Goal: Task Accomplishment & Management: Manage account settings

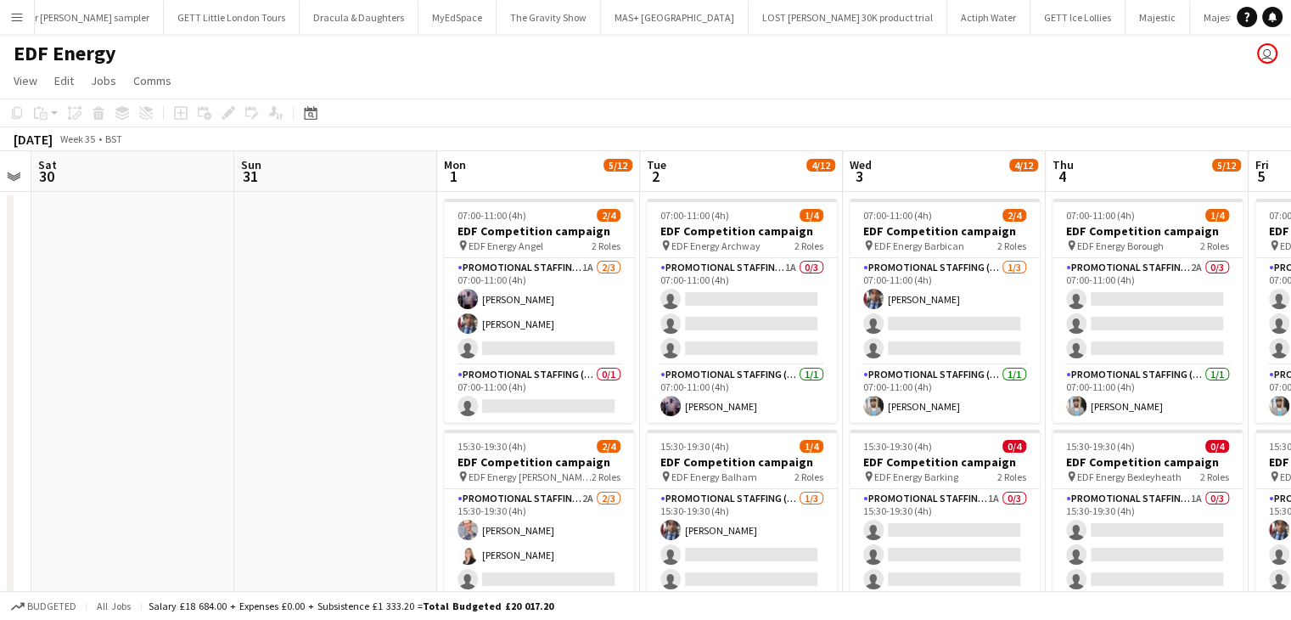
scroll to position [0, 781]
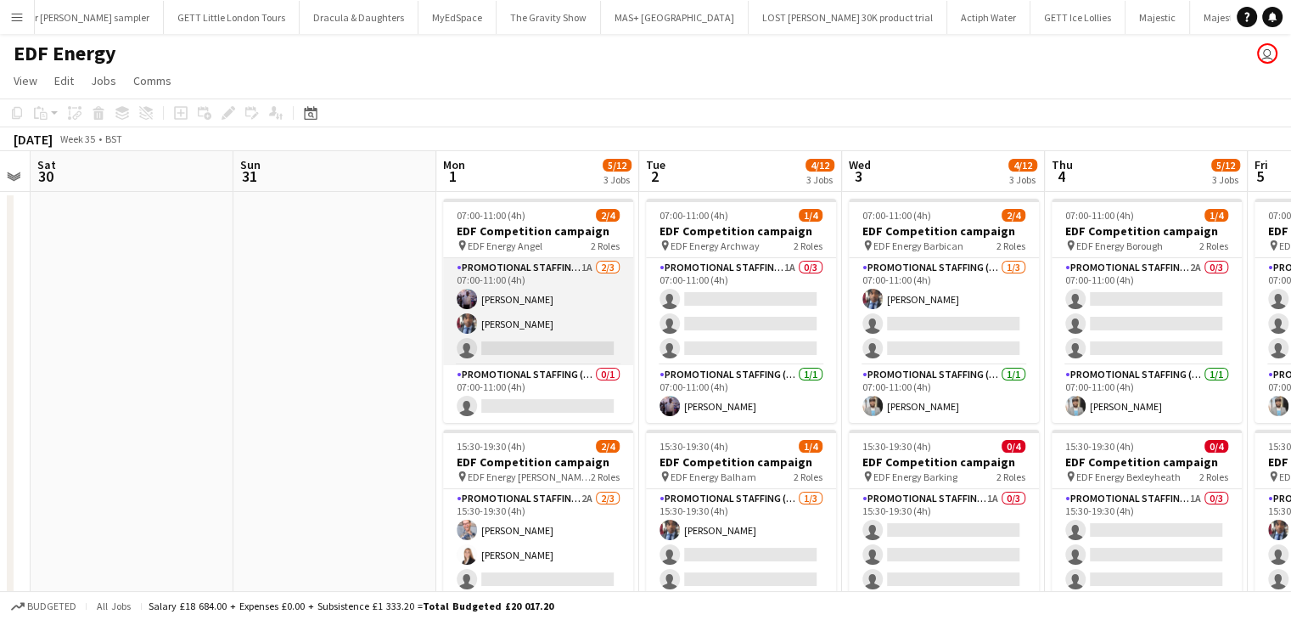
click at [580, 344] on app-card-role "Promotional Staffing (Flyering Staff) 1A [DATE] 07:00-11:00 (4h) [PERSON_NAME] …" at bounding box center [538, 311] width 190 height 107
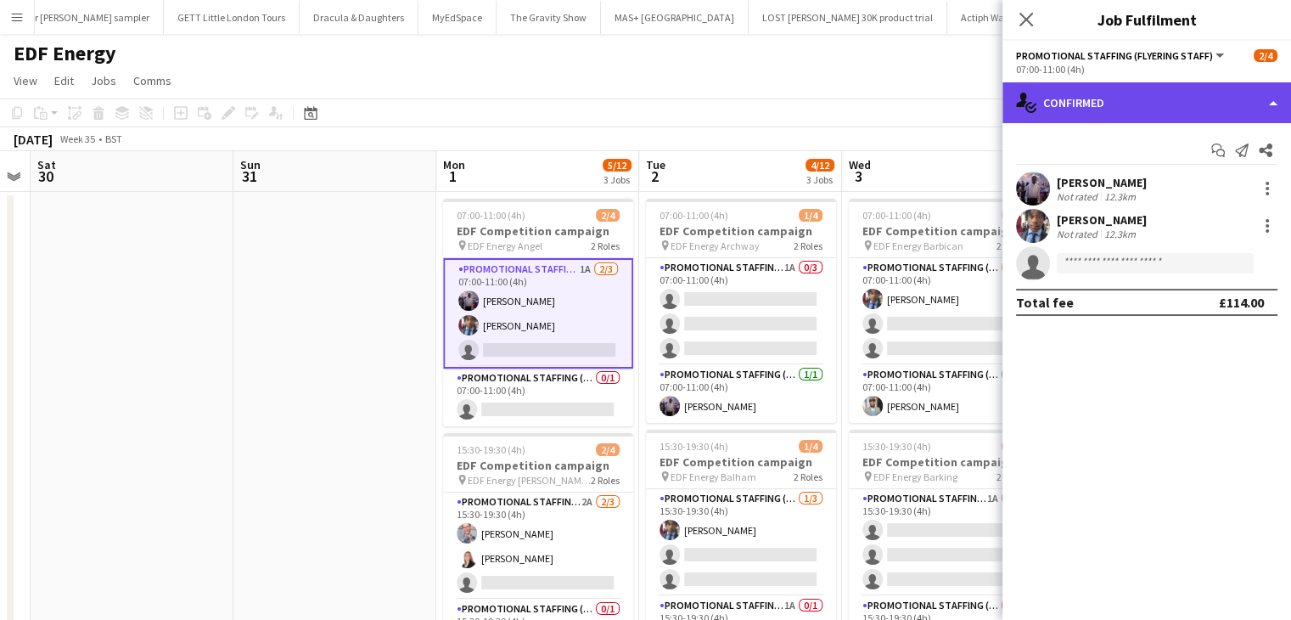
click at [1117, 103] on div "single-neutral-actions-check-2 Confirmed" at bounding box center [1147, 102] width 289 height 41
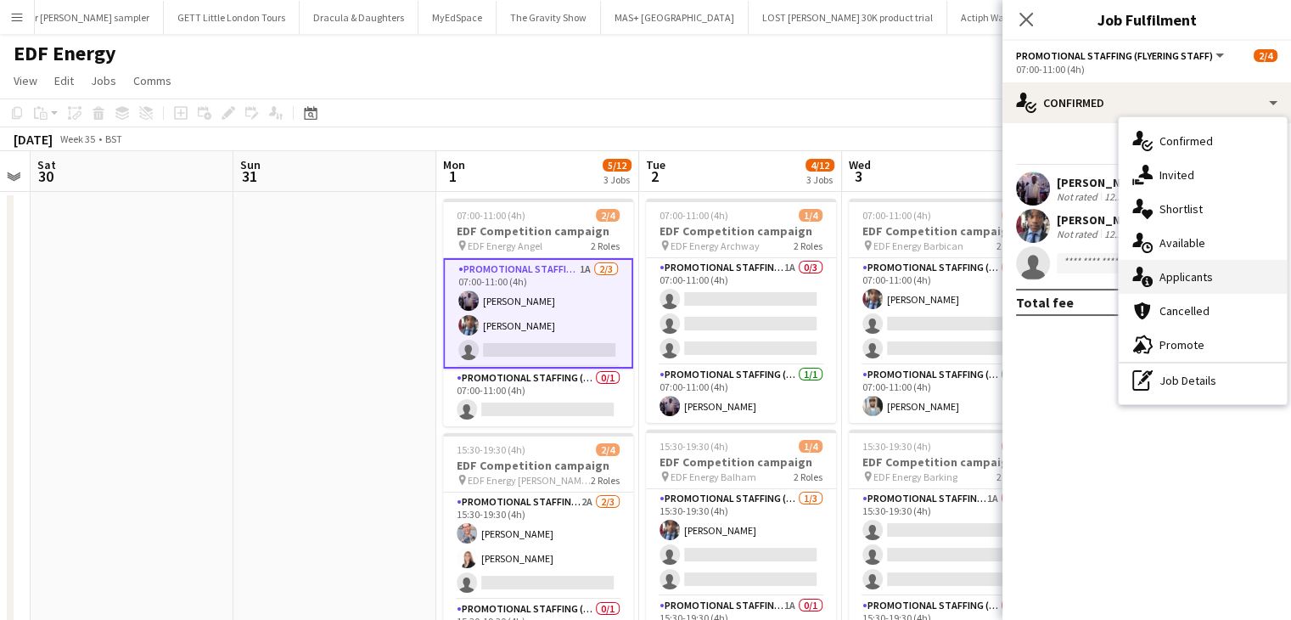
click at [1182, 276] on div "single-neutral-actions-information Applicants" at bounding box center [1203, 277] width 168 height 34
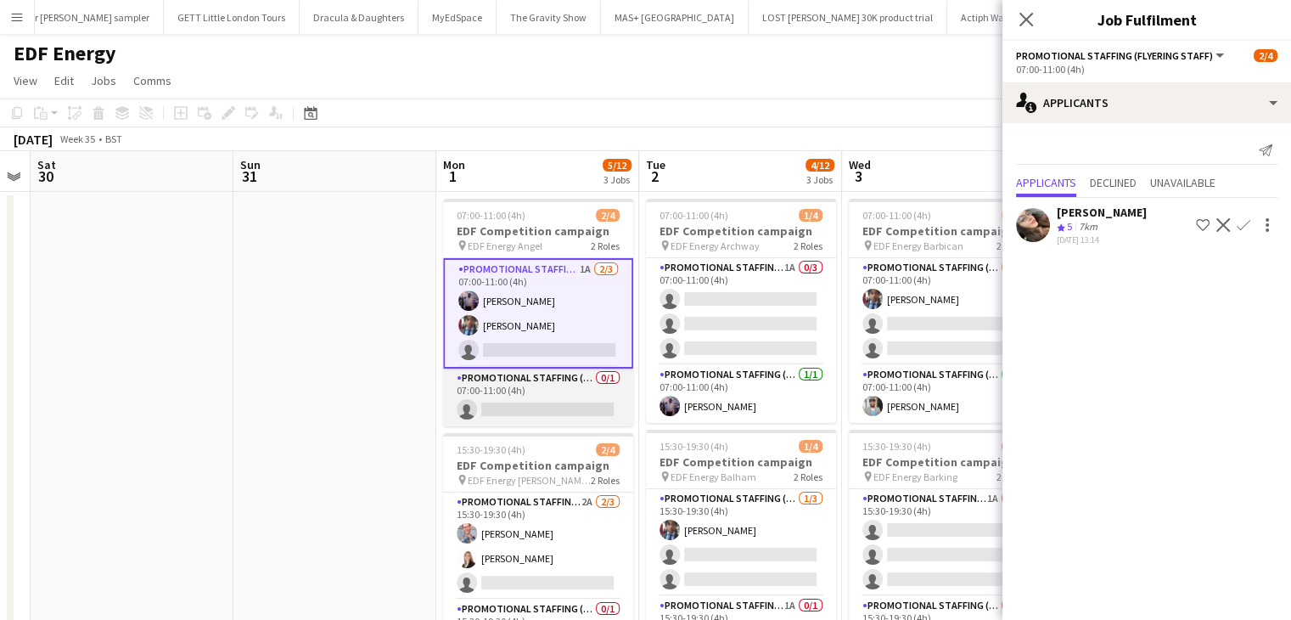
click at [568, 408] on app-card-role "Promotional Staffing (Team Leader) 0/1 07:00-11:00 (4h) single-neutral-actions" at bounding box center [538, 397] width 190 height 58
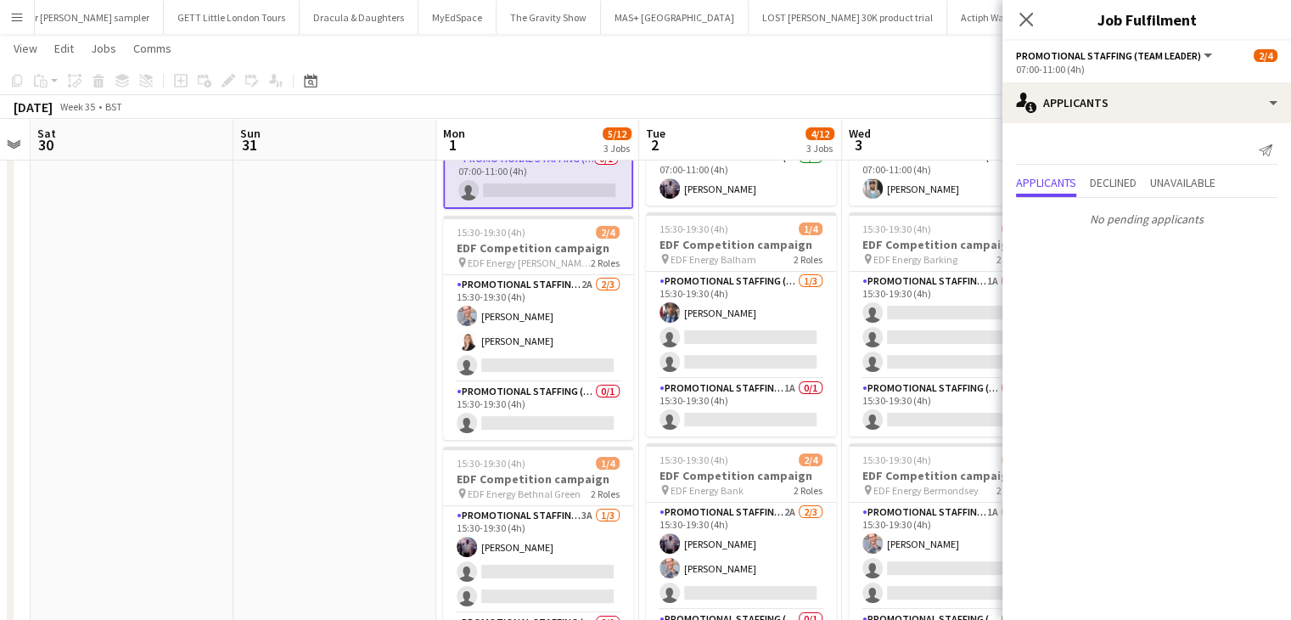
scroll to position [217, 0]
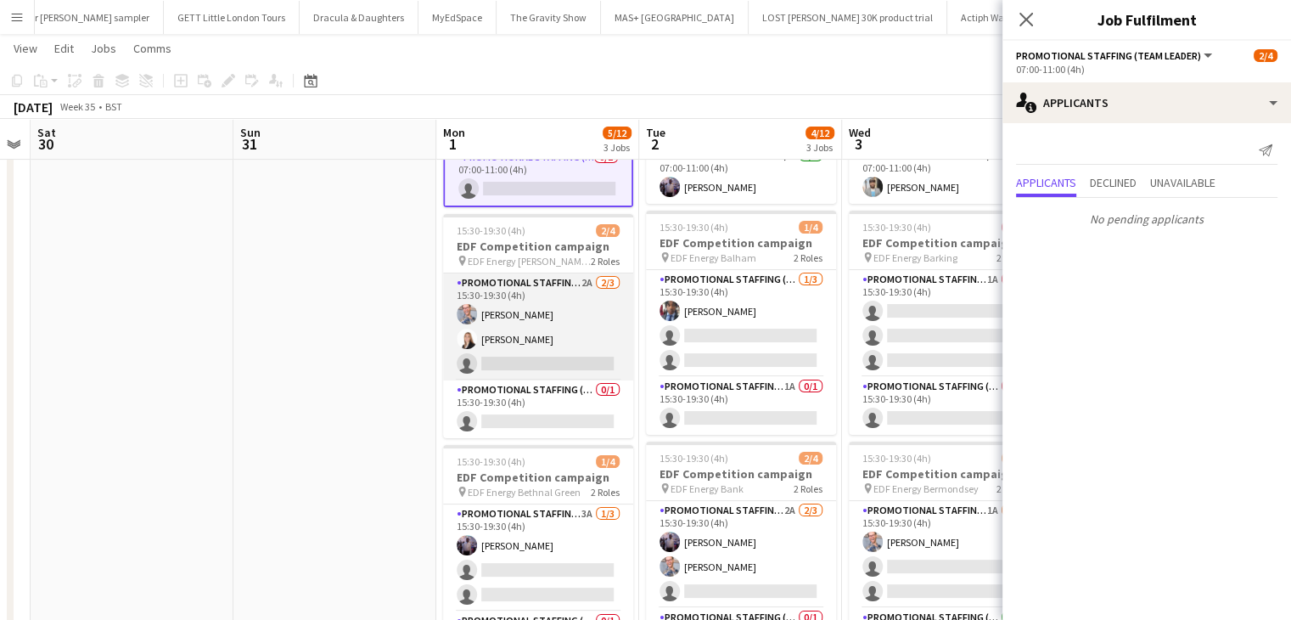
click at [540, 355] on app-card-role "Promotional Staffing (Flyering Staff) 2A 2/3 15:30-19:30 (4h) SIMON GREIFF dalm…" at bounding box center [538, 326] width 190 height 107
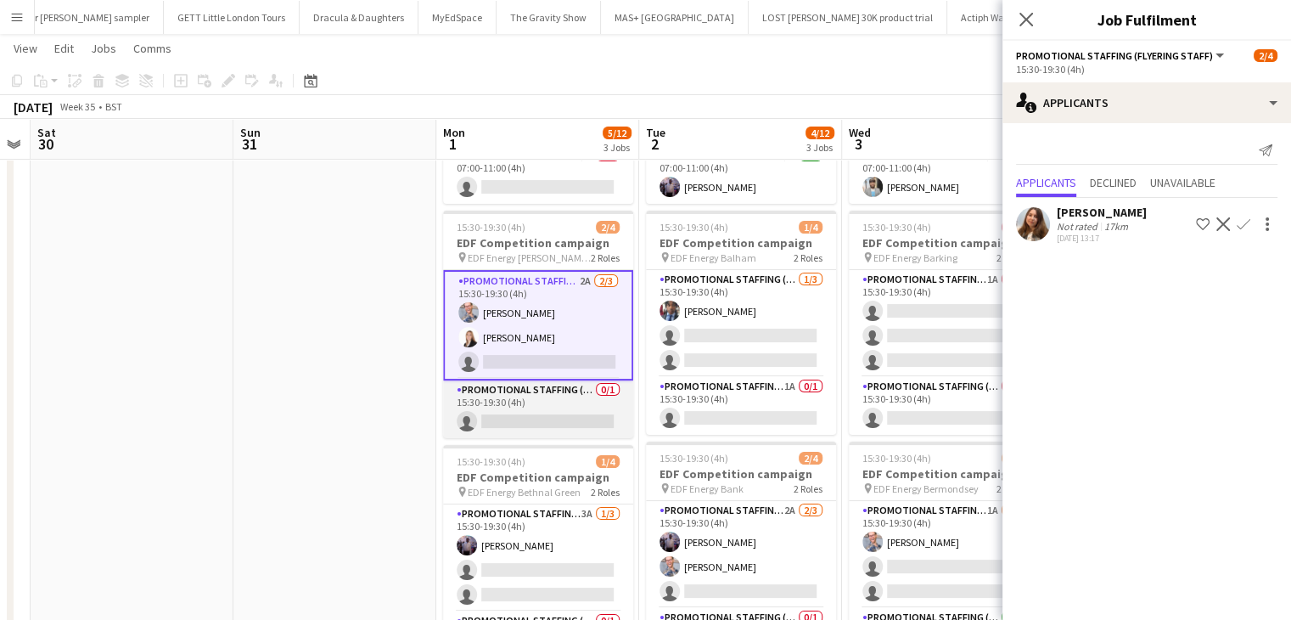
click at [584, 418] on app-card-role "Promotional Staffing (Team Leader) 0/1 15:30-19:30 (4h) single-neutral-actions" at bounding box center [538, 409] width 190 height 58
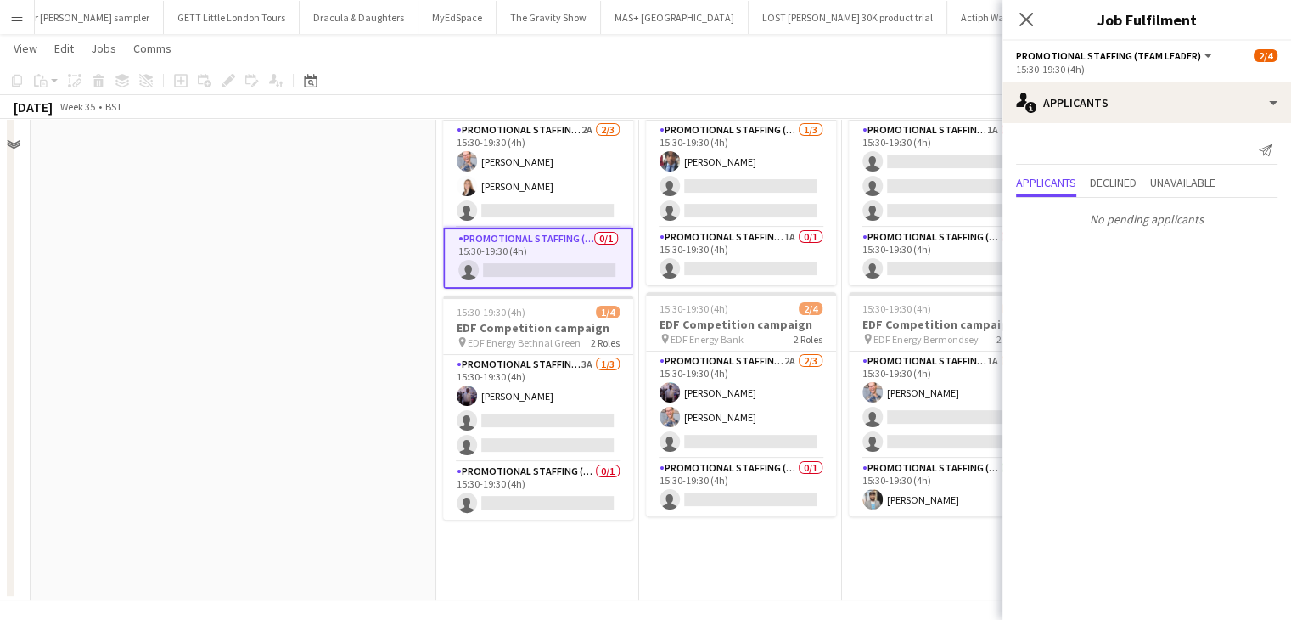
scroll to position [376, 0]
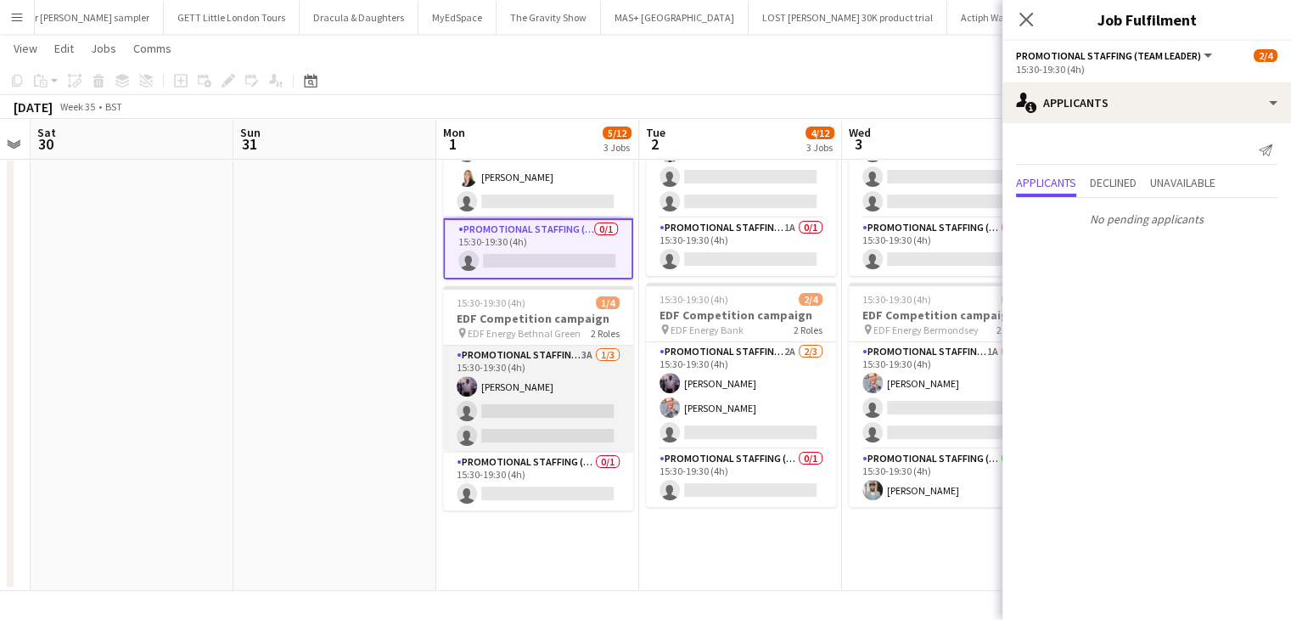
click at [550, 417] on app-card-role "Promotional Staffing (Flyering Staff) 3A 1/3 15:30-19:30 (4h) osahon ogunyemi s…" at bounding box center [538, 398] width 190 height 107
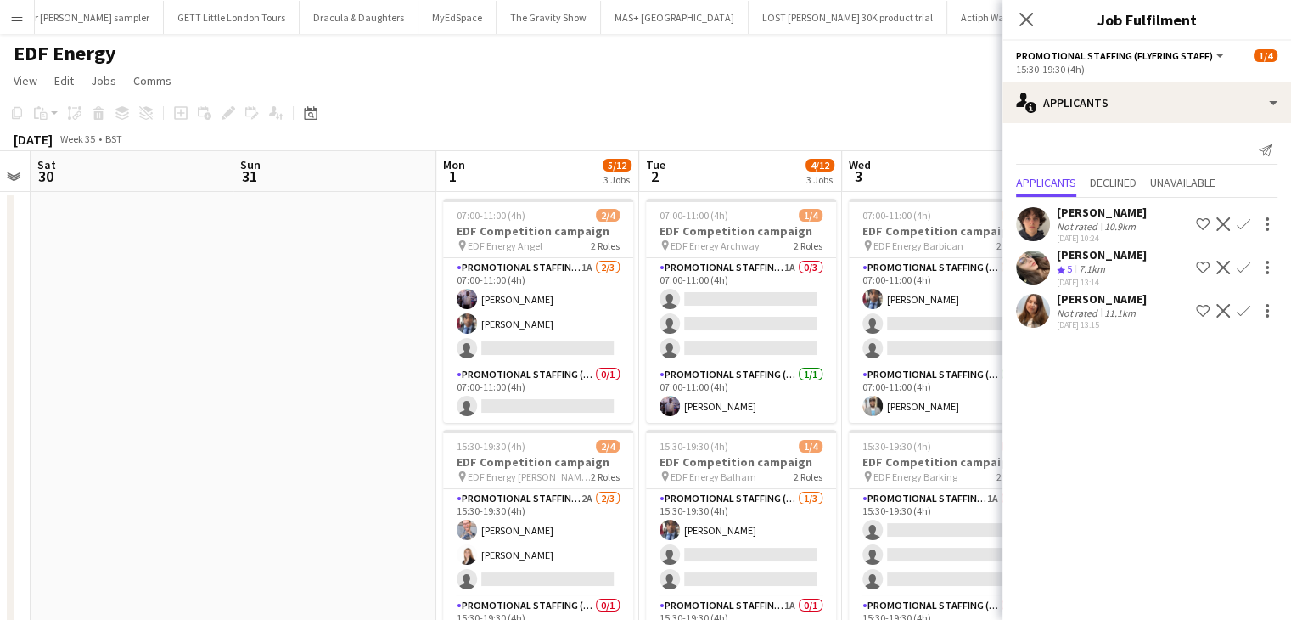
scroll to position [0, 0]
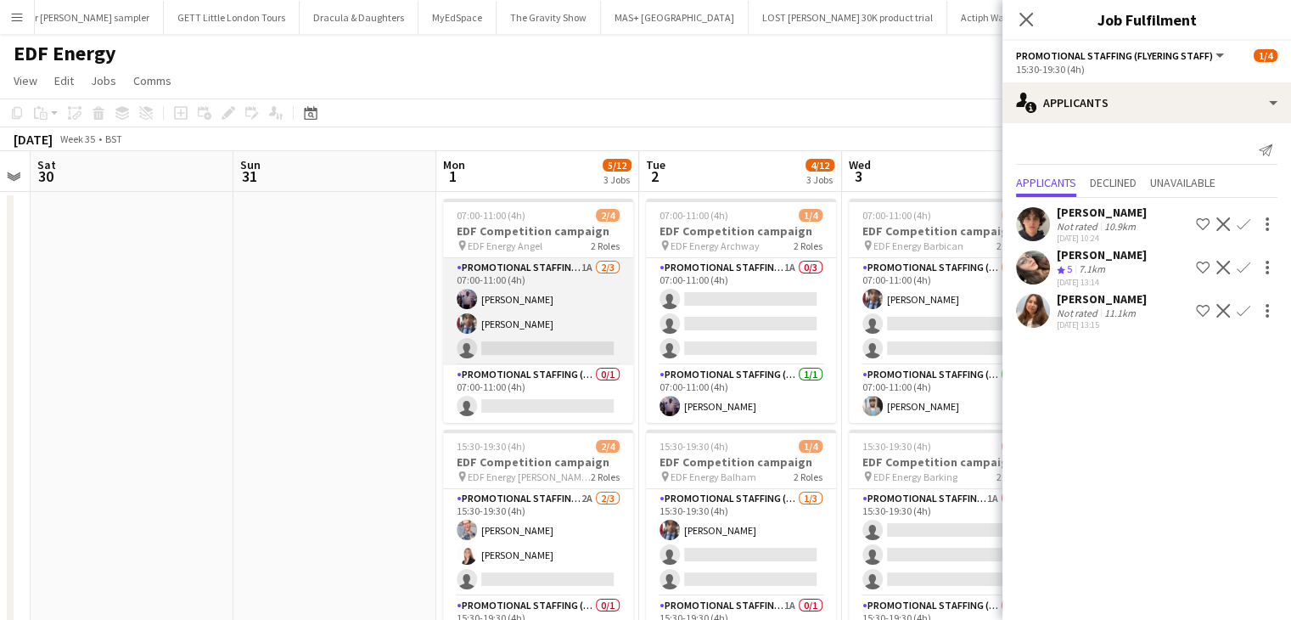
click at [574, 345] on app-card-role "Promotional Staffing (Flyering Staff) 1A 2/3 07:00-11:00 (4h) osahon ogunyemi S…" at bounding box center [538, 311] width 190 height 107
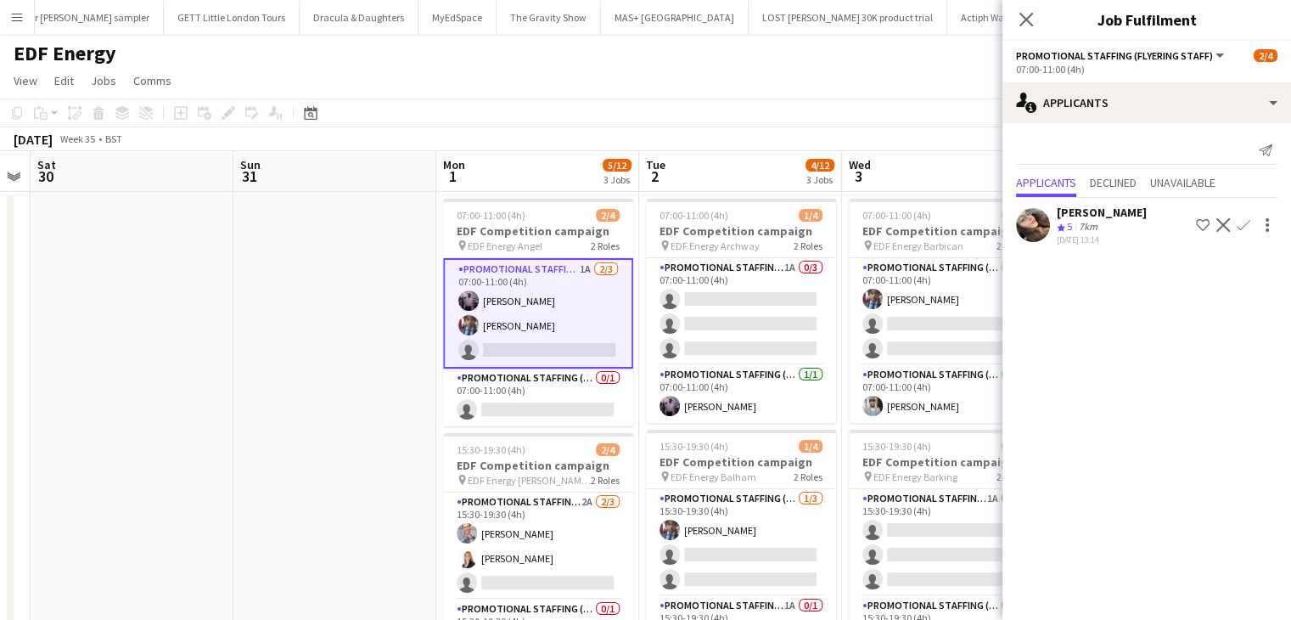
click at [1241, 221] on app-icon "Confirm" at bounding box center [1244, 225] width 14 height 14
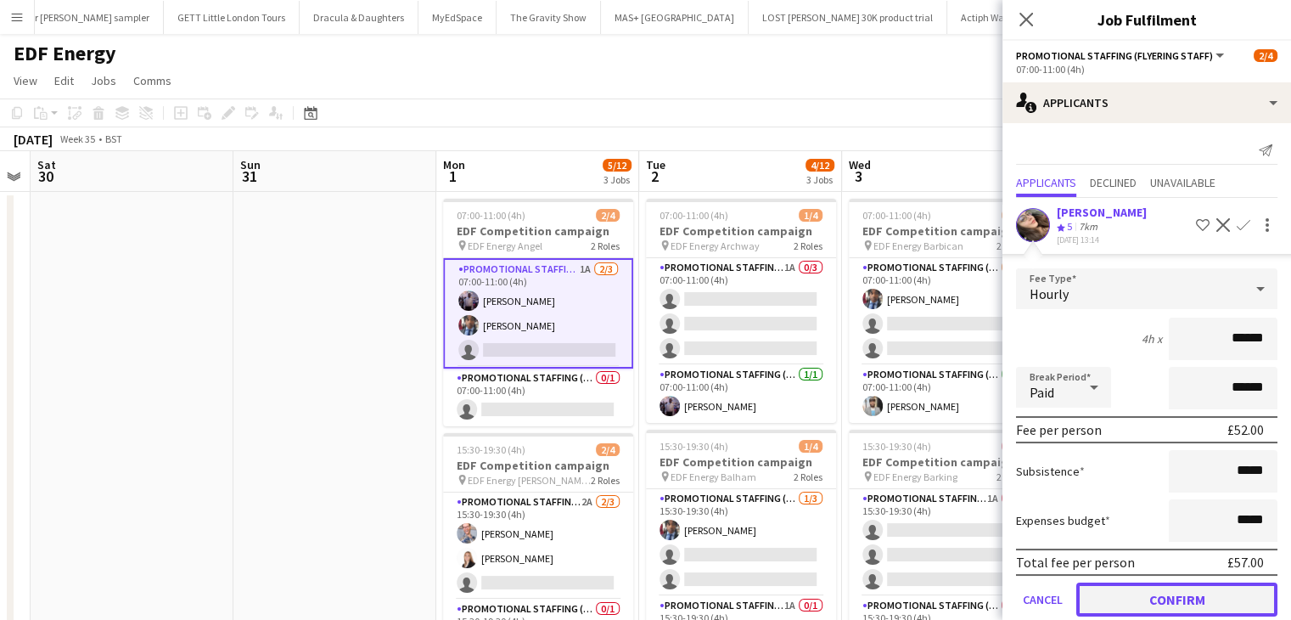
click at [1186, 588] on button "Confirm" at bounding box center [1176, 599] width 201 height 34
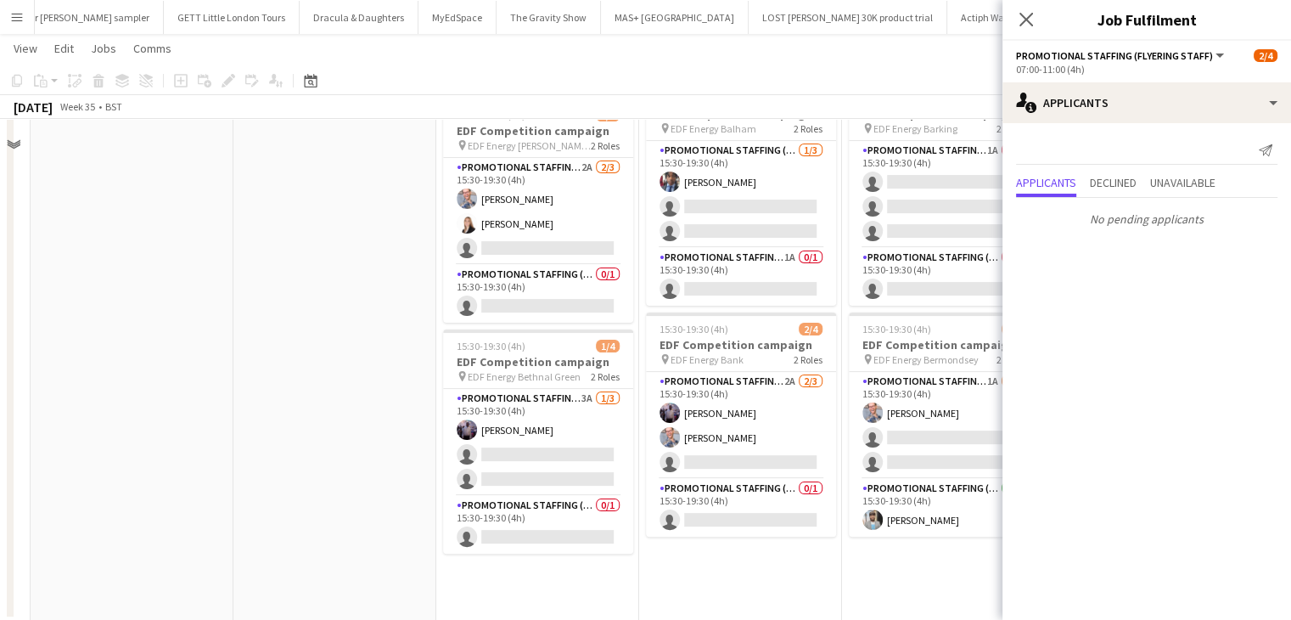
scroll to position [376, 0]
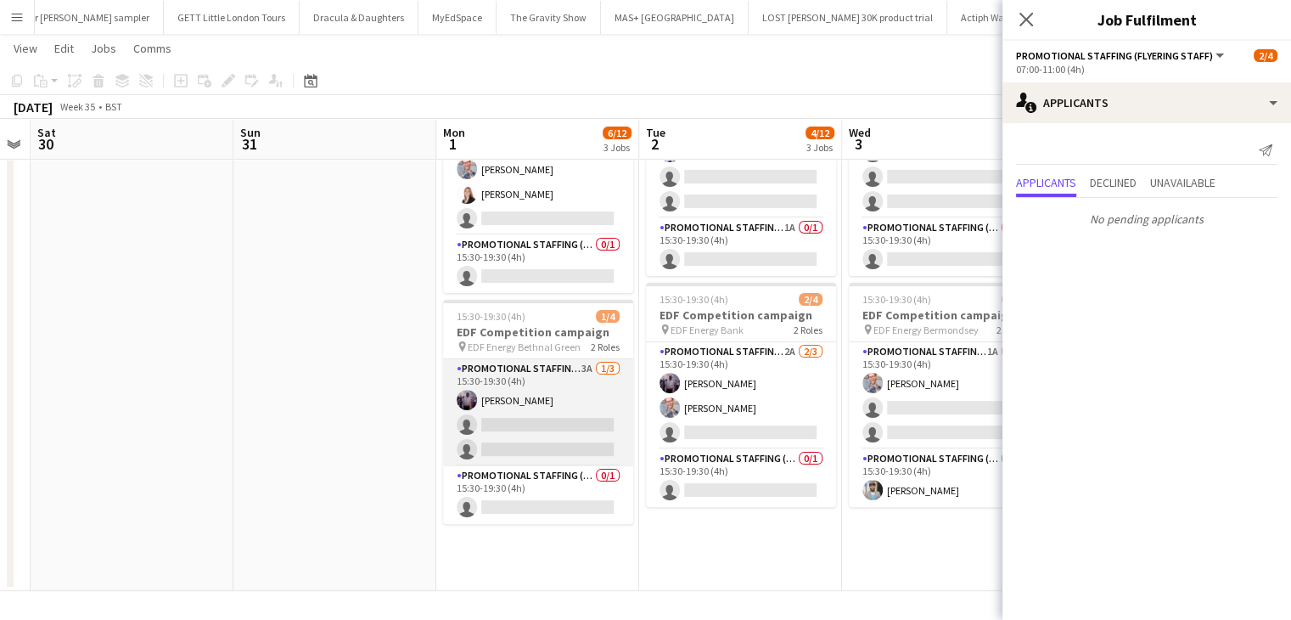
click at [564, 429] on app-card-role "Promotional Staffing (Flyering Staff) 3A 1/3 15:30-19:30 (4h) osahon ogunyemi s…" at bounding box center [538, 412] width 190 height 107
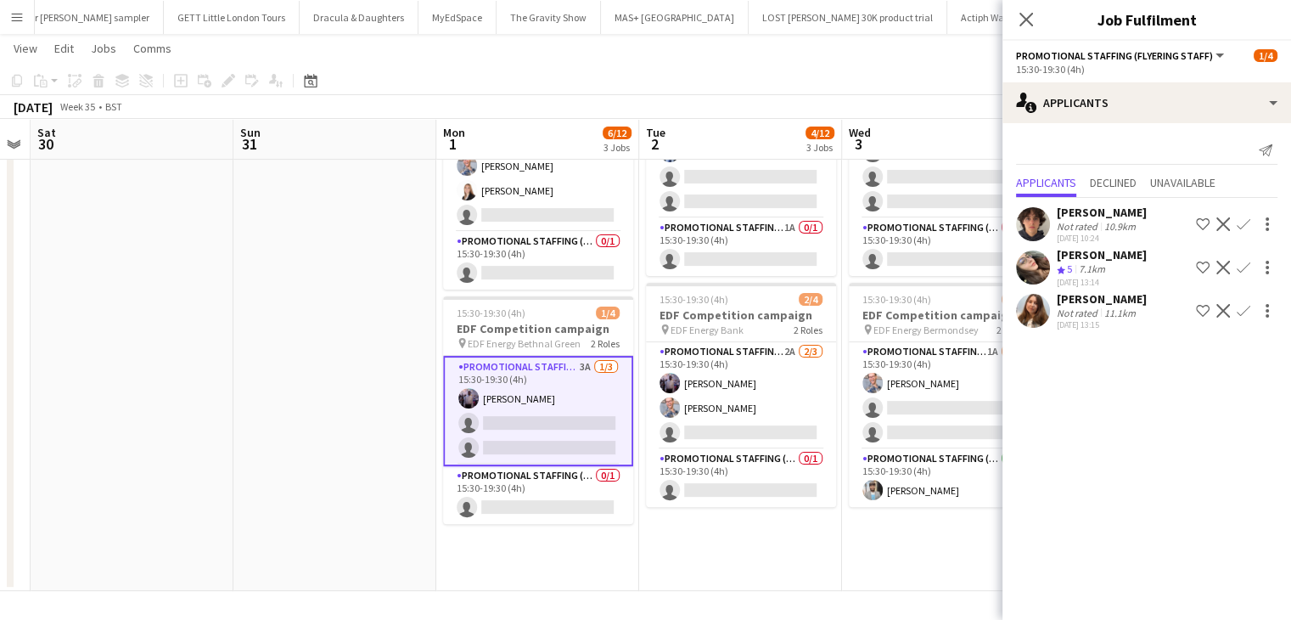
click at [1239, 261] on app-icon "Confirm" at bounding box center [1244, 268] width 14 height 14
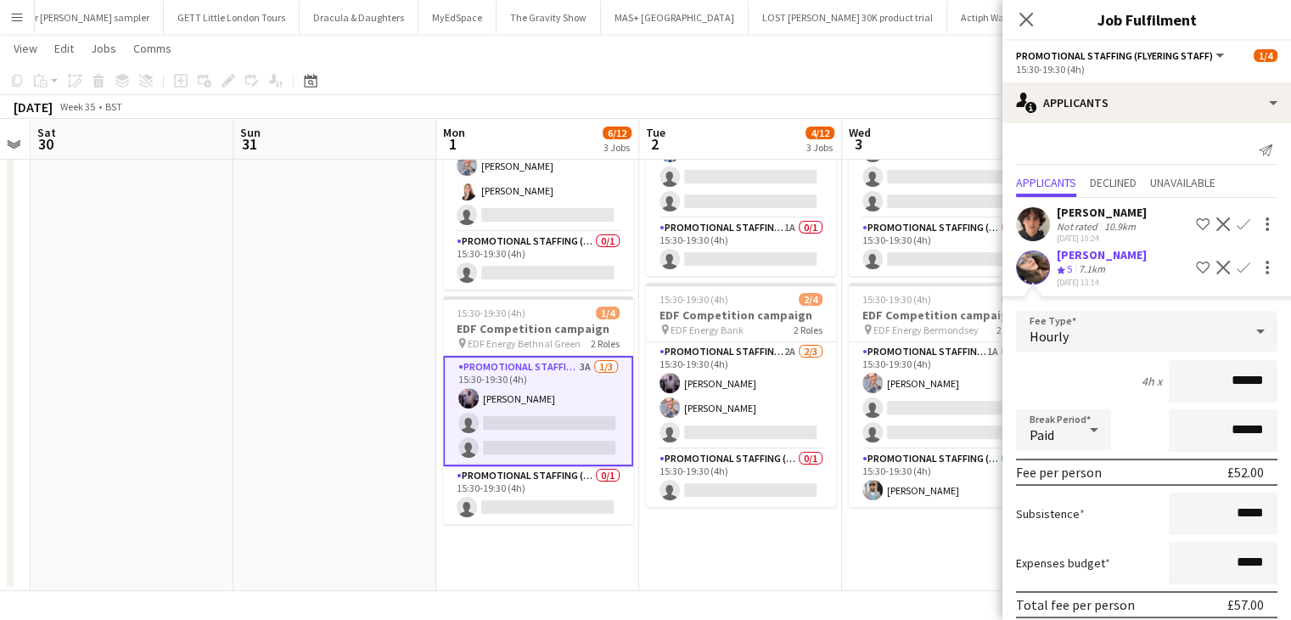
scroll to position [109, 0]
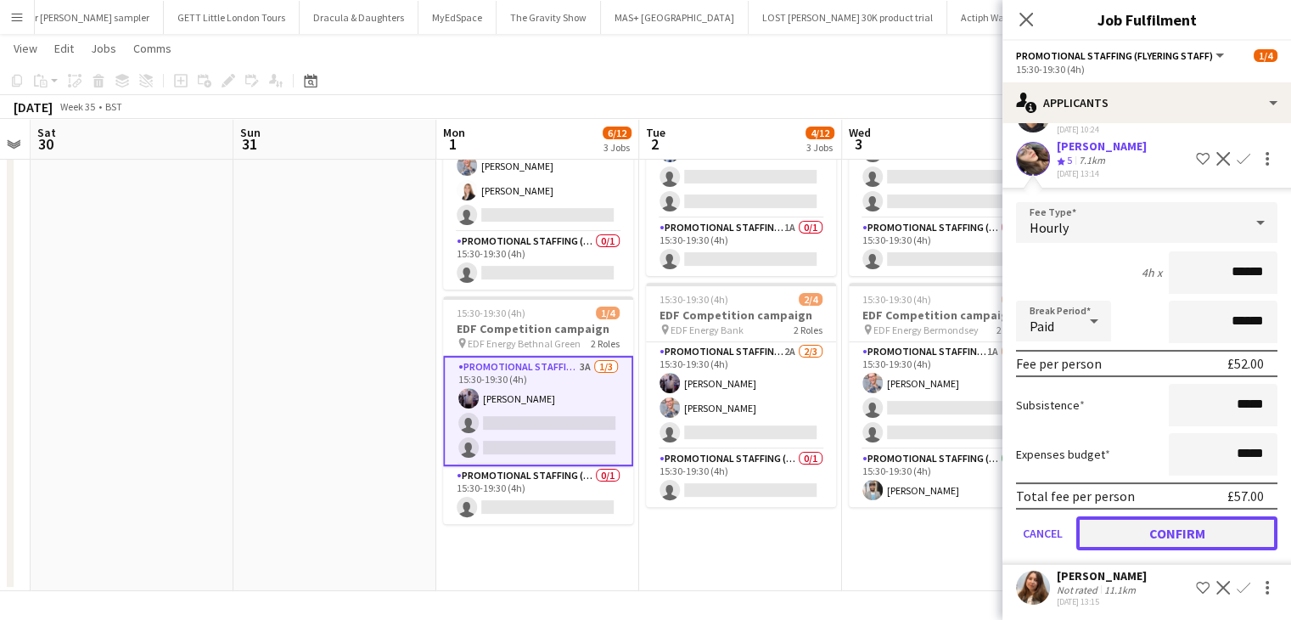
click at [1201, 528] on button "Confirm" at bounding box center [1176, 533] width 201 height 34
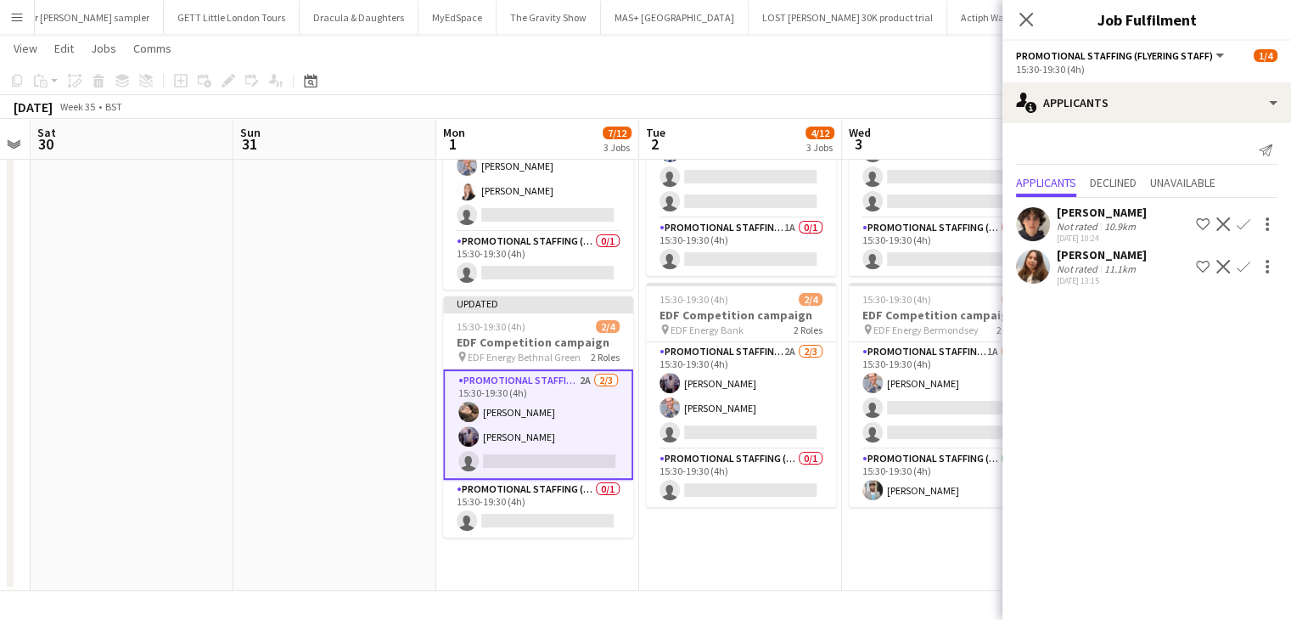
scroll to position [0, 0]
click at [801, 563] on app-date-cell "07:00-11:00 (4h) 1/4 EDF Competition campaign pin EDF Energy Archway 2 Roles Pr…" at bounding box center [740, 202] width 203 height 777
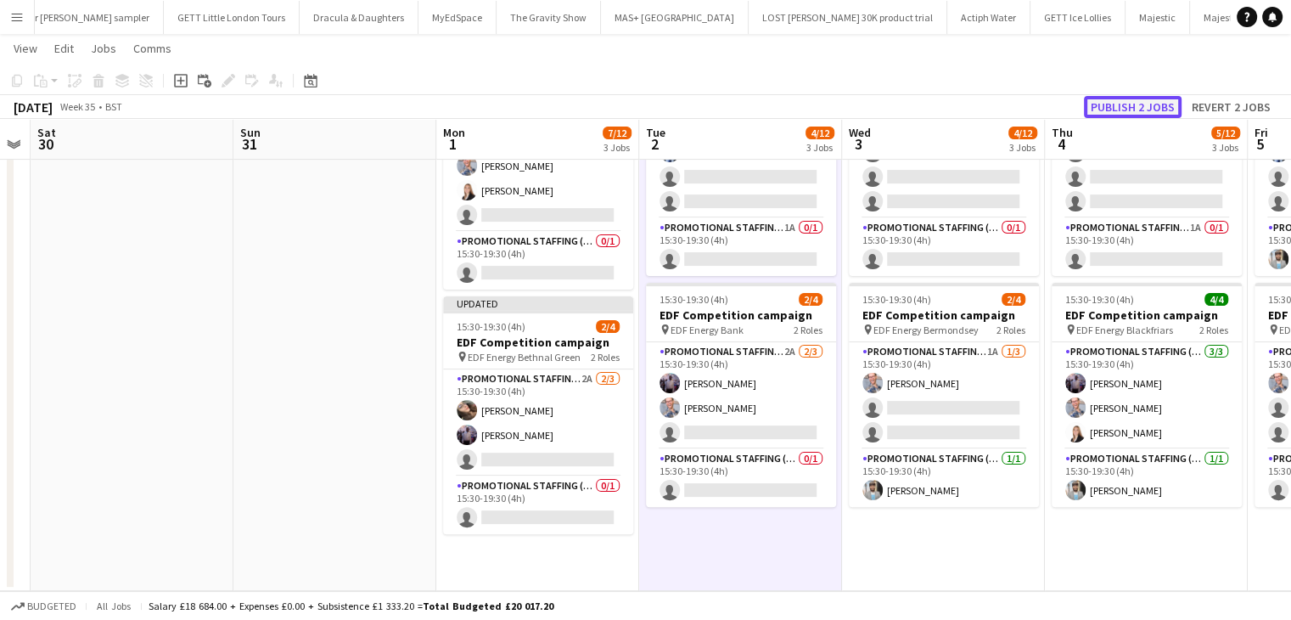
click at [1127, 106] on button "Publish 2 jobs" at bounding box center [1133, 107] width 98 height 22
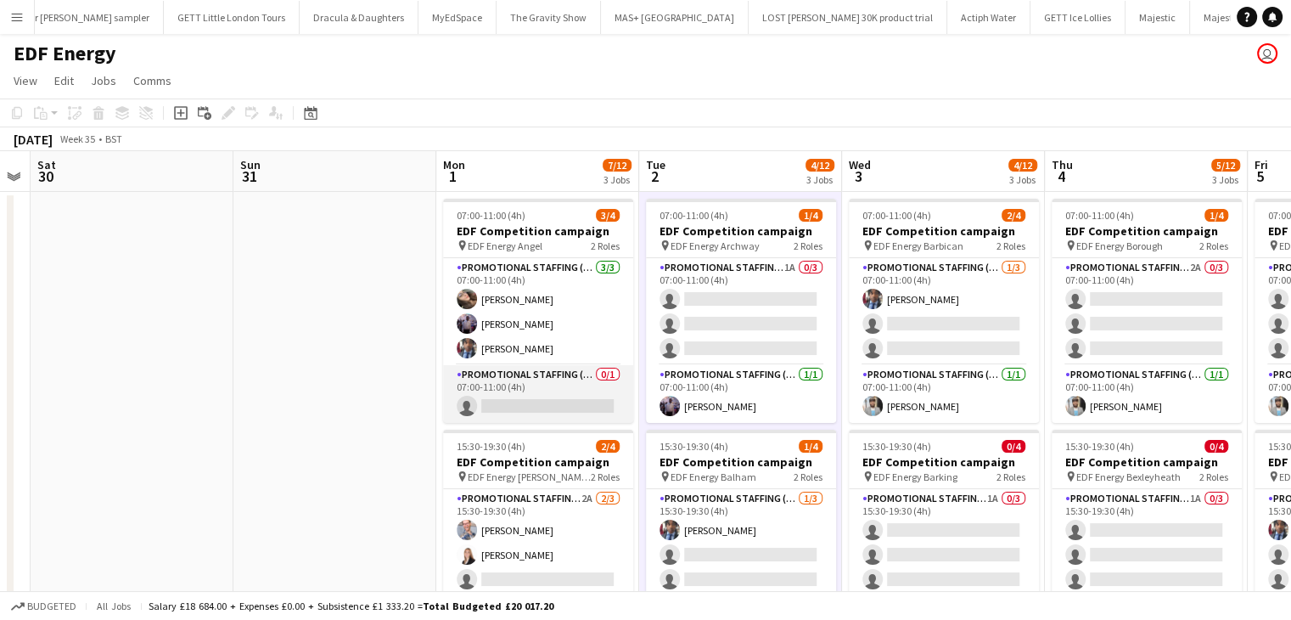
click at [559, 391] on app-card-role "Promotional Staffing (Team Leader) 0/1 07:00-11:00 (4h) single-neutral-actions" at bounding box center [538, 394] width 190 height 58
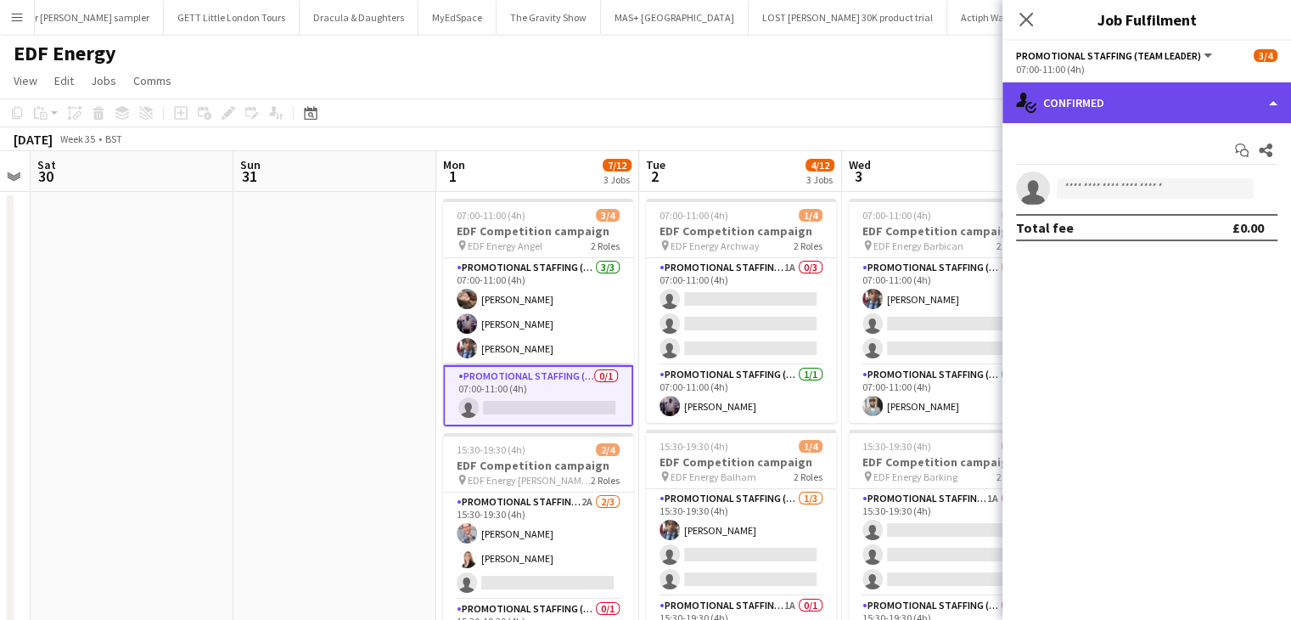
click at [1153, 115] on div "single-neutral-actions-check-2 Confirmed" at bounding box center [1147, 102] width 289 height 41
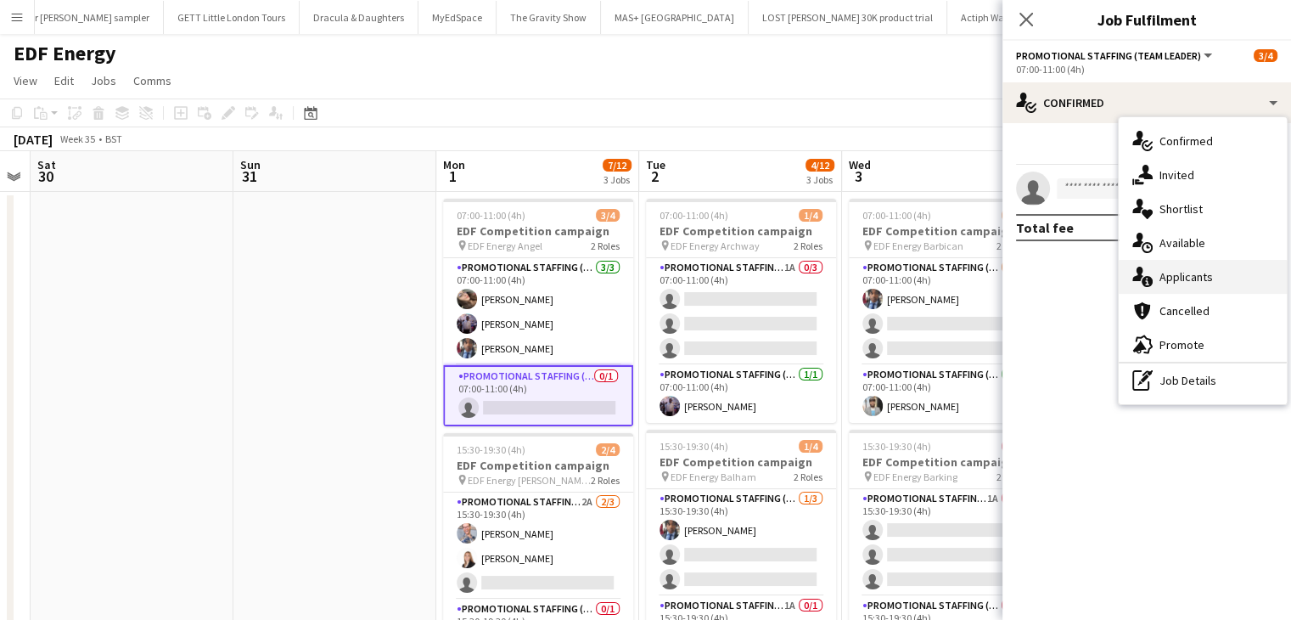
click at [1175, 277] on div "single-neutral-actions-information Applicants" at bounding box center [1203, 277] width 168 height 34
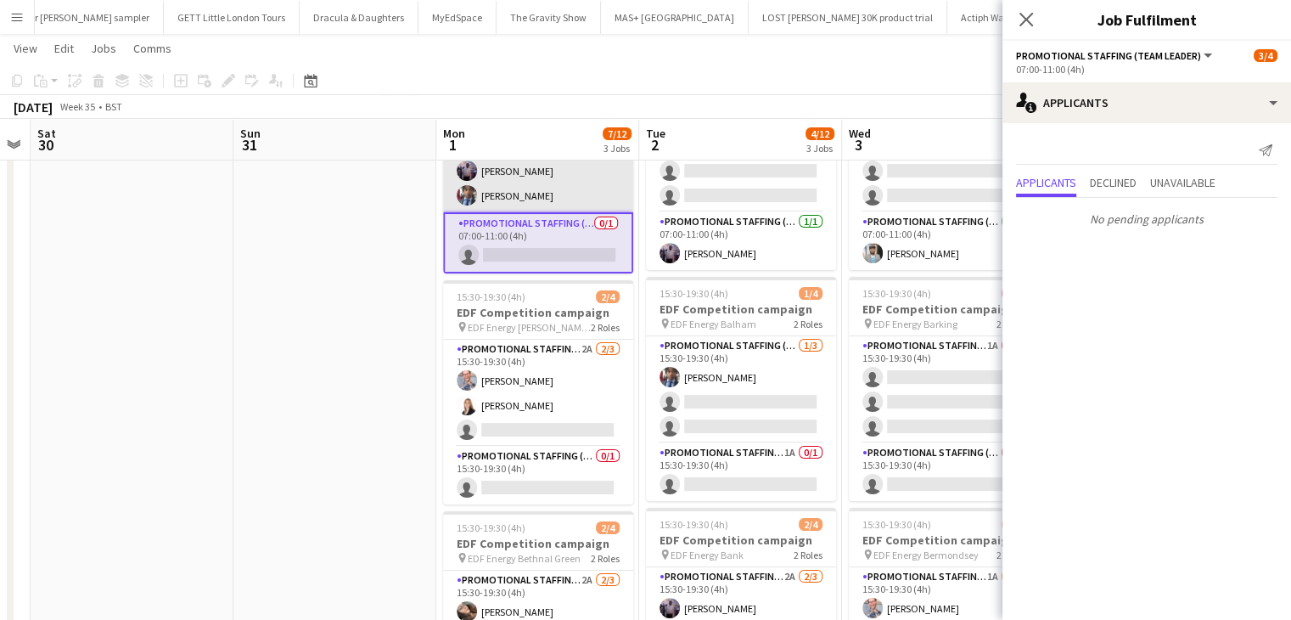
scroll to position [152, 0]
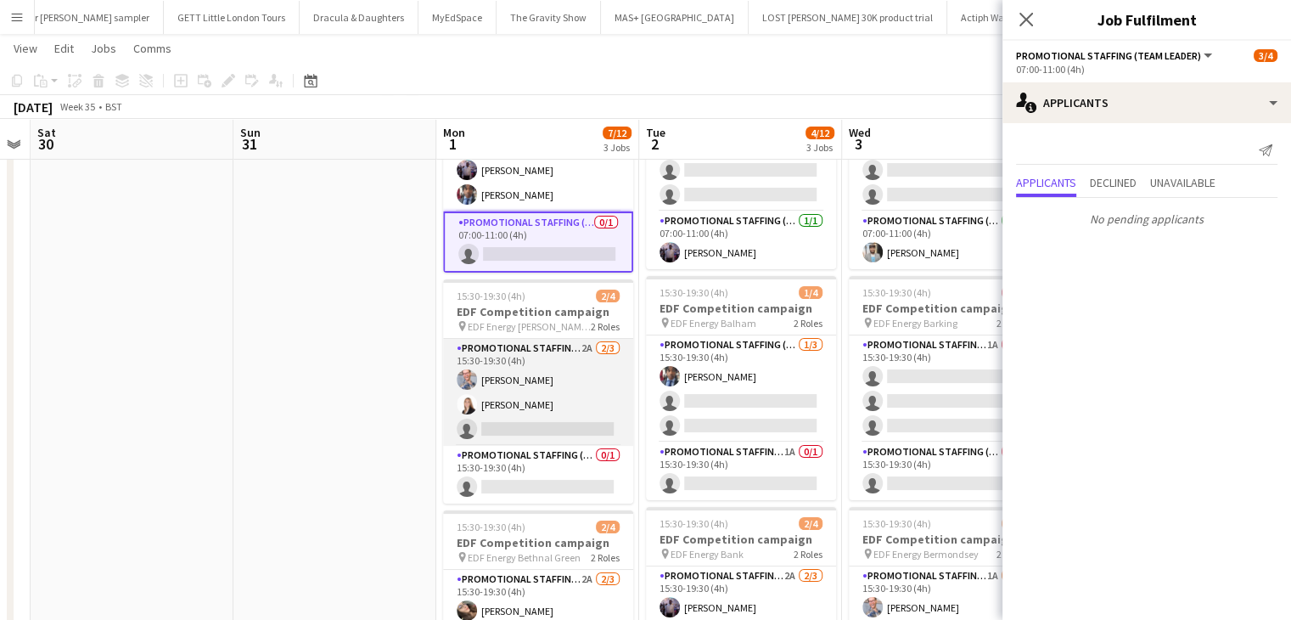
click at [556, 423] on app-card-role "Promotional Staffing (Flyering Staff) 2A 2/3 15:30-19:30 (4h) SIMON GREIFF dalm…" at bounding box center [538, 392] width 190 height 107
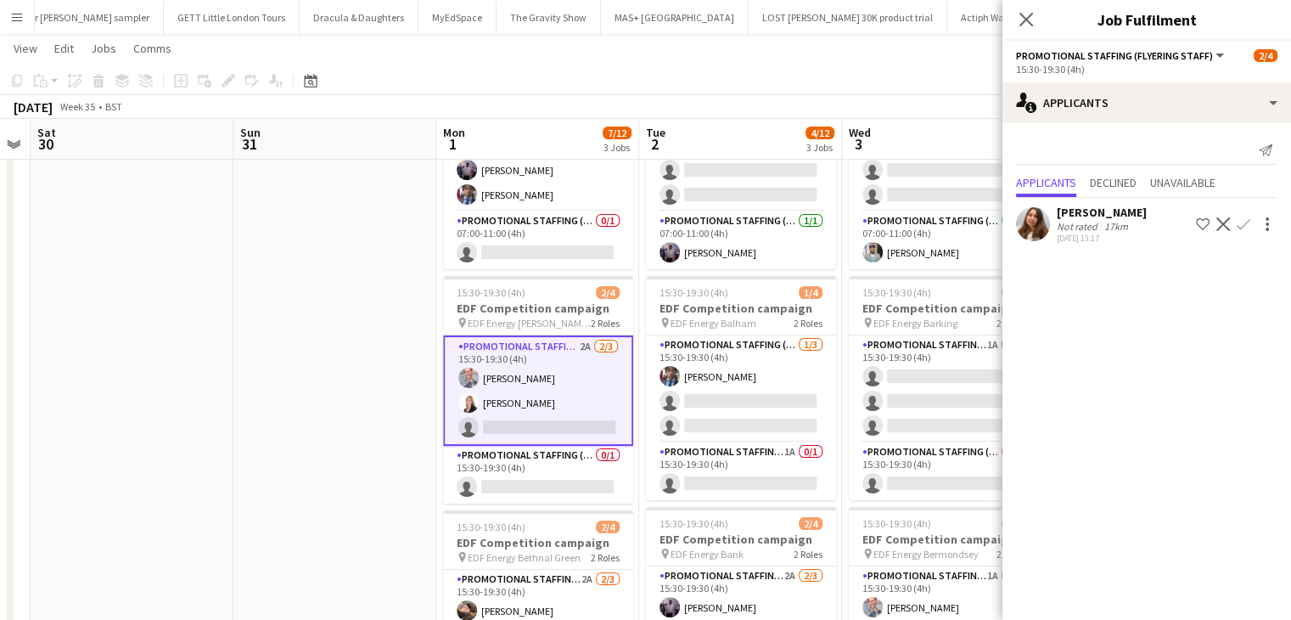
click at [1245, 220] on app-icon "Confirm" at bounding box center [1244, 224] width 14 height 14
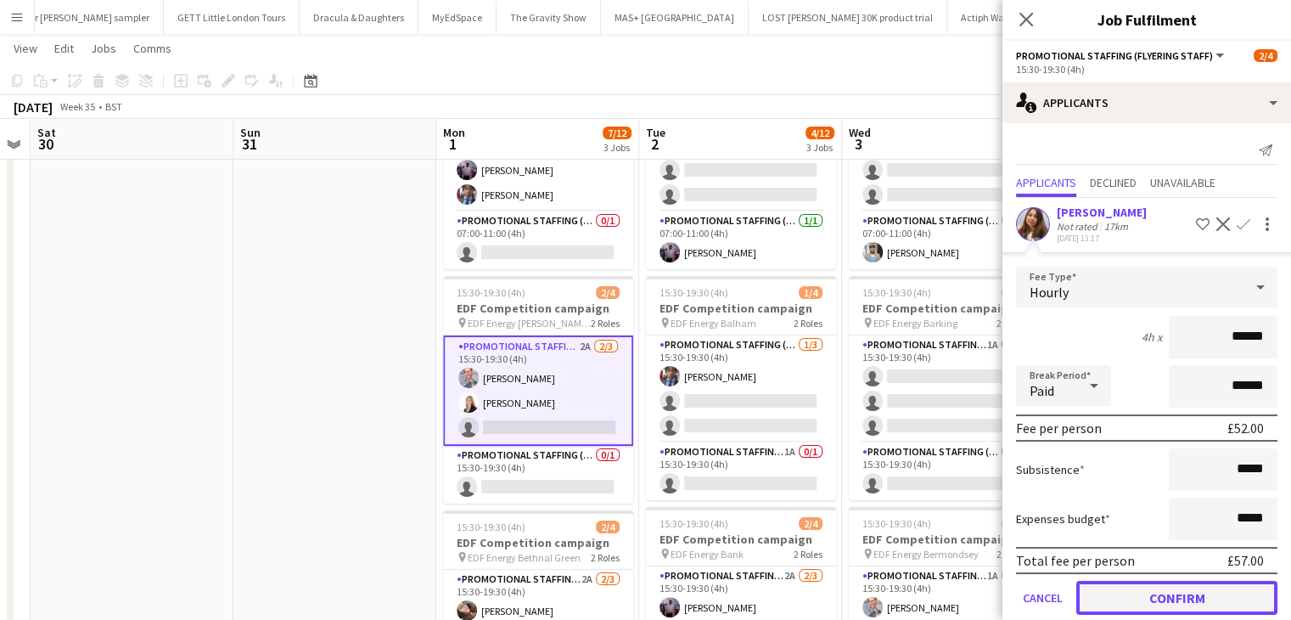
click at [1170, 595] on button "Confirm" at bounding box center [1176, 598] width 201 height 34
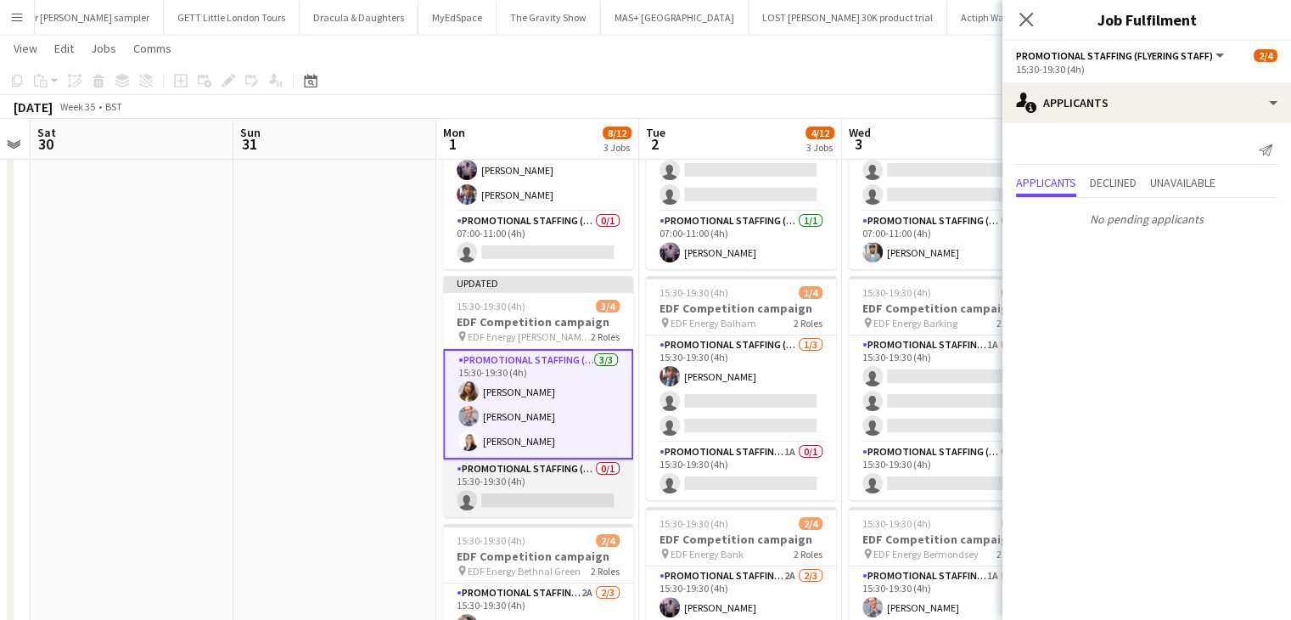
click at [571, 502] on app-card-role "Promotional Staffing (Team Leader) 0/1 15:30-19:30 (4h) single-neutral-actions" at bounding box center [538, 488] width 190 height 58
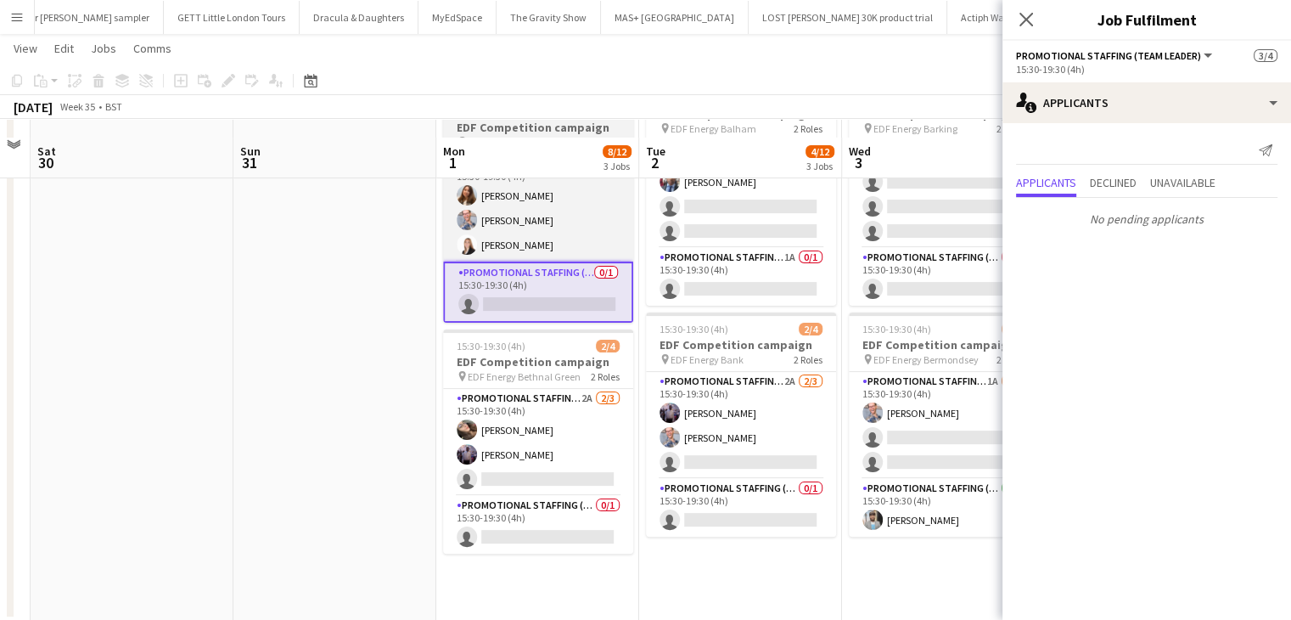
scroll to position [376, 0]
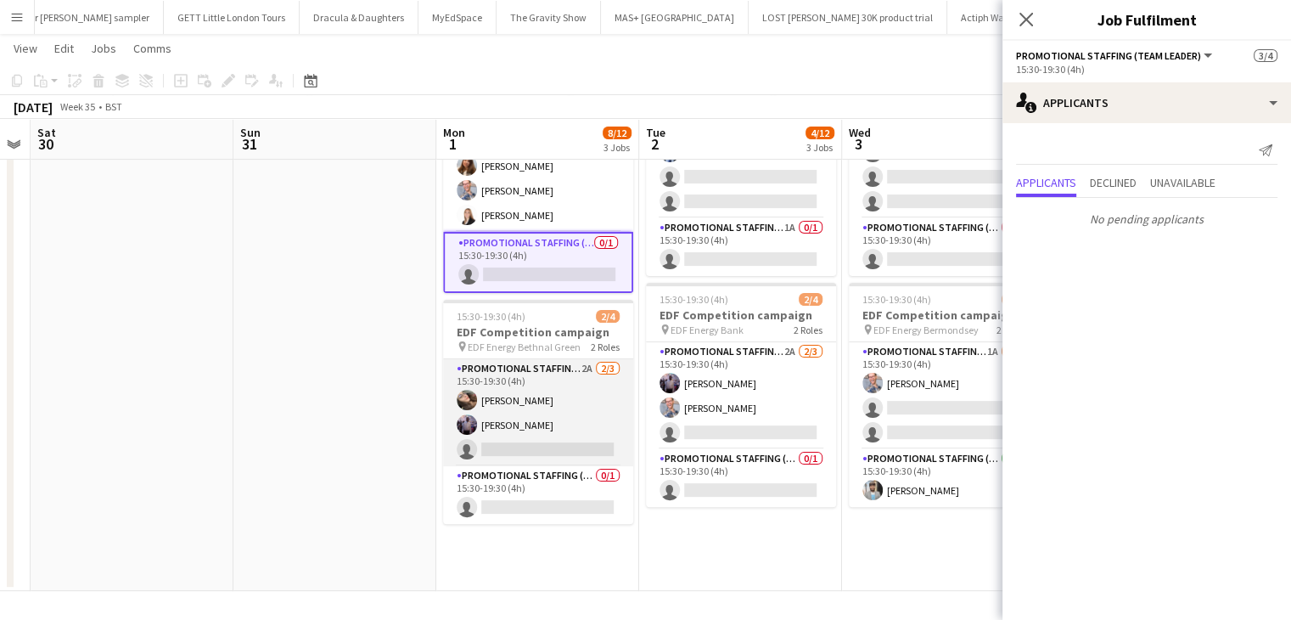
click at [555, 446] on app-card-role "Promotional Staffing (Flyering Staff) 2A 2/3 15:30-19:30 (4h) Anastasiia Melesh…" at bounding box center [538, 412] width 190 height 107
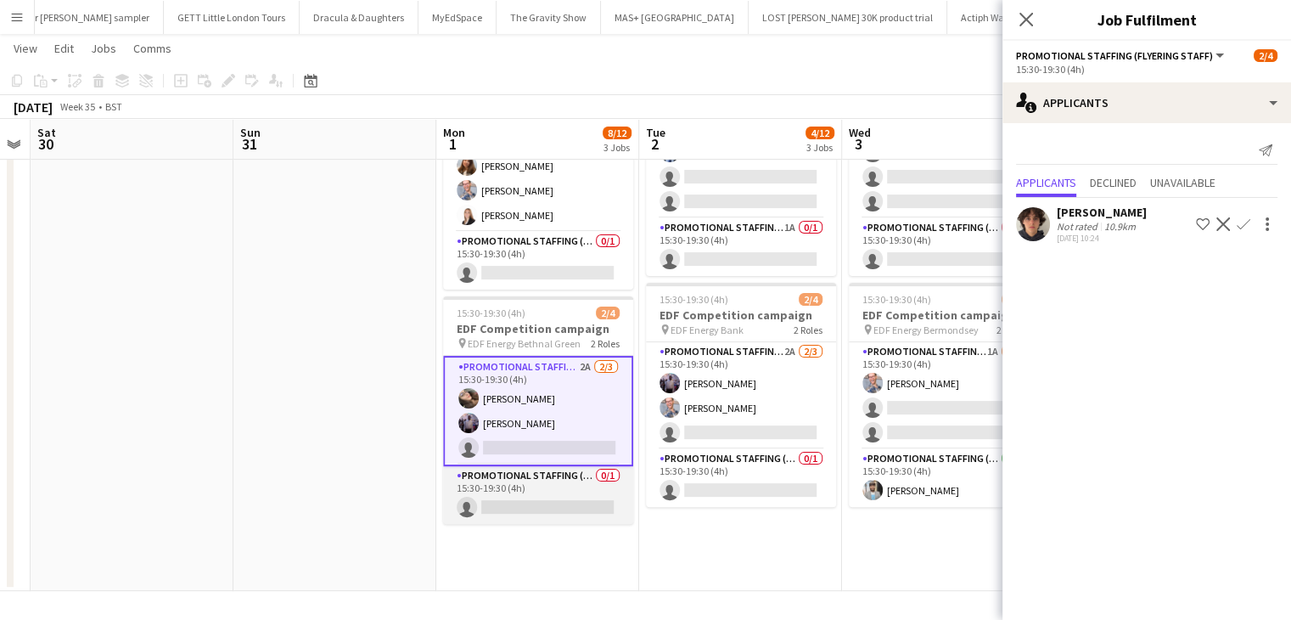
click at [567, 501] on app-card-role "Promotional Staffing (Team Leader) 0/1 15:30-19:30 (4h) single-neutral-actions" at bounding box center [538, 495] width 190 height 58
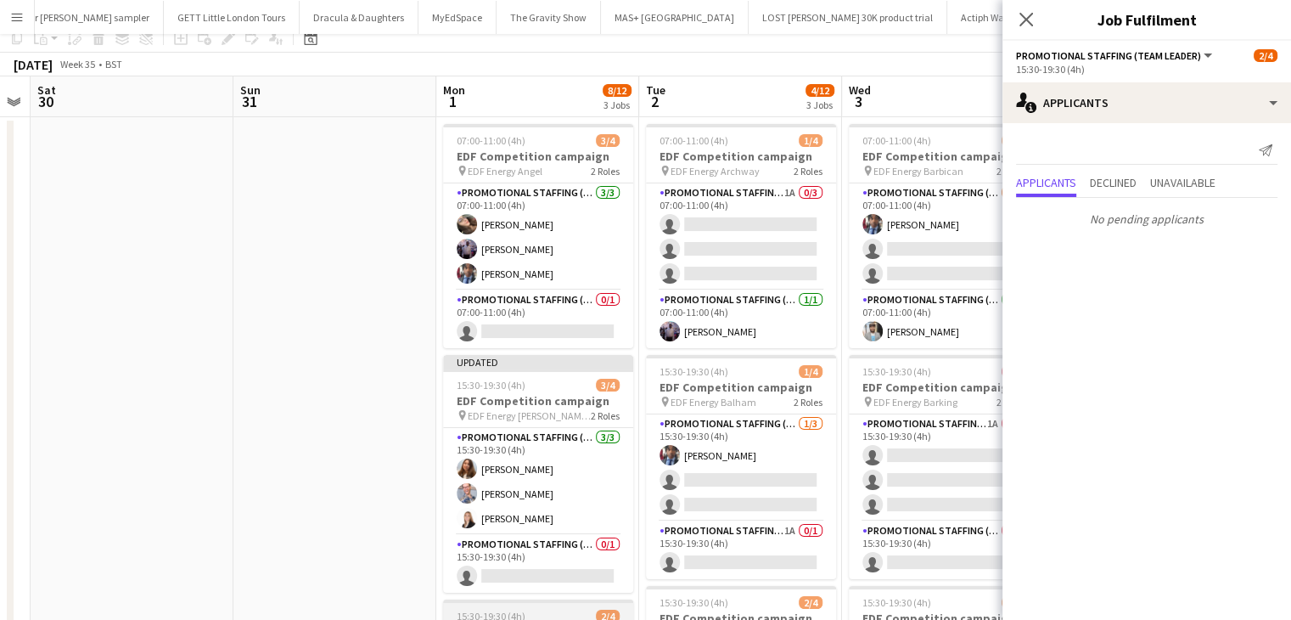
scroll to position [0, 0]
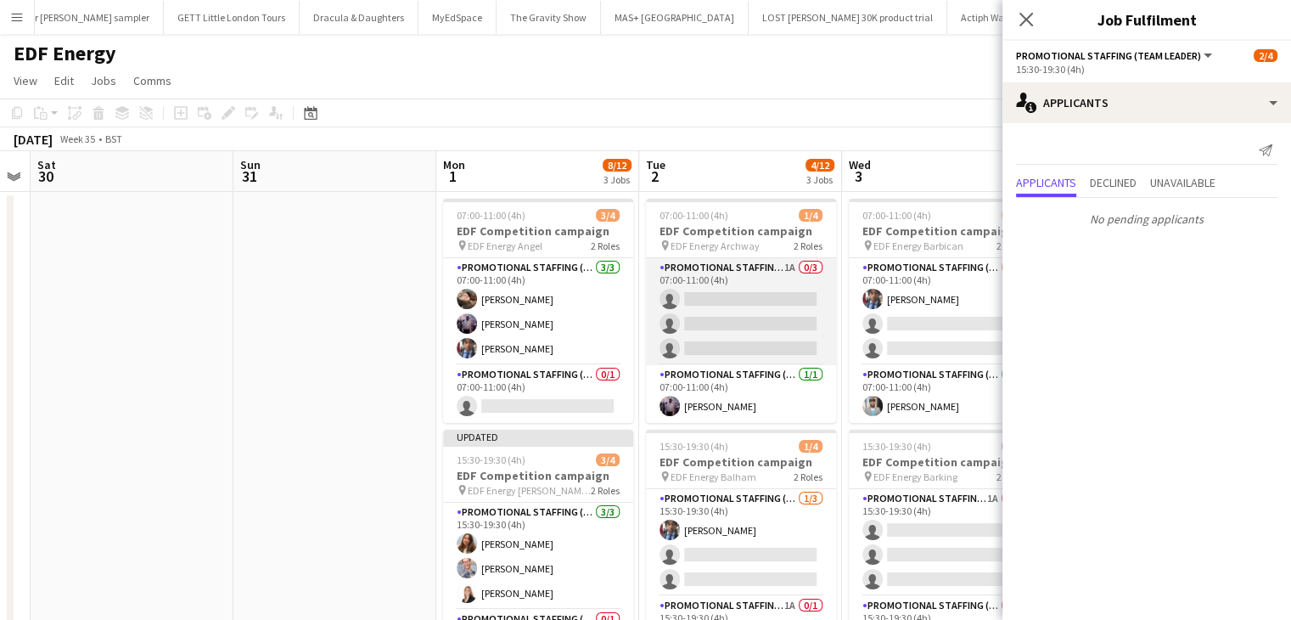
click at [731, 297] on app-card-role "Promotional Staffing (Flyering Staff) 1A 0/3 07:00-11:00 (4h) single-neutral-ac…" at bounding box center [741, 311] width 190 height 107
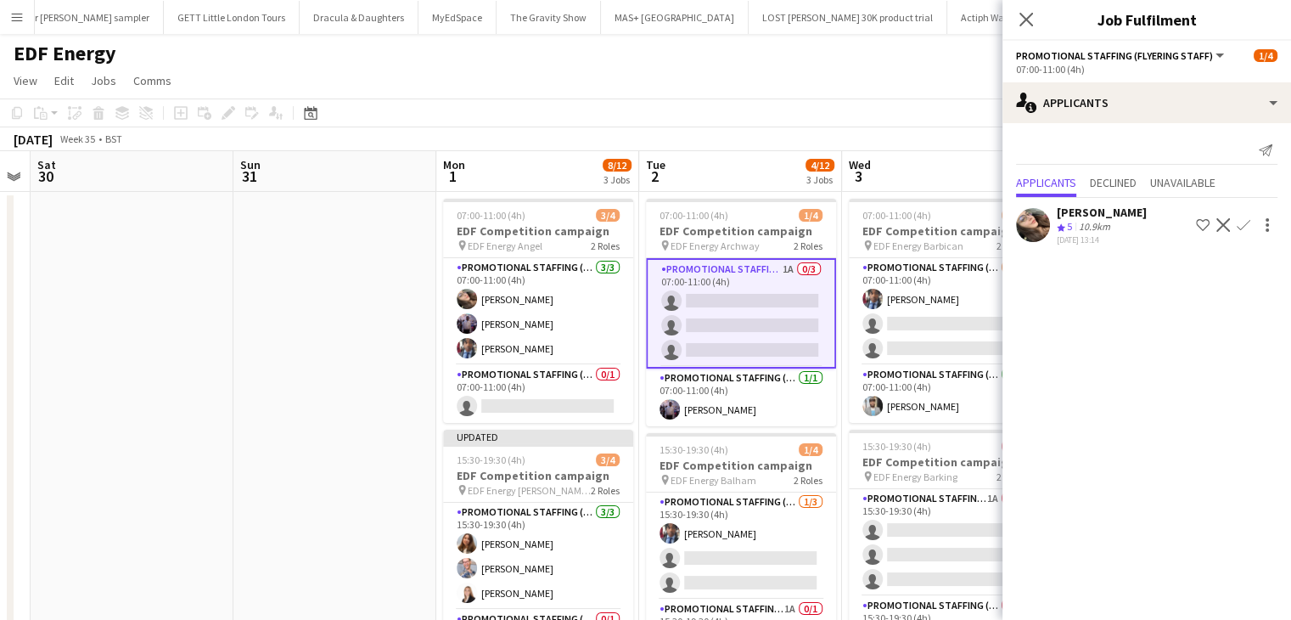
click at [1239, 224] on app-icon "Confirm" at bounding box center [1244, 225] width 14 height 14
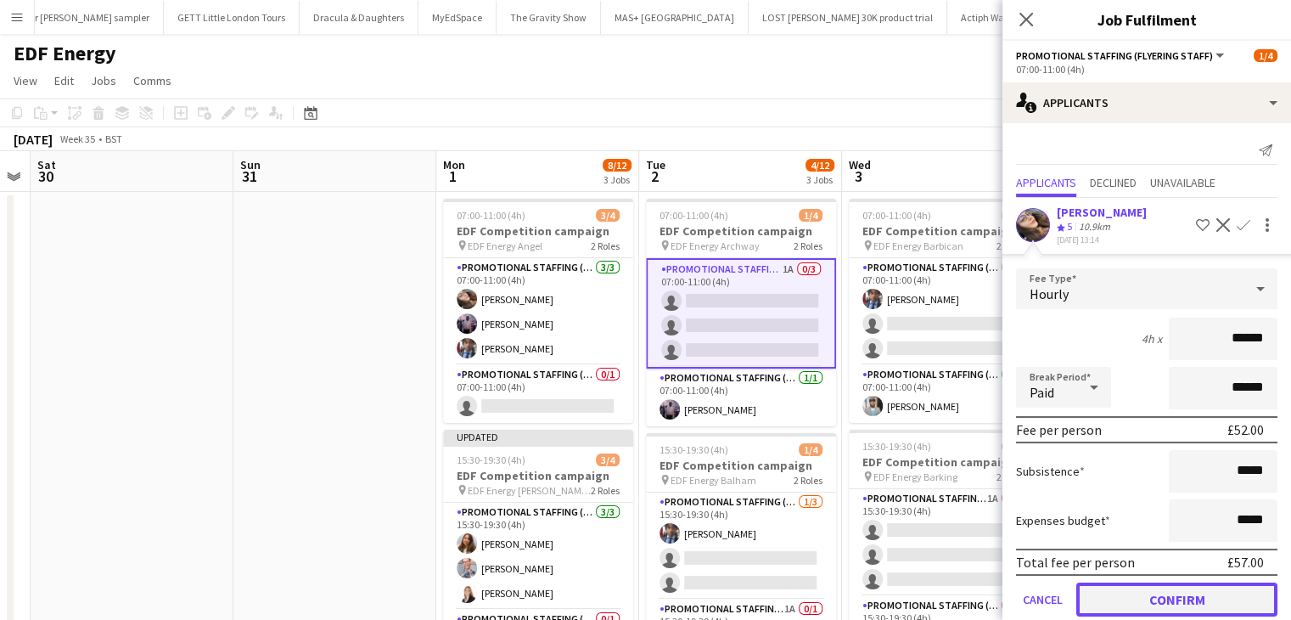
click at [1176, 595] on button "Confirm" at bounding box center [1176, 599] width 201 height 34
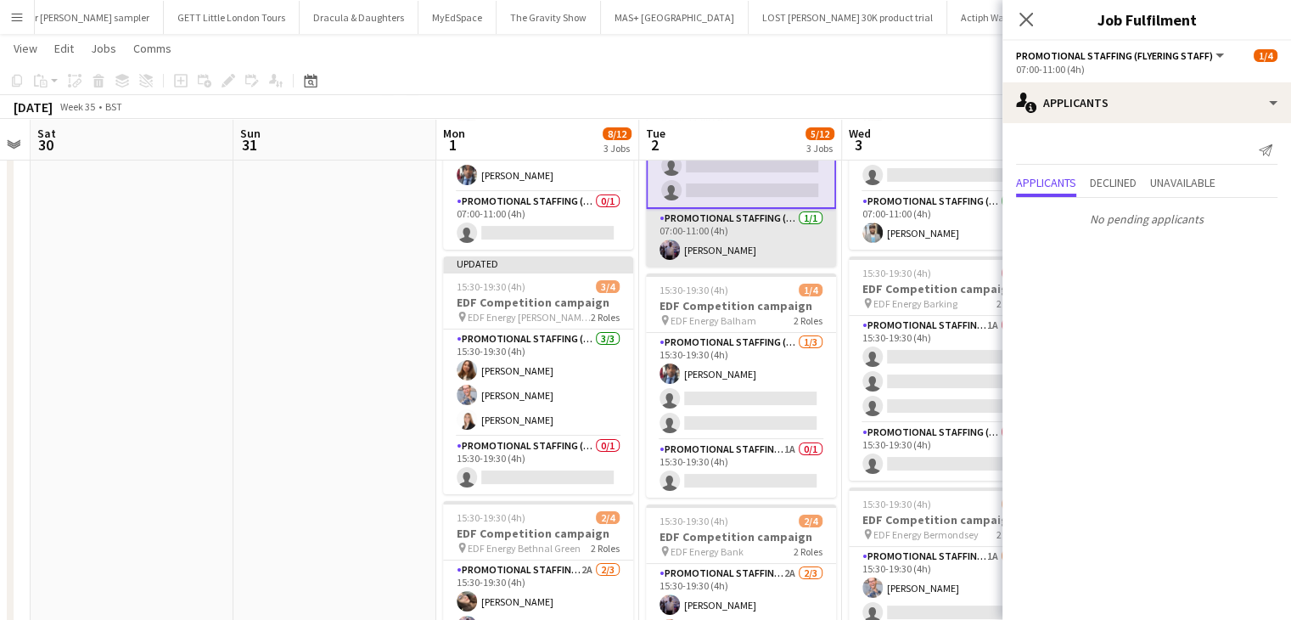
scroll to position [172, 0]
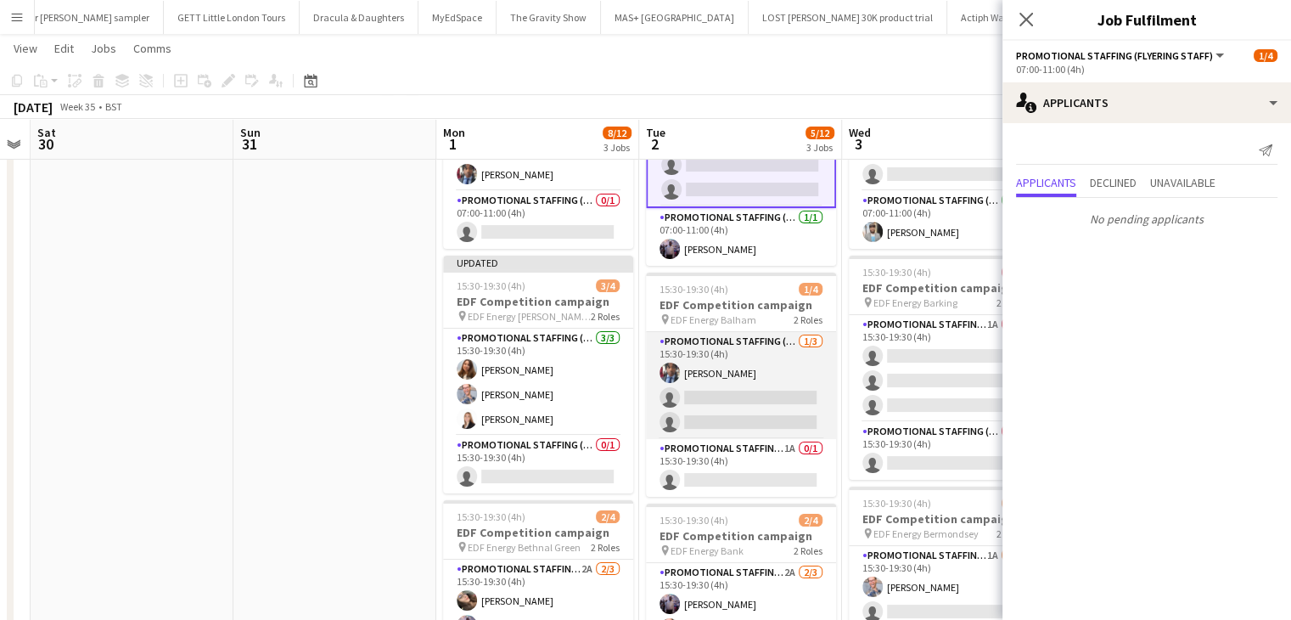
click at [750, 392] on app-card-role "Promotional Staffing (Flyering Staff) 1/3 15:30-19:30 (4h) Seyi Ogunyemi single…" at bounding box center [741, 385] width 190 height 107
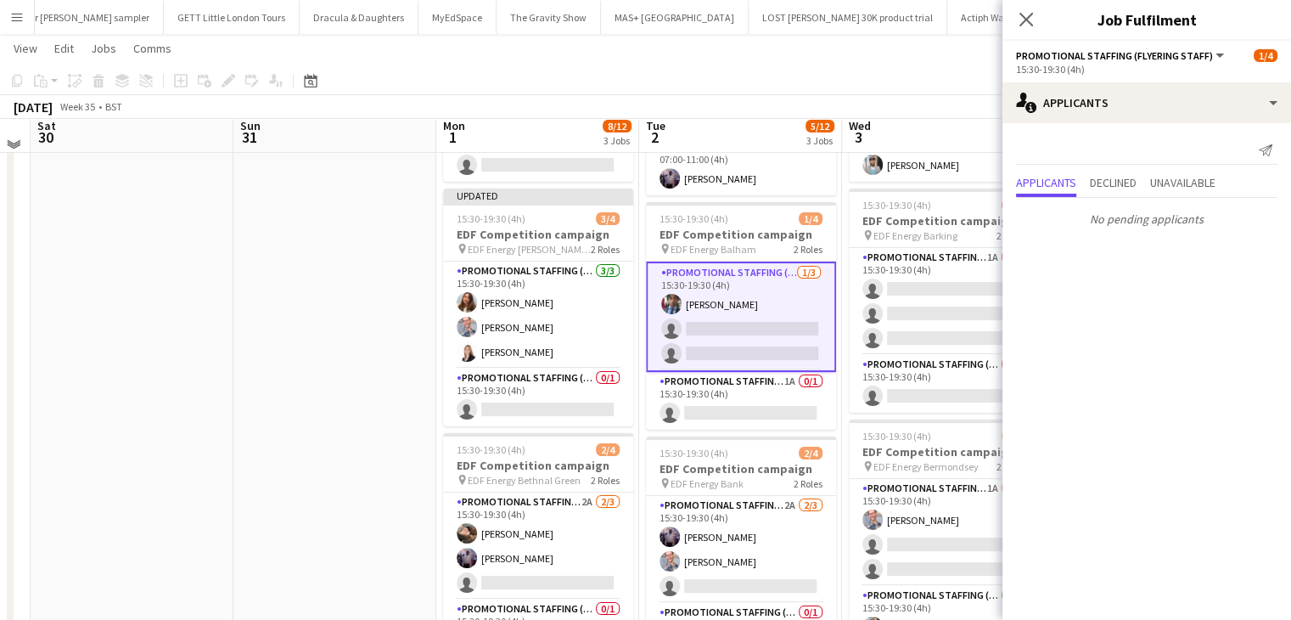
scroll to position [240, 0]
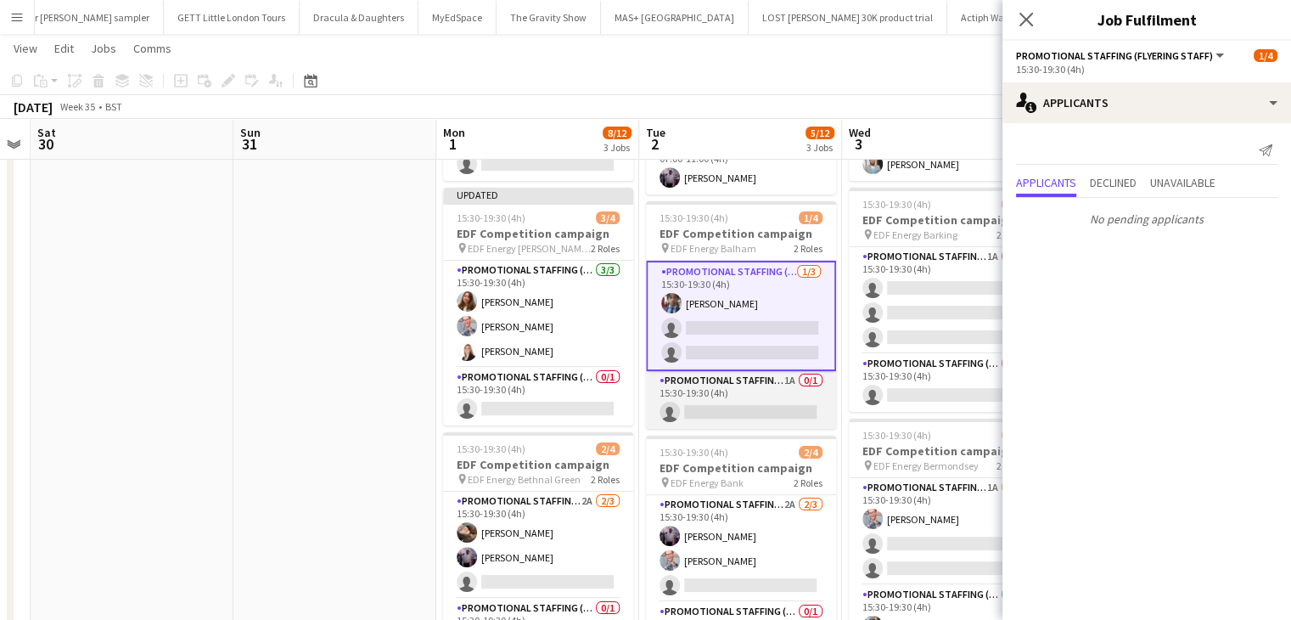
click at [757, 407] on app-card-role "Promotional Staffing (Team Leader) 1A 0/1 15:30-19:30 (4h) single-neutral-actio…" at bounding box center [741, 400] width 190 height 58
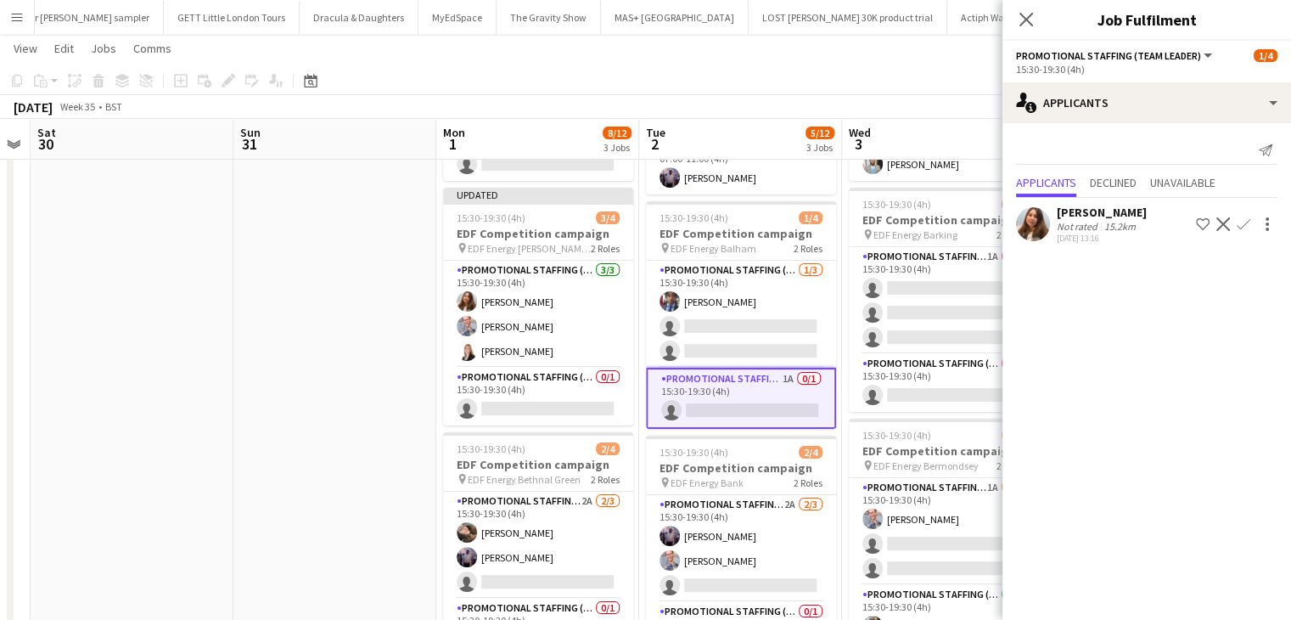
scroll to position [307, 0]
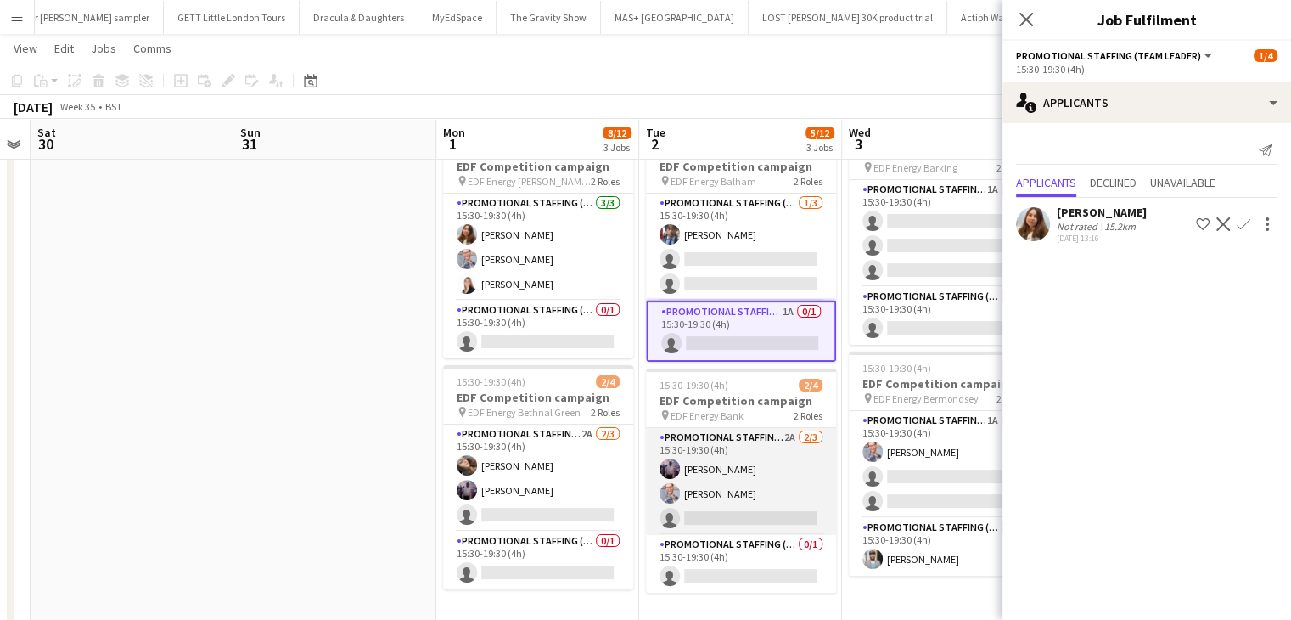
click at [765, 510] on app-card-role "Promotional Staffing (Flyering Staff) 2A 2/3 15:30-19:30 (4h) osahon ogunyemi S…" at bounding box center [741, 481] width 190 height 107
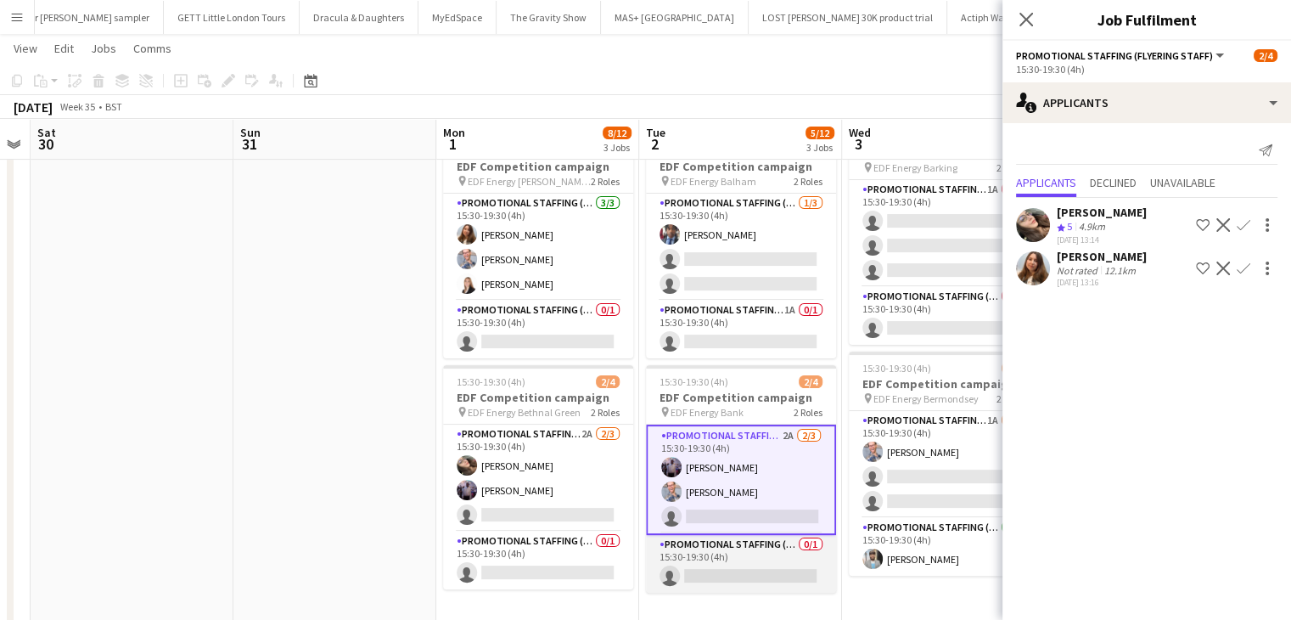
click at [778, 564] on app-card-role "Promotional Staffing (Team Leader) 0/1 15:30-19:30 (4h) single-neutral-actions" at bounding box center [741, 564] width 190 height 58
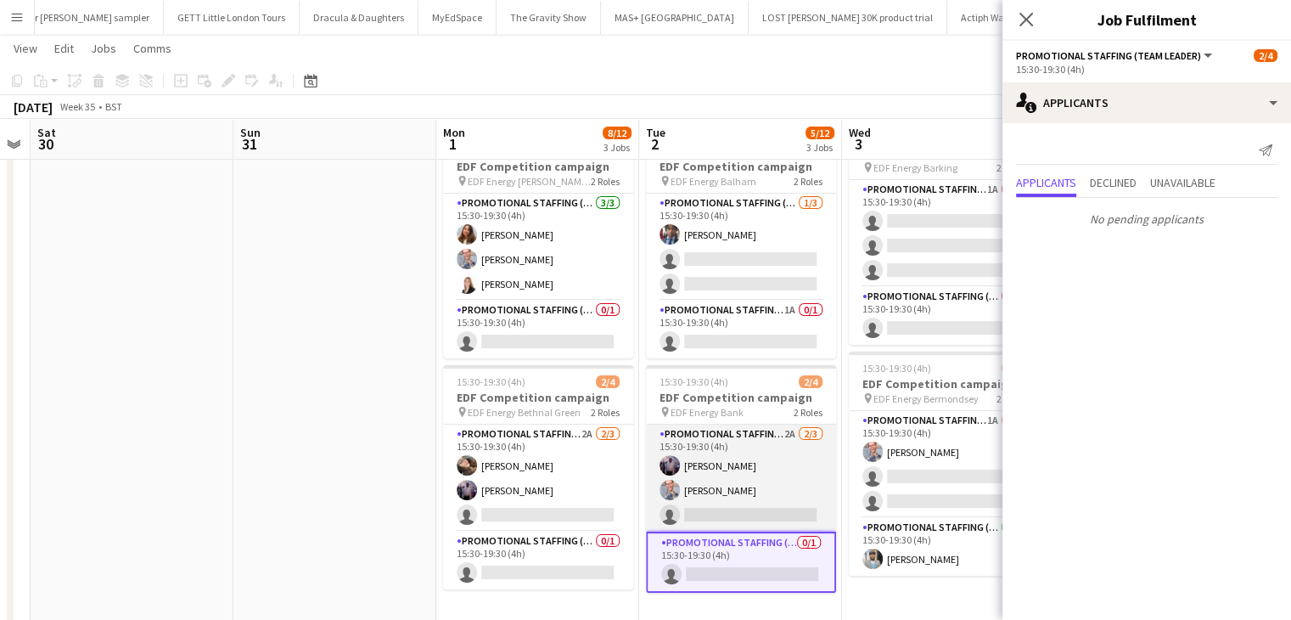
click at [749, 511] on app-card-role "Promotional Staffing (Flyering Staff) 2A 2/3 15:30-19:30 (4h) osahon ogunyemi S…" at bounding box center [741, 477] width 190 height 107
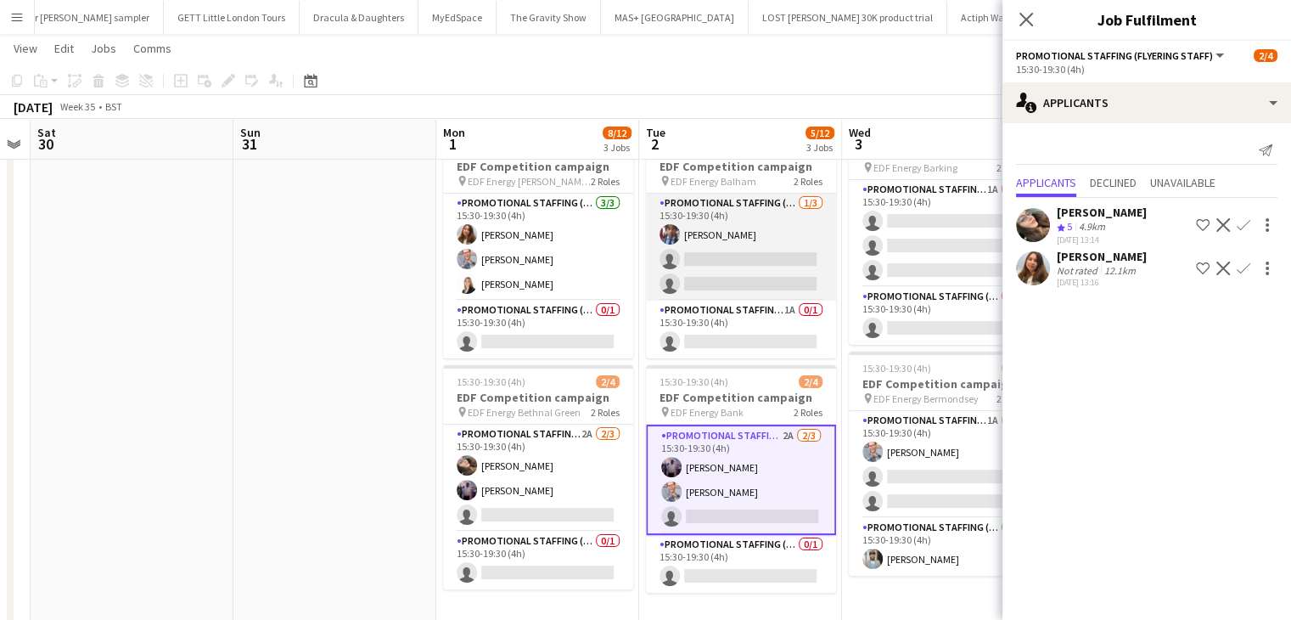
click at [743, 266] on app-card-role "Promotional Staffing (Flyering Staff) 1/3 15:30-19:30 (4h) Seyi Ogunyemi single…" at bounding box center [741, 247] width 190 height 107
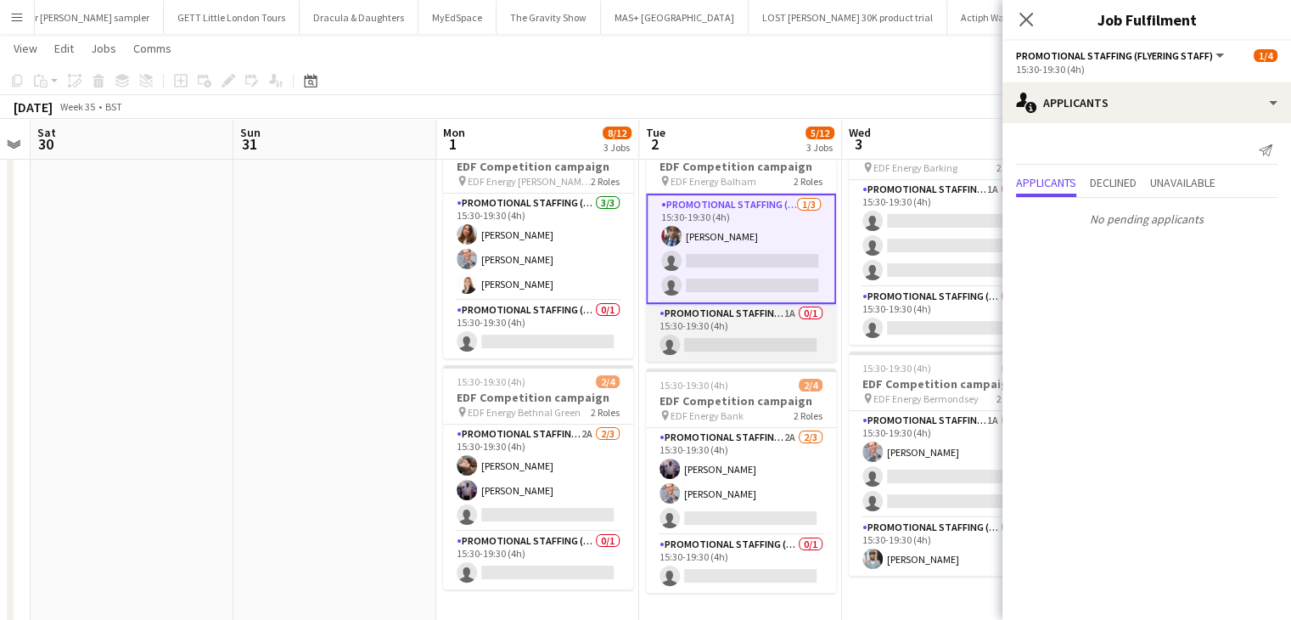
click at [741, 334] on app-card-role "Promotional Staffing (Team Leader) 1A 0/1 15:30-19:30 (4h) single-neutral-actio…" at bounding box center [741, 333] width 190 height 58
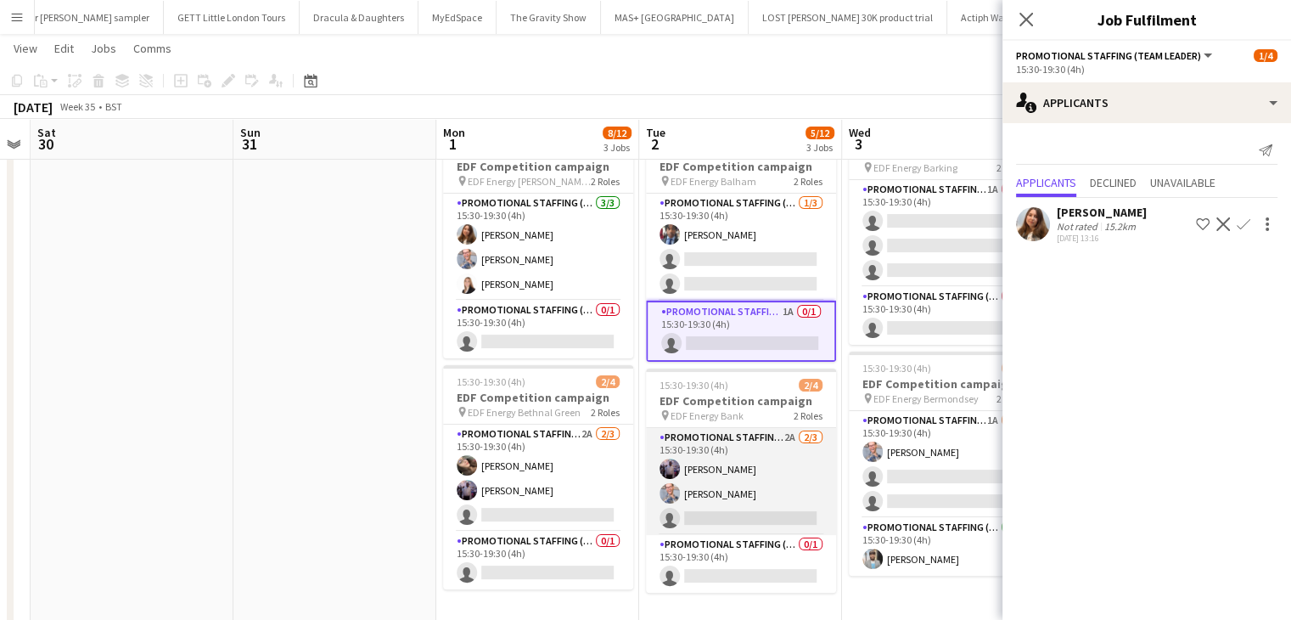
click at [760, 508] on app-card-role "Promotional Staffing (Flyering Staff) 2A 2/3 15:30-19:30 (4h) osahon ogunyemi S…" at bounding box center [741, 481] width 190 height 107
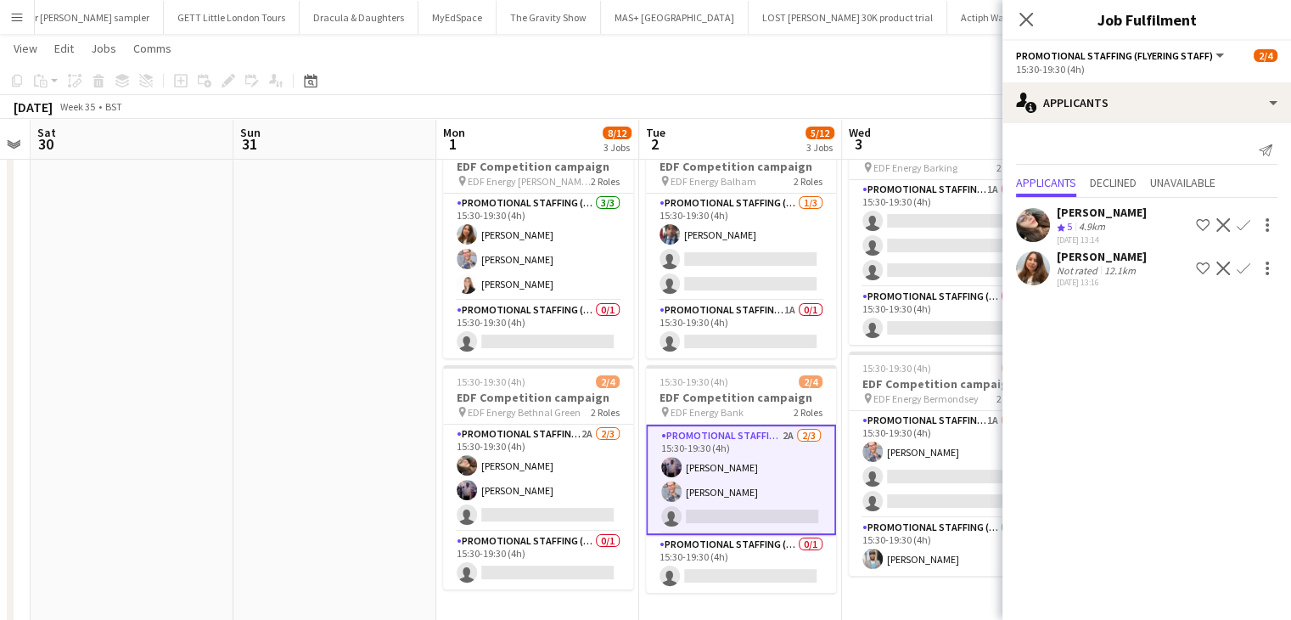
click at [1244, 219] on app-icon "Confirm" at bounding box center [1244, 225] width 14 height 14
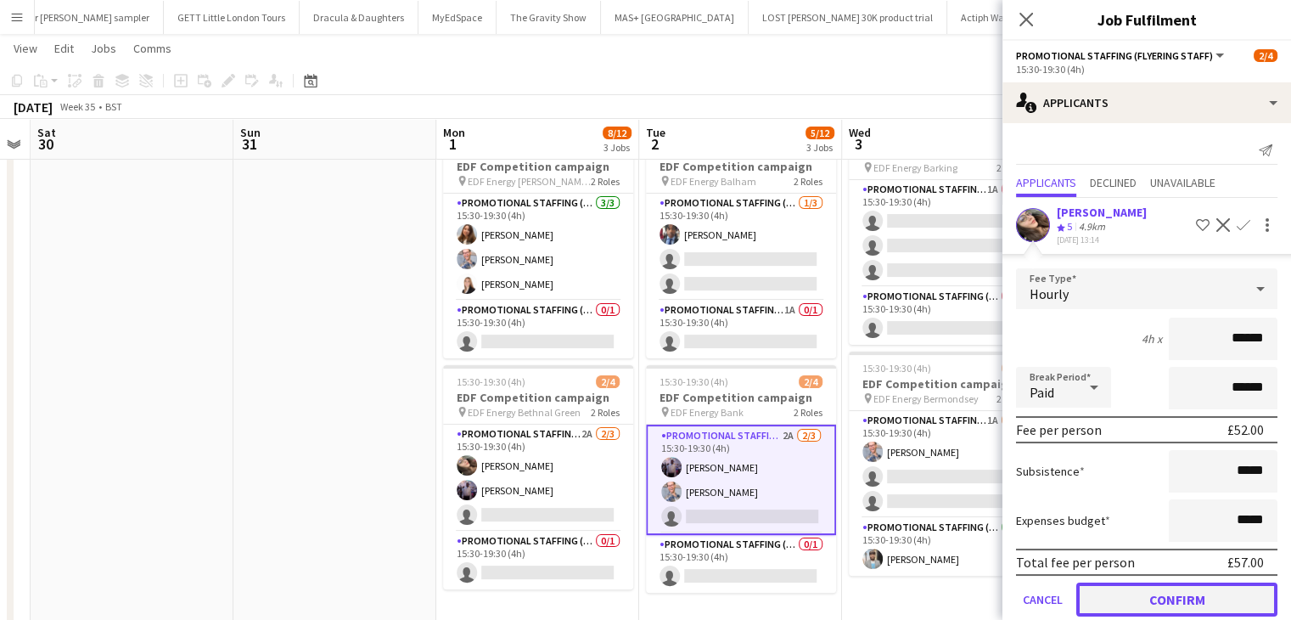
click at [1157, 598] on button "Confirm" at bounding box center [1176, 599] width 201 height 34
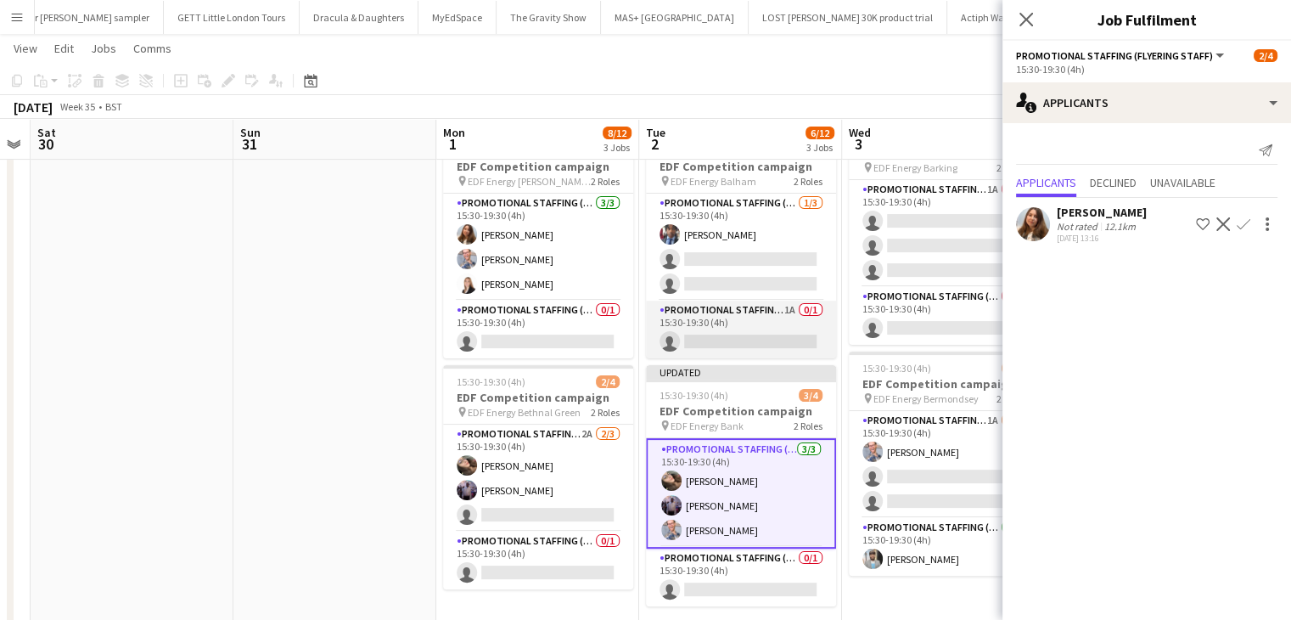
click at [746, 340] on app-card-role "Promotional Staffing (Team Leader) 1A 0/1 15:30-19:30 (4h) single-neutral-actio…" at bounding box center [741, 330] width 190 height 58
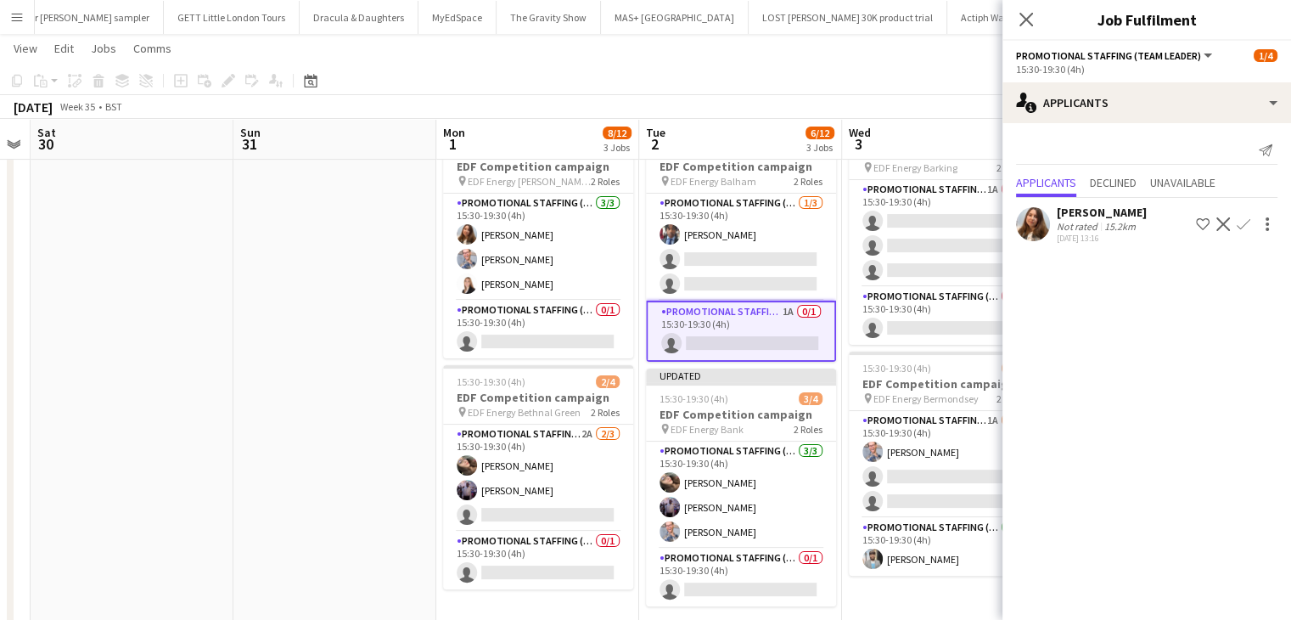
click at [1236, 222] on button "Confirm" at bounding box center [1243, 224] width 20 height 20
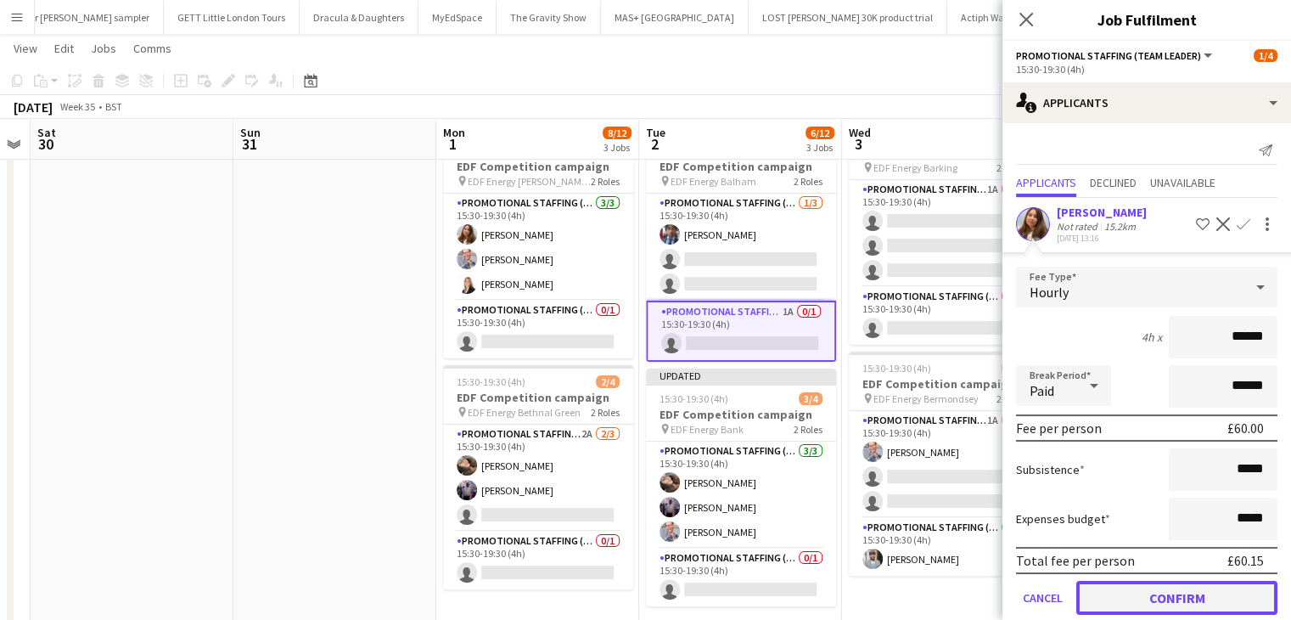
click at [1167, 582] on button "Confirm" at bounding box center [1176, 598] width 201 height 34
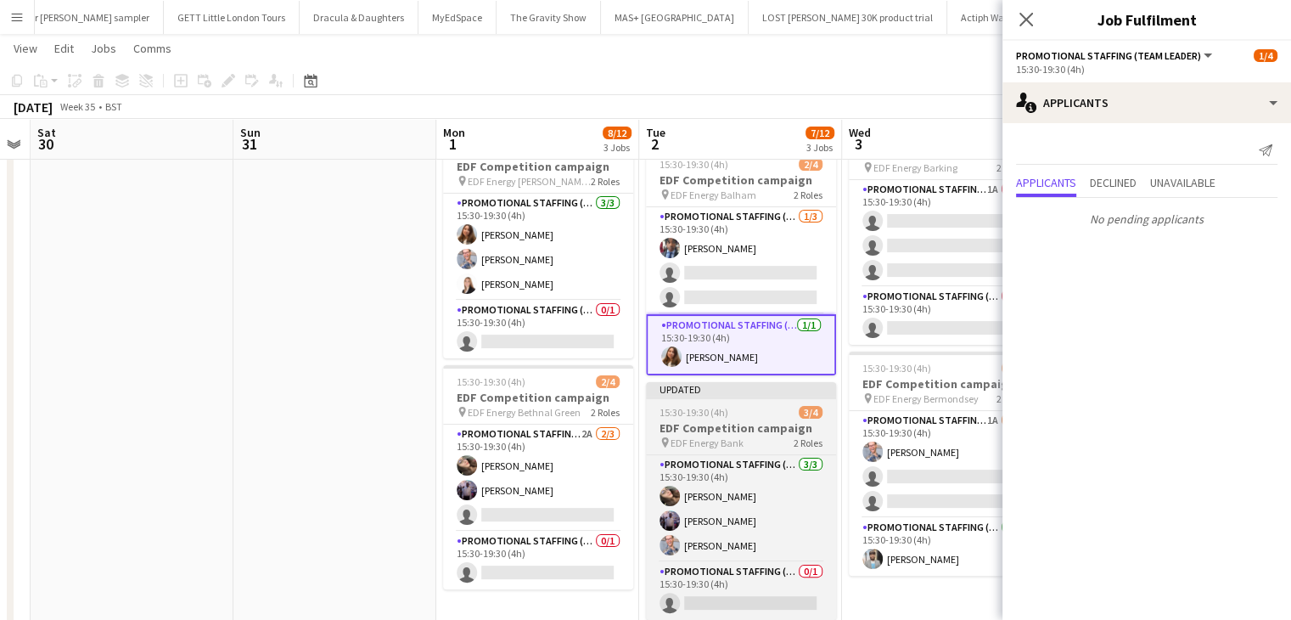
scroll to position [376, 0]
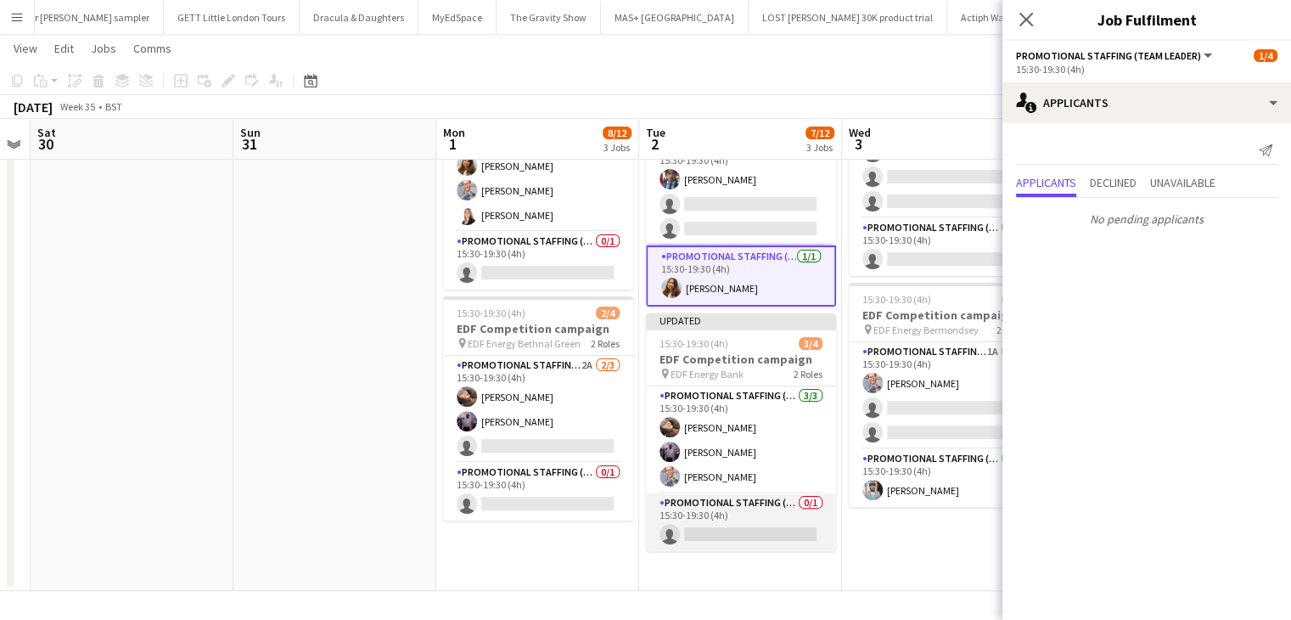
click at [756, 520] on app-card-role "Promotional Staffing (Team Leader) 0/1 15:30-19:30 (4h) single-neutral-actions" at bounding box center [741, 522] width 190 height 58
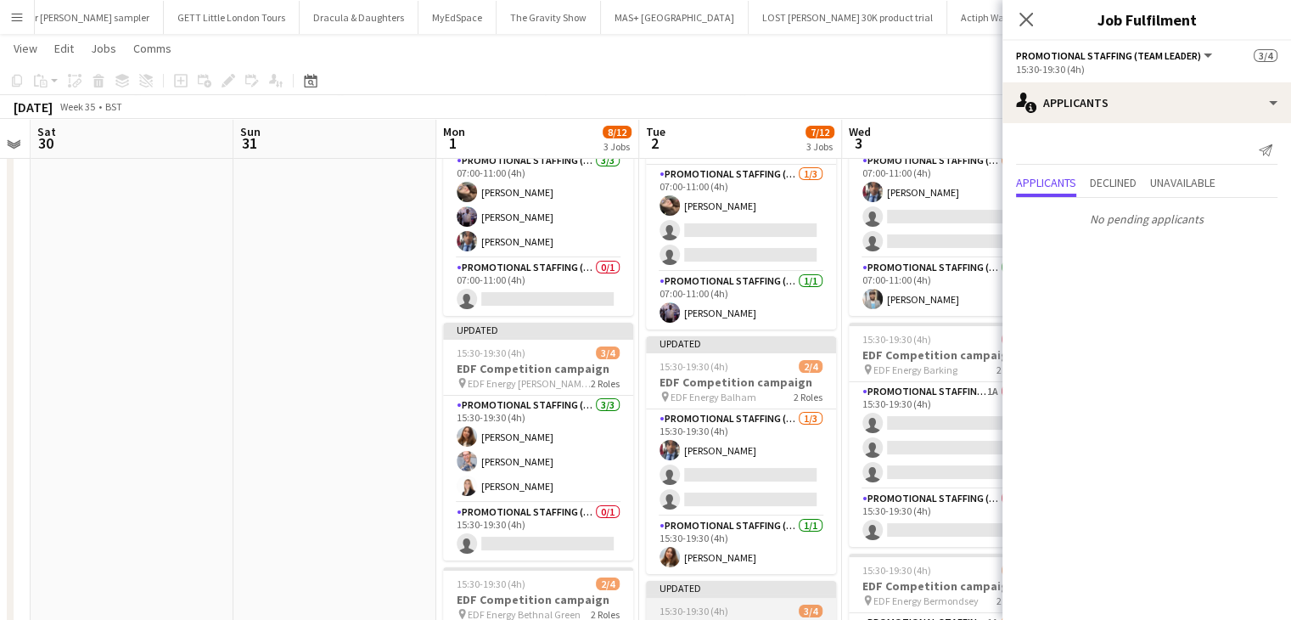
scroll to position [104, 0]
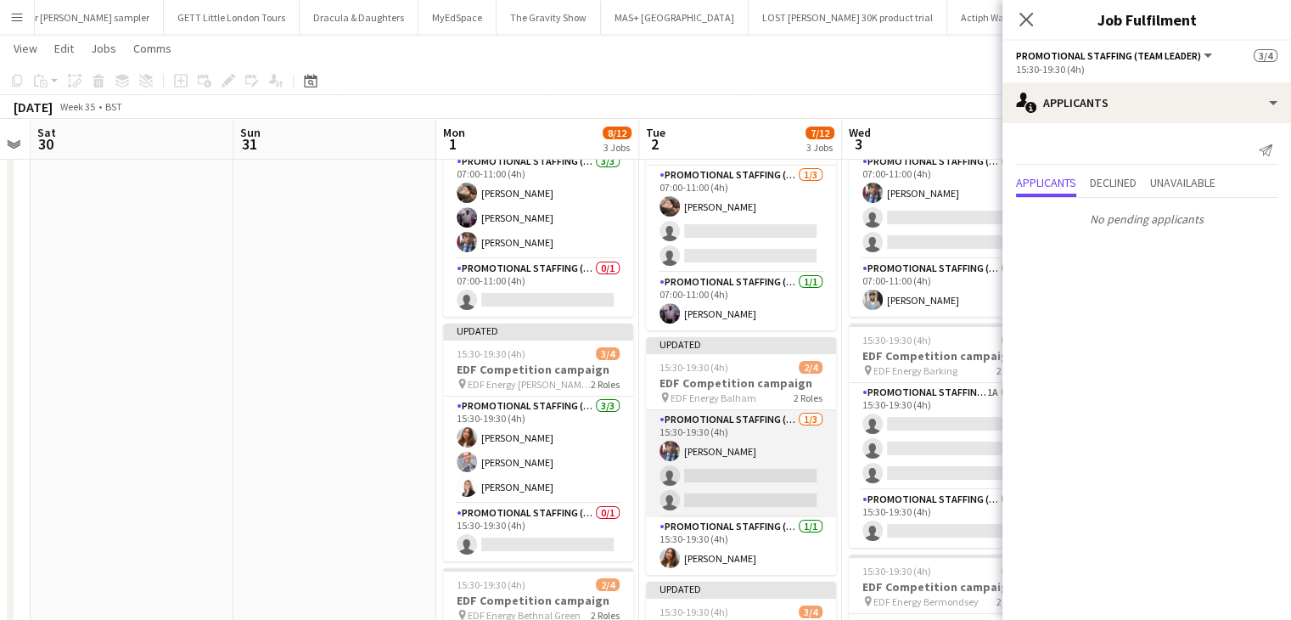
click at [747, 492] on app-card-role "Promotional Staffing (Flyering Staff) 1/3 15:30-19:30 (4h) Seyi Ogunyemi single…" at bounding box center [741, 463] width 190 height 107
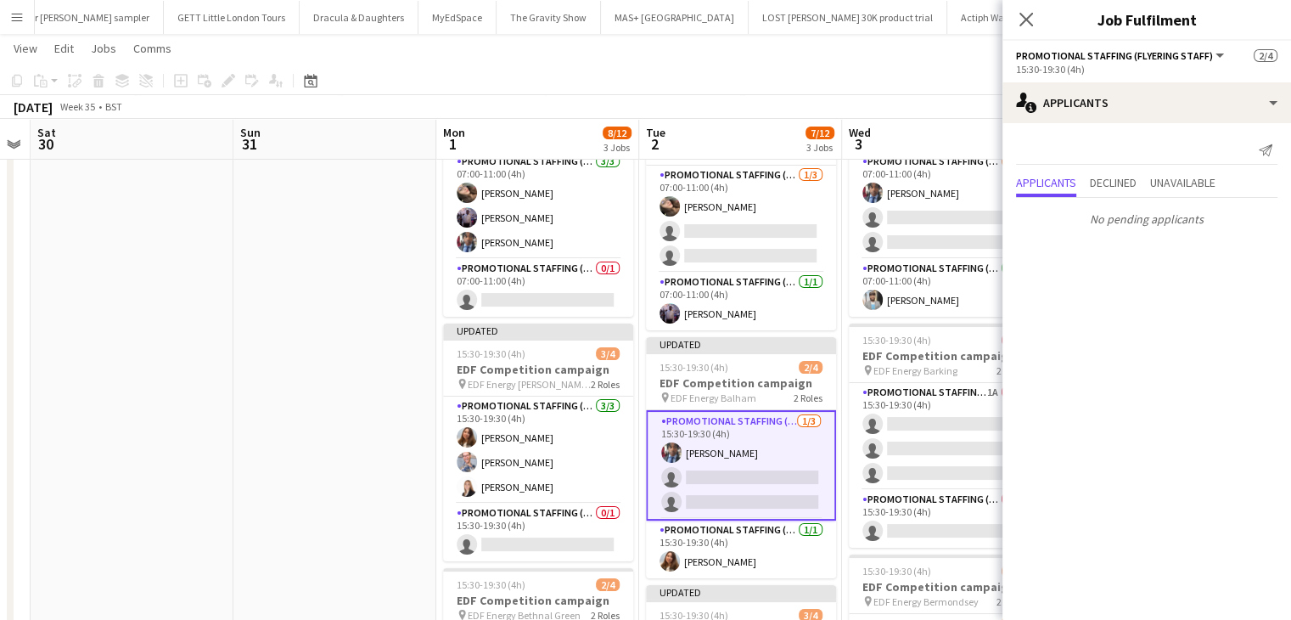
scroll to position [0, 0]
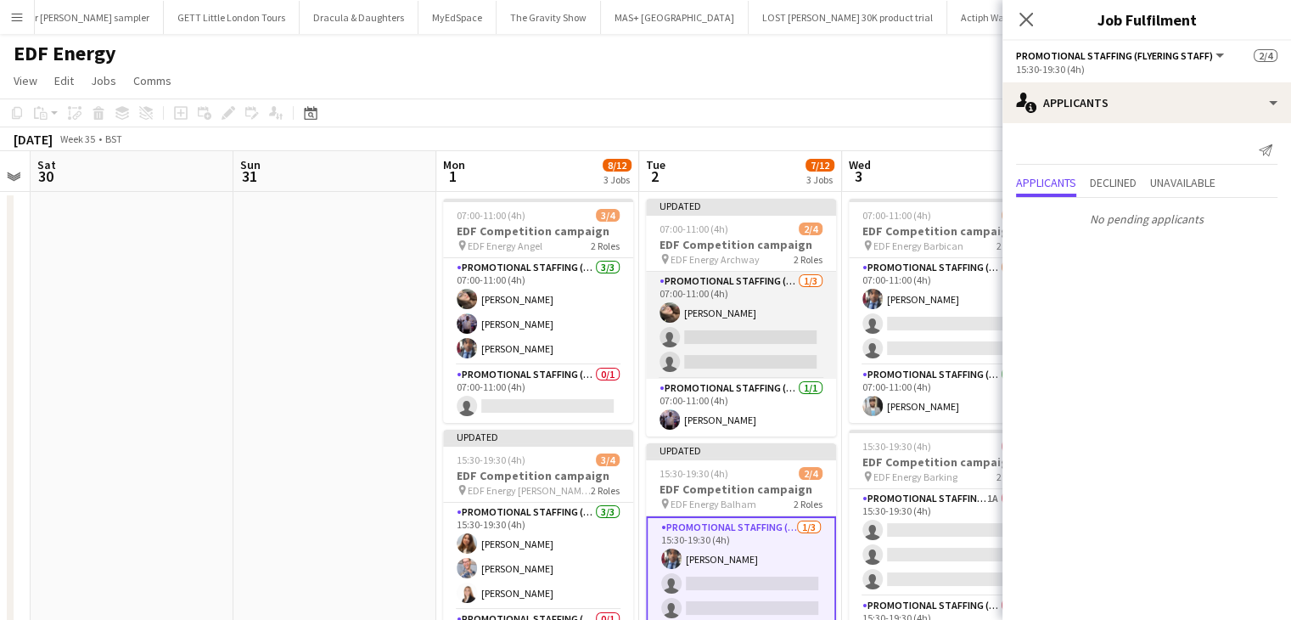
click at [730, 346] on app-card-role "Promotional Staffing (Flyering Staff) 1/3 07:00-11:00 (4h) Anastasiia Meleshko …" at bounding box center [741, 325] width 190 height 107
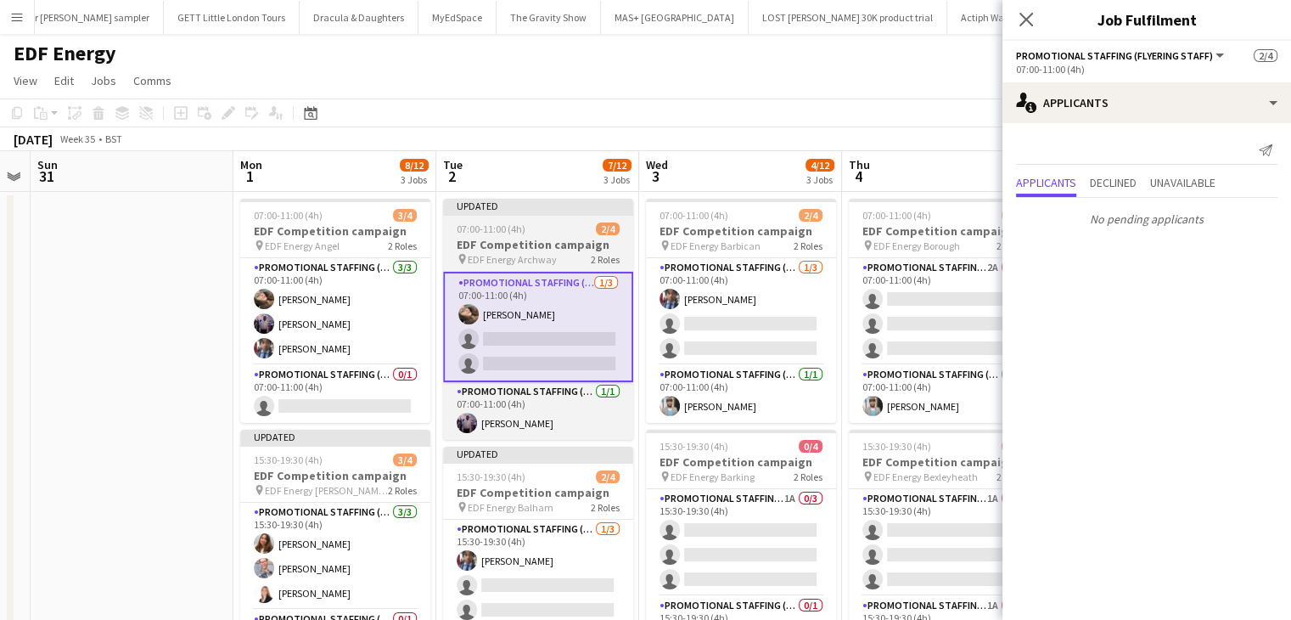
scroll to position [0, 607]
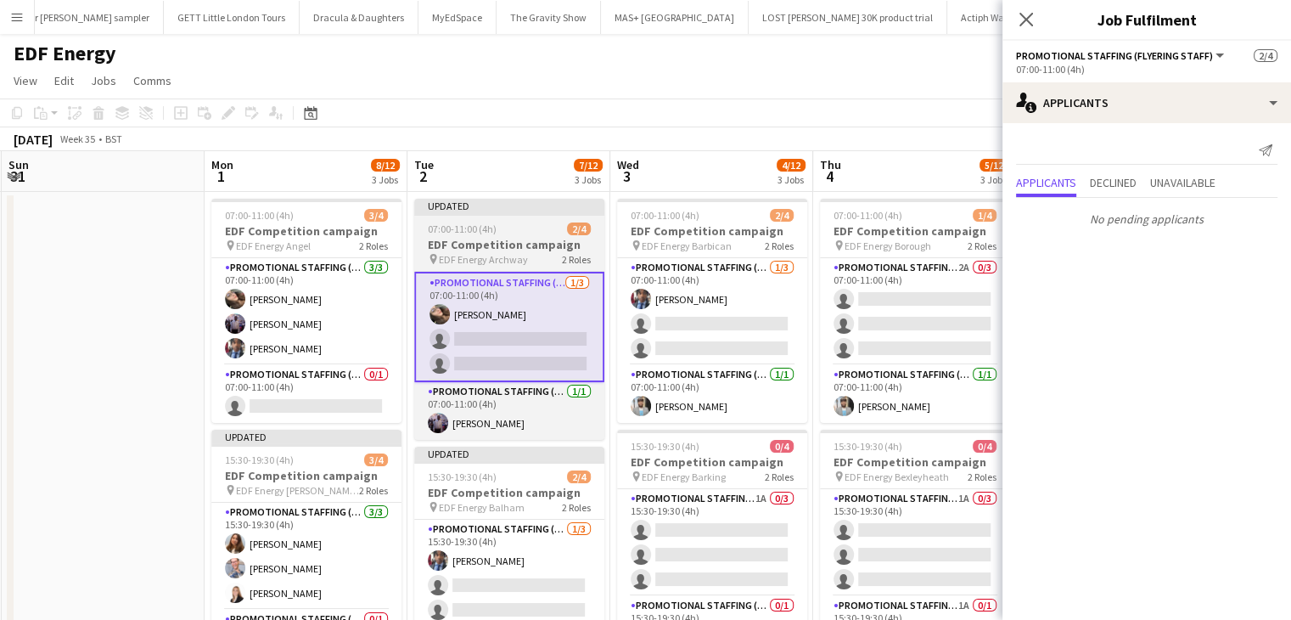
click at [730, 346] on app-card-role "Promotional Staffing (Flyering Staff) 1/3 07:00-11:00 (4h) Seyi Ogunyemi single…" at bounding box center [712, 311] width 190 height 107
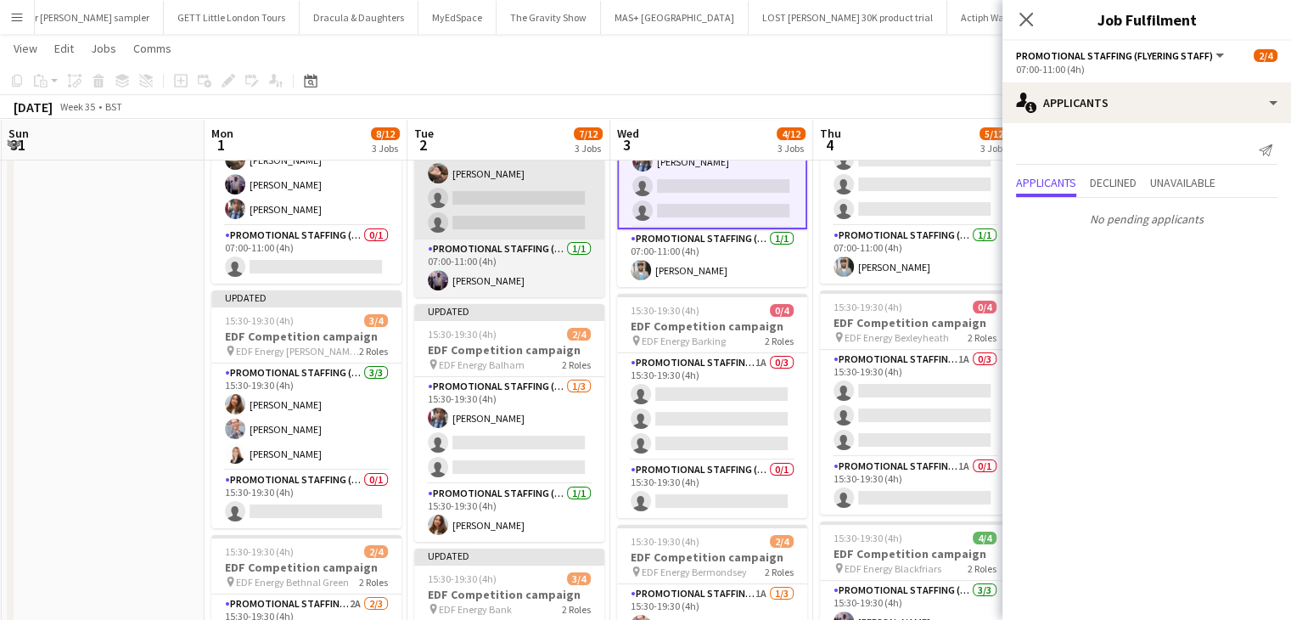
scroll to position [138, 0]
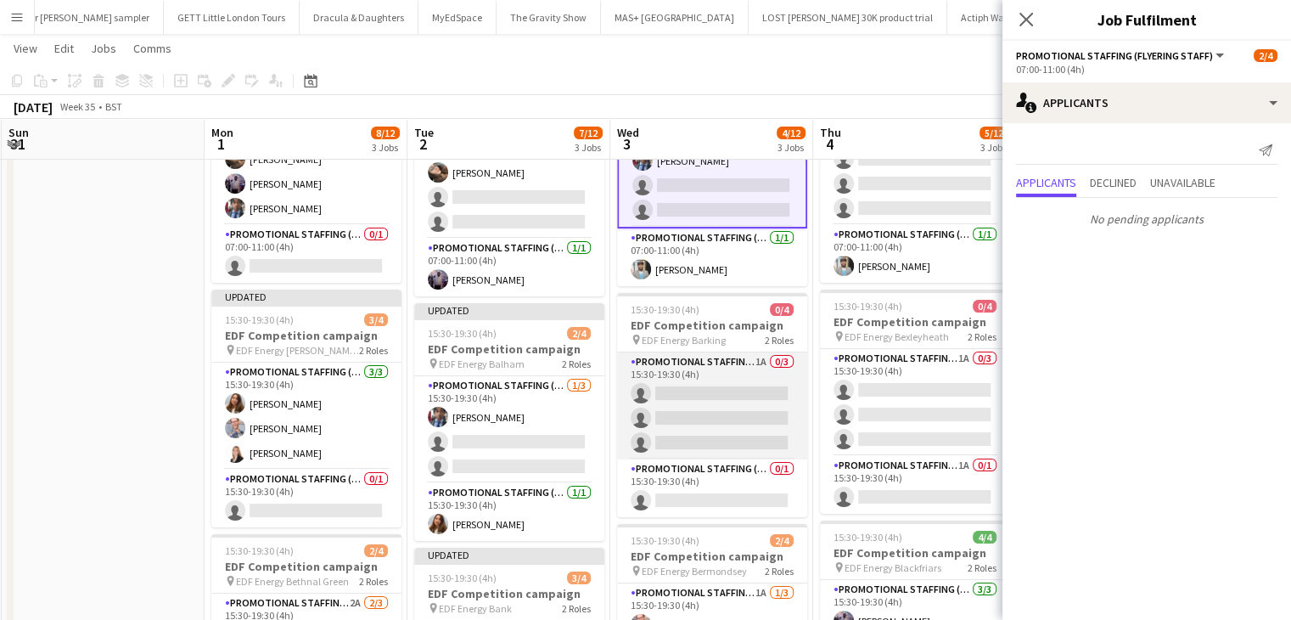
click at [726, 412] on app-card-role "Promotional Staffing (Flyering Staff) 1A 0/3 15:30-19:30 (4h) single-neutral-ac…" at bounding box center [712, 405] width 190 height 107
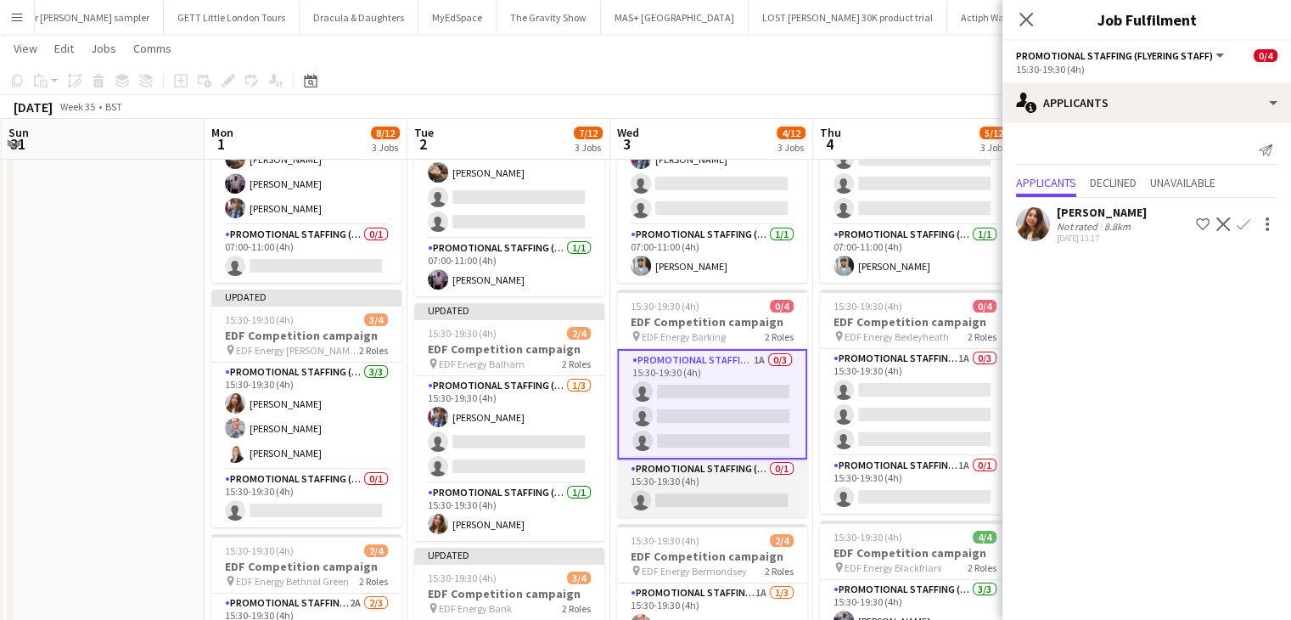
click at [744, 493] on app-card-role "Promotional Staffing (Team Leader) 0/1 15:30-19:30 (4h) single-neutral-actions" at bounding box center [712, 488] width 190 height 58
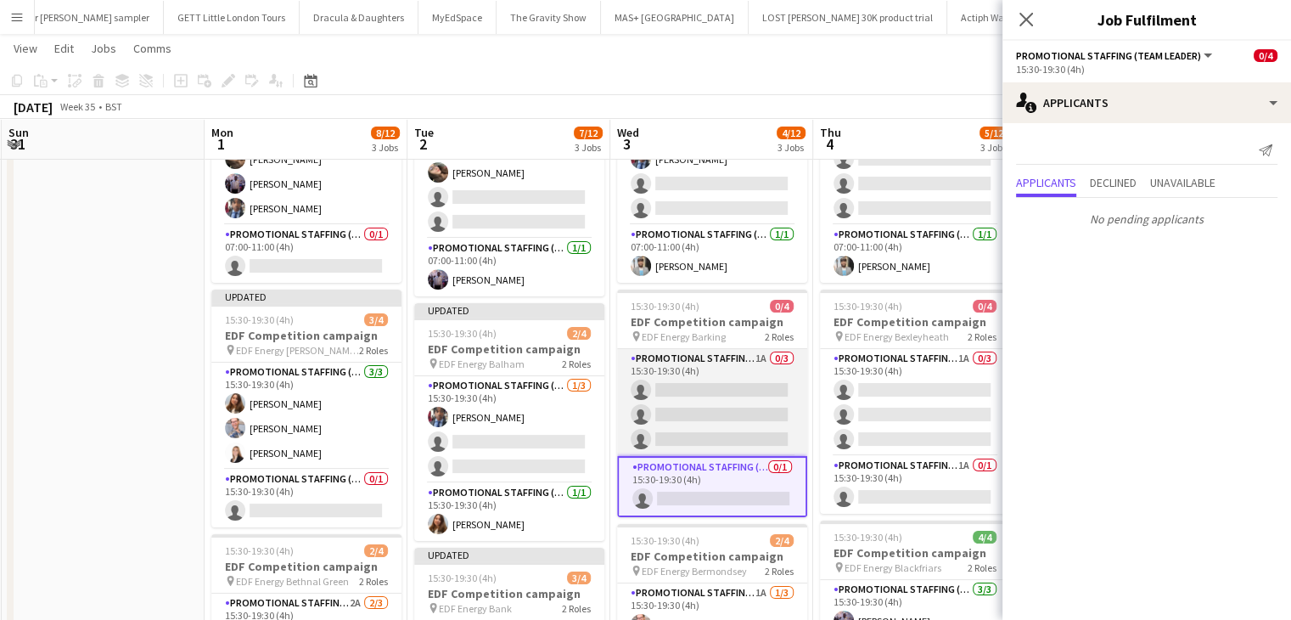
click at [745, 405] on app-card-role "Promotional Staffing (Flyering Staff) 1A 0/3 15:30-19:30 (4h) single-neutral-ac…" at bounding box center [712, 402] width 190 height 107
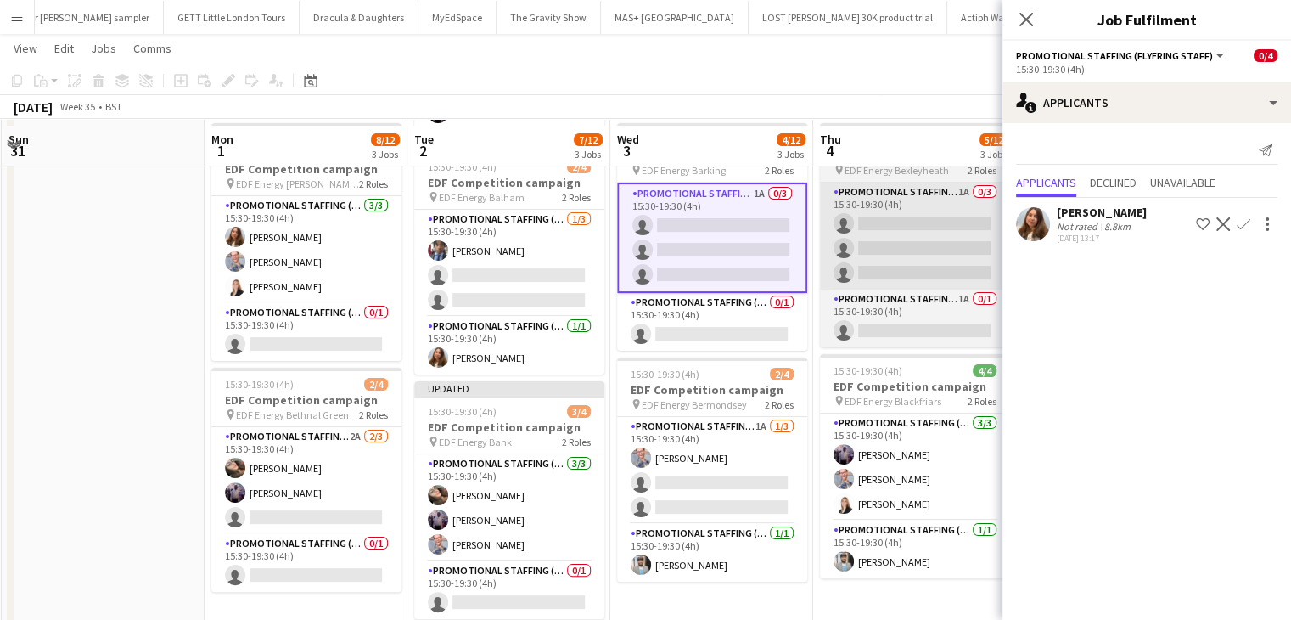
scroll to position [314, 0]
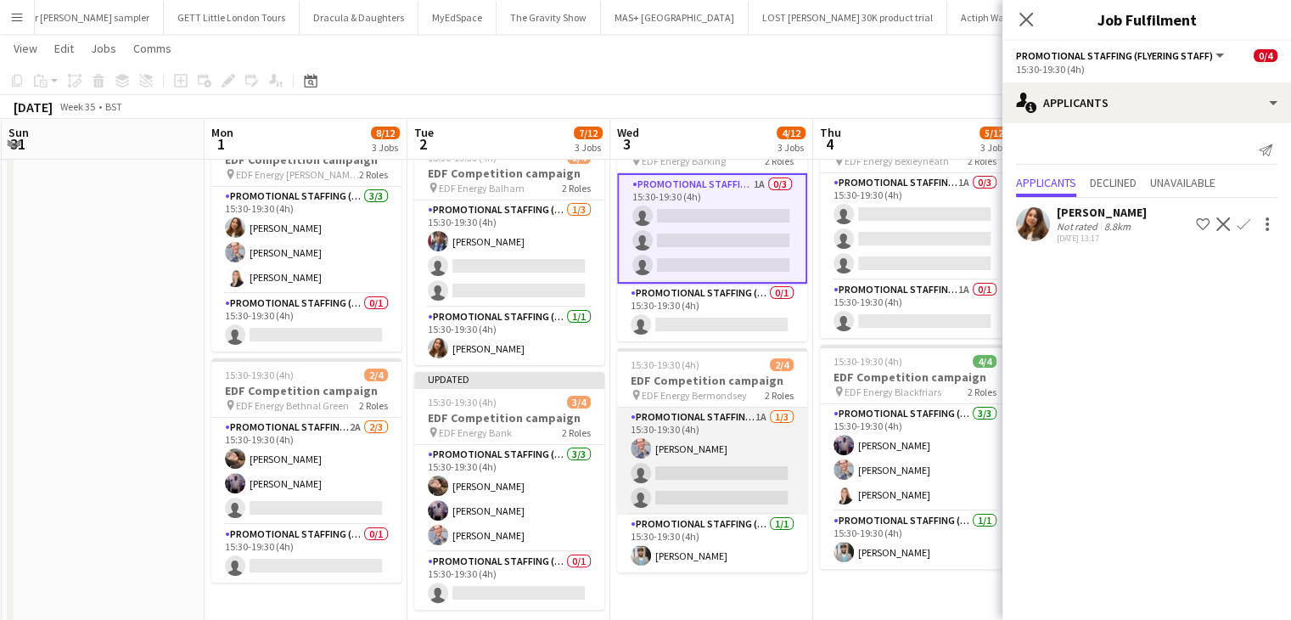
click at [747, 480] on app-card-role "Promotional Staffing (Flyering Staff) 1A 1/3 15:30-19:30 (4h) SIMON GREIFF sing…" at bounding box center [712, 460] width 190 height 107
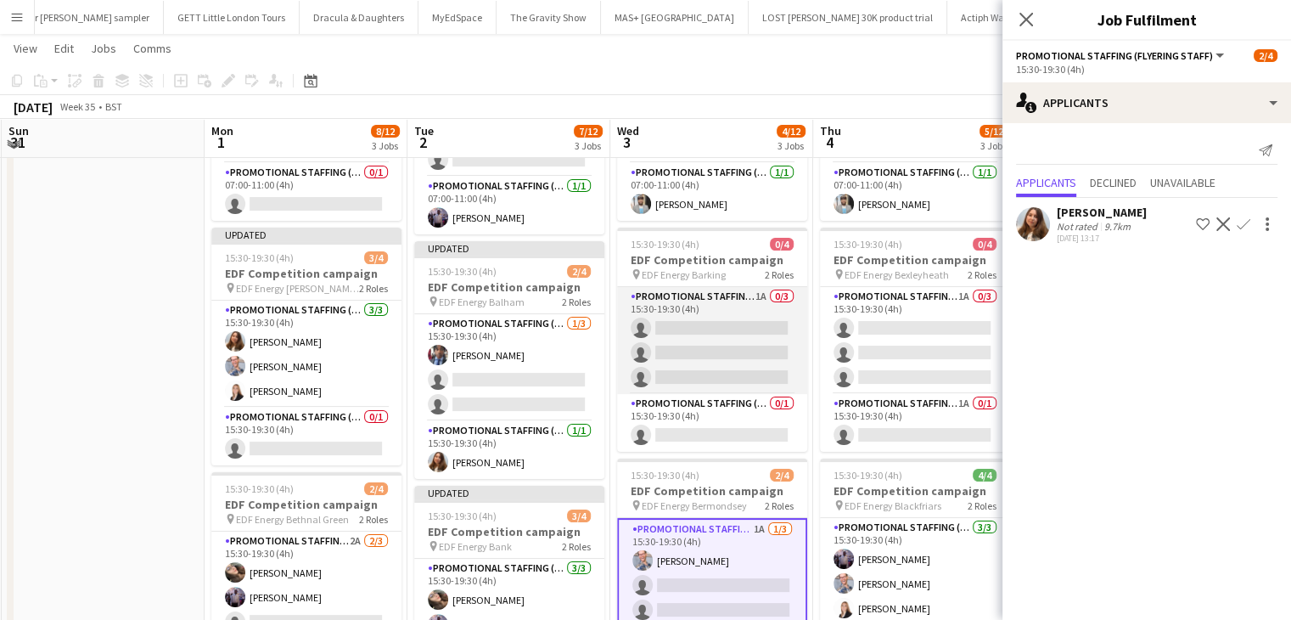
scroll to position [199, 0]
click at [734, 354] on app-card-role "Promotional Staffing (Flyering Staff) 1A 0/3 15:30-19:30 (4h) single-neutral-ac…" at bounding box center [712, 342] width 190 height 107
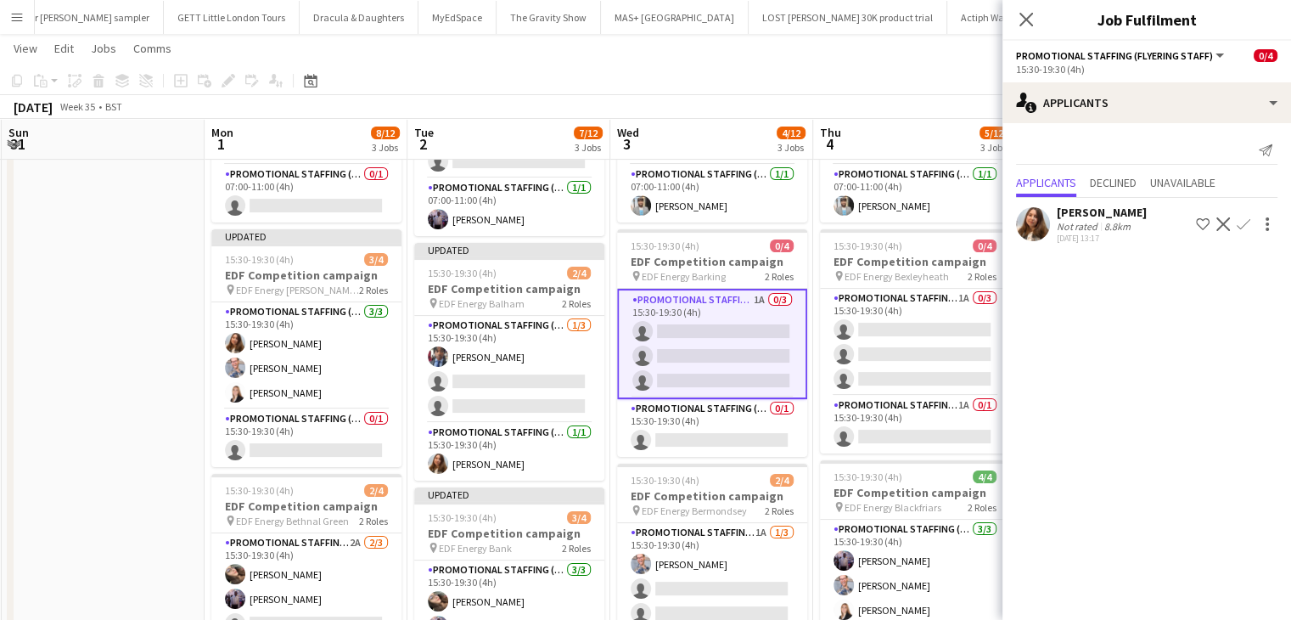
click at [1249, 218] on app-icon "Confirm" at bounding box center [1244, 224] width 14 height 14
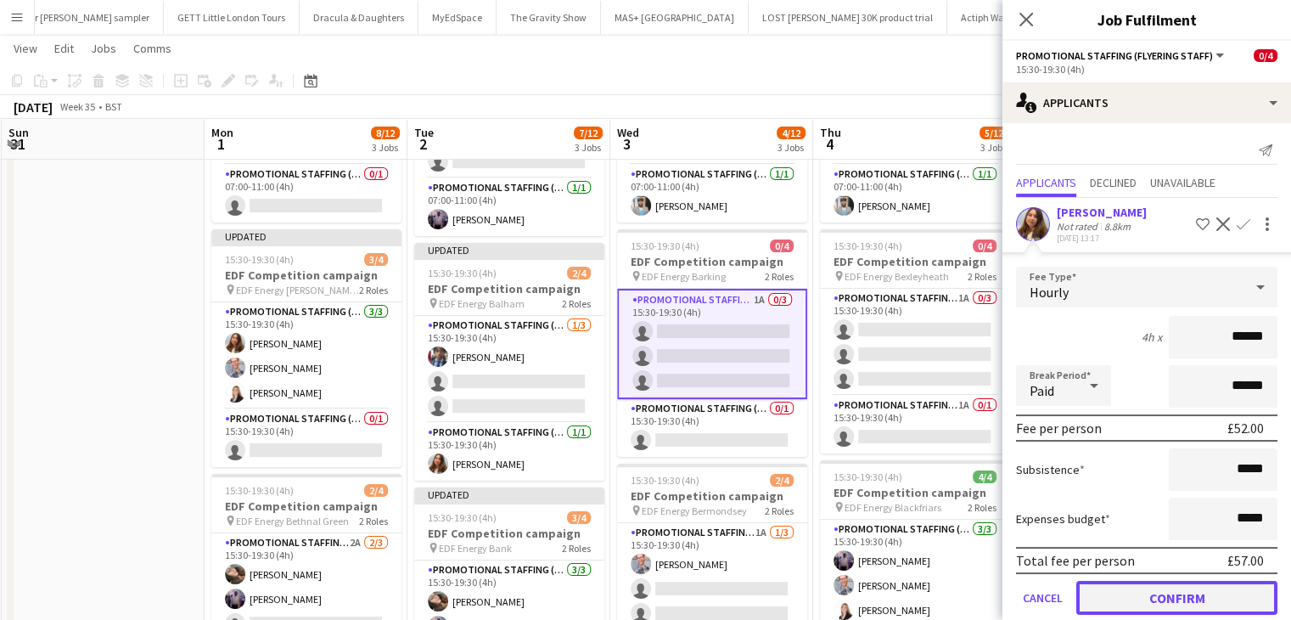
click at [1171, 585] on button "Confirm" at bounding box center [1176, 598] width 201 height 34
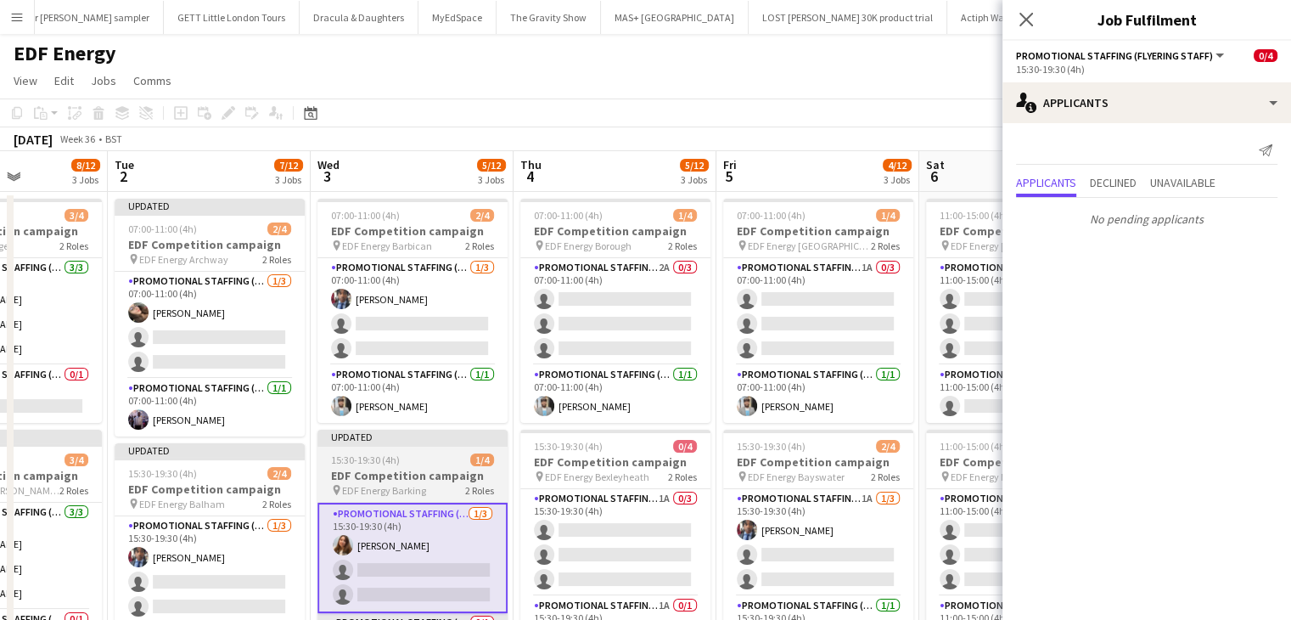
scroll to position [0, 508]
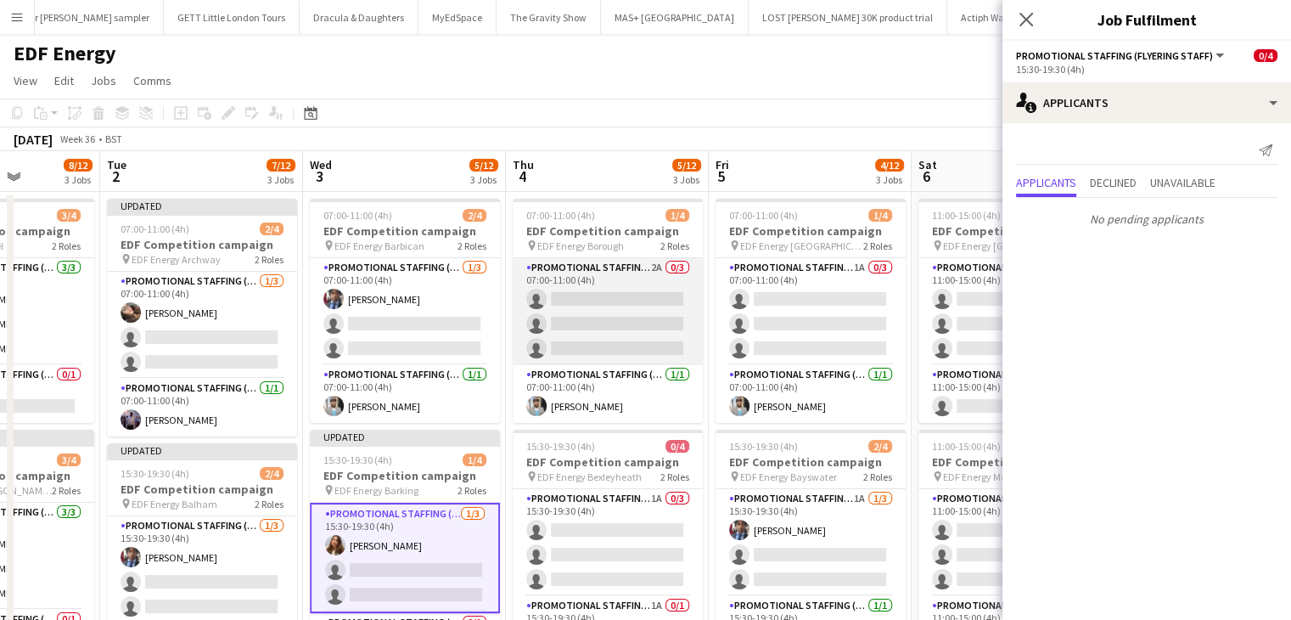
click at [615, 326] on app-card-role "Promotional Staffing (Flyering Staff) 2A 0/3 07:00-11:00 (4h) single-neutral-ac…" at bounding box center [608, 311] width 190 height 107
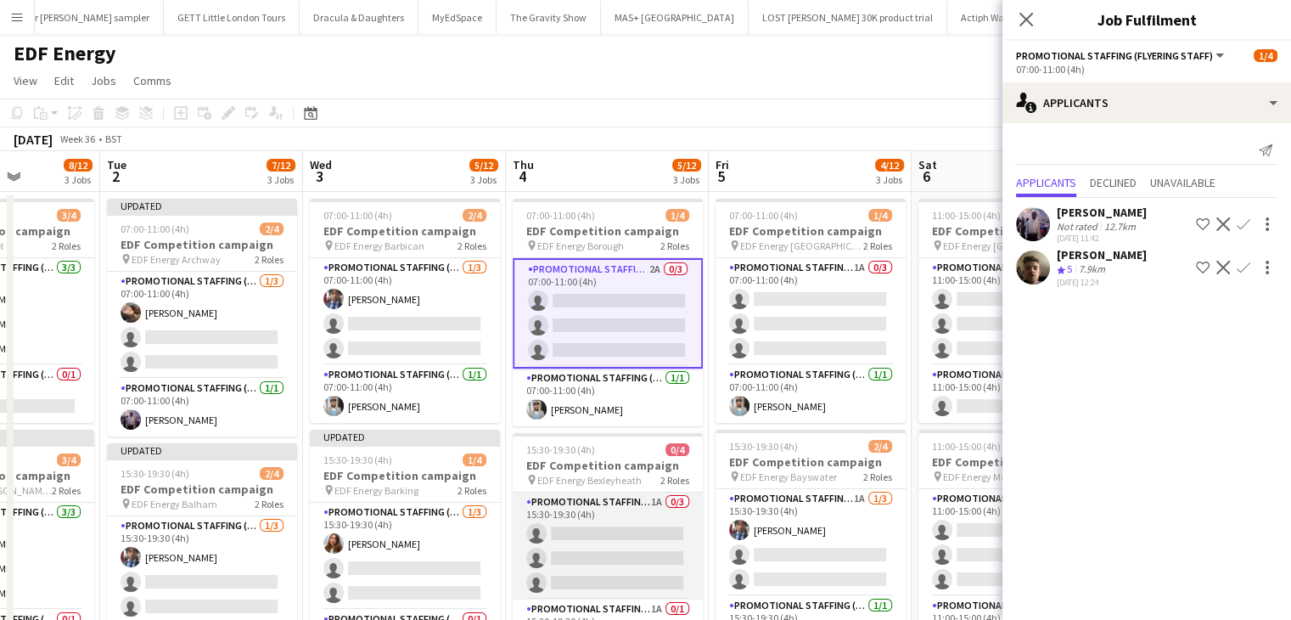
click at [650, 548] on app-card-role "Promotional Staffing (Flyering Staff) 1A 0/3 15:30-19:30 (4h) single-neutral-ac…" at bounding box center [608, 545] width 190 height 107
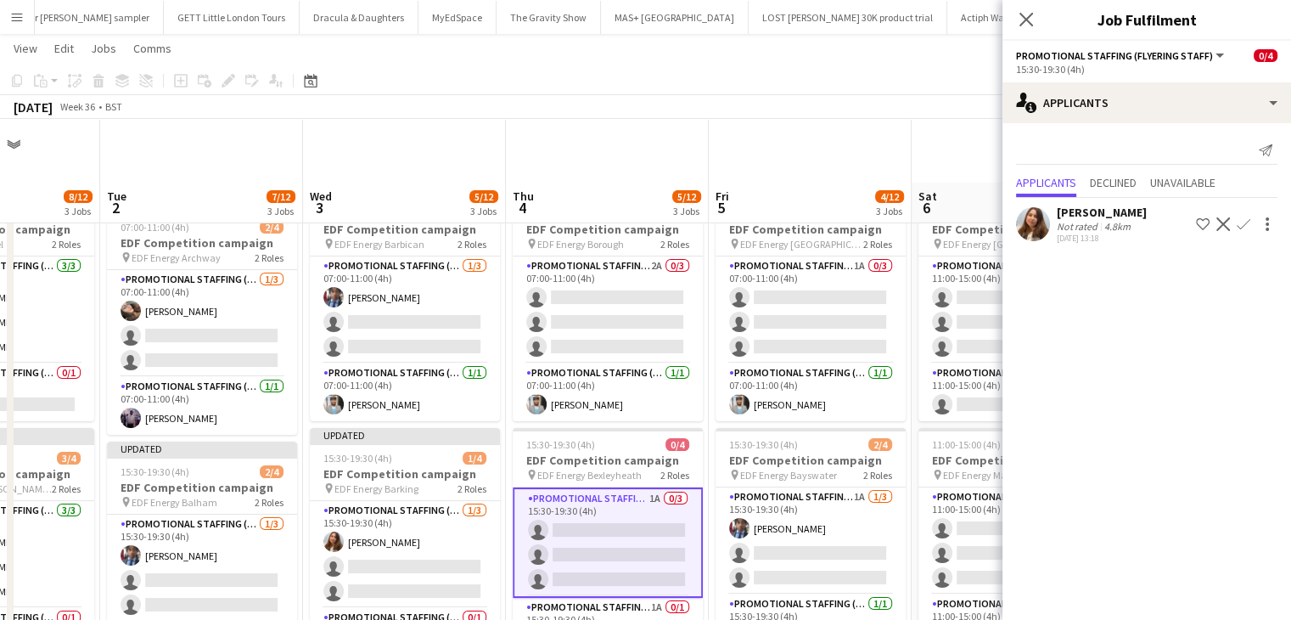
scroll to position [68, 0]
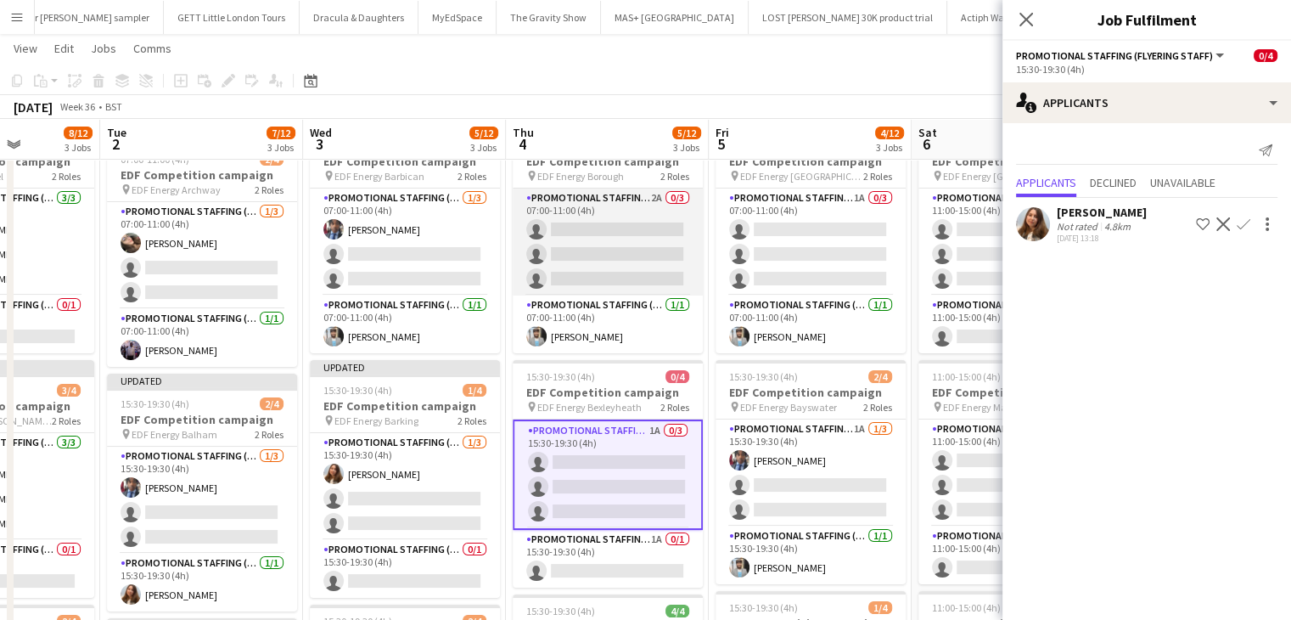
click at [621, 272] on app-card-role "Promotional Staffing (Flyering Staff) 2A 0/3 07:00-11:00 (4h) single-neutral-ac…" at bounding box center [608, 241] width 190 height 107
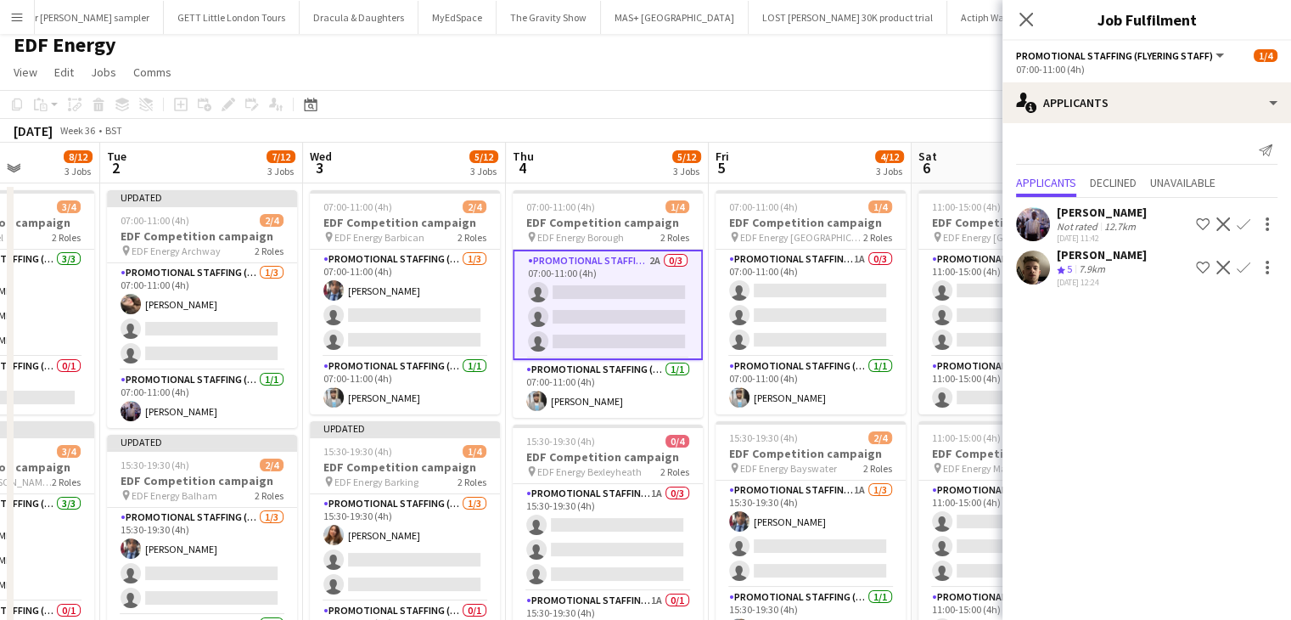
scroll to position [0, 0]
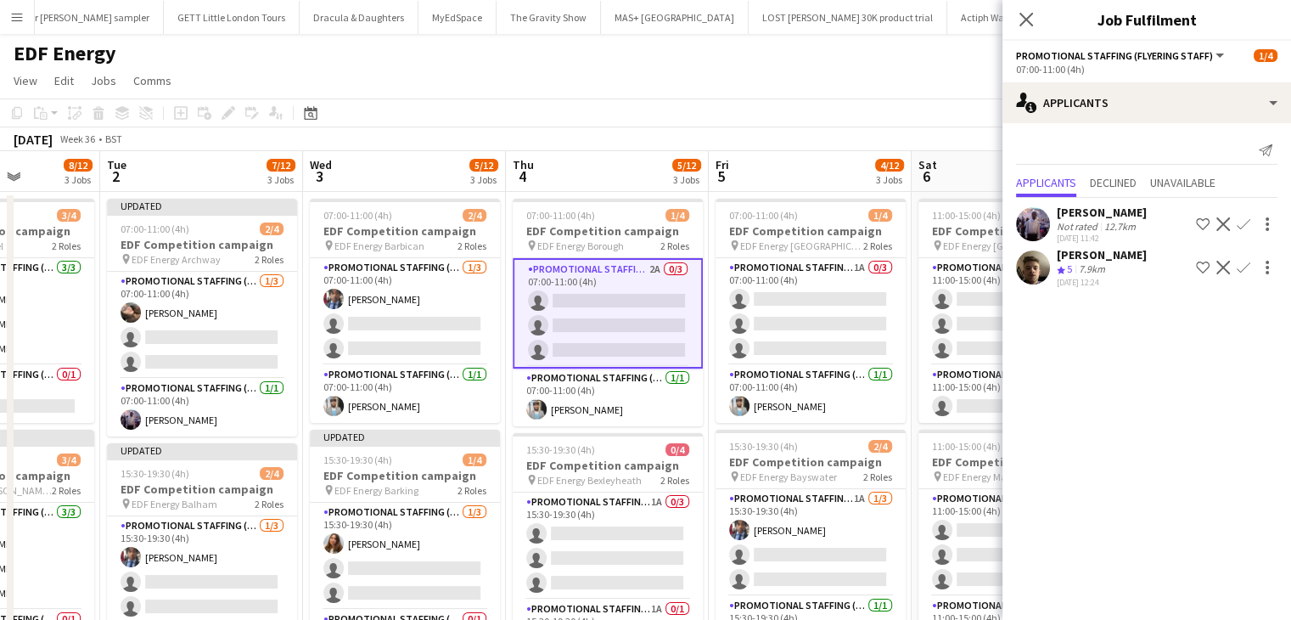
click at [1243, 221] on app-icon "Confirm" at bounding box center [1244, 224] width 14 height 14
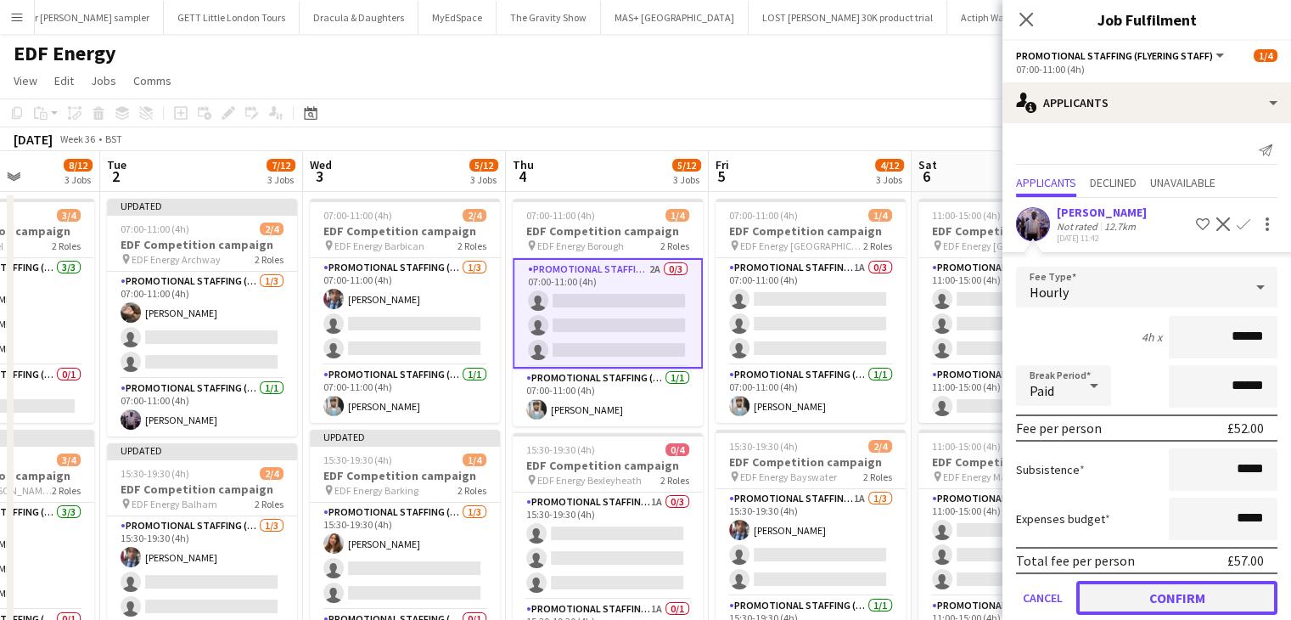
click at [1171, 592] on button "Confirm" at bounding box center [1176, 598] width 201 height 34
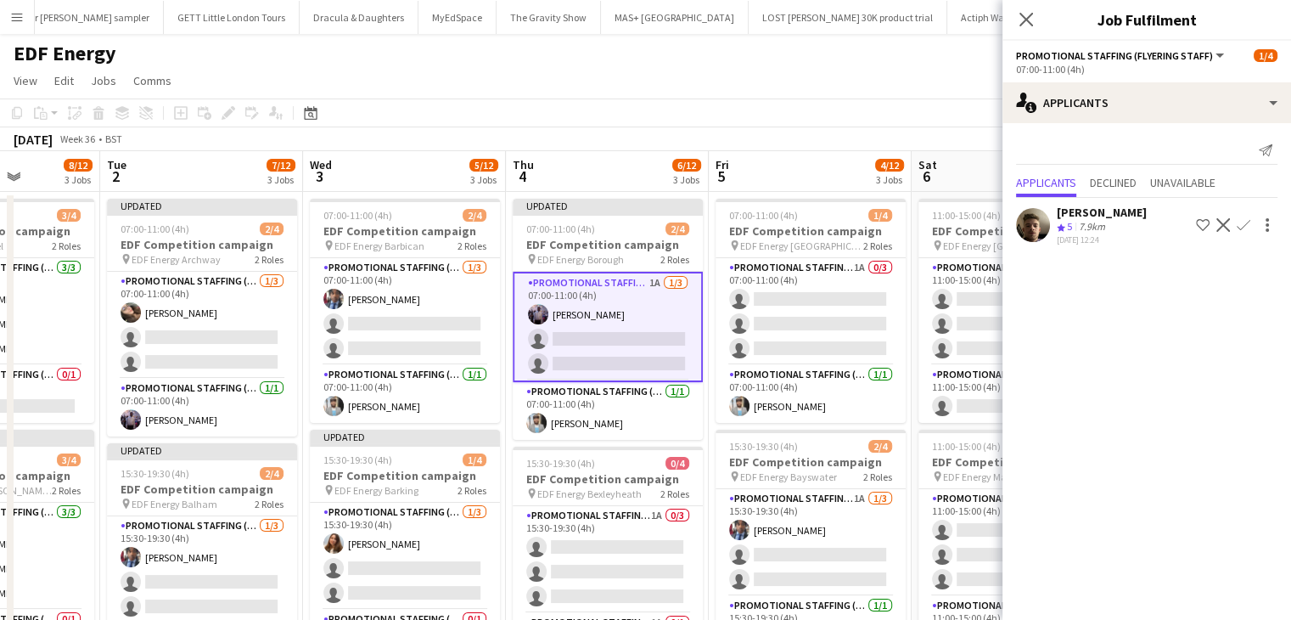
click at [1243, 220] on app-icon "Confirm" at bounding box center [1244, 225] width 14 height 14
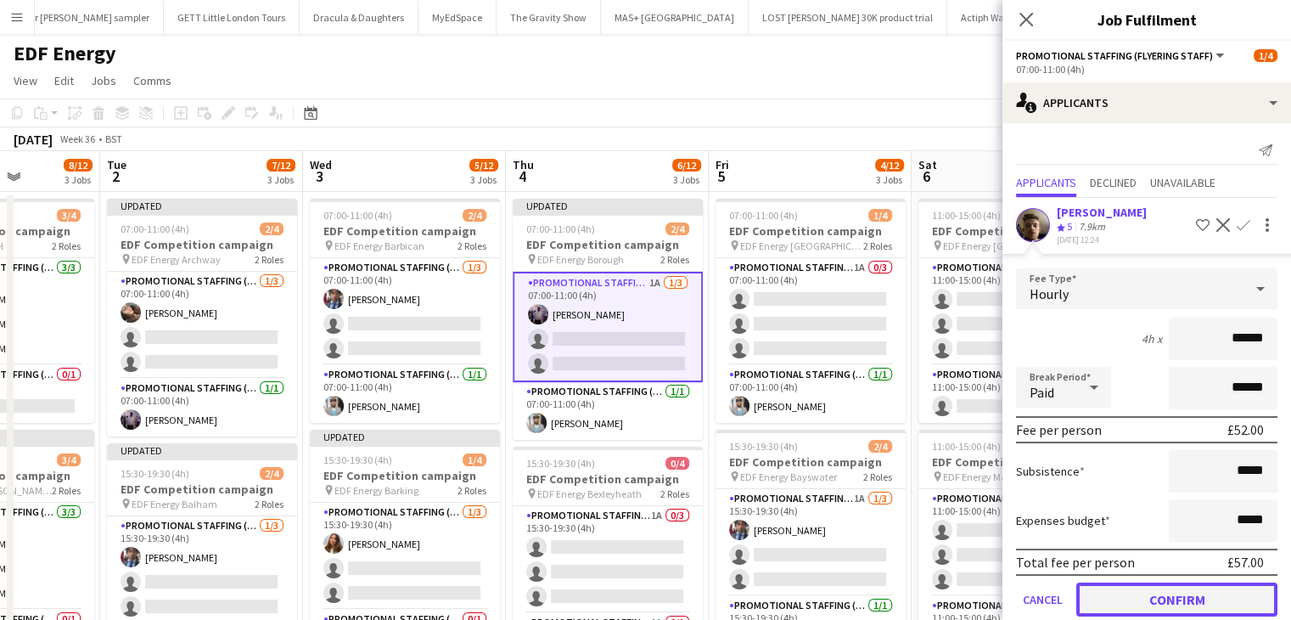
click at [1180, 598] on button "Confirm" at bounding box center [1176, 599] width 201 height 34
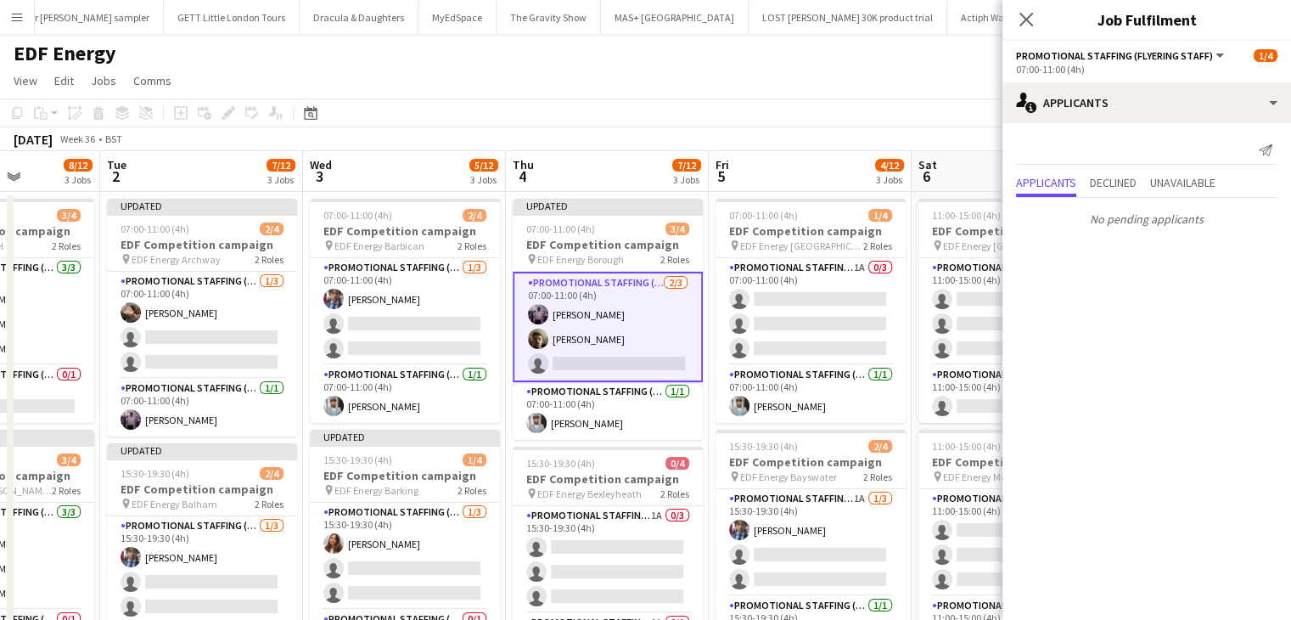
click at [807, 138] on div "September 2025 Week 36 • BST Publish 1 job Revert 1 job" at bounding box center [645, 139] width 1291 height 24
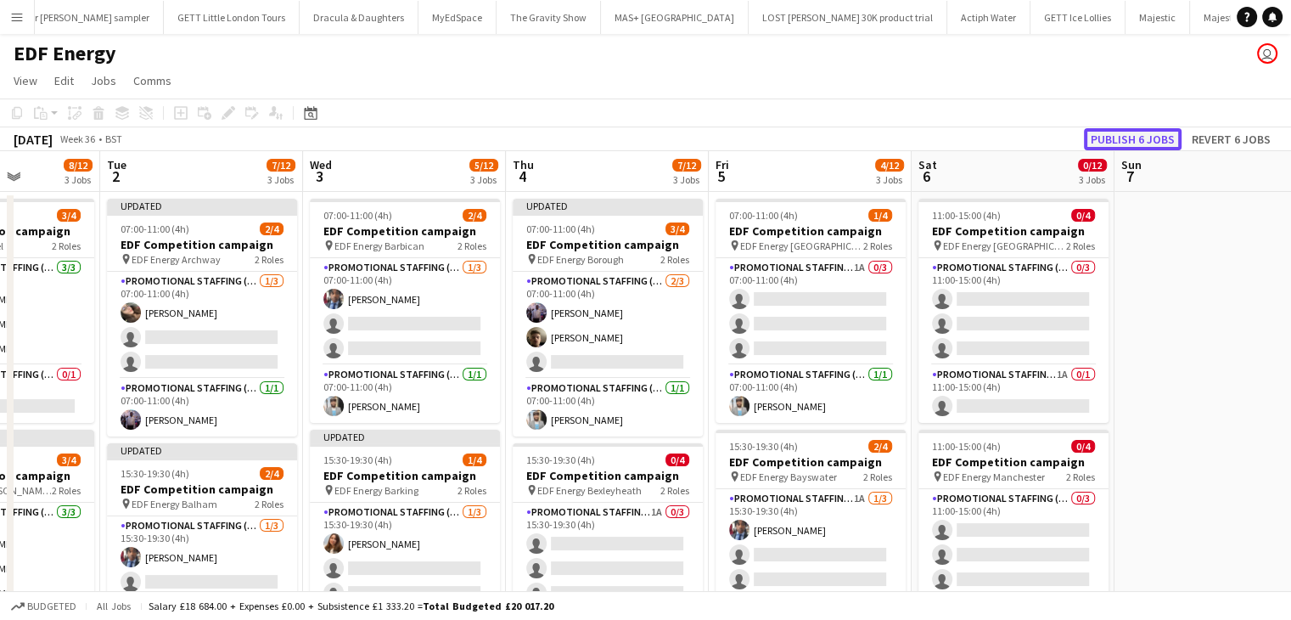
click at [1142, 141] on button "Publish 6 jobs" at bounding box center [1133, 139] width 98 height 22
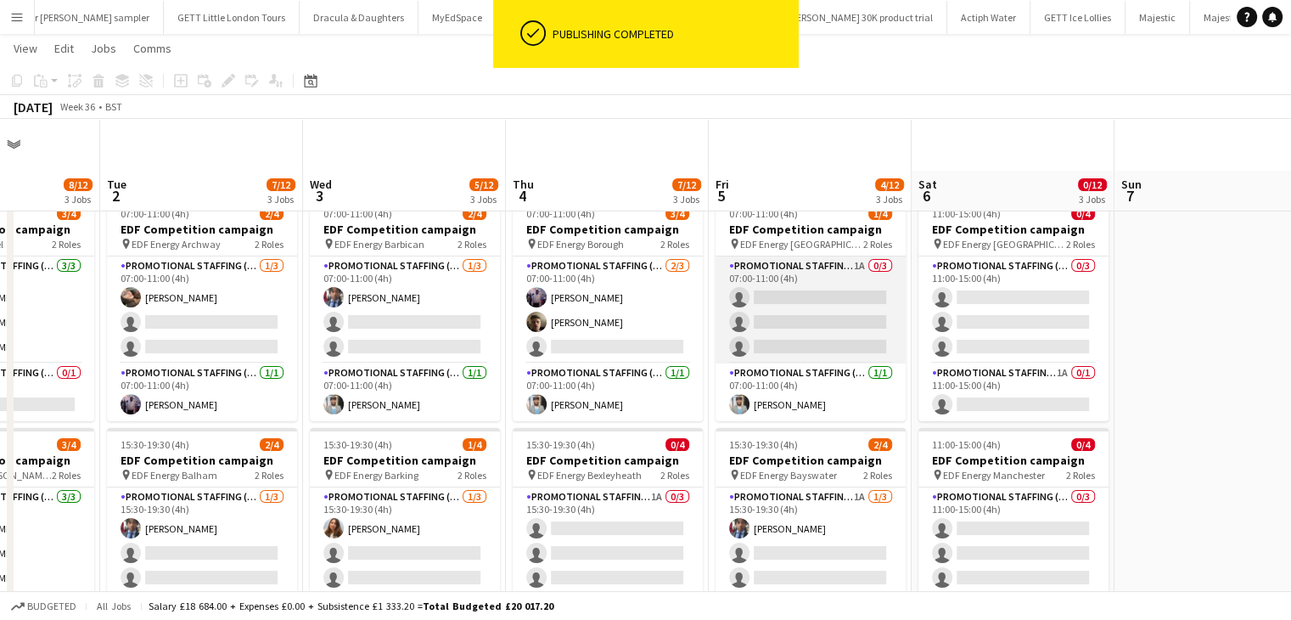
scroll to position [87, 0]
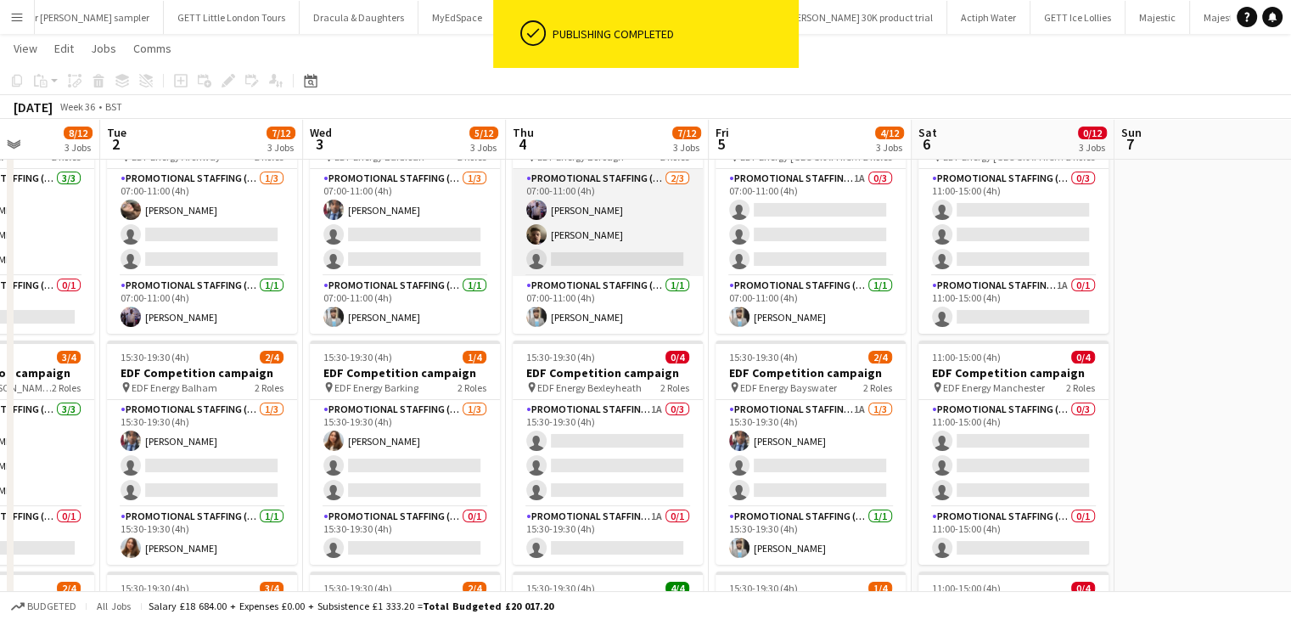
click at [627, 261] on app-card-role "Promotional Staffing (Flyering Staff) 2/3 07:00-11:00 (4h) osahon ogunyemi Alex…" at bounding box center [608, 222] width 190 height 107
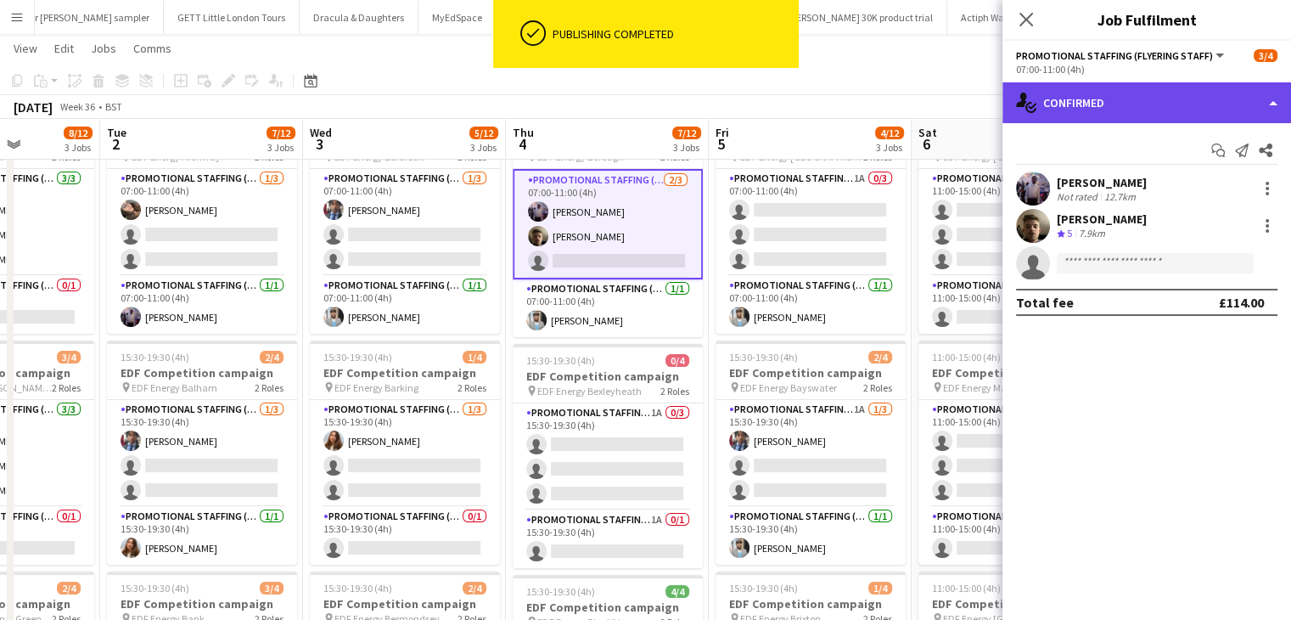
click at [1147, 103] on div "single-neutral-actions-check-2 Confirmed" at bounding box center [1147, 102] width 289 height 41
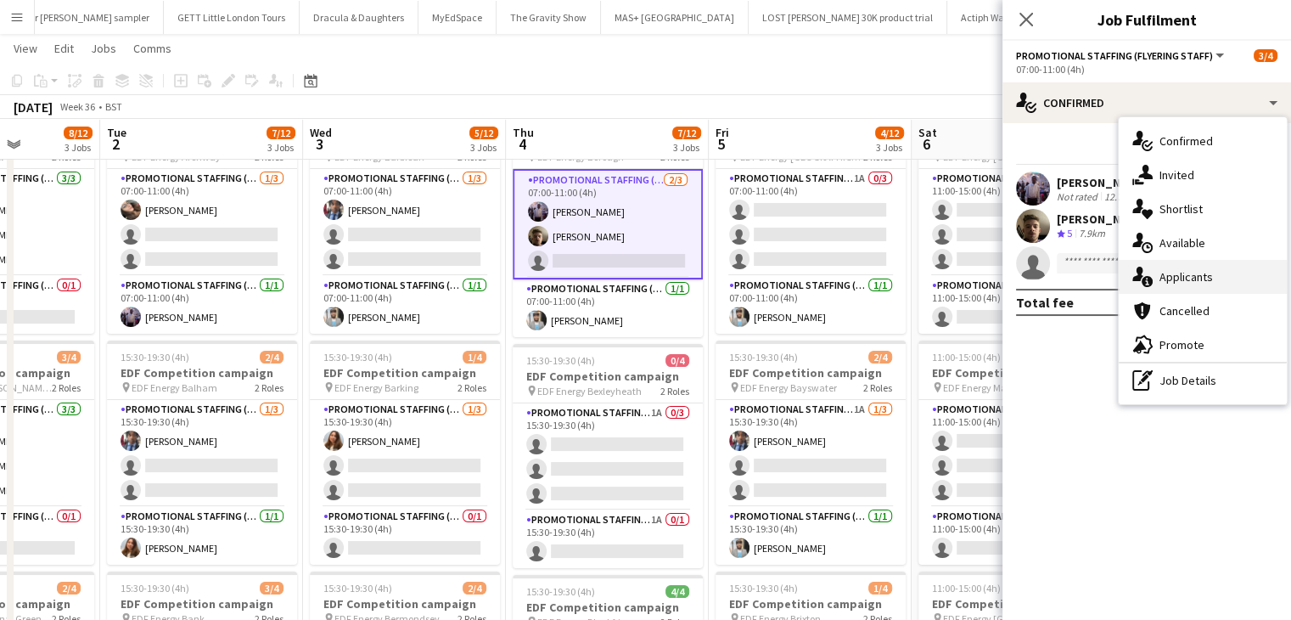
click at [1185, 272] on div "single-neutral-actions-information Applicants" at bounding box center [1203, 277] width 168 height 34
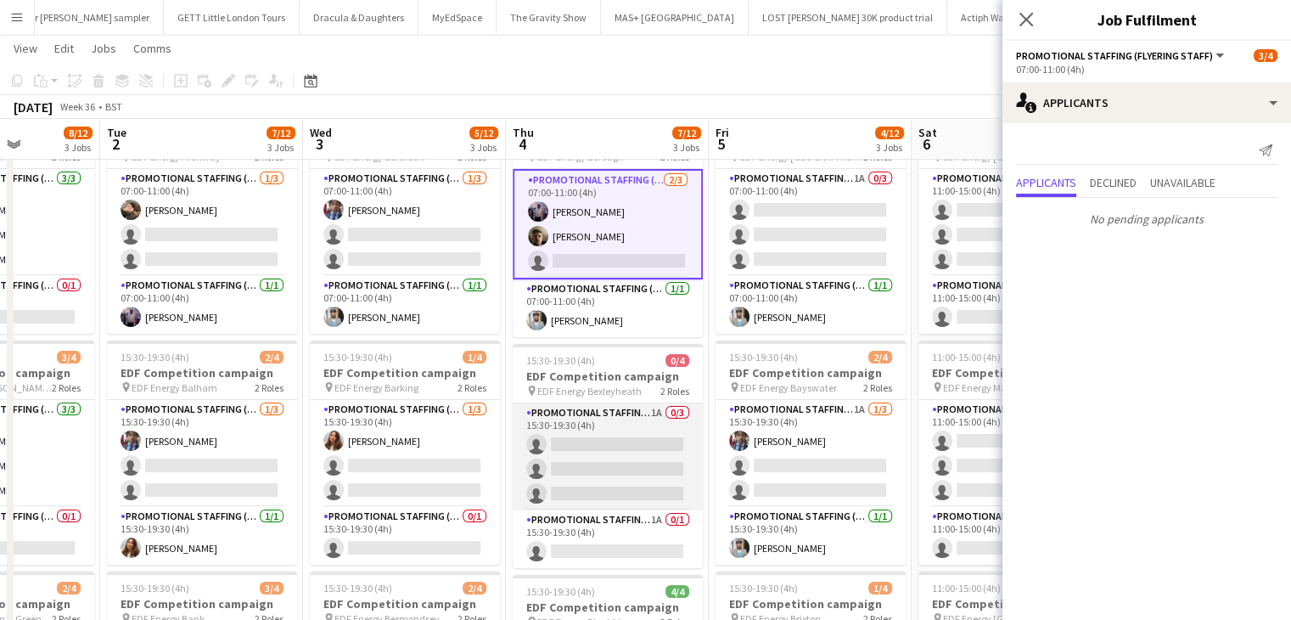
click at [635, 456] on app-card-role "Promotional Staffing (Flyering Staff) 1A 0/3 15:30-19:30 (4h) single-neutral-ac…" at bounding box center [608, 456] width 190 height 107
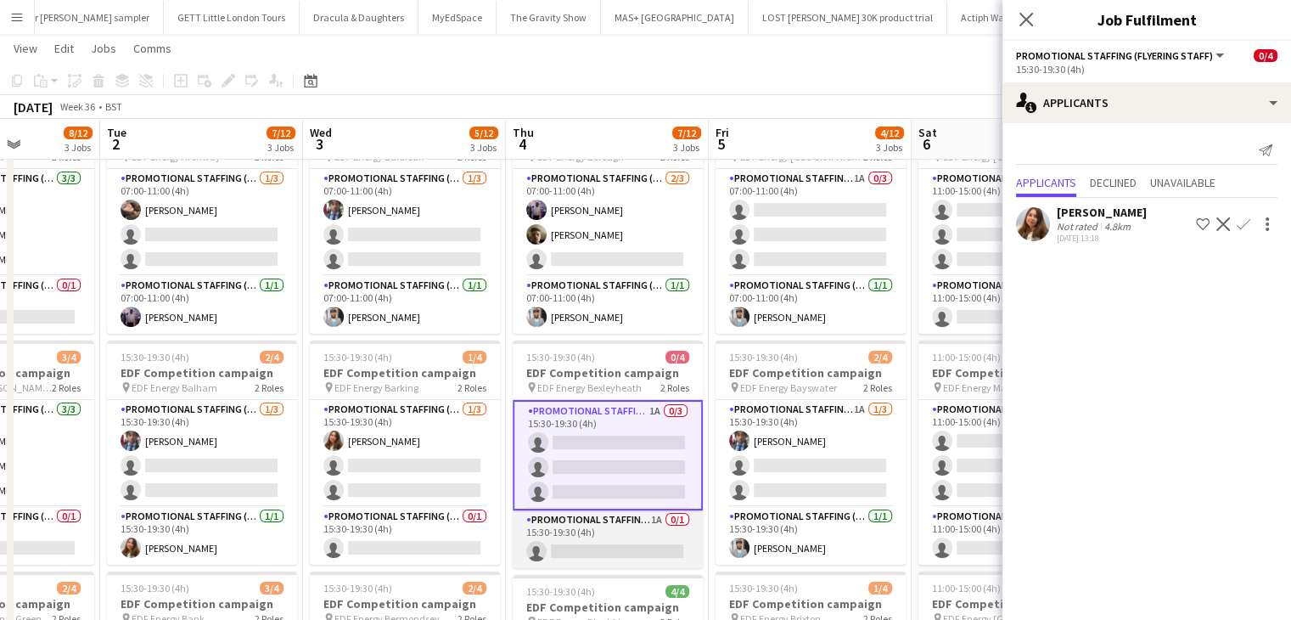
click at [642, 542] on app-card-role "Promotional Staffing (Team Leader) 1A 0/1 15:30-19:30 (4h) single-neutral-actio…" at bounding box center [608, 539] width 190 height 58
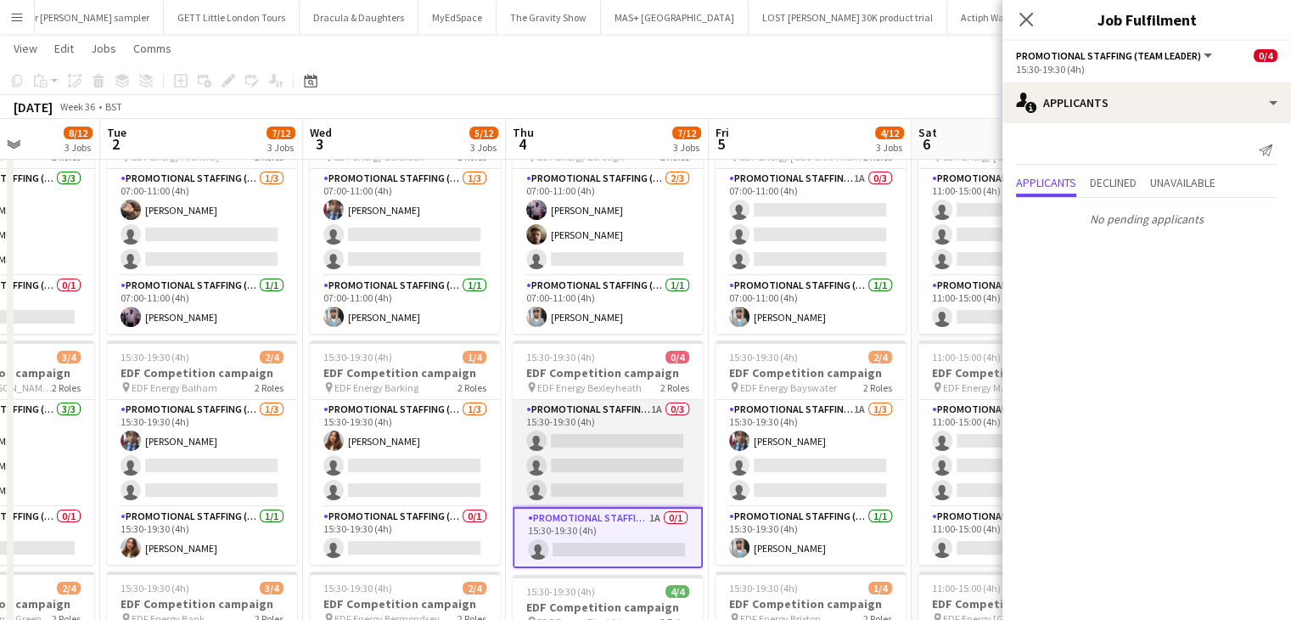
click at [662, 458] on app-card-role "Promotional Staffing (Flyering Staff) 1A 0/3 15:30-19:30 (4h) single-neutral-ac…" at bounding box center [608, 453] width 190 height 107
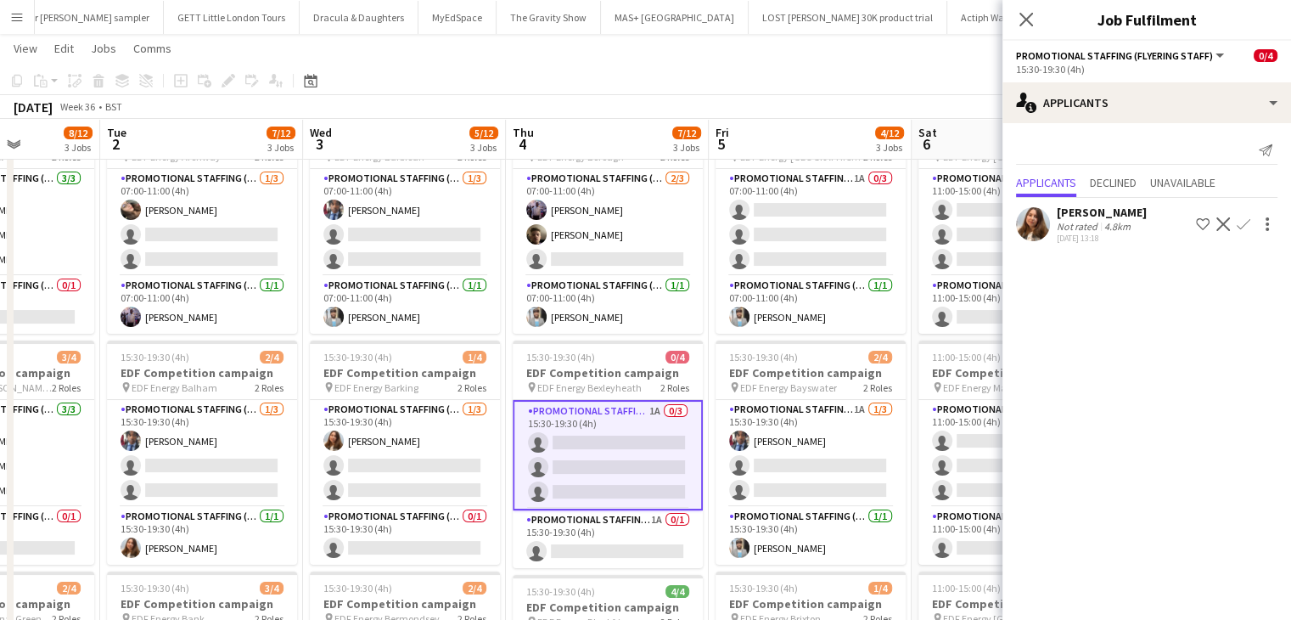
click at [1244, 222] on app-icon "Confirm" at bounding box center [1244, 224] width 14 height 14
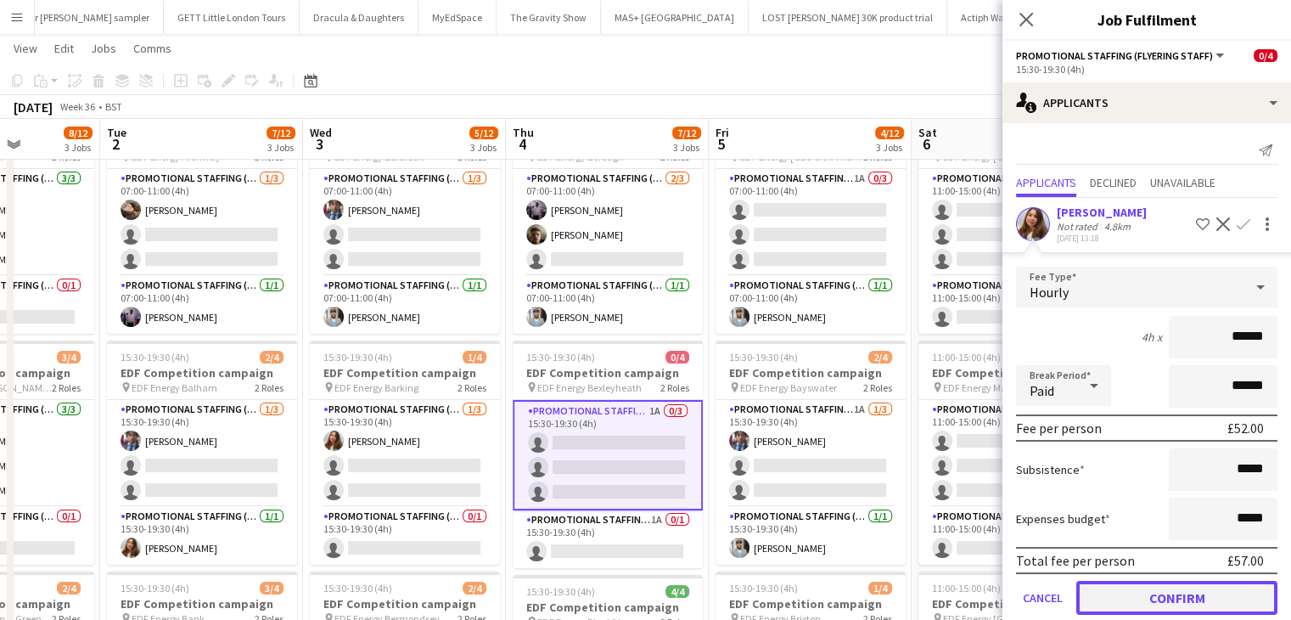
click at [1183, 591] on button "Confirm" at bounding box center [1176, 598] width 201 height 34
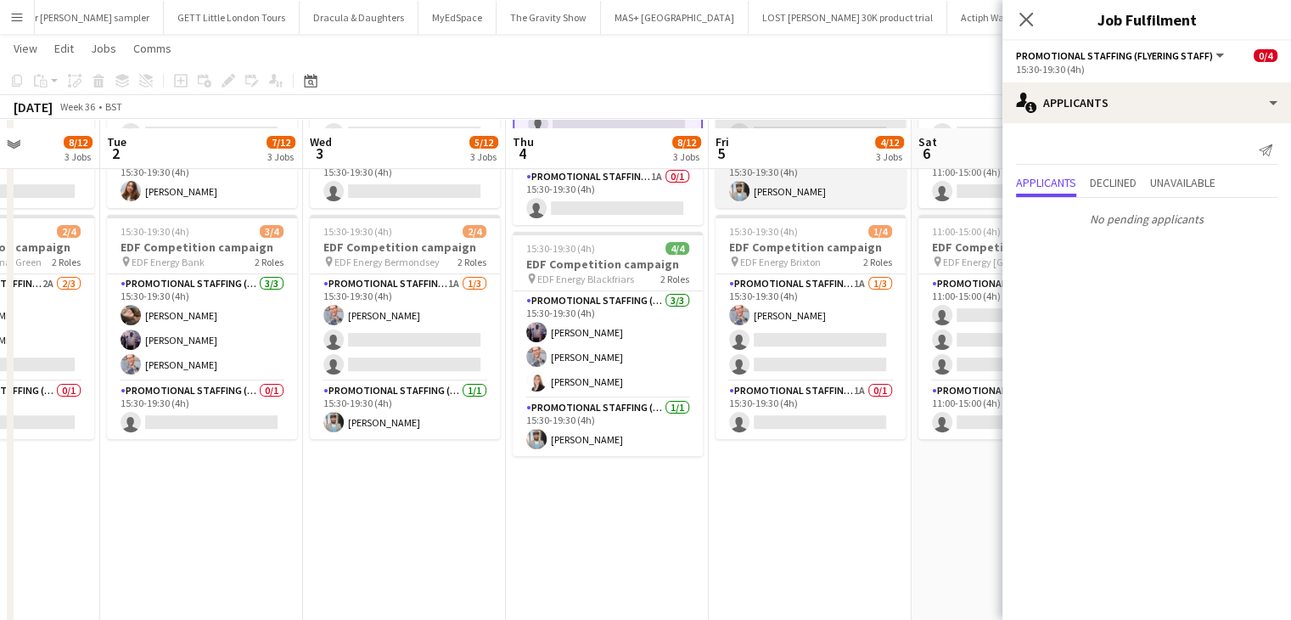
scroll to position [455, 0]
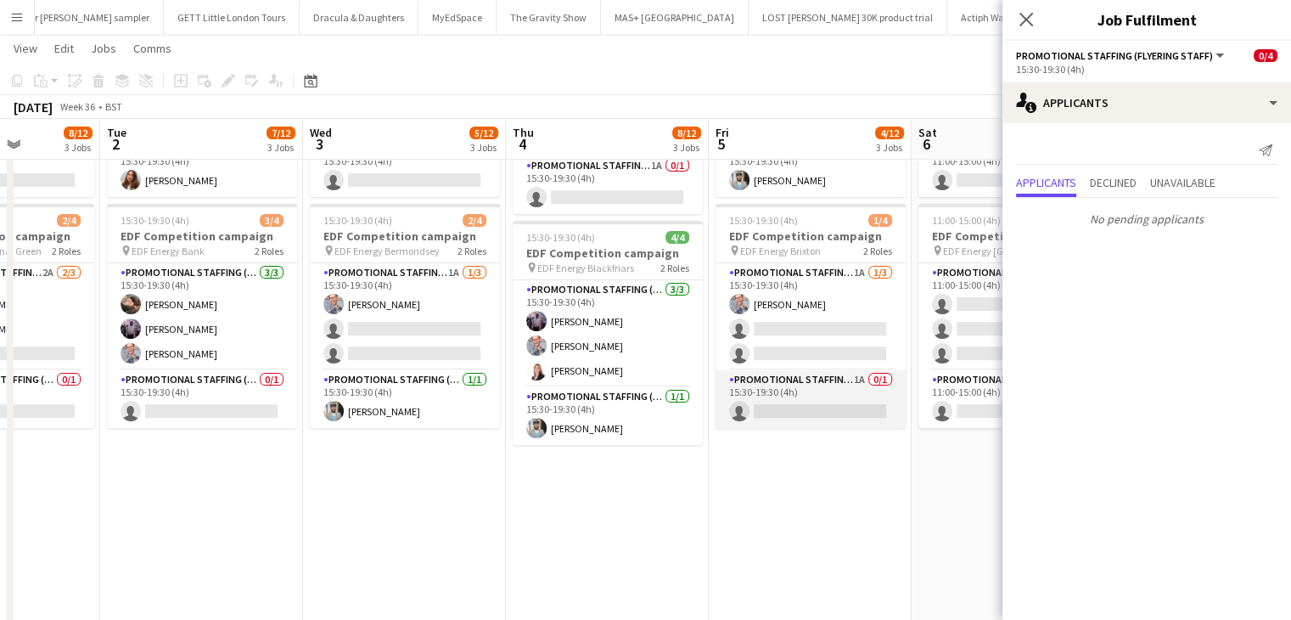
click at [822, 405] on app-card-role "Promotional Staffing (Team Leader) 1A 0/1 15:30-19:30 (4h) single-neutral-actio…" at bounding box center [811, 399] width 190 height 58
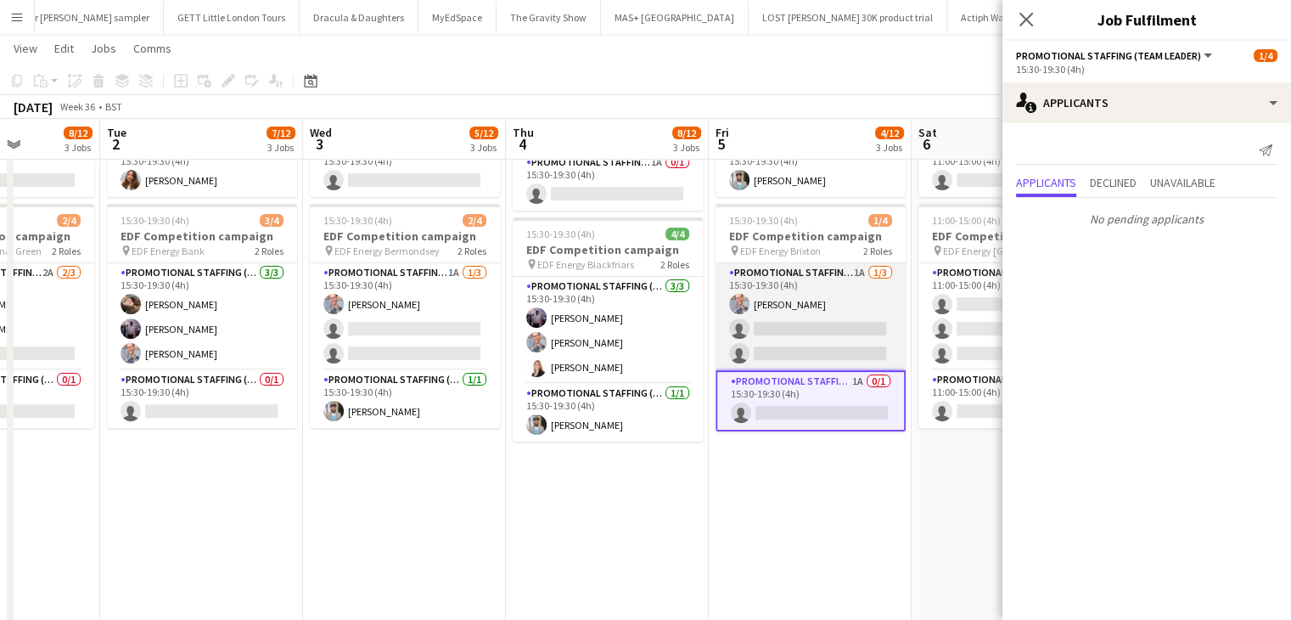
click at [832, 334] on app-card-role "Promotional Staffing (Flyering Staff) 1A 1/3 15:30-19:30 (4h) SIMON GREIFF sing…" at bounding box center [811, 316] width 190 height 107
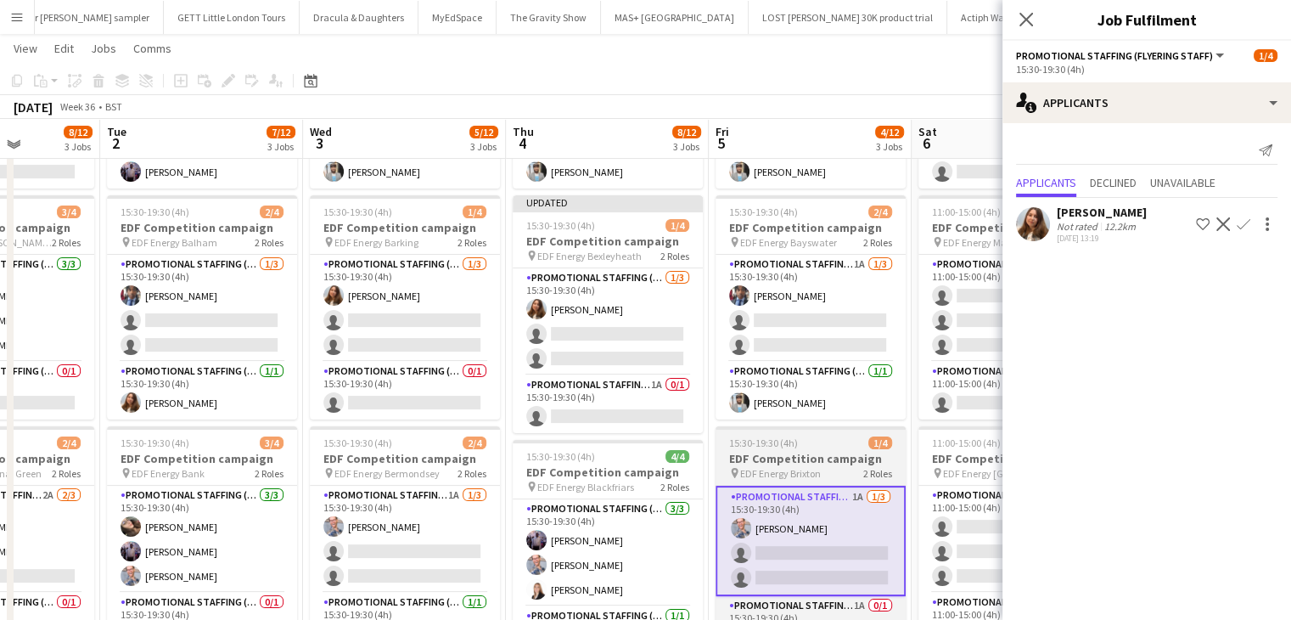
scroll to position [231, 0]
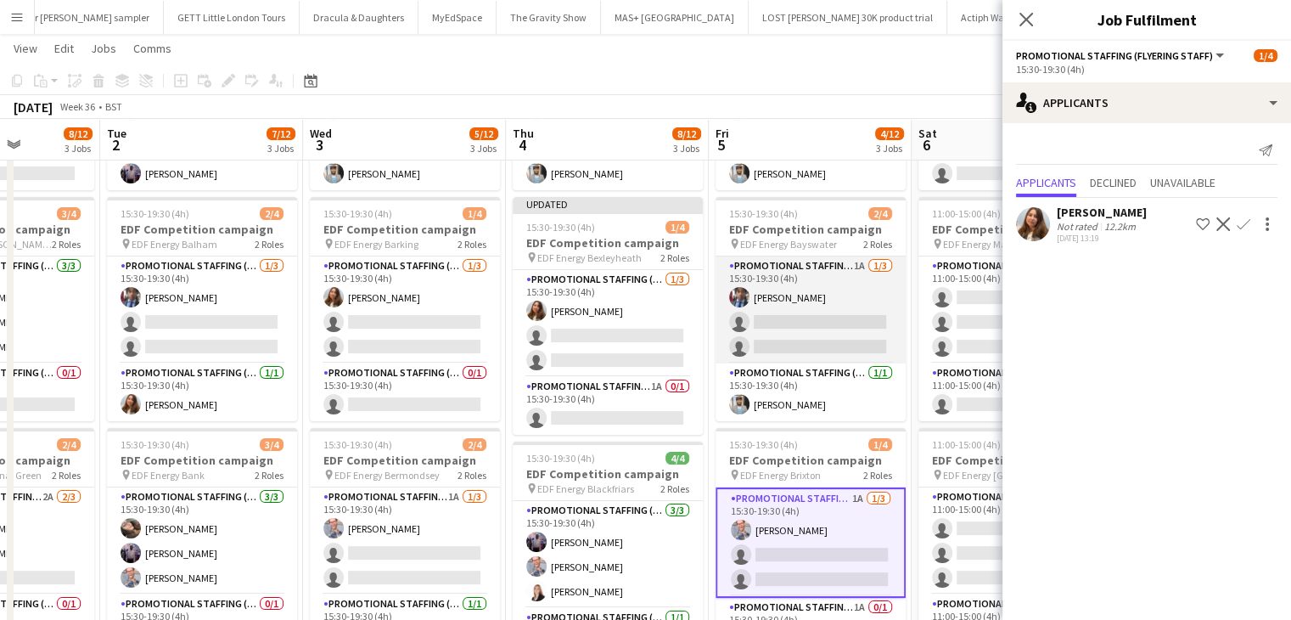
click at [820, 331] on app-card-role "Promotional Staffing (Flyering Staff) 1A 1/3 15:30-19:30 (4h) Seyi Ogunyemi sin…" at bounding box center [811, 309] width 190 height 107
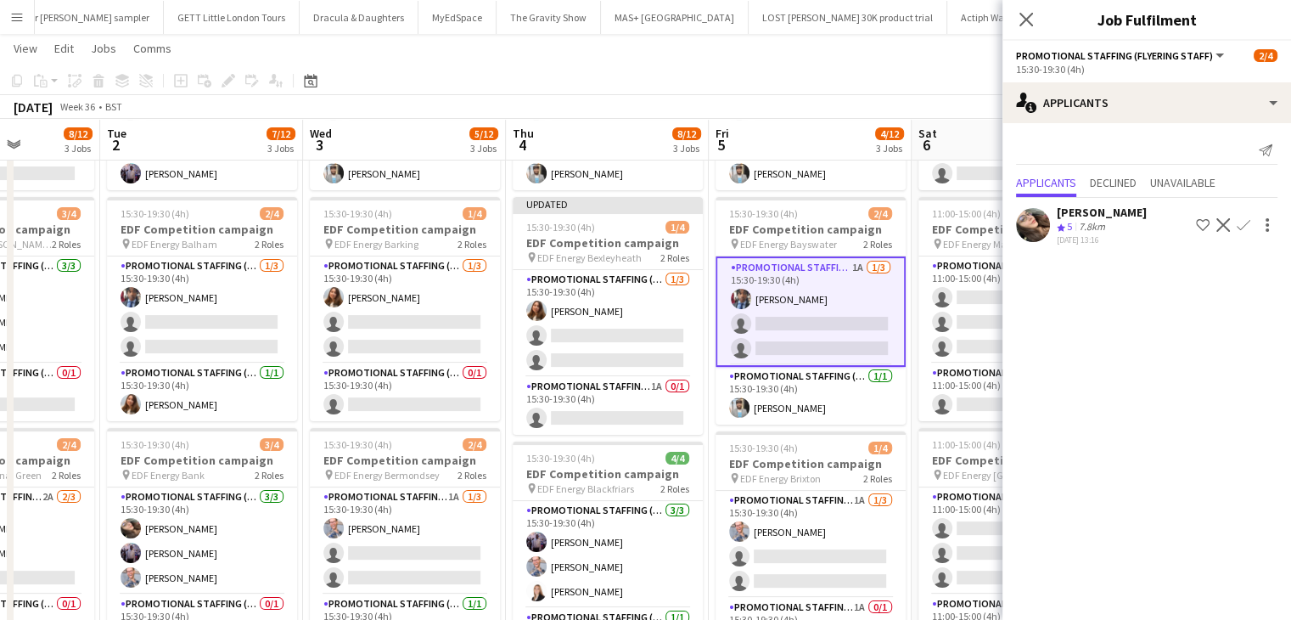
click at [1246, 221] on app-icon "Confirm" at bounding box center [1244, 225] width 14 height 14
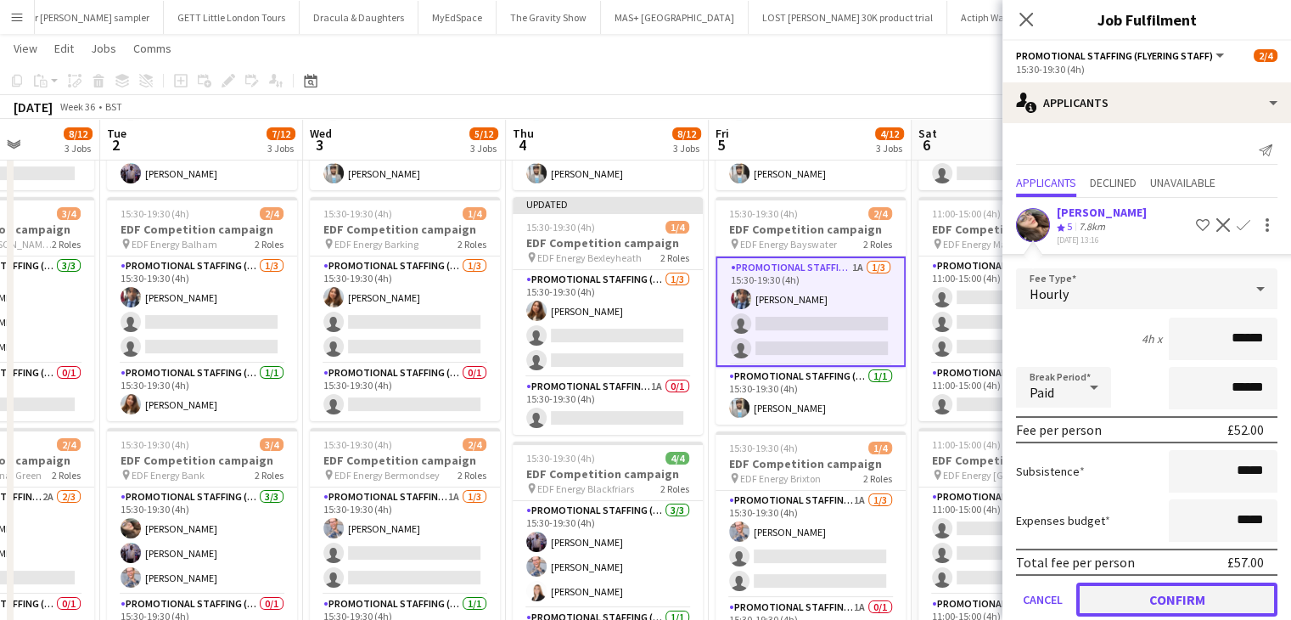
click at [1185, 595] on button "Confirm" at bounding box center [1176, 599] width 201 height 34
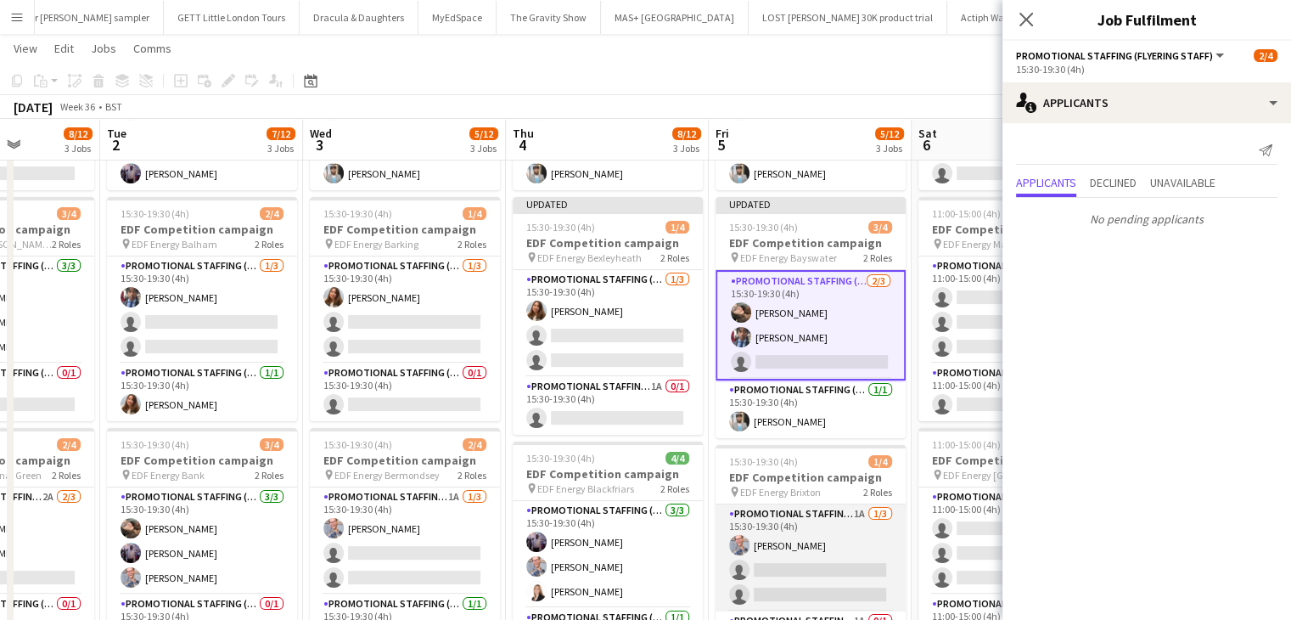
click at [823, 571] on app-card-role "Promotional Staffing (Flyering Staff) 1A 1/3 15:30-19:30 (4h) SIMON GREIFF sing…" at bounding box center [811, 557] width 190 height 107
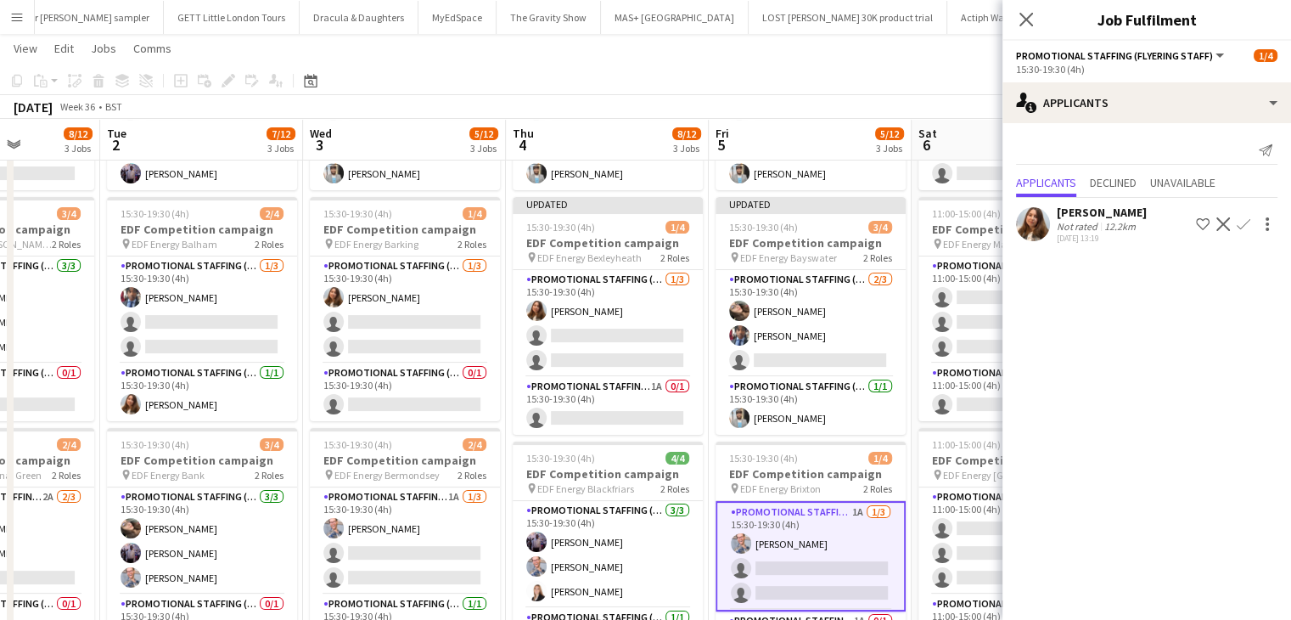
click at [1243, 222] on app-icon "Confirm" at bounding box center [1244, 224] width 14 height 14
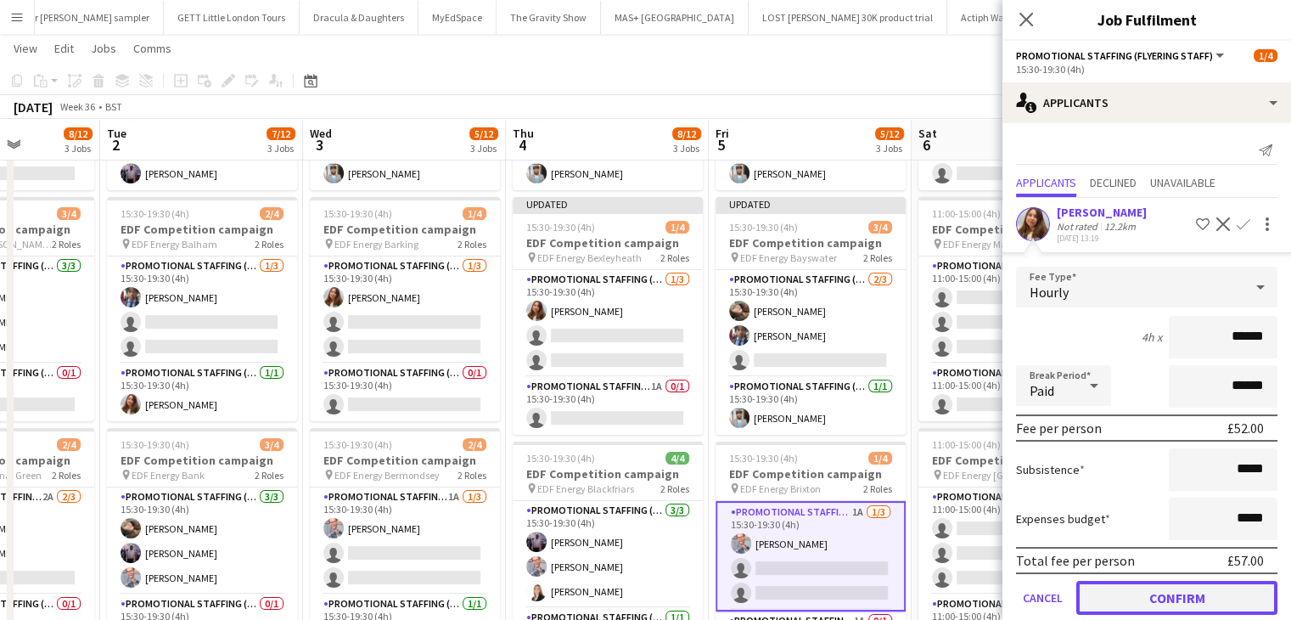
click at [1152, 586] on button "Confirm" at bounding box center [1176, 598] width 201 height 34
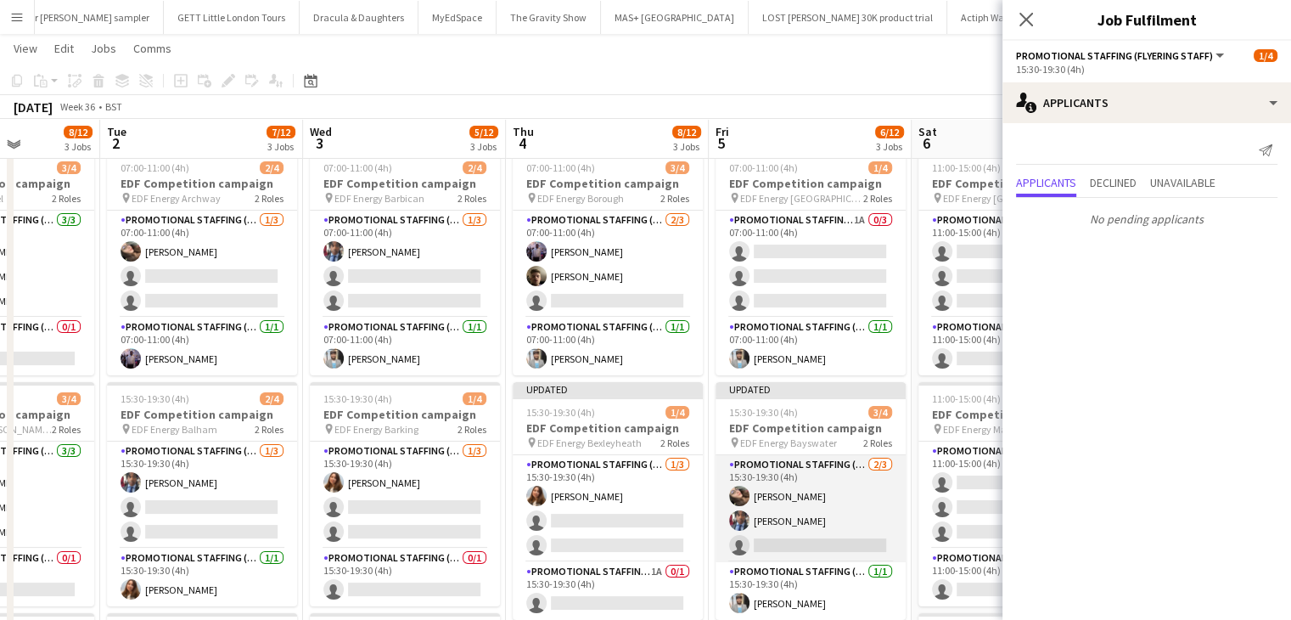
scroll to position [44, 0]
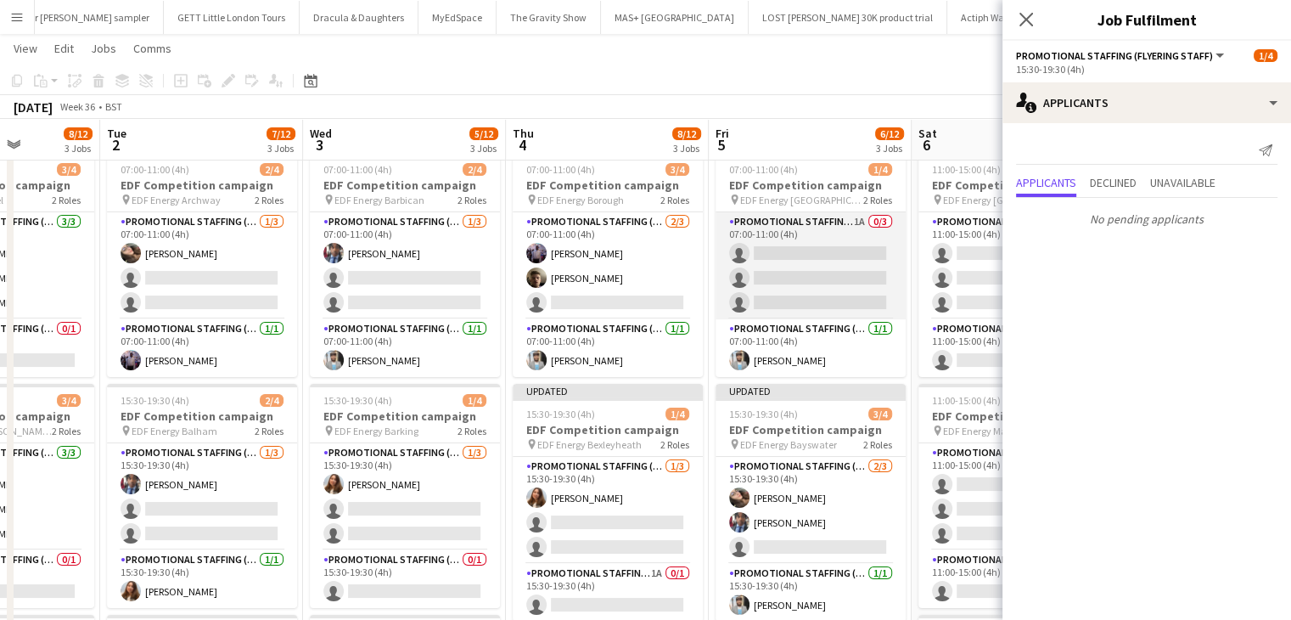
click at [832, 286] on app-card-role "Promotional Staffing (Flyering Staff) 1A 0/3 07:00-11:00 (4h) single-neutral-ac…" at bounding box center [811, 265] width 190 height 107
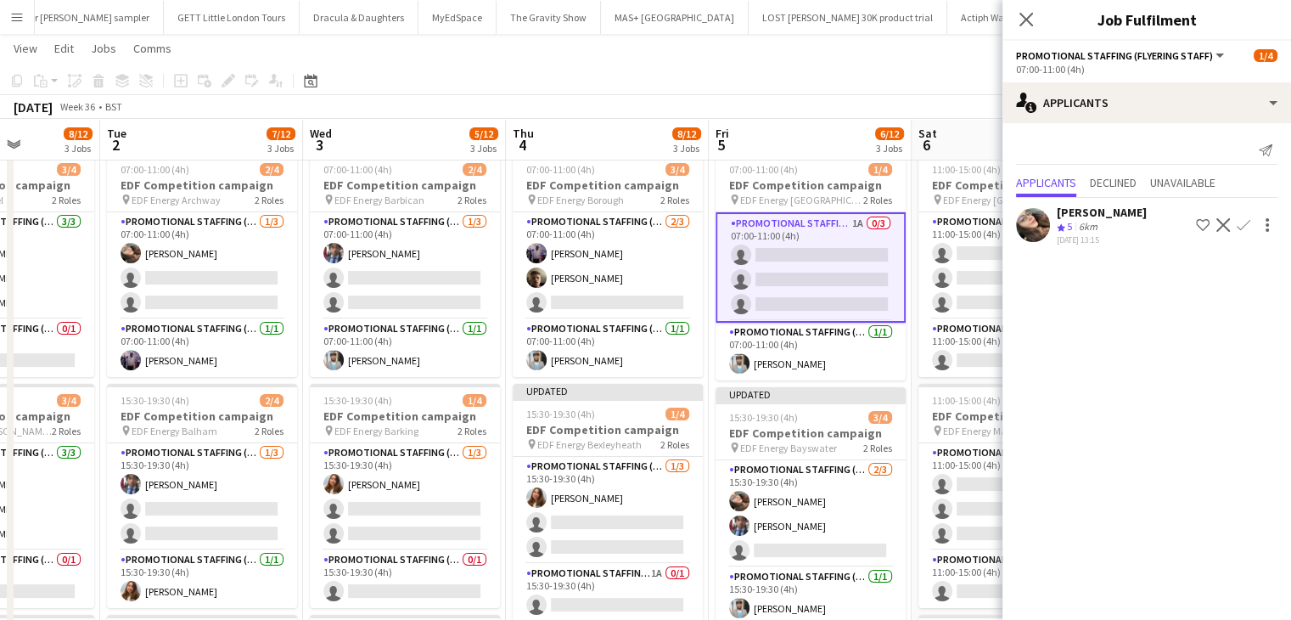
click at [1246, 222] on app-icon "Confirm" at bounding box center [1244, 225] width 14 height 14
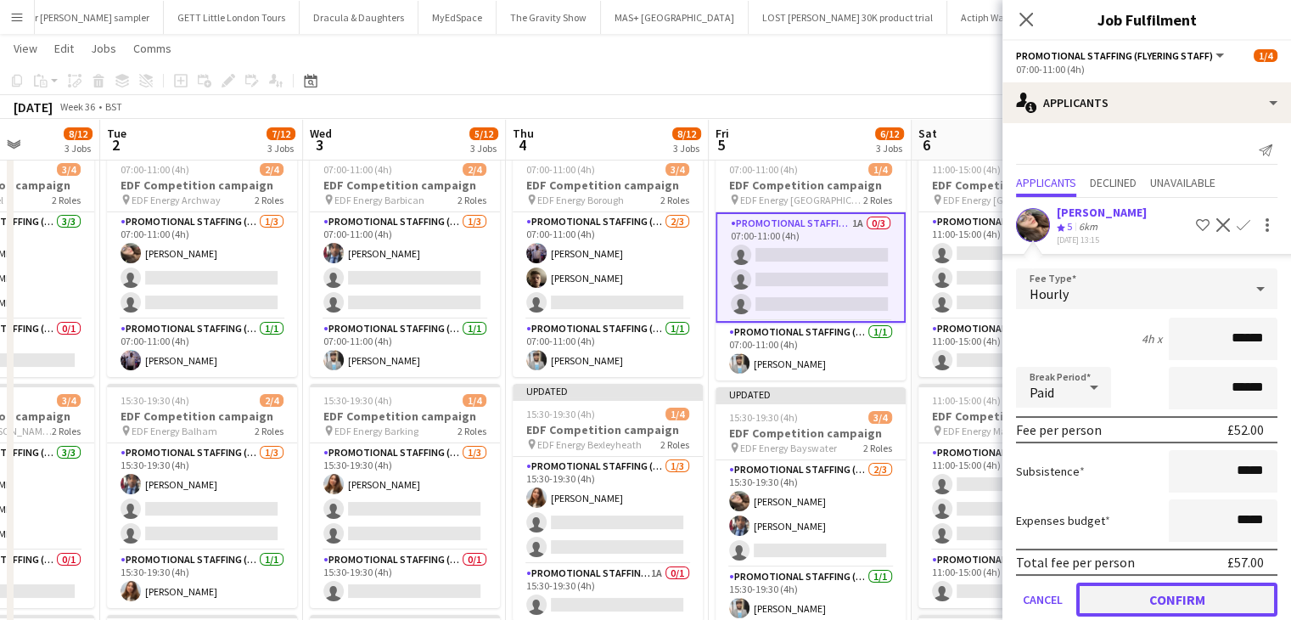
click at [1171, 594] on button "Confirm" at bounding box center [1176, 599] width 201 height 34
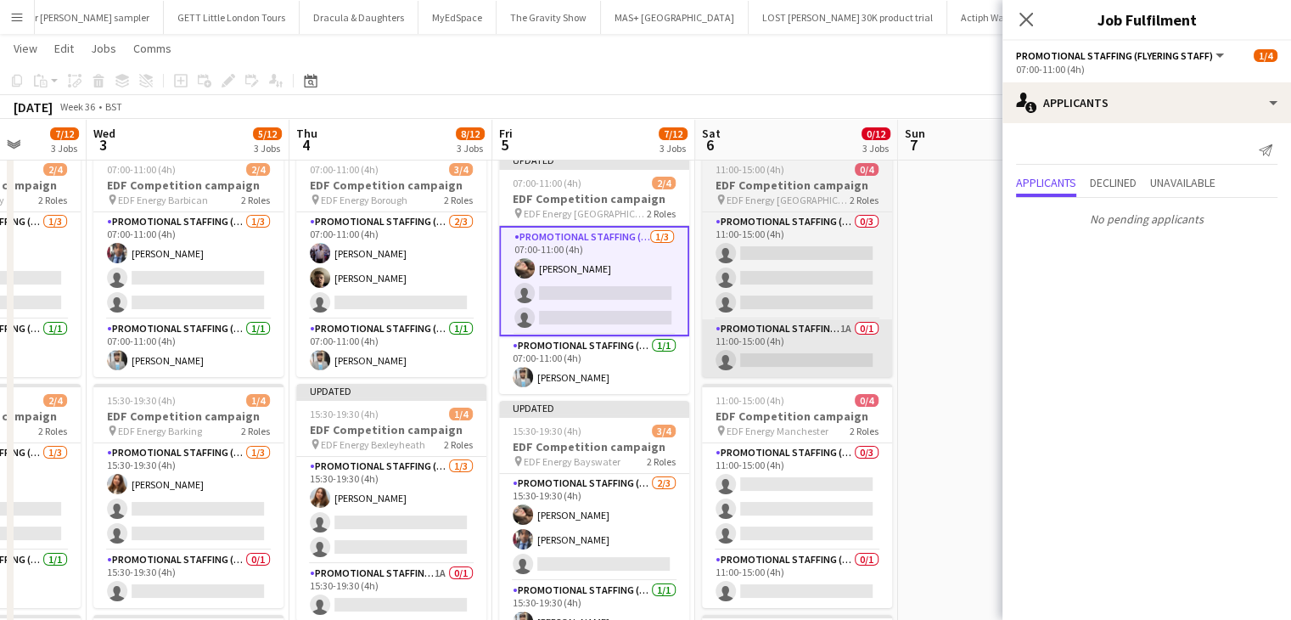
scroll to position [0, 726]
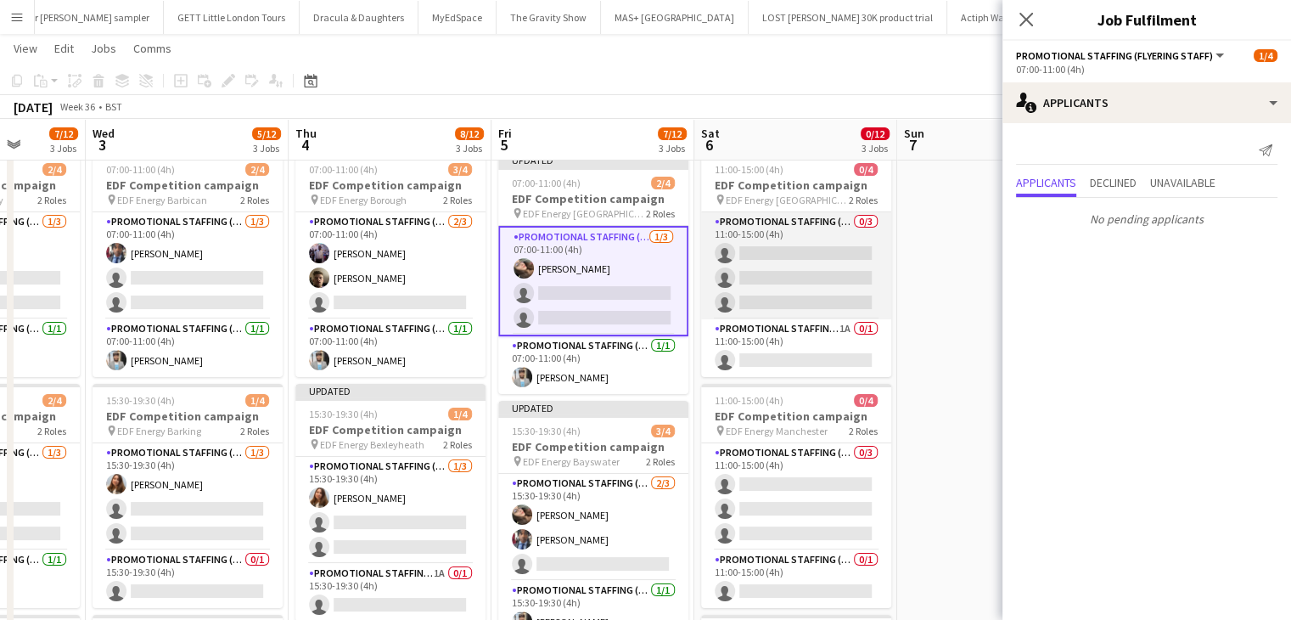
click at [815, 279] on app-card-role "Promotional Staffing (Flyering Staff) 0/3 11:00-15:00 (4h) single-neutral-actio…" at bounding box center [796, 265] width 190 height 107
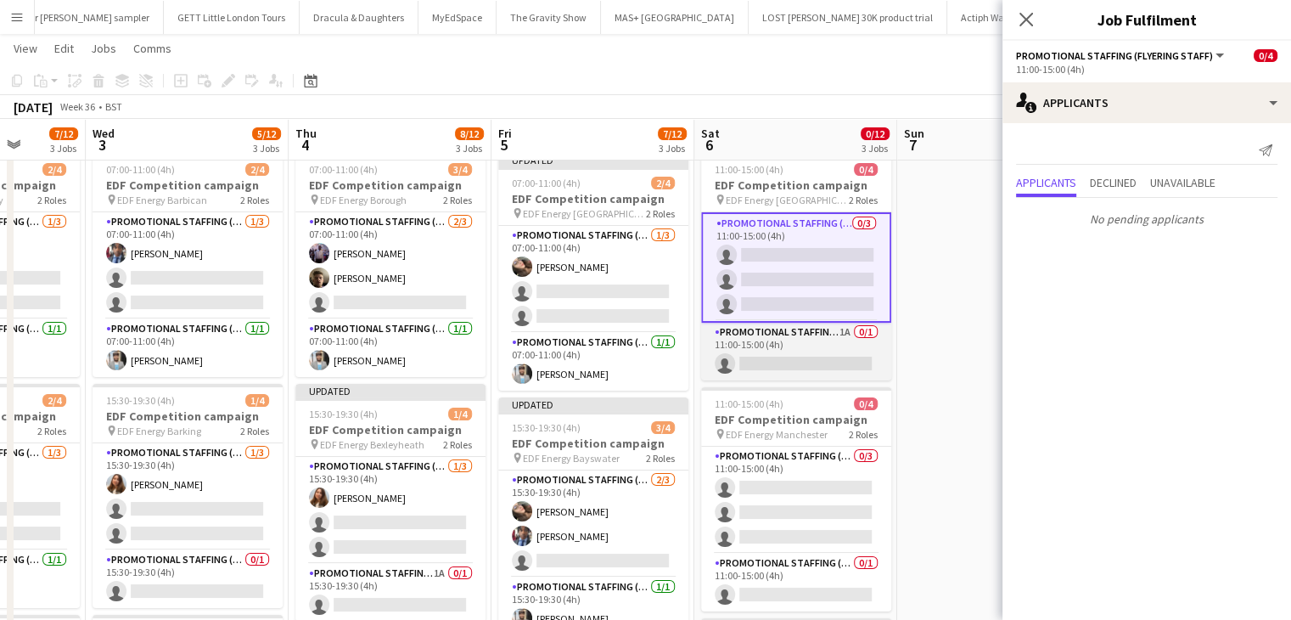
click at [823, 368] on app-card-role "Promotional Staffing (Team Leader) 1A 0/1 11:00-15:00 (4h) single-neutral-actio…" at bounding box center [796, 352] width 190 height 58
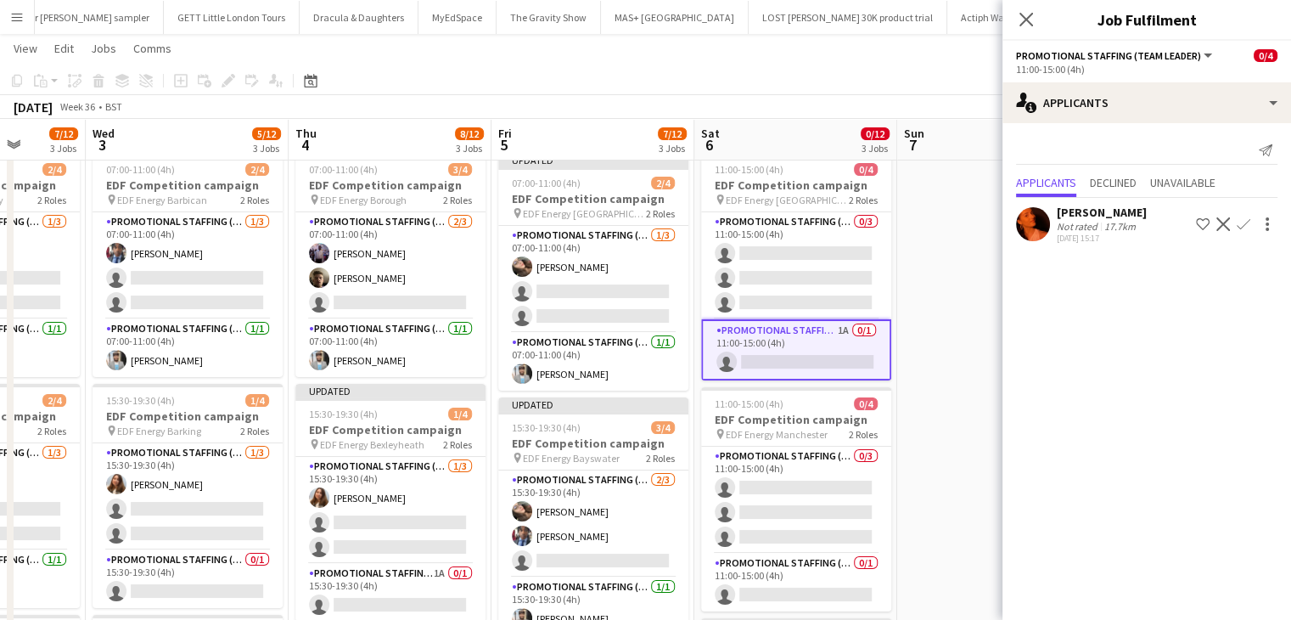
click at [1074, 212] on div "Ella-Marie Evans" at bounding box center [1102, 212] width 90 height 15
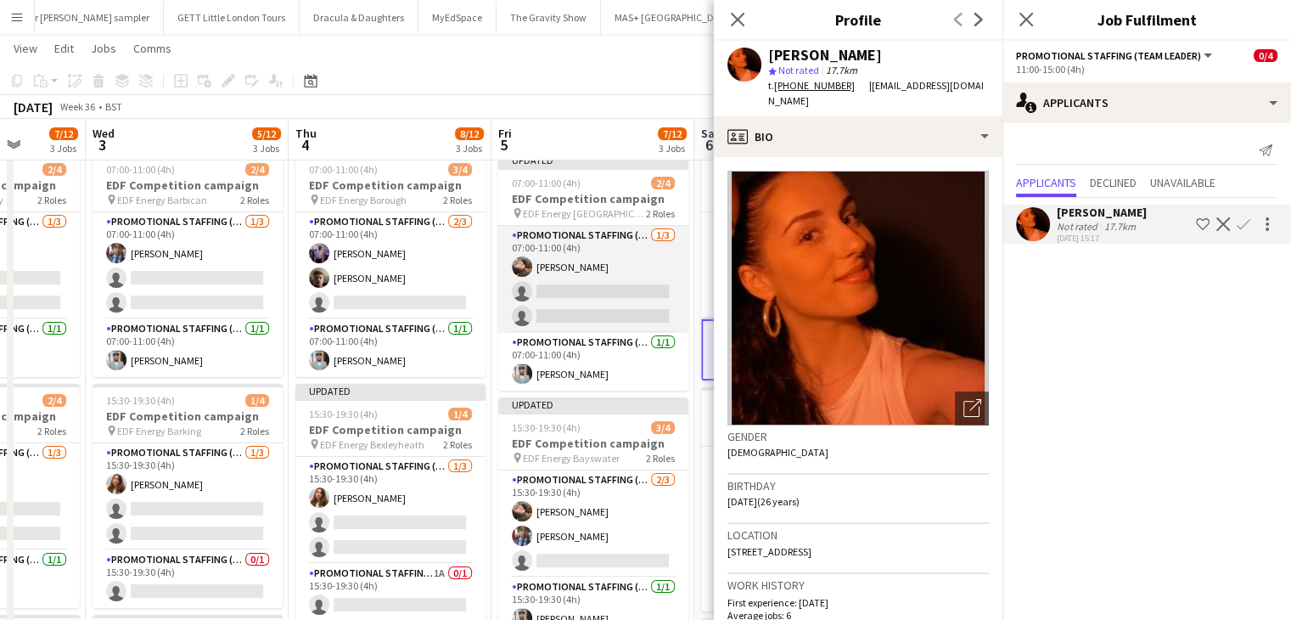
click at [680, 272] on app-card-role "Promotional Staffing (Flyering Staff) 1/3 07:00-11:00 (4h) Anastasiia Meleshko …" at bounding box center [593, 279] width 190 height 107
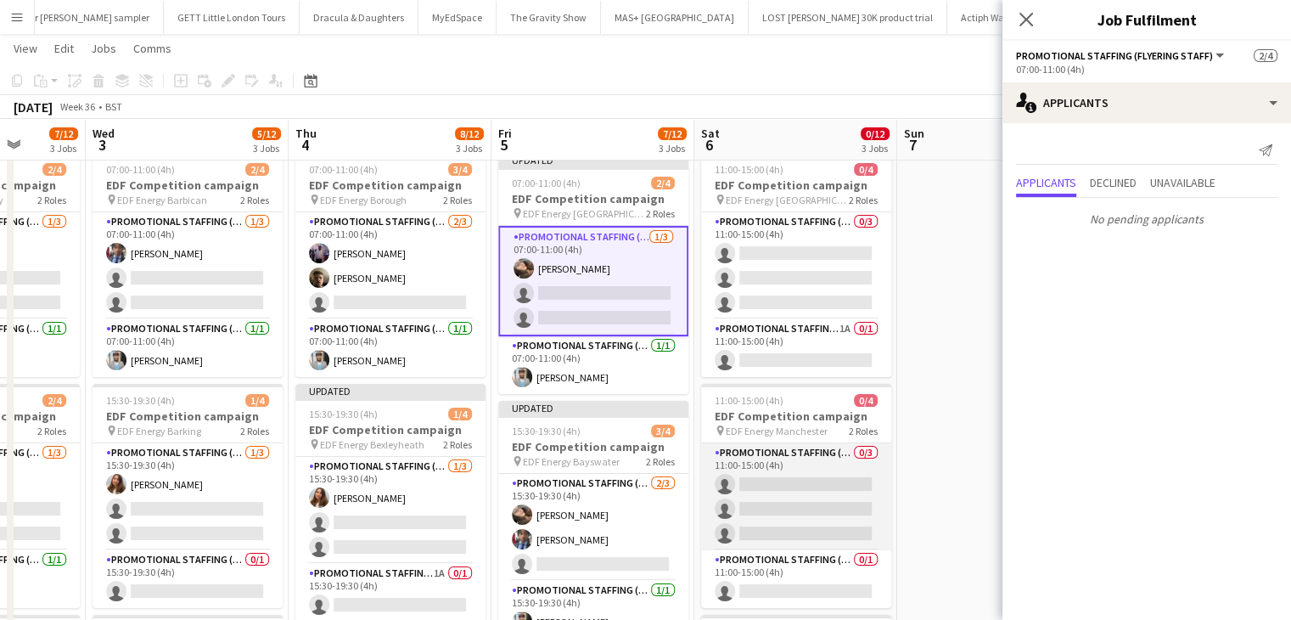
click at [800, 511] on app-card-role "Promotional Staffing (Flyering Staff) 0/3 11:00-15:00 (4h) single-neutral-actio…" at bounding box center [796, 496] width 190 height 107
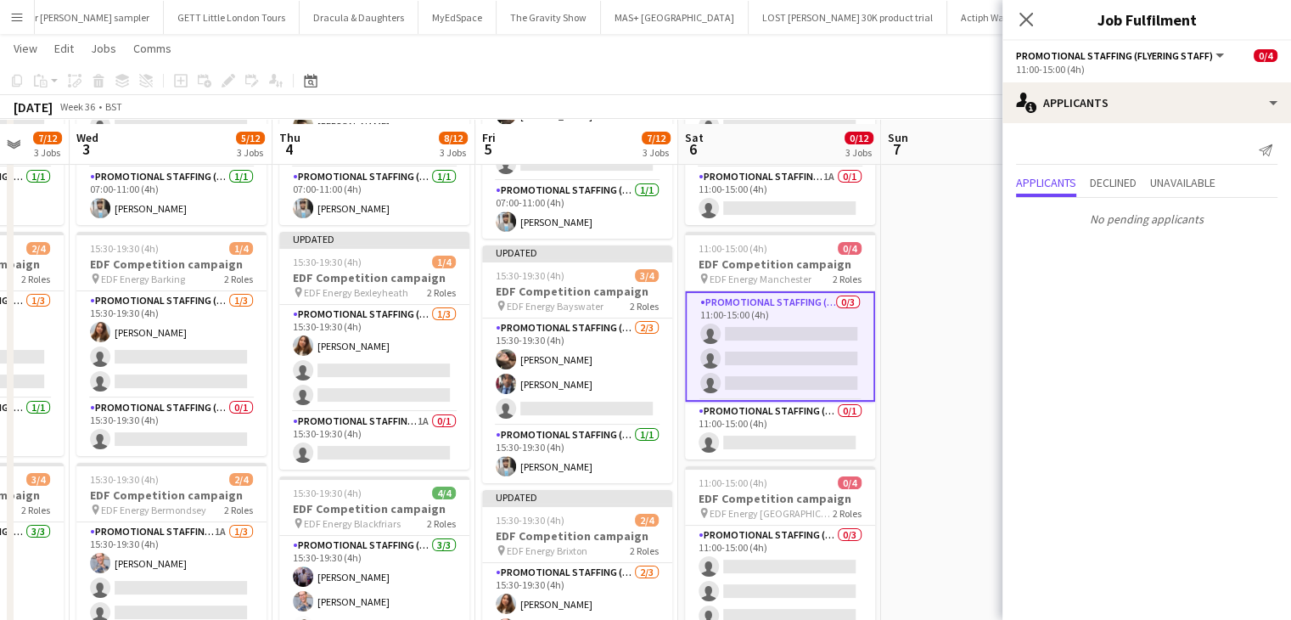
scroll to position [200, 0]
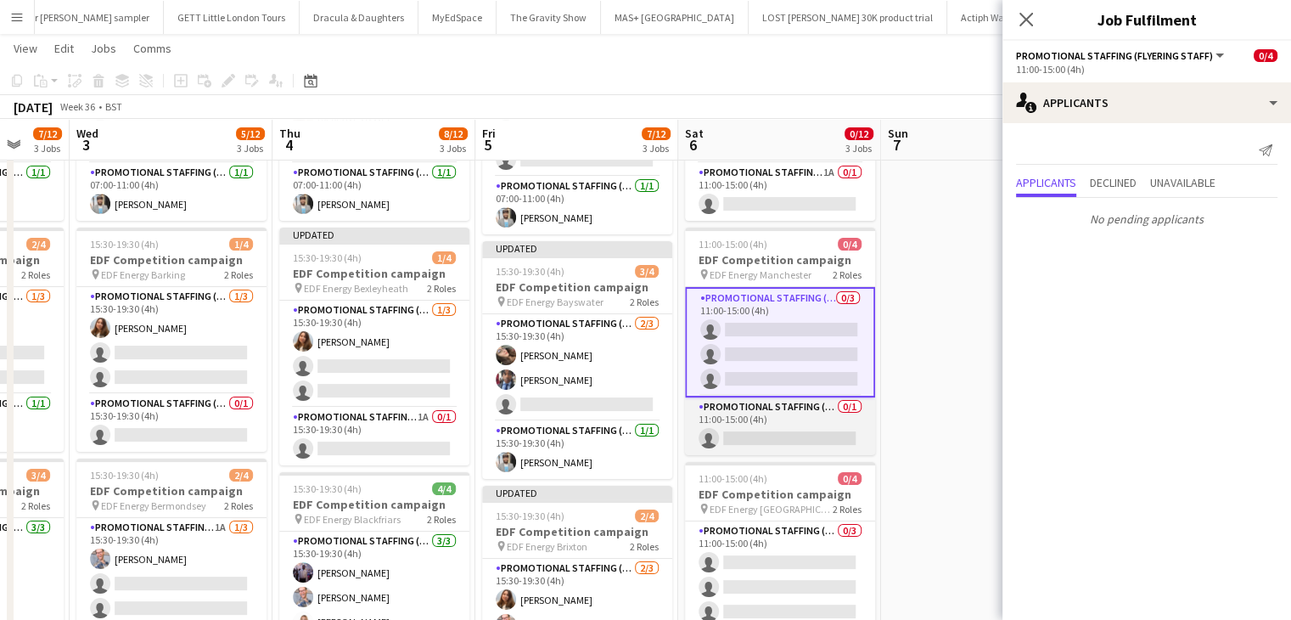
click at [789, 425] on app-card-role "Promotional Staffing (Team Leader) 0/1 11:00-15:00 (4h) single-neutral-actions" at bounding box center [780, 426] width 190 height 58
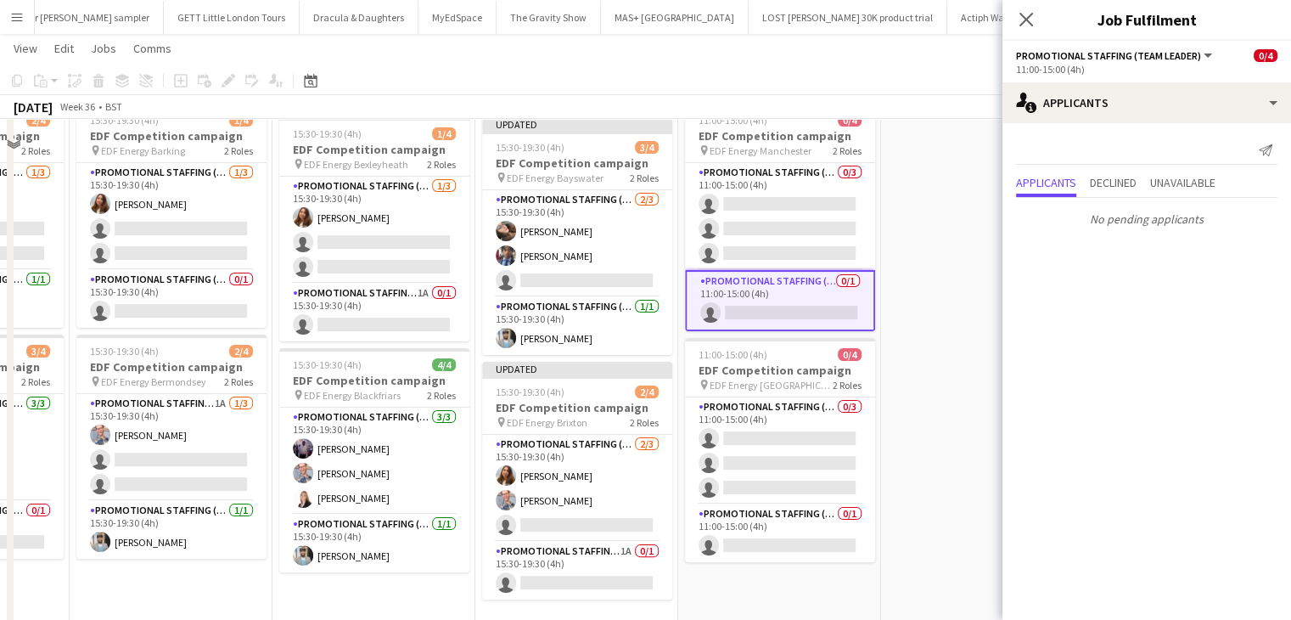
scroll to position [336, 0]
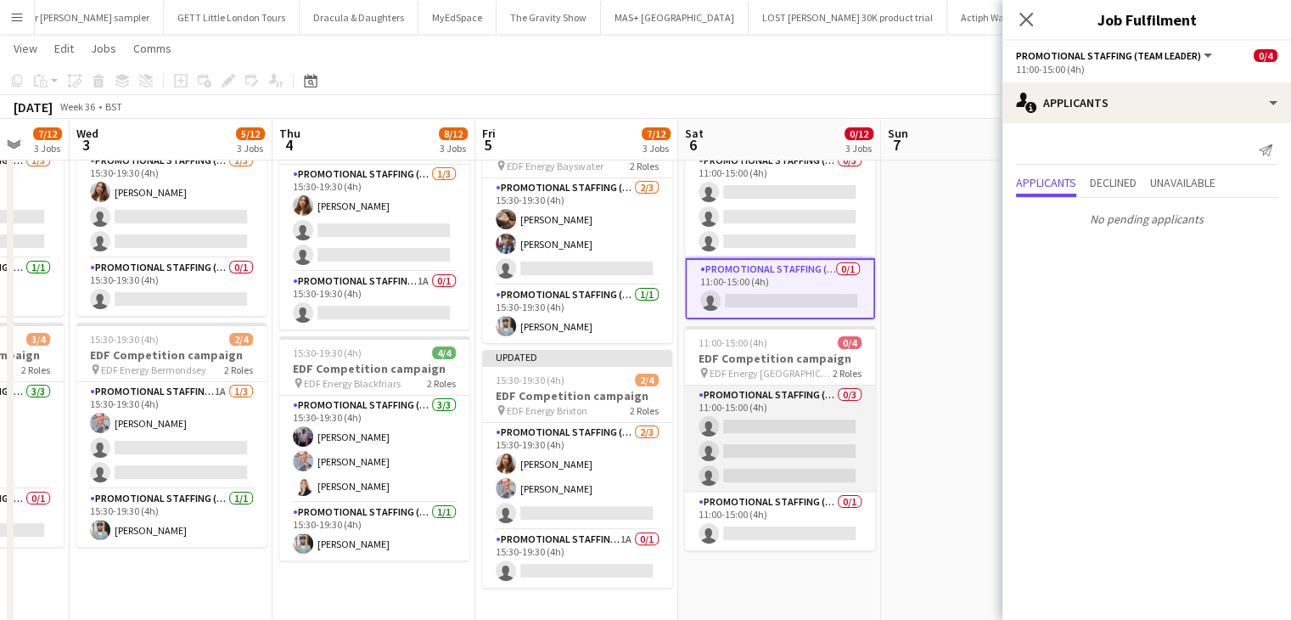
click at [795, 435] on app-card-role "Promotional Staffing (Flyering Staff) 0/3 11:00-15:00 (4h) single-neutral-actio…" at bounding box center [780, 438] width 190 height 107
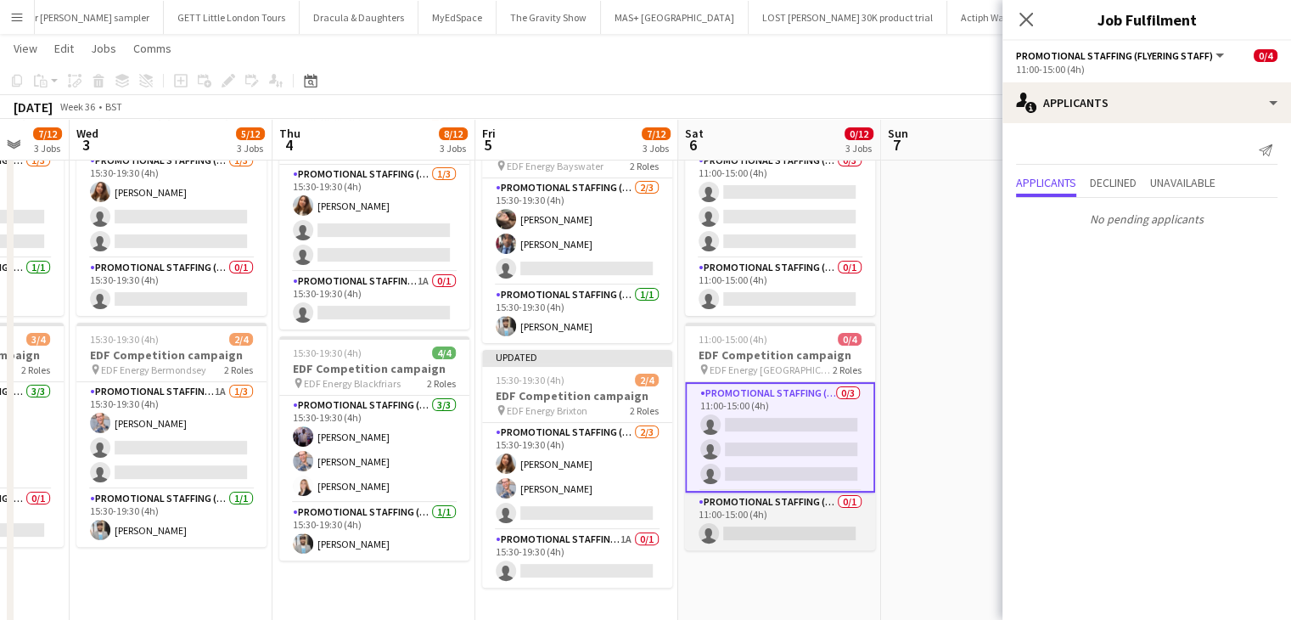
click at [790, 527] on app-card-role "Promotional Staffing (Team Leader) 0/1 11:00-15:00 (4h) single-neutral-actions" at bounding box center [780, 521] width 190 height 58
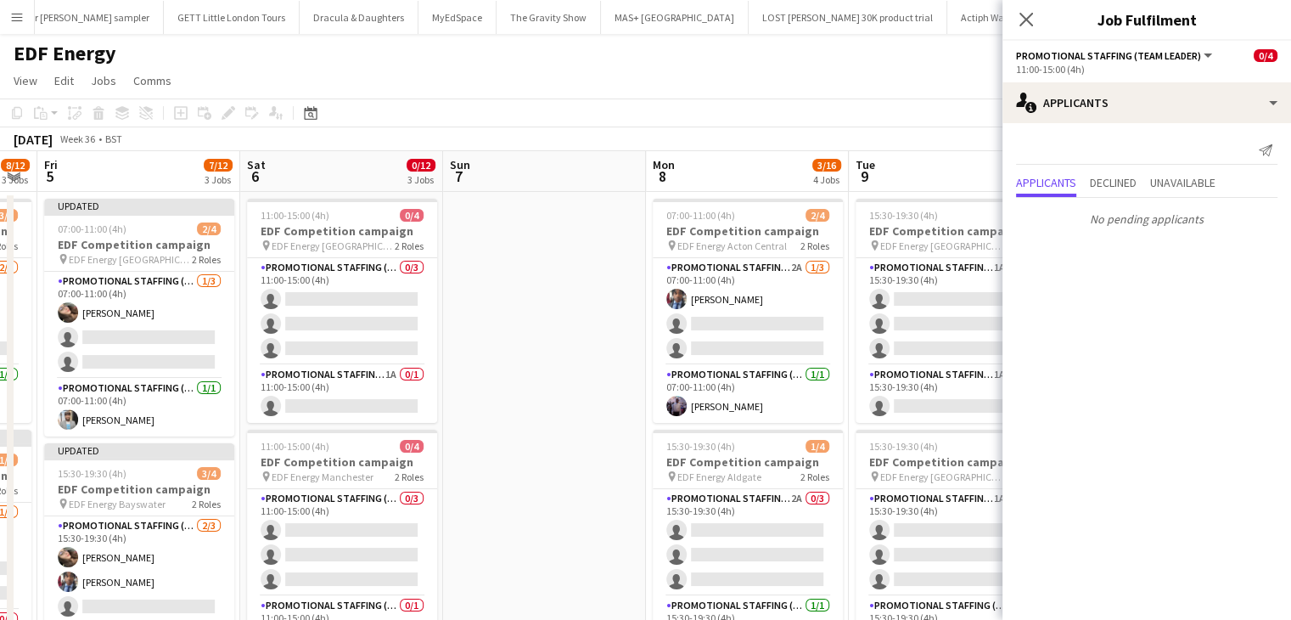
scroll to position [0, 782]
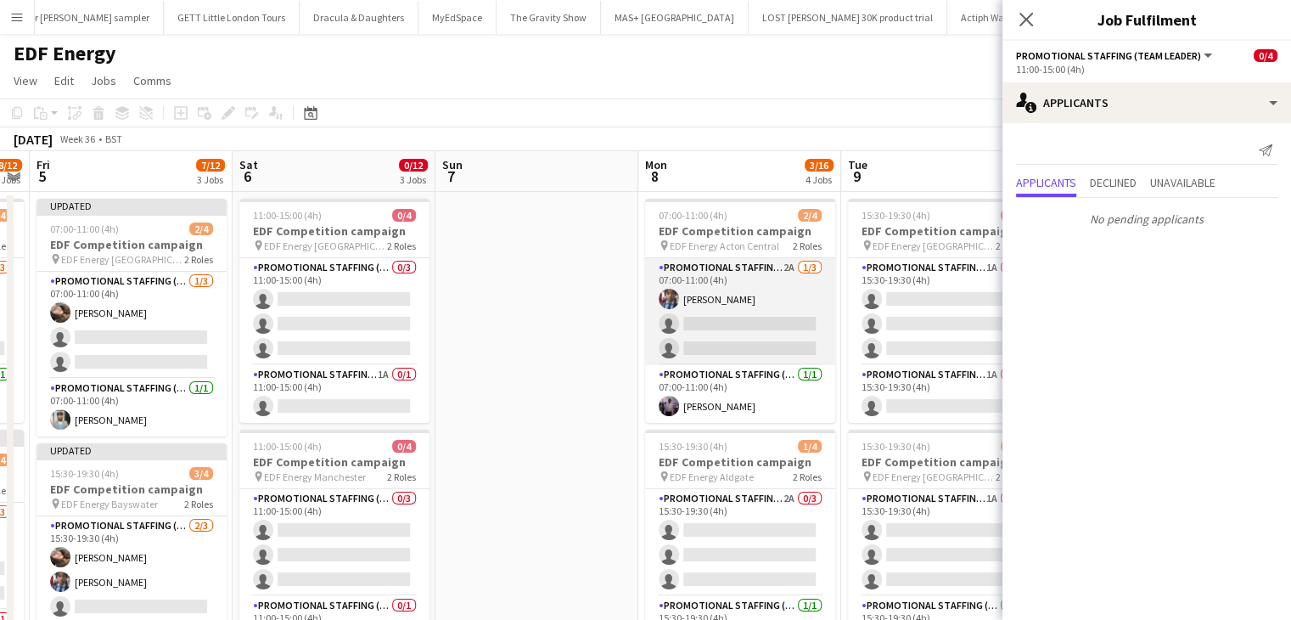
click at [772, 347] on app-card-role "Promotional Staffing (Flyering Staff) 2A 1/3 07:00-11:00 (4h) Seyi Ogunyemi sin…" at bounding box center [740, 311] width 190 height 107
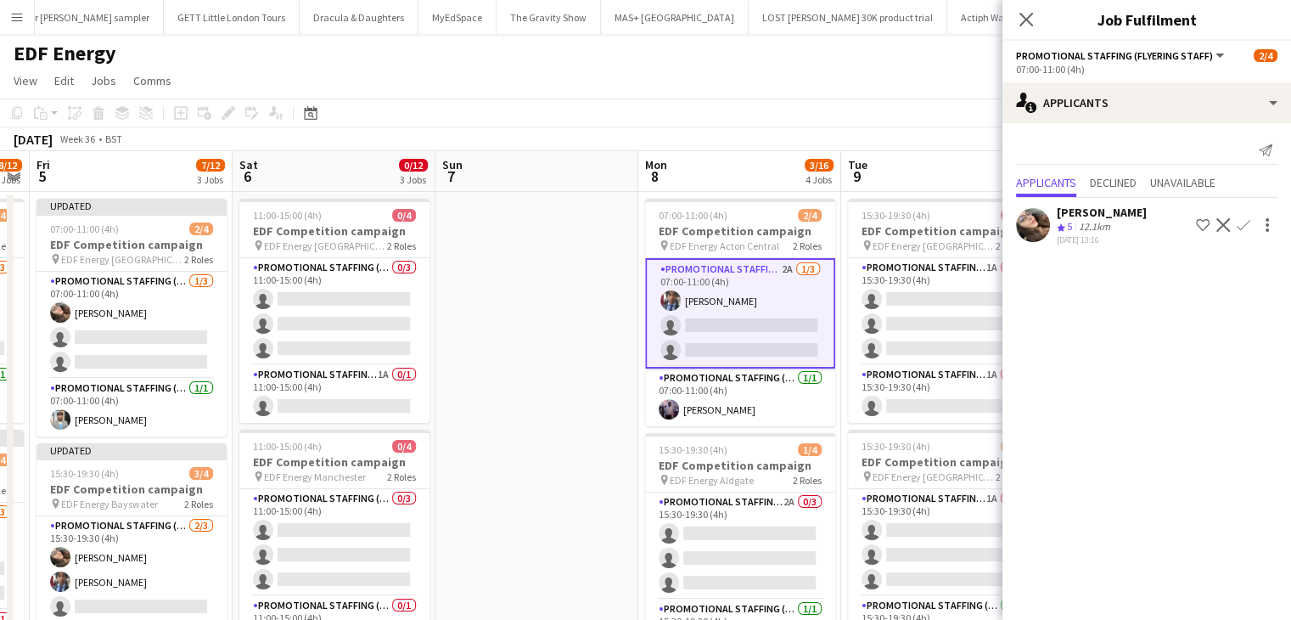
click at [1245, 221] on app-icon "Confirm" at bounding box center [1244, 225] width 14 height 14
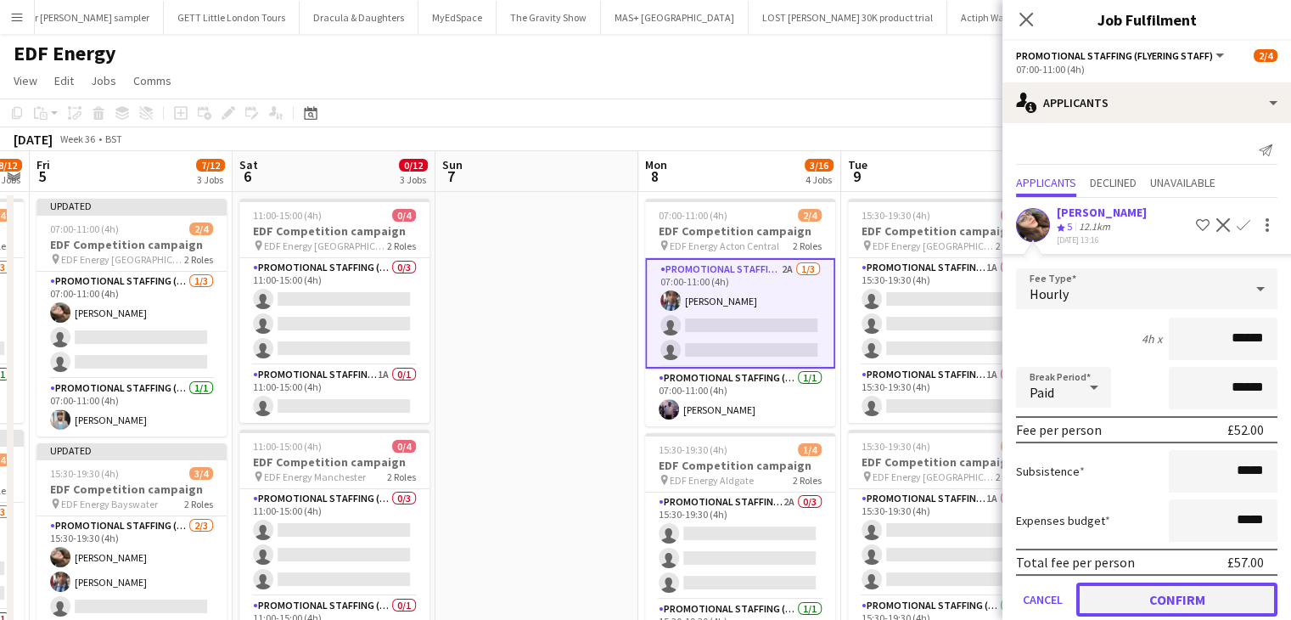
click at [1164, 585] on button "Confirm" at bounding box center [1176, 599] width 201 height 34
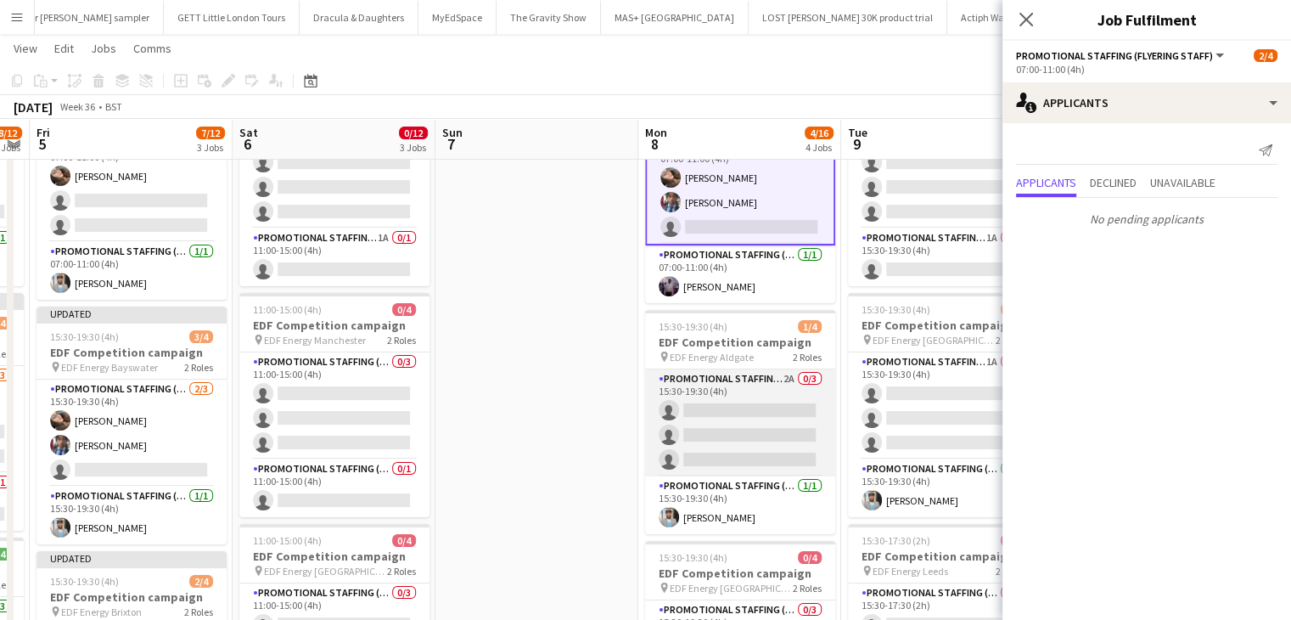
scroll to position [136, 0]
click at [773, 416] on app-card-role "Promotional Staffing (Flyering Staff) 2A 0/3 15:30-19:30 (4h) single-neutral-ac…" at bounding box center [740, 421] width 190 height 107
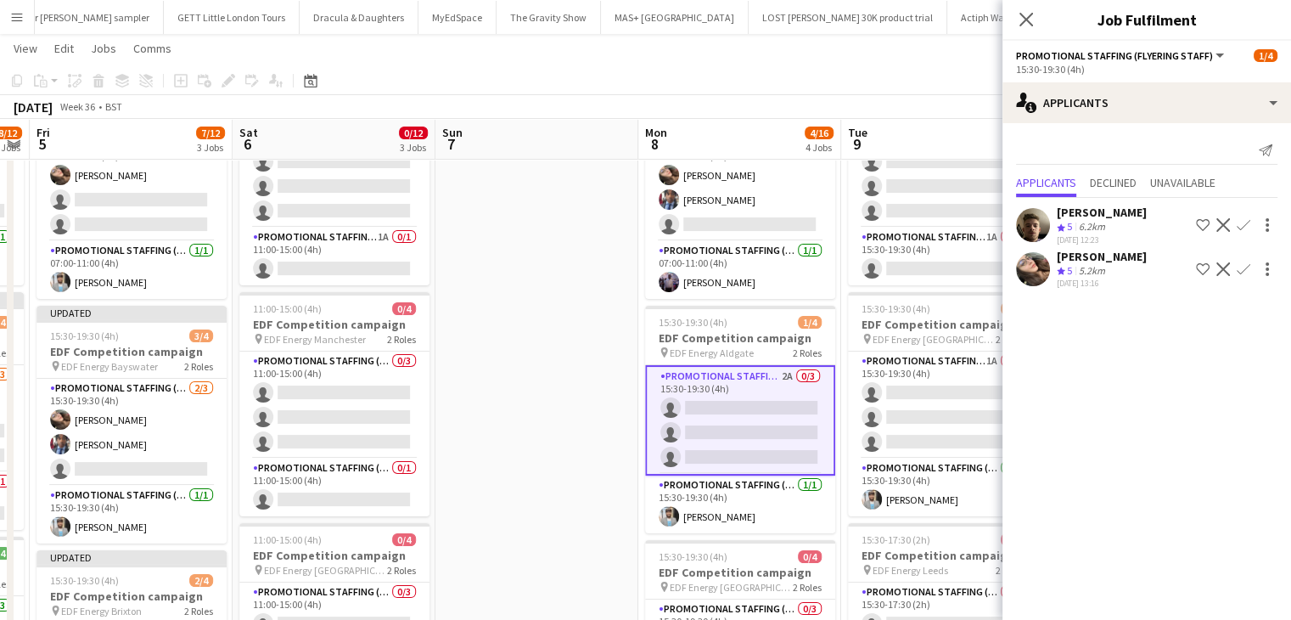
click at [1245, 222] on app-icon "Confirm" at bounding box center [1244, 225] width 14 height 14
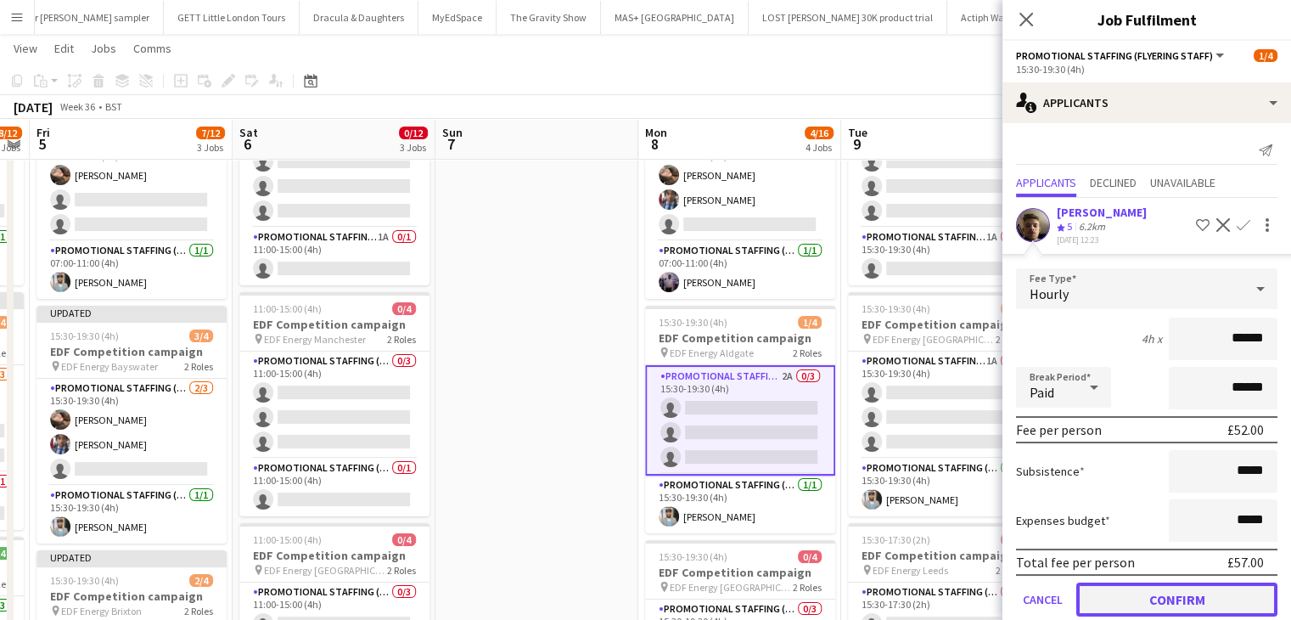
click at [1172, 606] on button "Confirm" at bounding box center [1176, 599] width 201 height 34
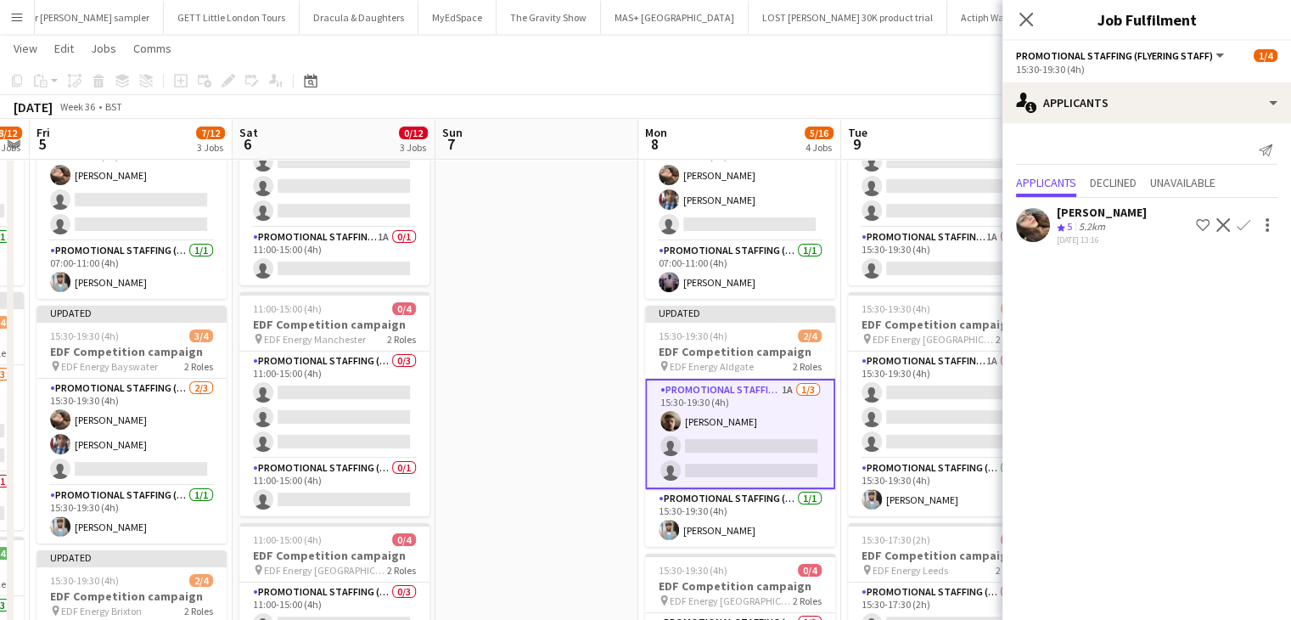
click at [1244, 219] on app-icon "Confirm" at bounding box center [1244, 225] width 14 height 14
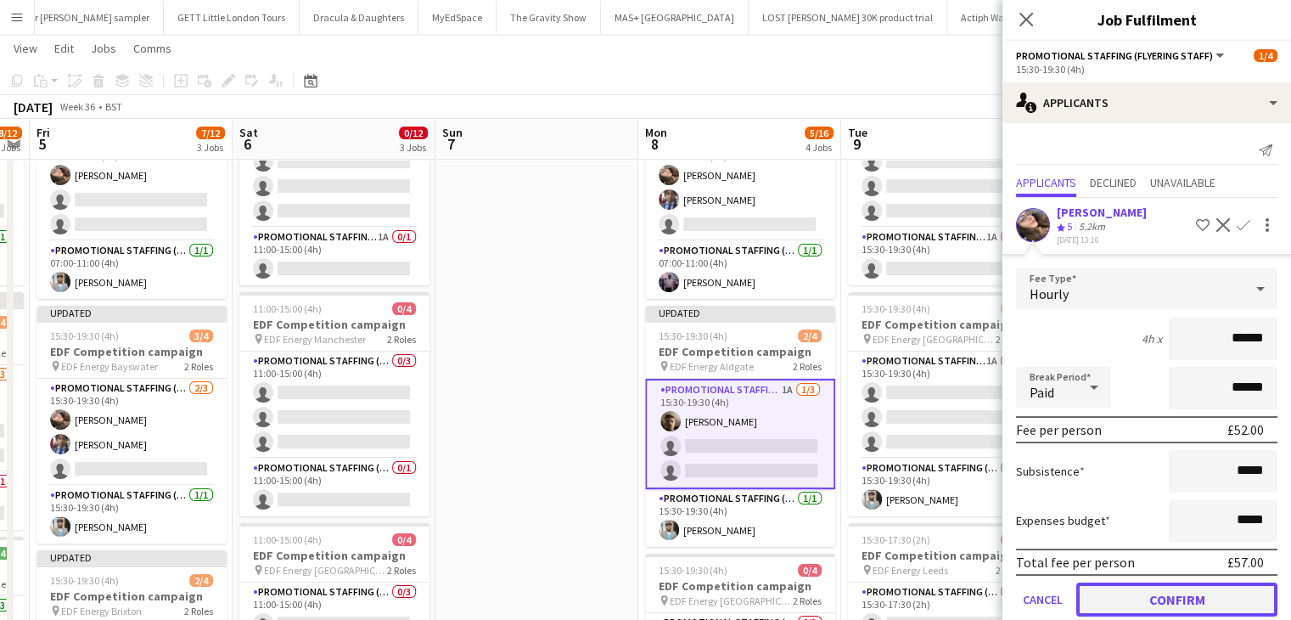
click at [1194, 587] on button "Confirm" at bounding box center [1176, 599] width 201 height 34
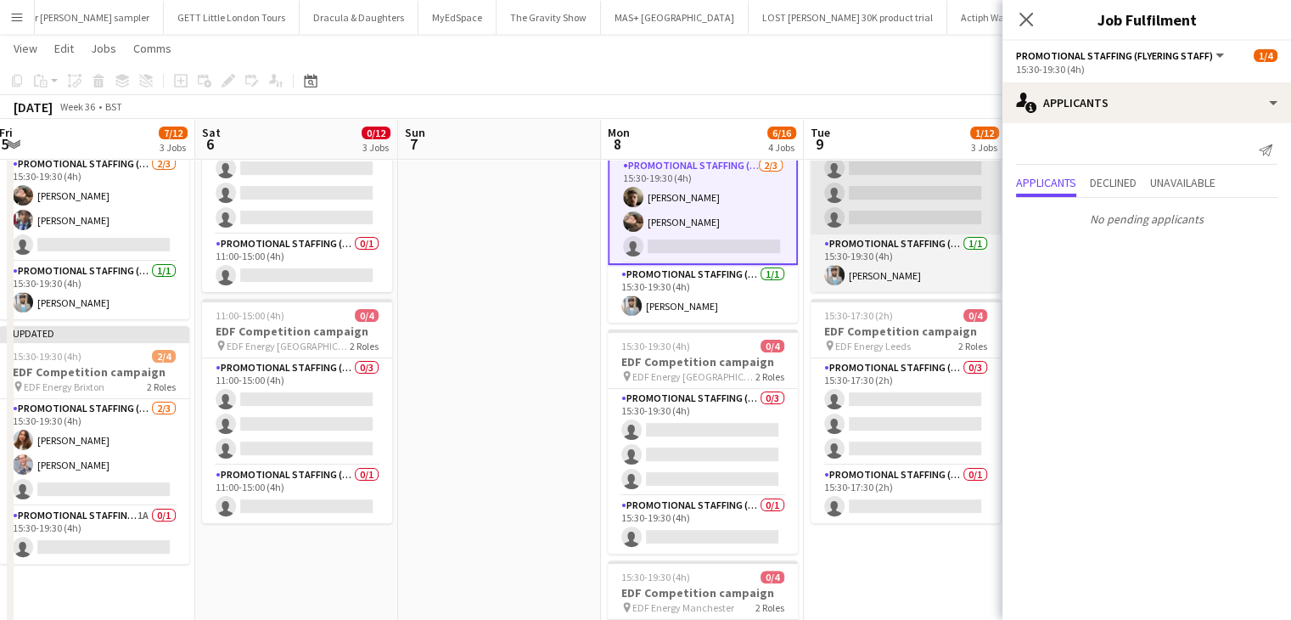
scroll to position [362, 0]
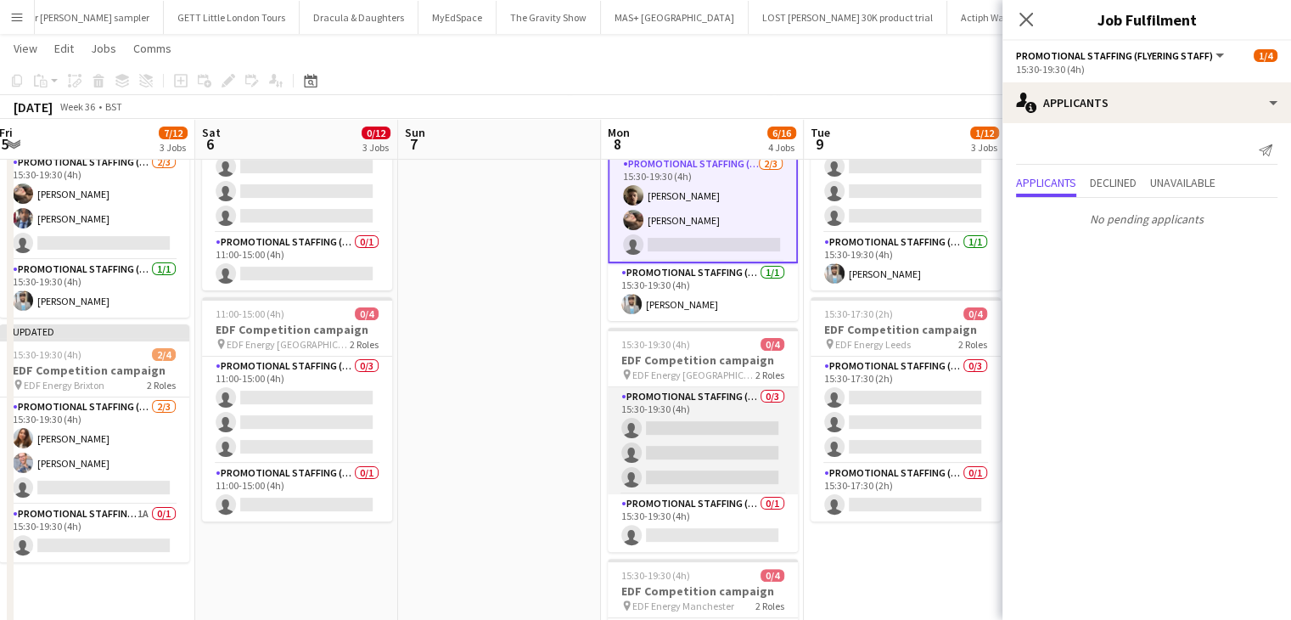
click at [706, 441] on app-card-role "Promotional Staffing (Flyering Staff) 0/3 15:30-19:30 (4h) single-neutral-actio…" at bounding box center [703, 440] width 190 height 107
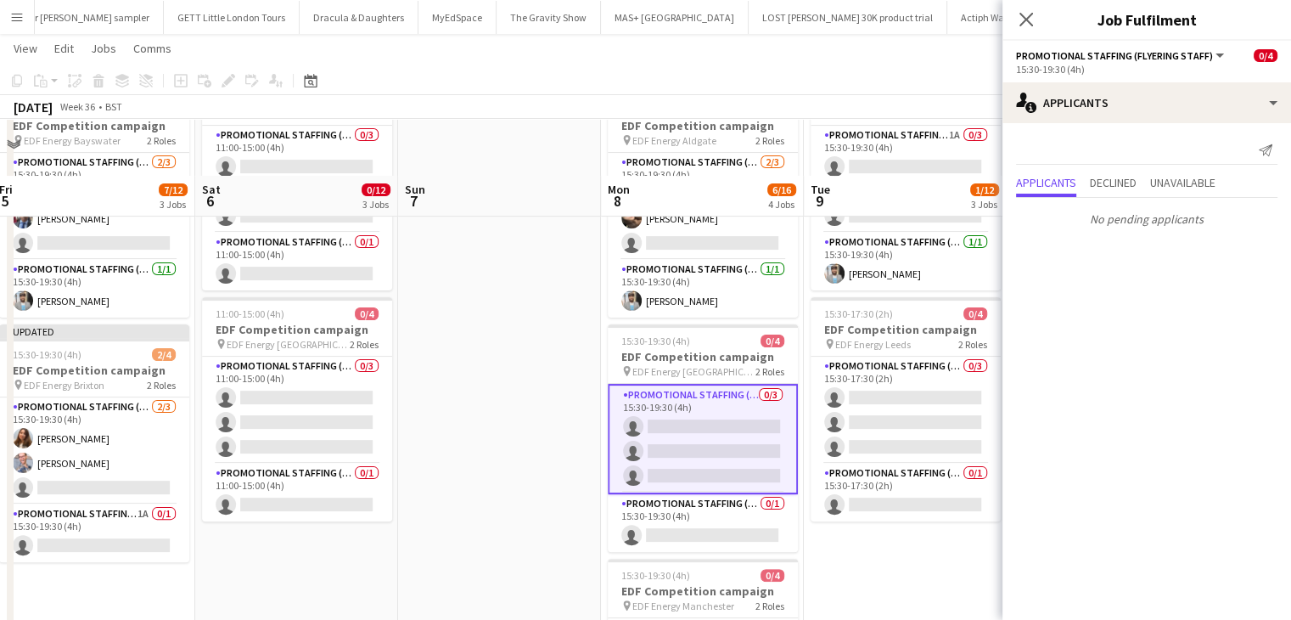
scroll to position [431, 0]
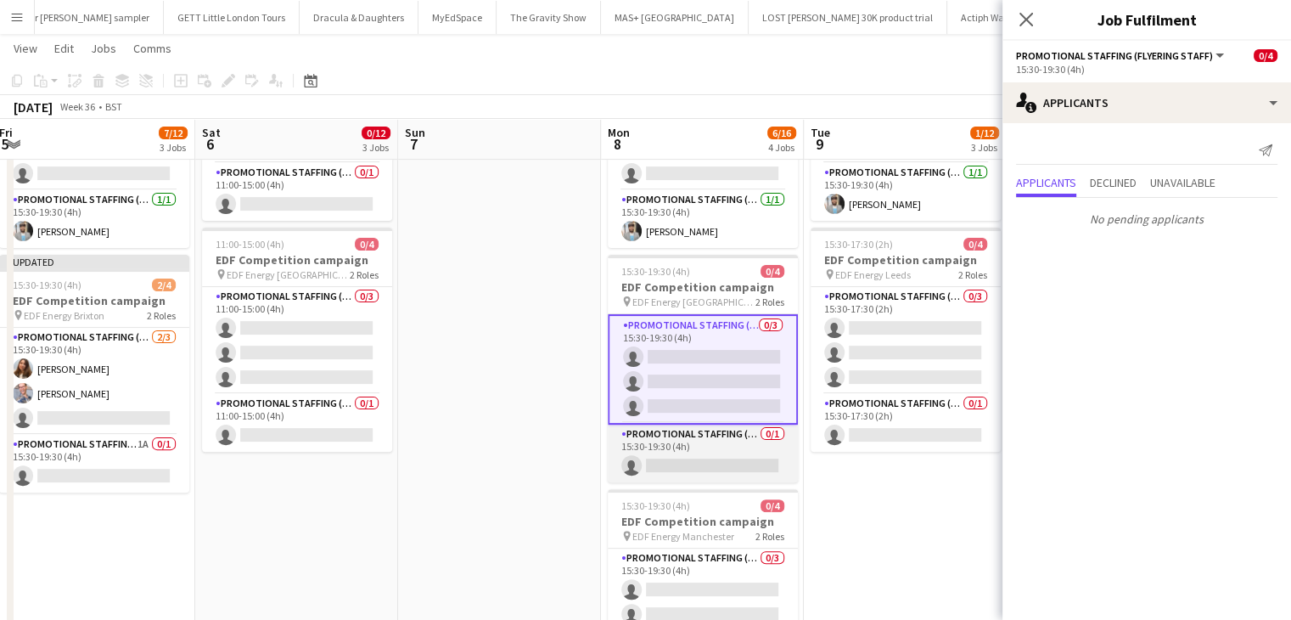
click at [723, 466] on app-card-role "Promotional Staffing (Team Leader) 0/1 15:30-19:30 (4h) single-neutral-actions" at bounding box center [703, 453] width 190 height 58
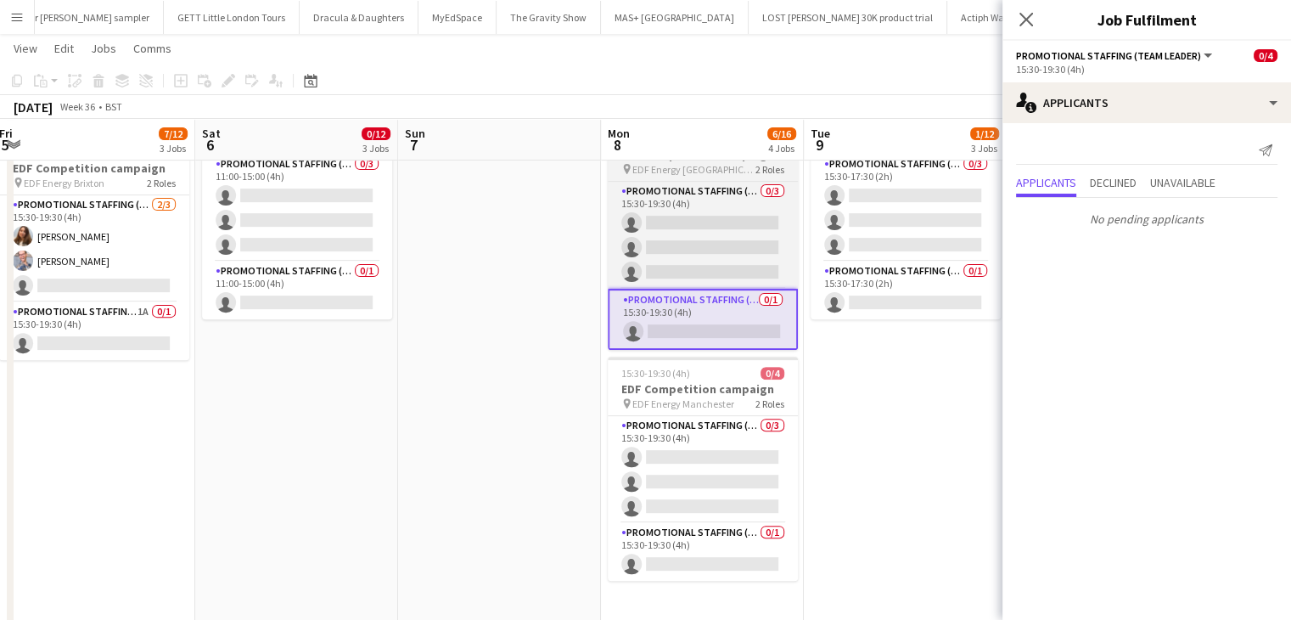
scroll to position [623, 0]
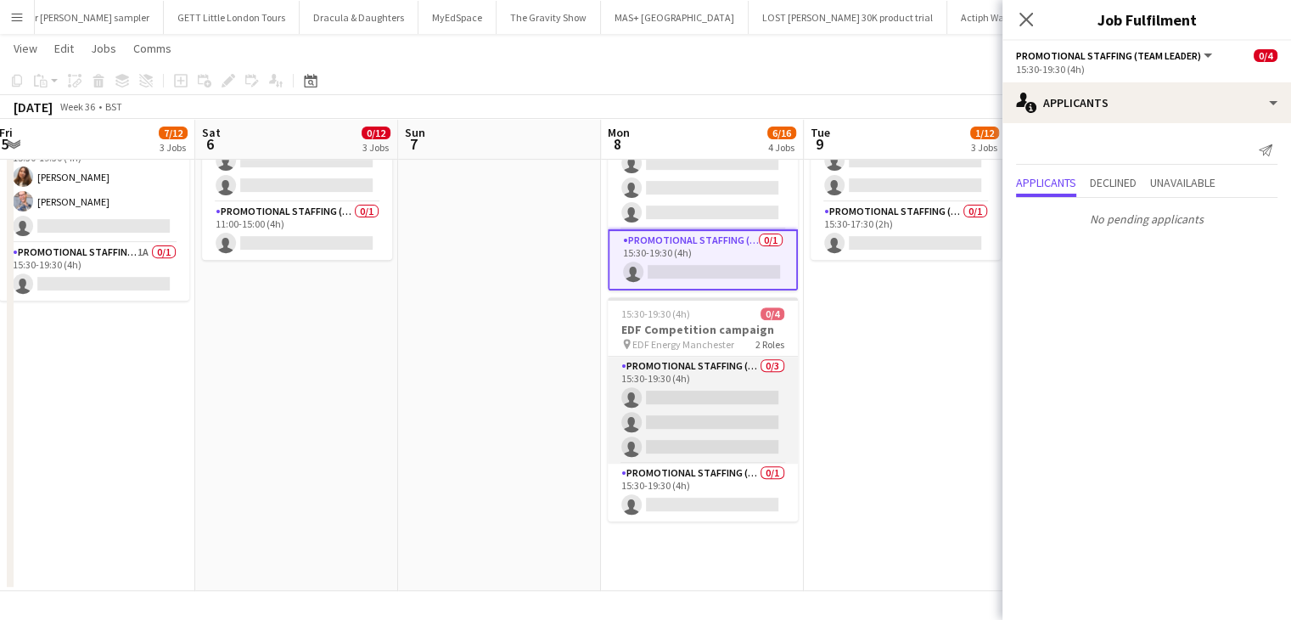
click at [705, 402] on app-card-role "Promotional Staffing (Flyering Staff) 0/3 15:30-19:30 (4h) single-neutral-actio…" at bounding box center [703, 410] width 190 height 107
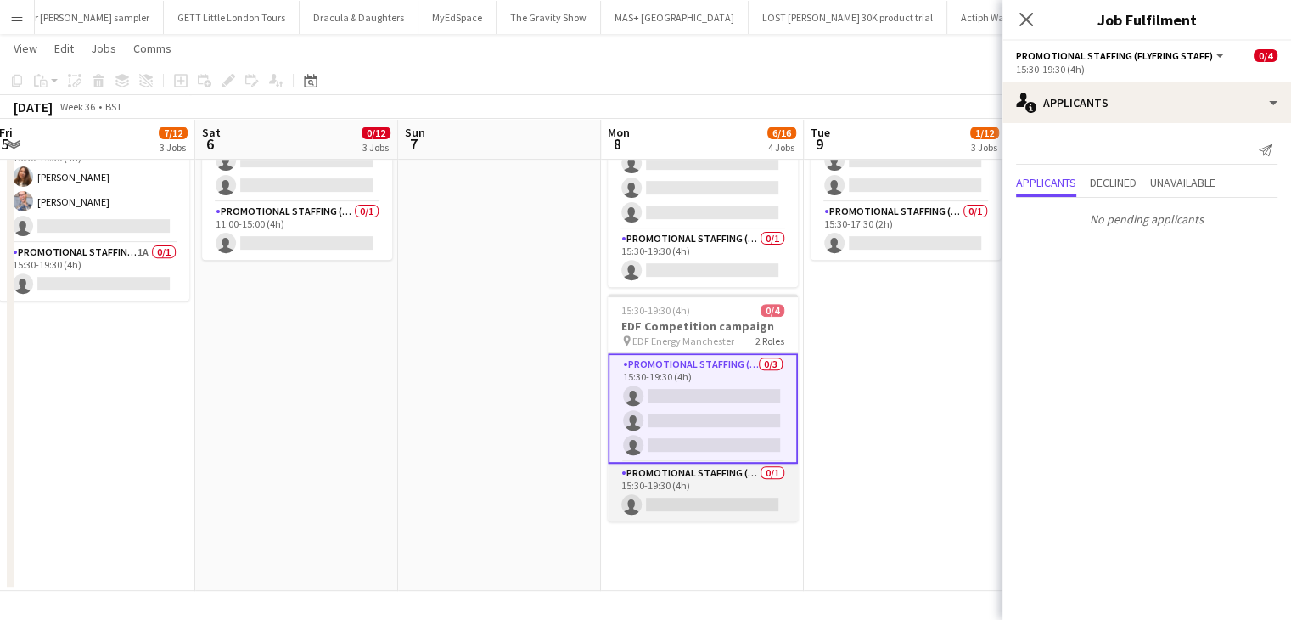
click at [729, 499] on app-card-role "Promotional Staffing (Team Leader) 0/1 15:30-19:30 (4h) single-neutral-actions" at bounding box center [703, 492] width 190 height 58
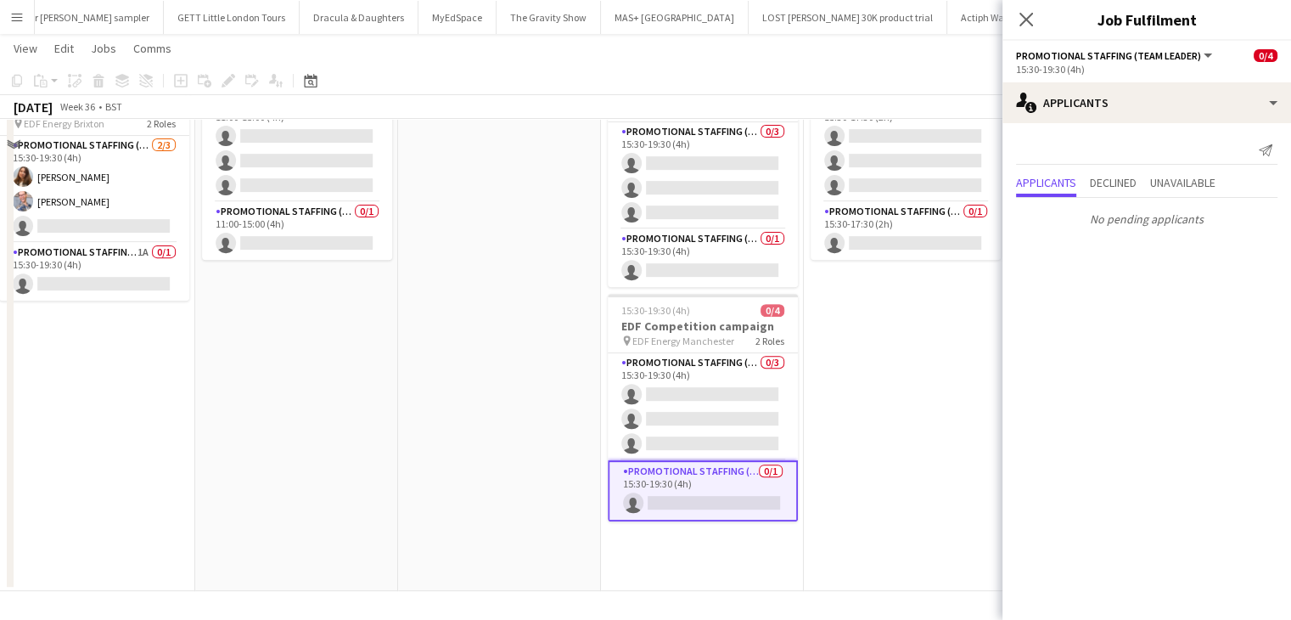
scroll to position [0, 0]
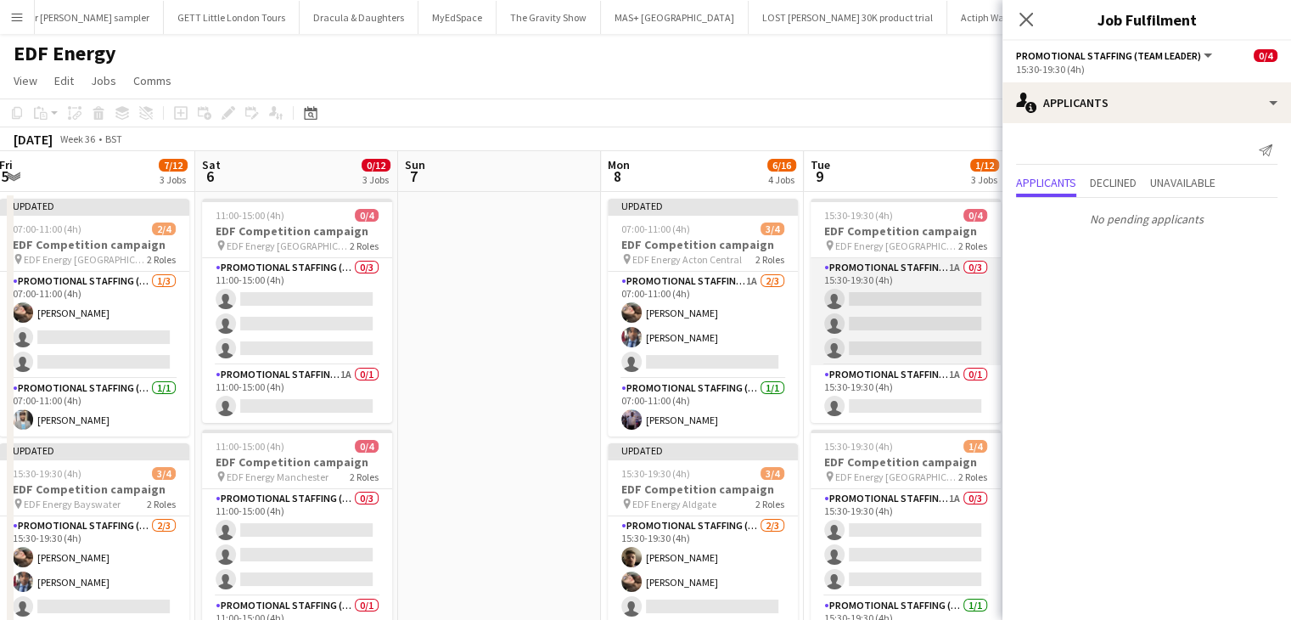
click at [893, 327] on app-card-role "Promotional Staffing (Flyering Staff) 1A 0/3 15:30-19:30 (4h) single-neutral-ac…" at bounding box center [906, 311] width 190 height 107
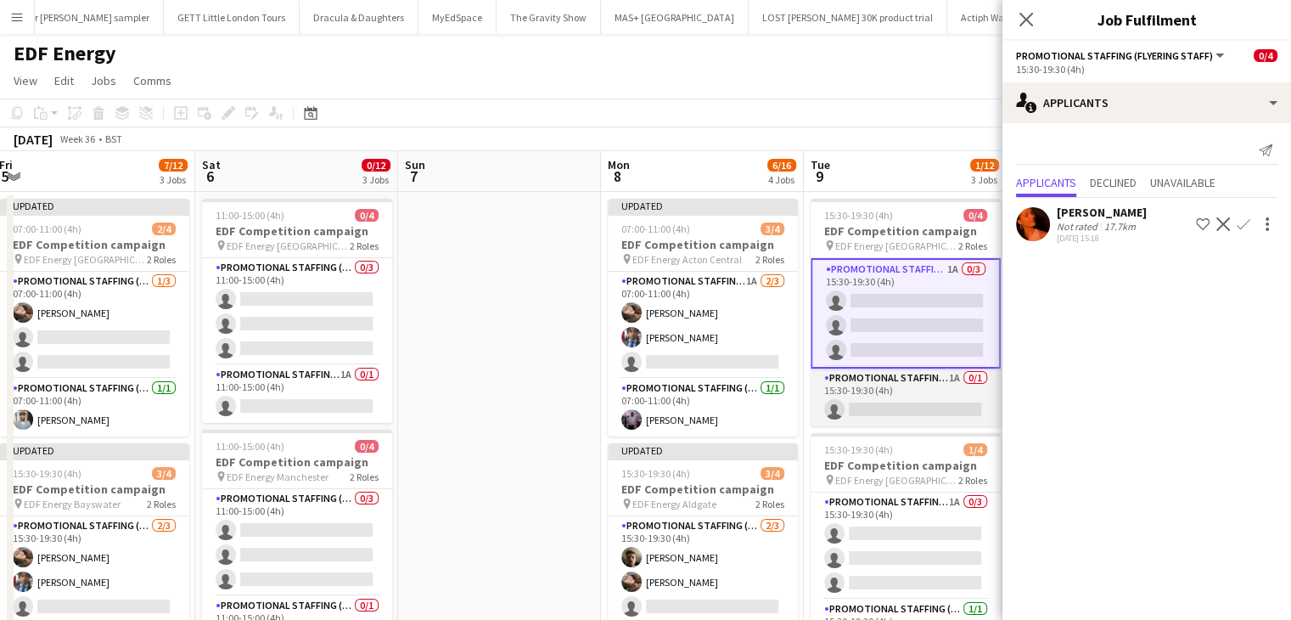
click at [907, 407] on app-card-role "Promotional Staffing (Team Leader) 1A 0/1 15:30-19:30 (4h) single-neutral-actio…" at bounding box center [906, 397] width 190 height 58
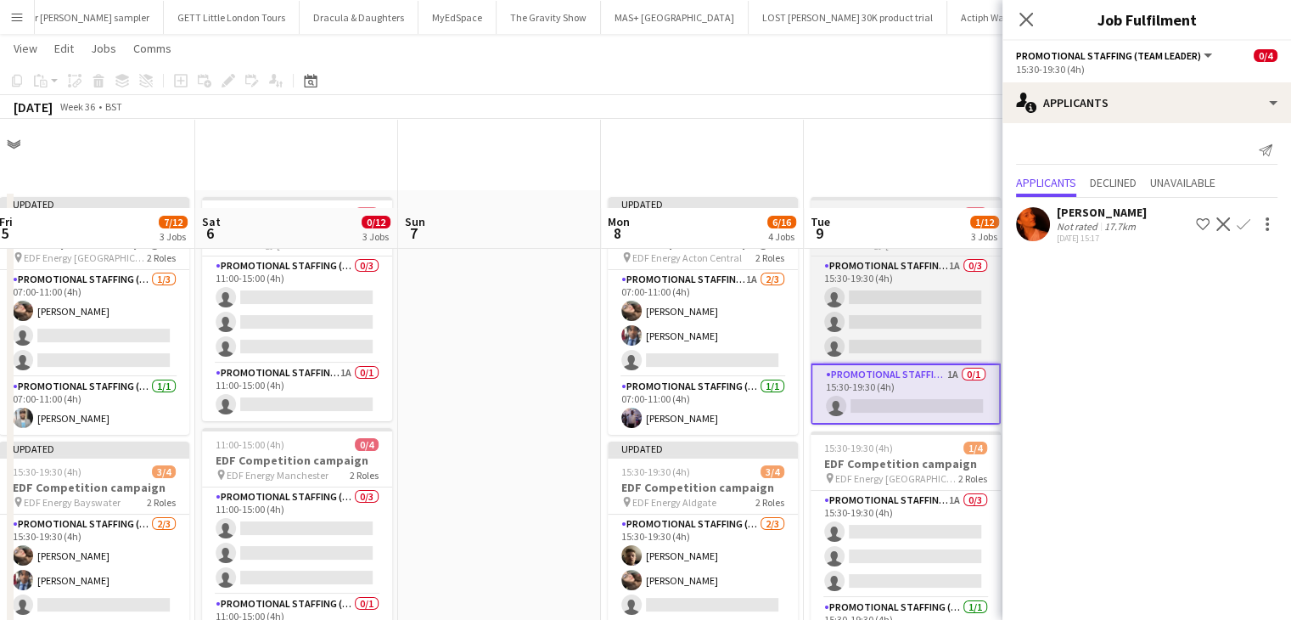
scroll to position [104, 0]
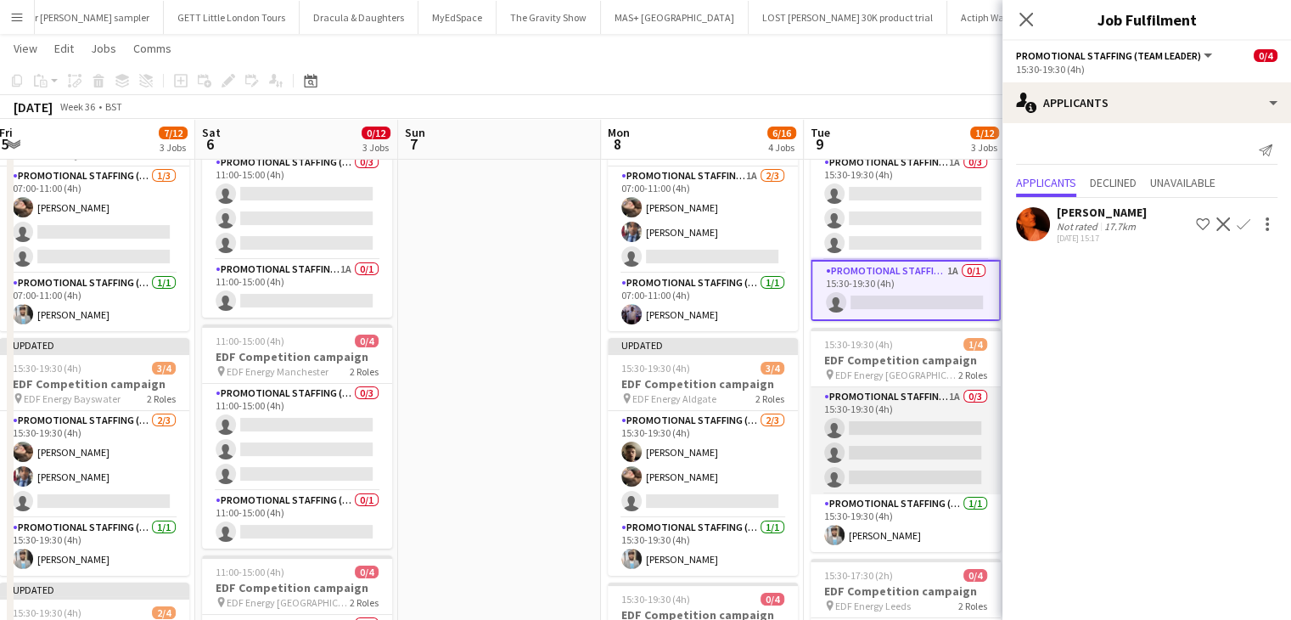
click at [916, 434] on app-card-role "Promotional Staffing (Flyering Staff) 1A 0/3 15:30-19:30 (4h) single-neutral-ac…" at bounding box center [906, 440] width 190 height 107
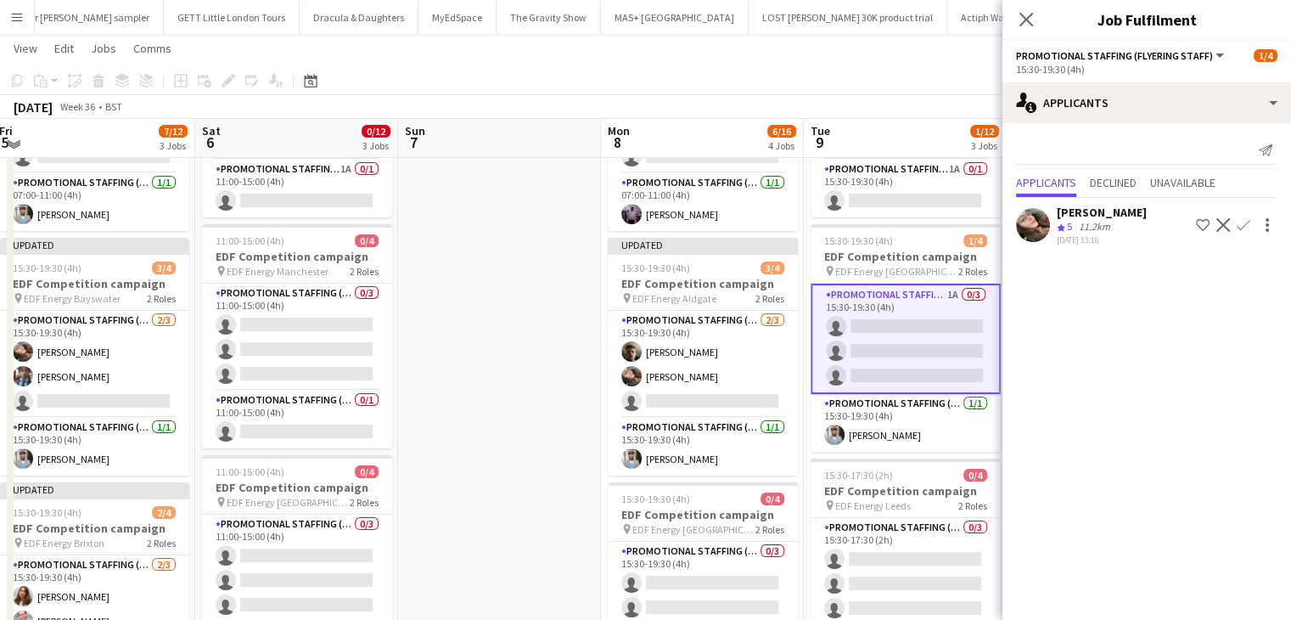
scroll to position [205, 0]
click at [1243, 222] on app-icon "Confirm" at bounding box center [1244, 225] width 14 height 14
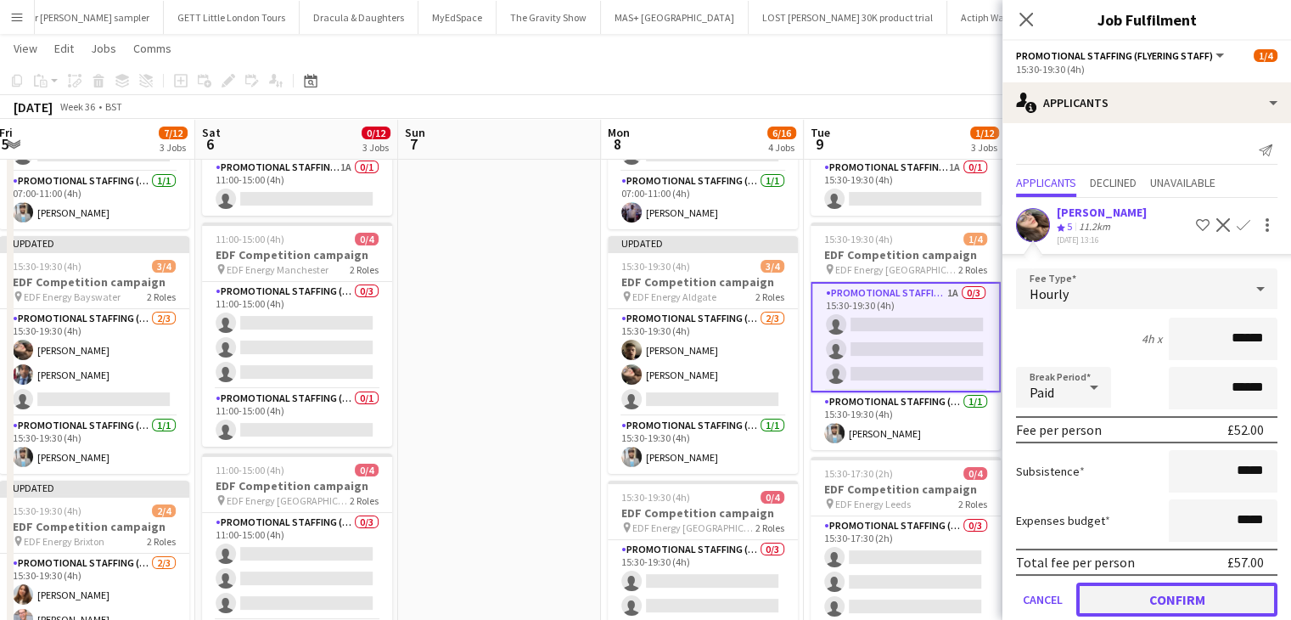
click at [1191, 595] on button "Confirm" at bounding box center [1176, 599] width 201 height 34
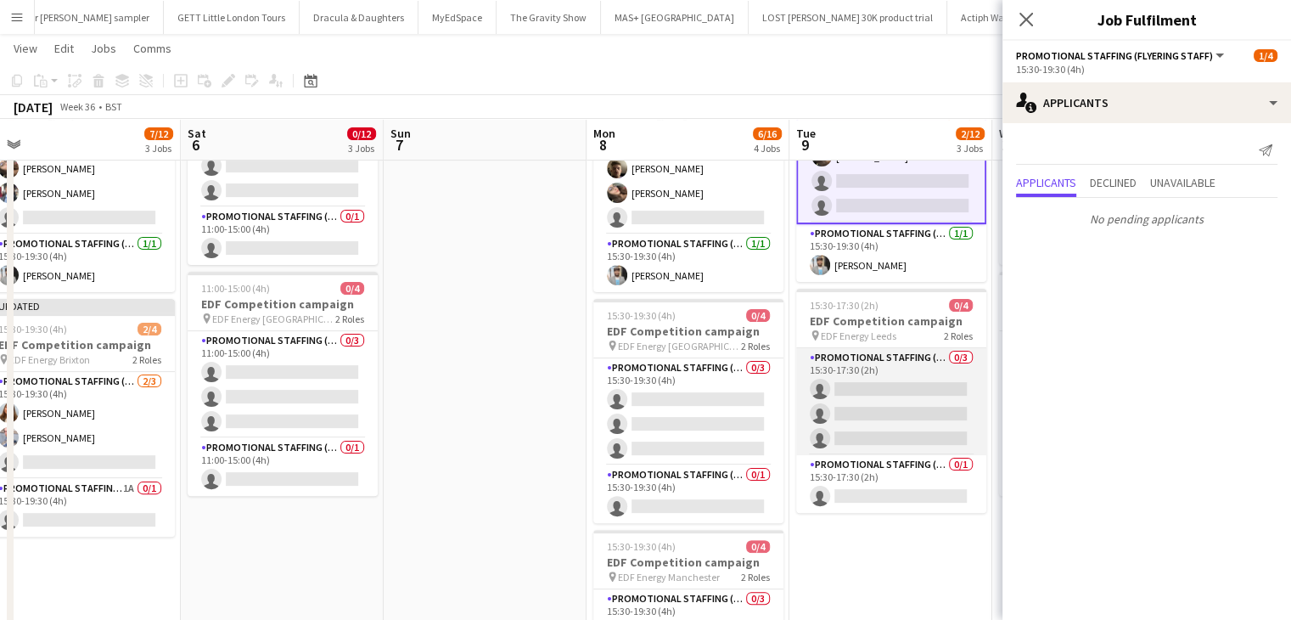
scroll to position [389, 0]
click at [896, 403] on app-card-role "Promotional Staffing (Flyering Staff) 0/3 15:30-17:30 (2h) single-neutral-actio…" at bounding box center [891, 399] width 190 height 107
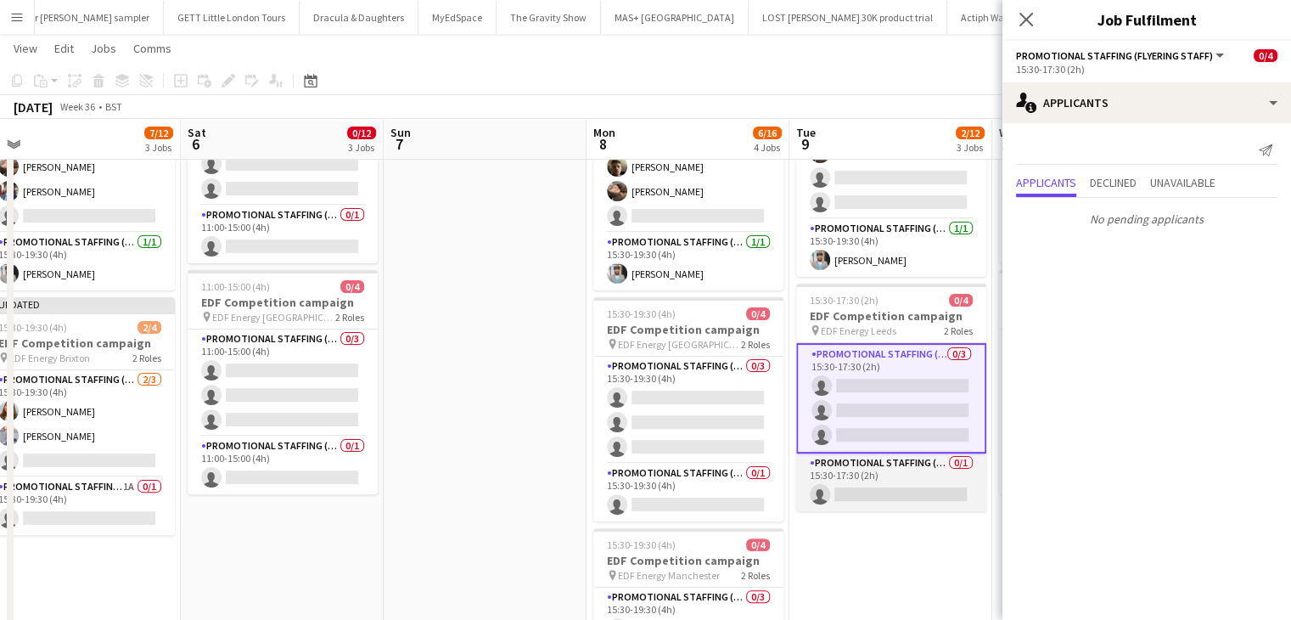
click at [913, 490] on app-card-role "Promotional Staffing (Team Leader) 0/1 15:30-17:30 (2h) single-neutral-actions" at bounding box center [891, 482] width 190 height 58
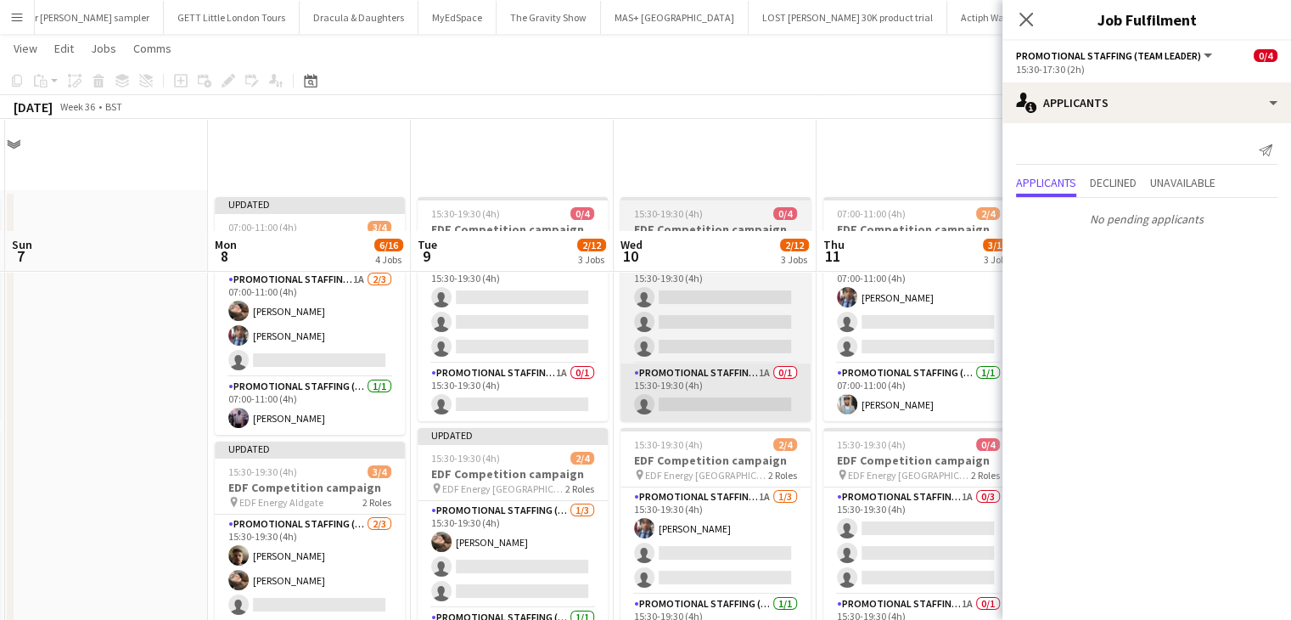
scroll to position [163, 0]
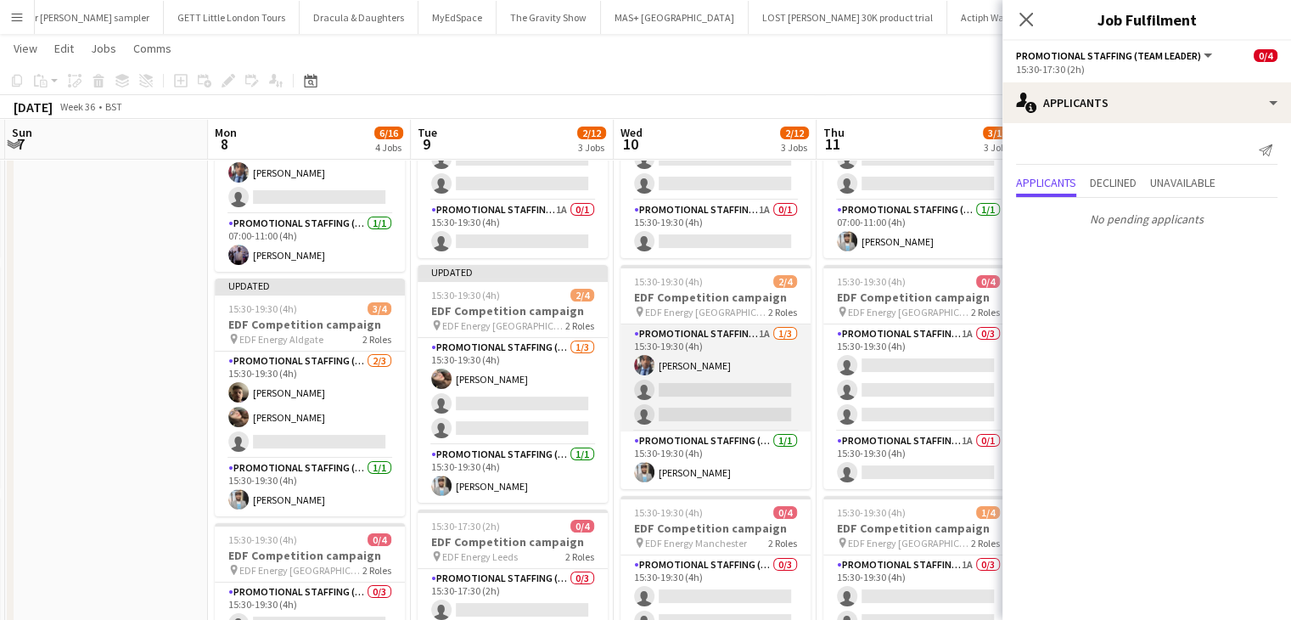
click at [739, 397] on app-card-role "Promotional Staffing (Flyering Staff) 1A 1/3 15:30-19:30 (4h) Seyi Ogunyemi sin…" at bounding box center [716, 377] width 190 height 107
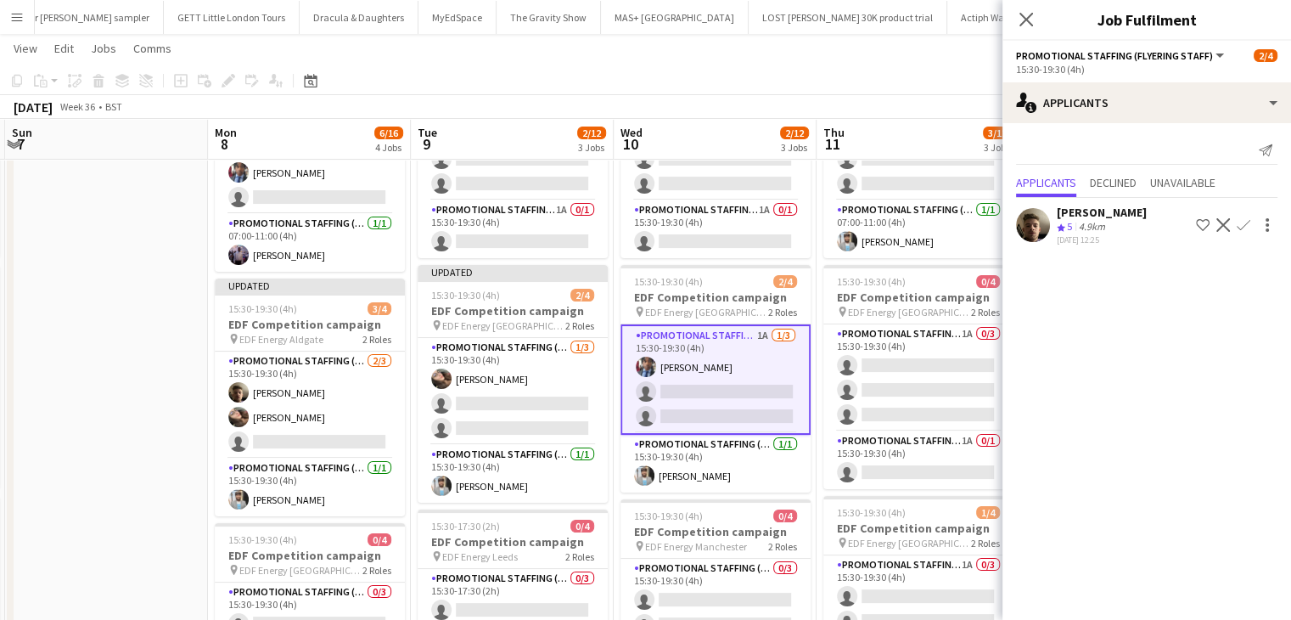
click at [1244, 222] on app-icon "Confirm" at bounding box center [1244, 225] width 14 height 14
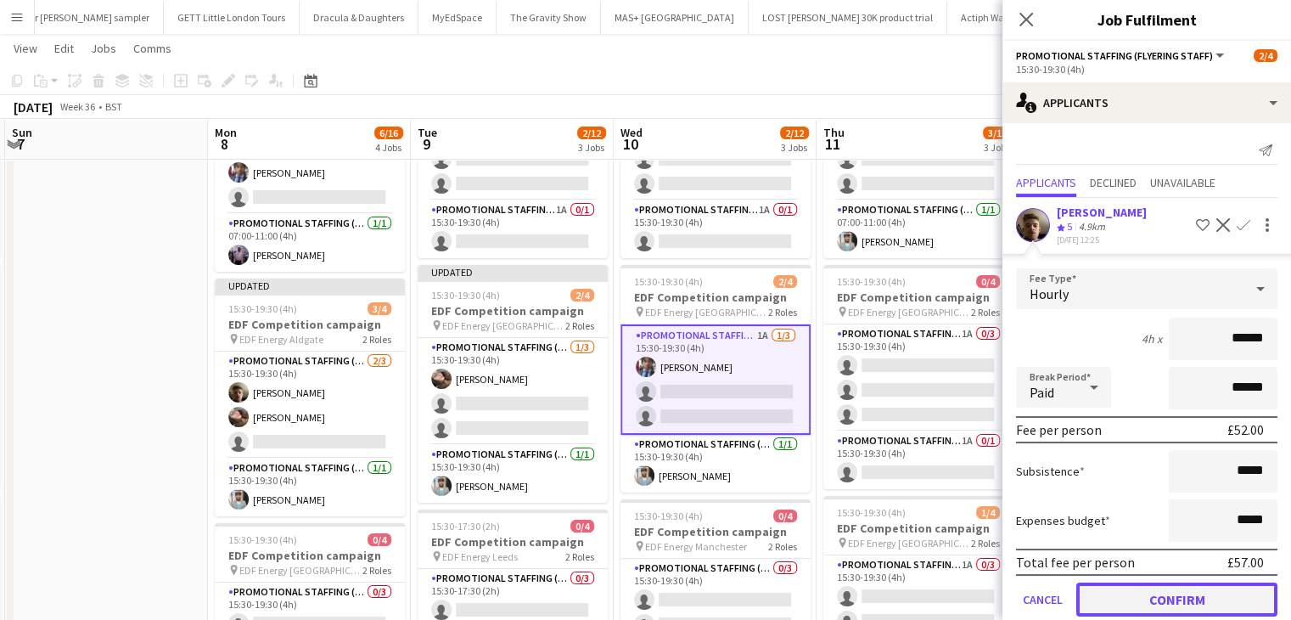
click at [1185, 602] on button "Confirm" at bounding box center [1176, 599] width 201 height 34
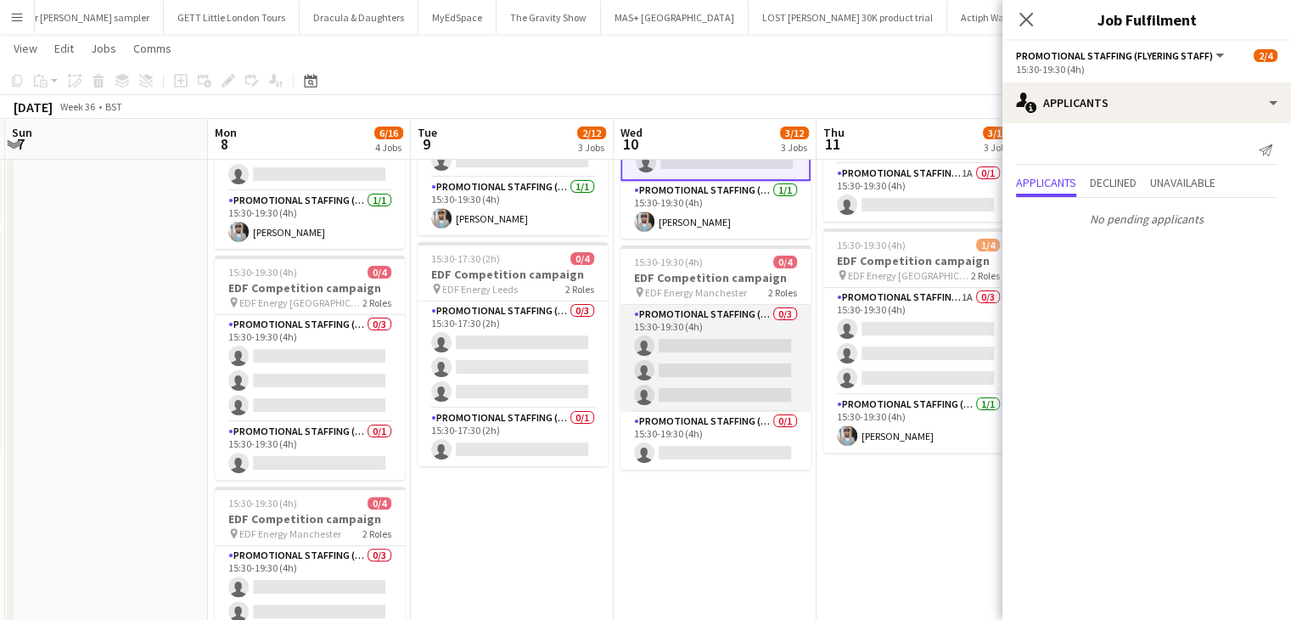
scroll to position [431, 0]
click at [730, 371] on app-card-role "Promotional Staffing (Flyering Staff) 0/3 15:30-19:30 (4h) single-neutral-actio…" at bounding box center [716, 357] width 190 height 107
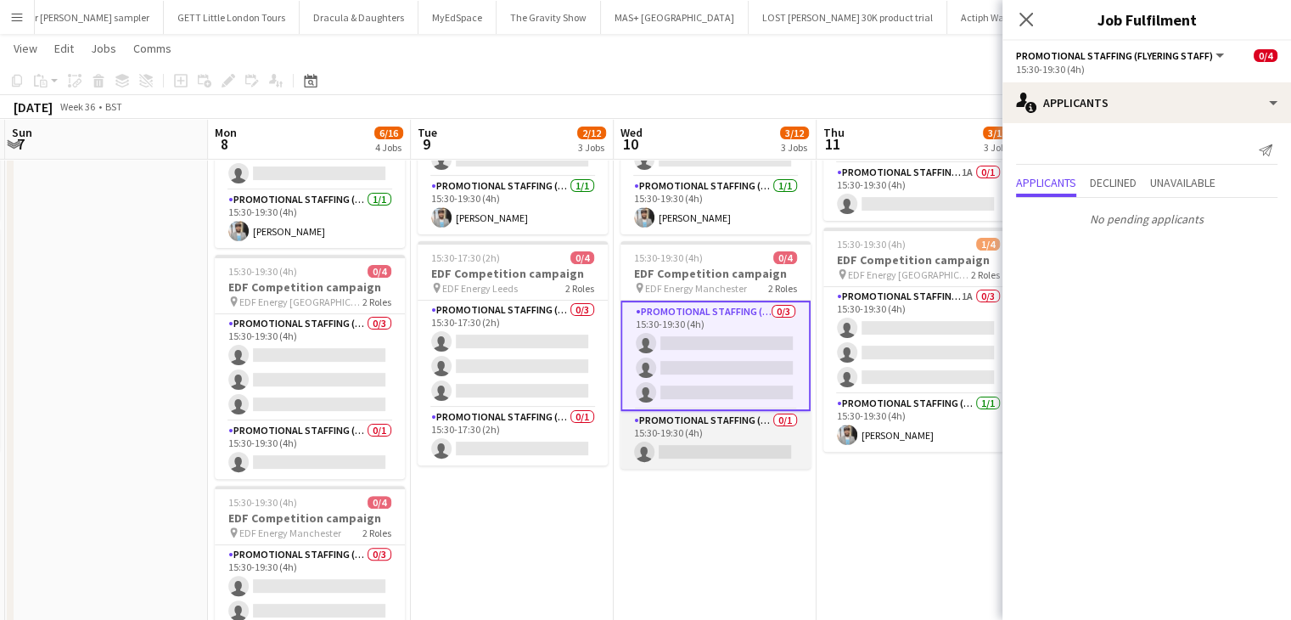
click at [727, 447] on app-card-role "Promotional Staffing (Team Leader) 0/1 15:30-19:30 (4h) single-neutral-actions" at bounding box center [716, 440] width 190 height 58
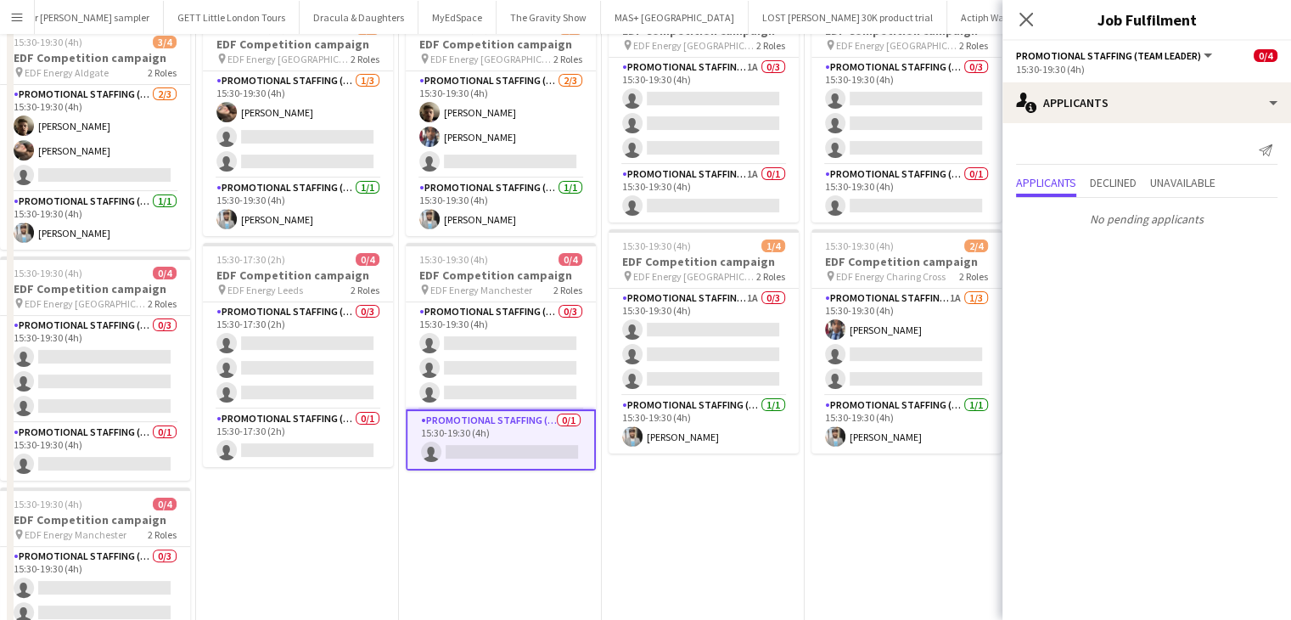
scroll to position [0, 0]
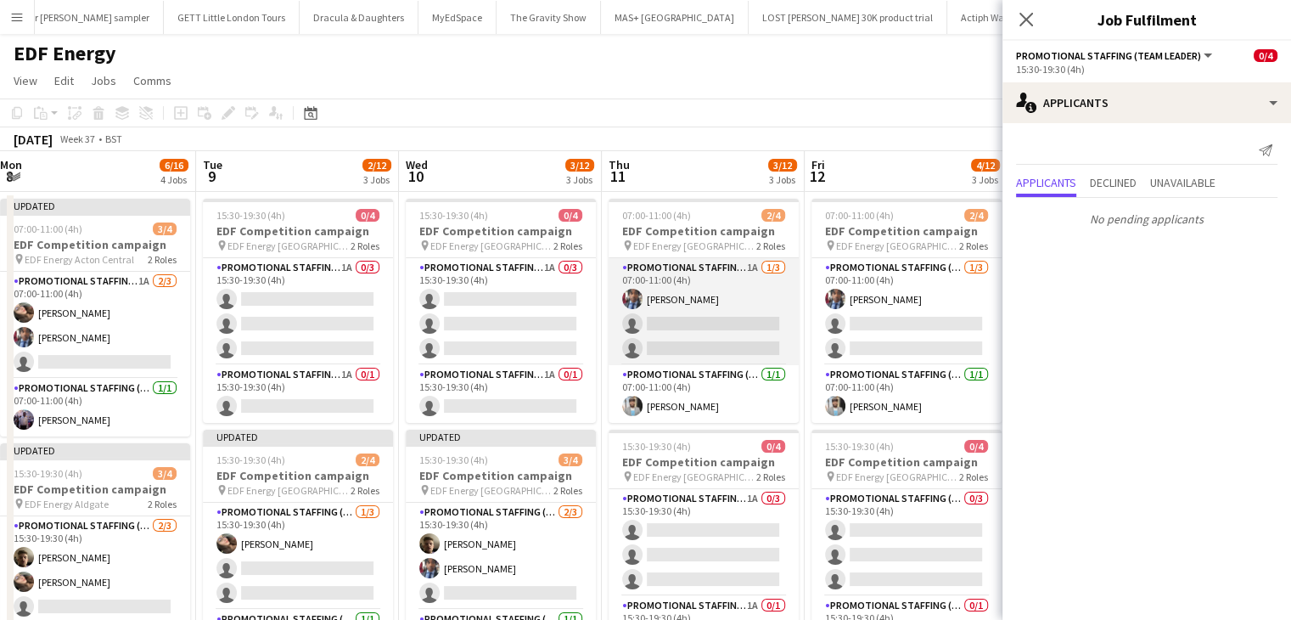
click at [740, 344] on app-card-role "Promotional Staffing (Flyering Staff) 1A 1/3 07:00-11:00 (4h) Seyi Ogunyemi sin…" at bounding box center [704, 311] width 190 height 107
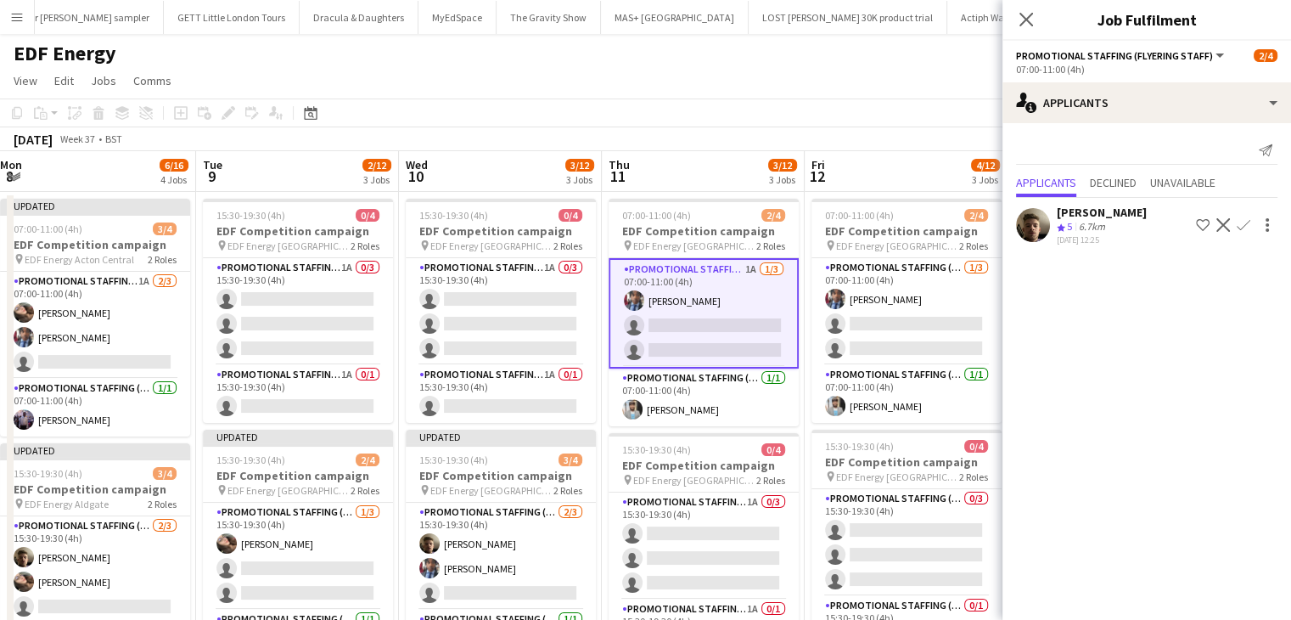
click at [1244, 221] on app-icon "Confirm" at bounding box center [1244, 225] width 14 height 14
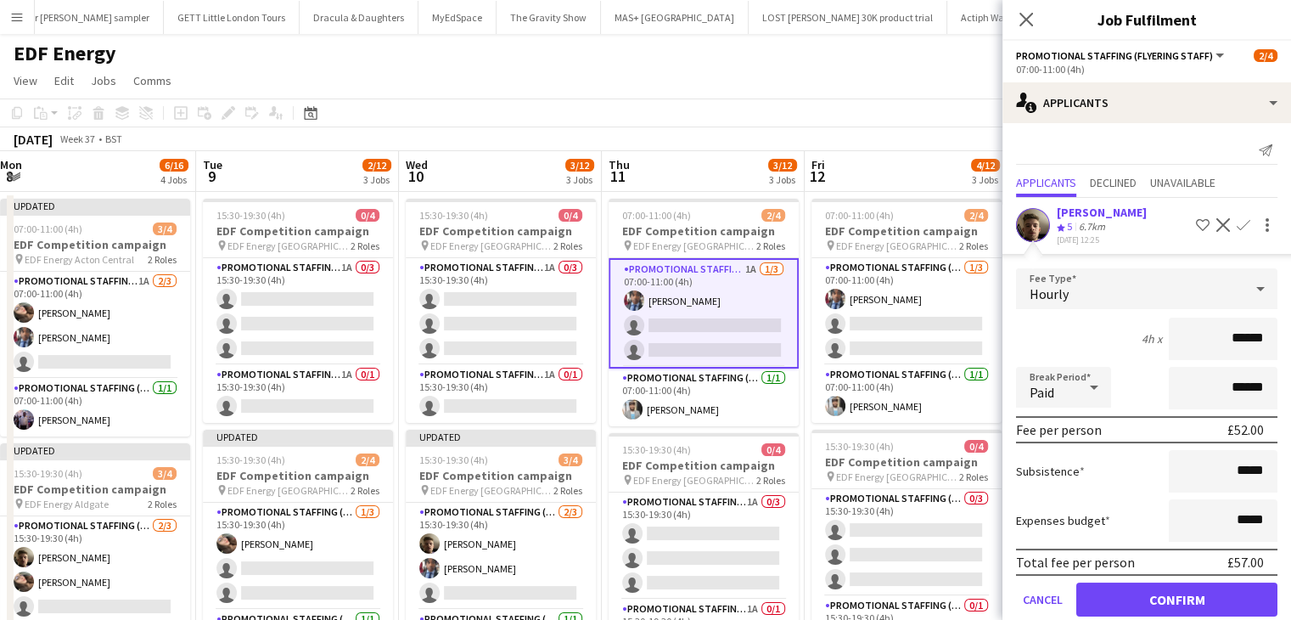
scroll to position [40, 0]
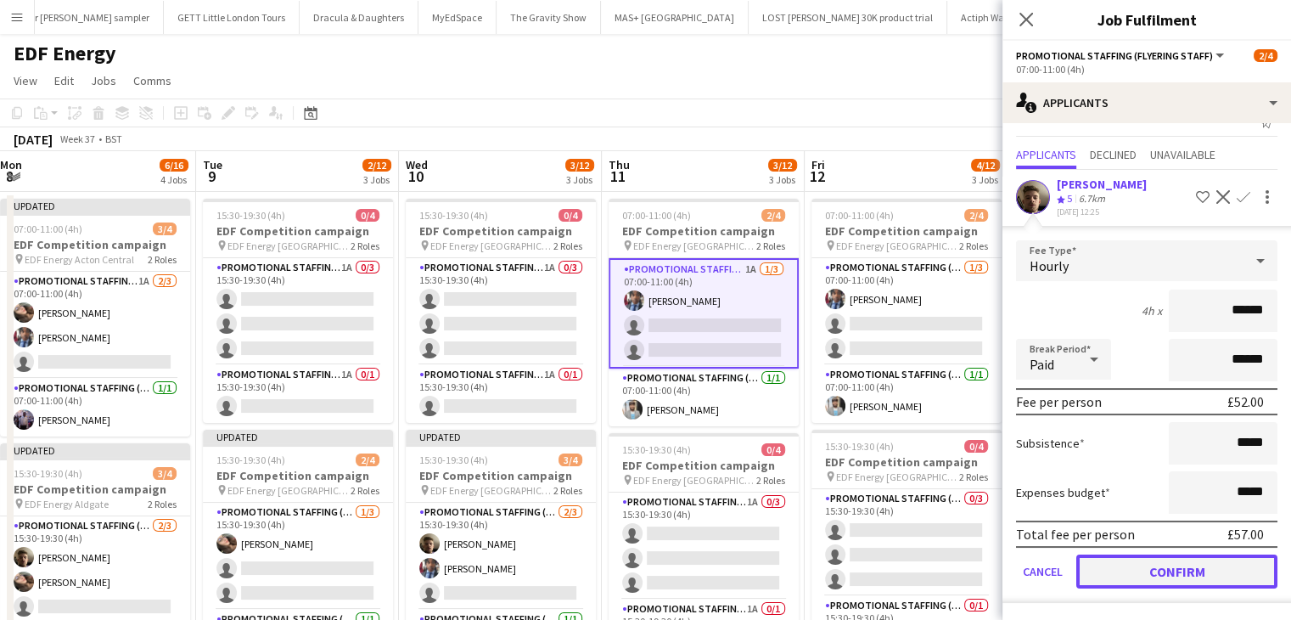
click at [1177, 571] on button "Confirm" at bounding box center [1176, 571] width 201 height 34
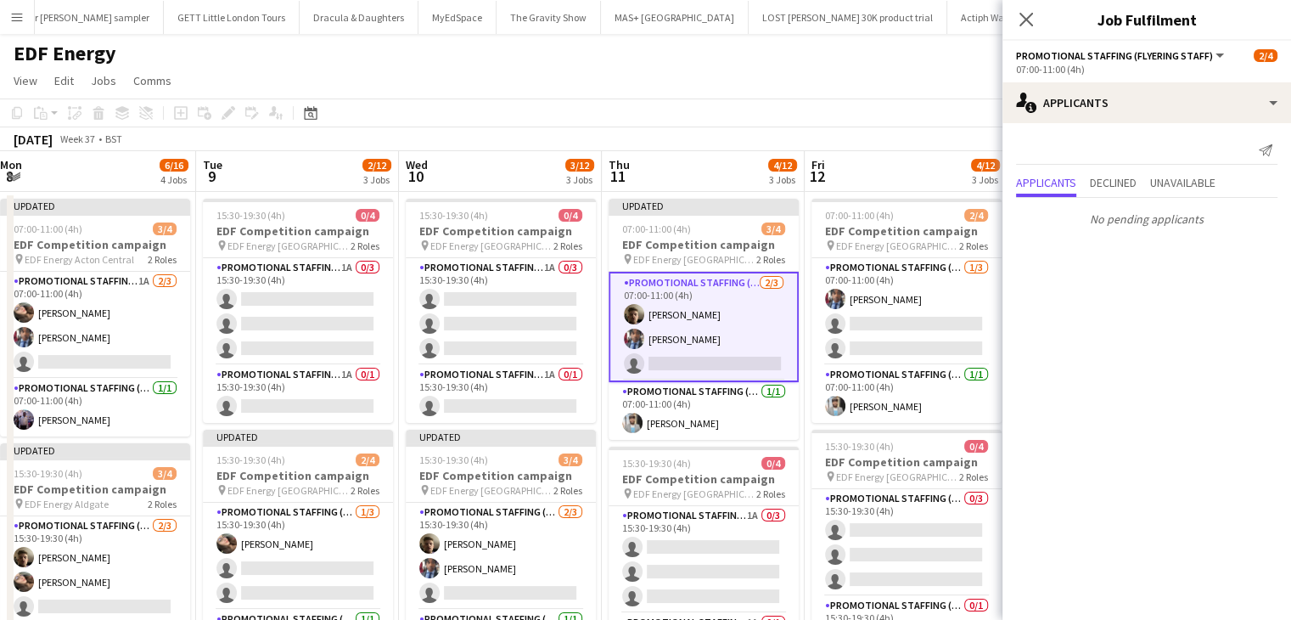
scroll to position [0, 0]
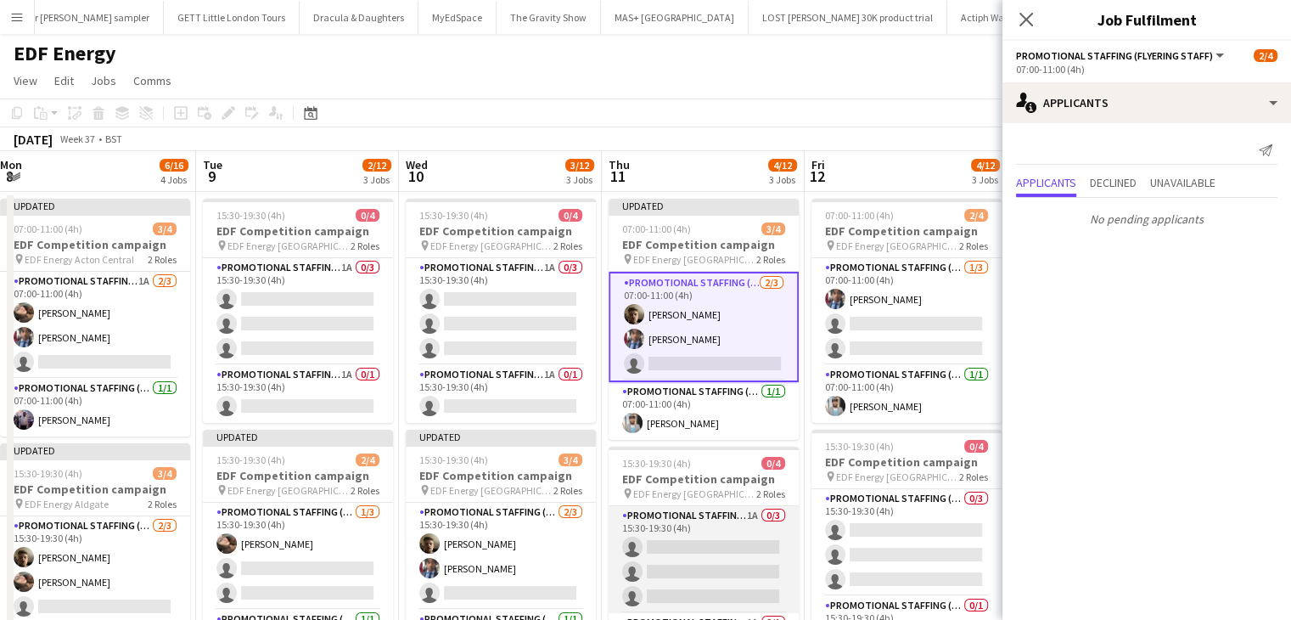
click at [727, 559] on app-card-role "Promotional Staffing (Flyering Staff) 1A 0/3 15:30-19:30 (4h) single-neutral-ac…" at bounding box center [704, 559] width 190 height 107
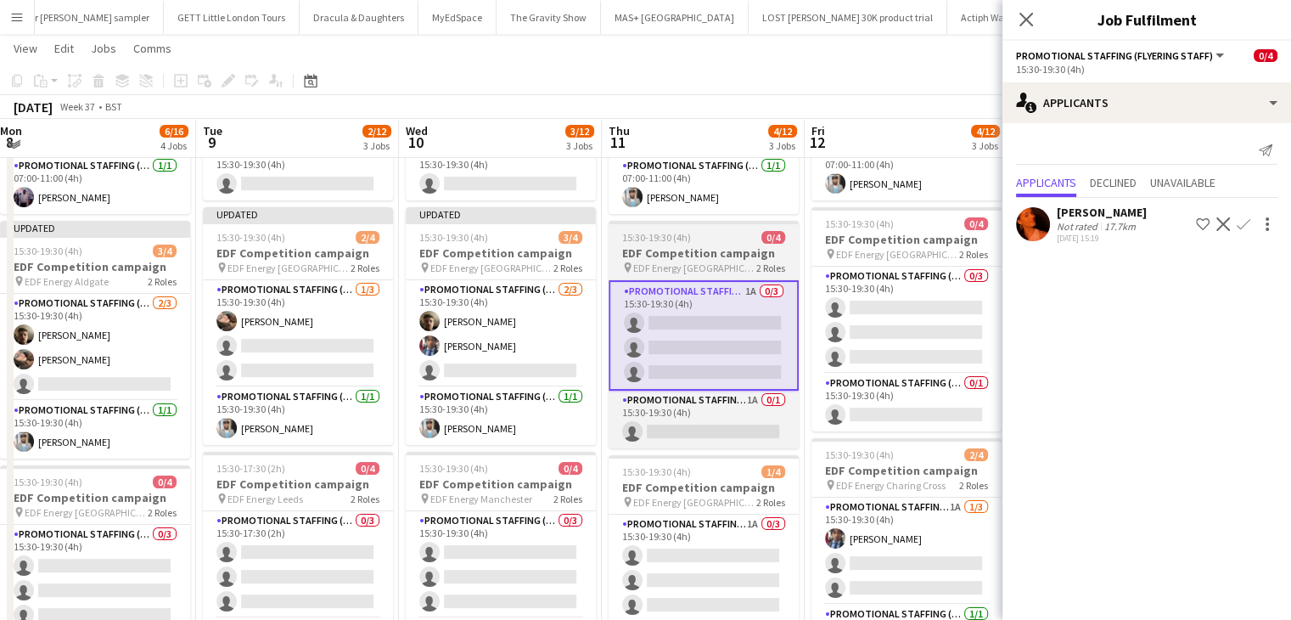
scroll to position [221, 0]
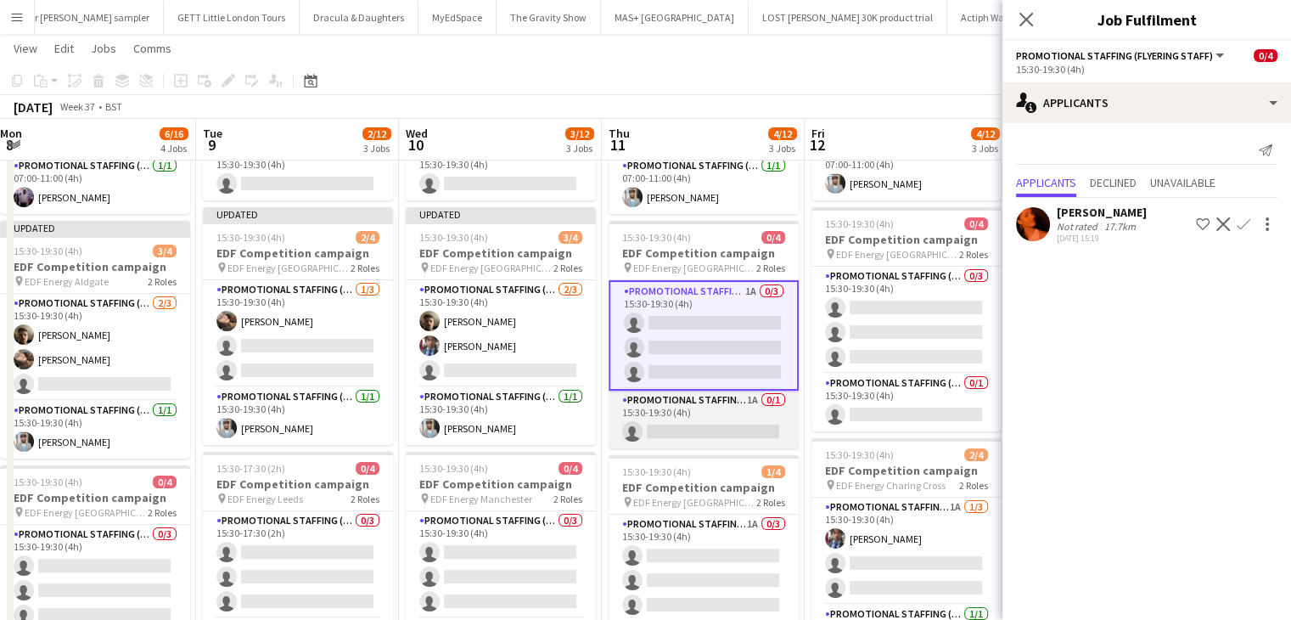
click at [725, 436] on app-card-role "Promotional Staffing (Team Leader) 1A 0/1 15:30-19:30 (4h) single-neutral-actio…" at bounding box center [704, 419] width 190 height 58
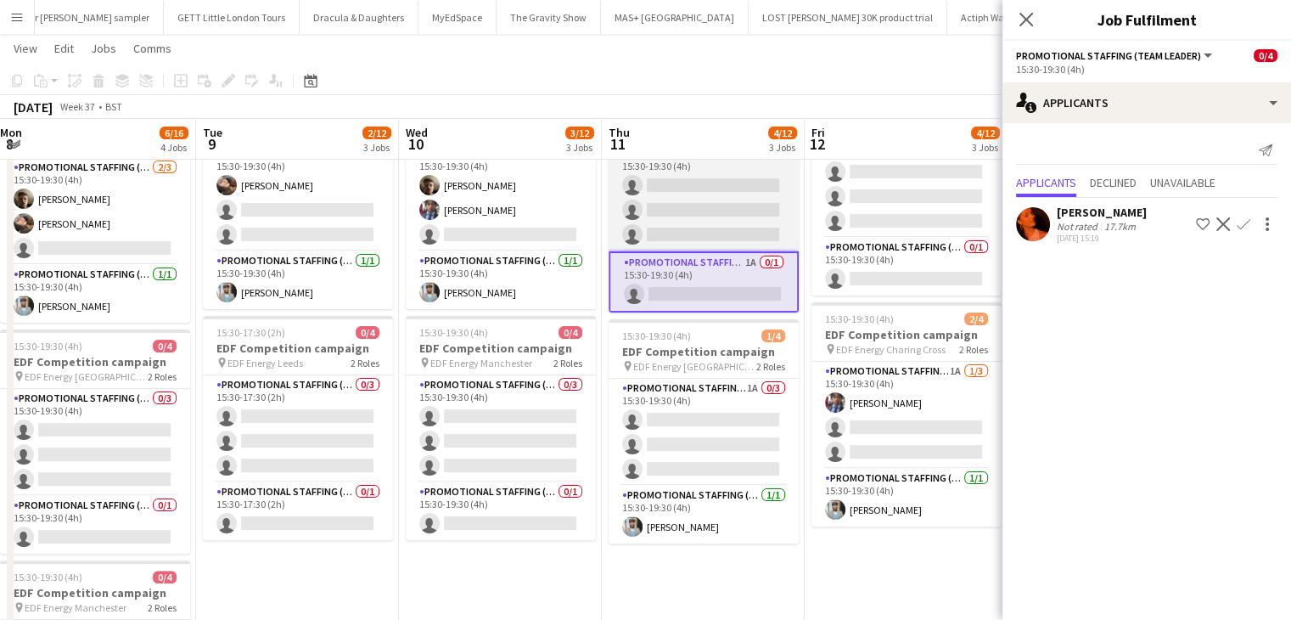
scroll to position [362, 0]
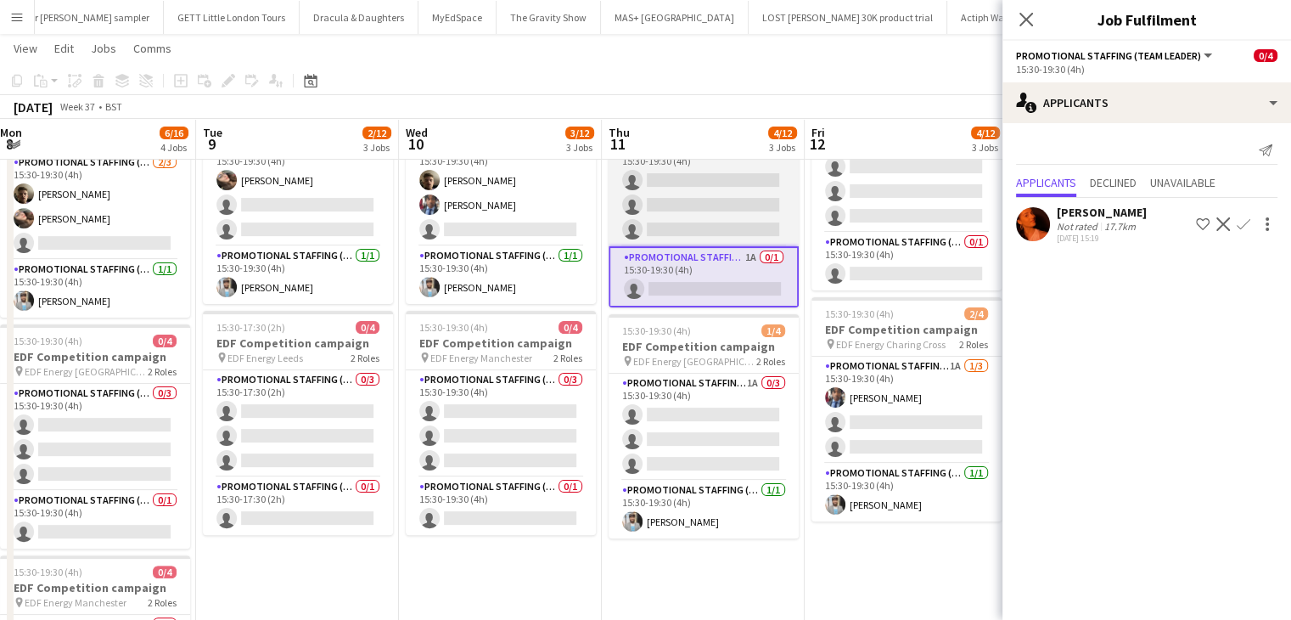
click at [725, 436] on app-card-role "Promotional Staffing (Flyering Staff) 1A 0/3 15:30-19:30 (4h) single-neutral-ac…" at bounding box center [704, 427] width 190 height 107
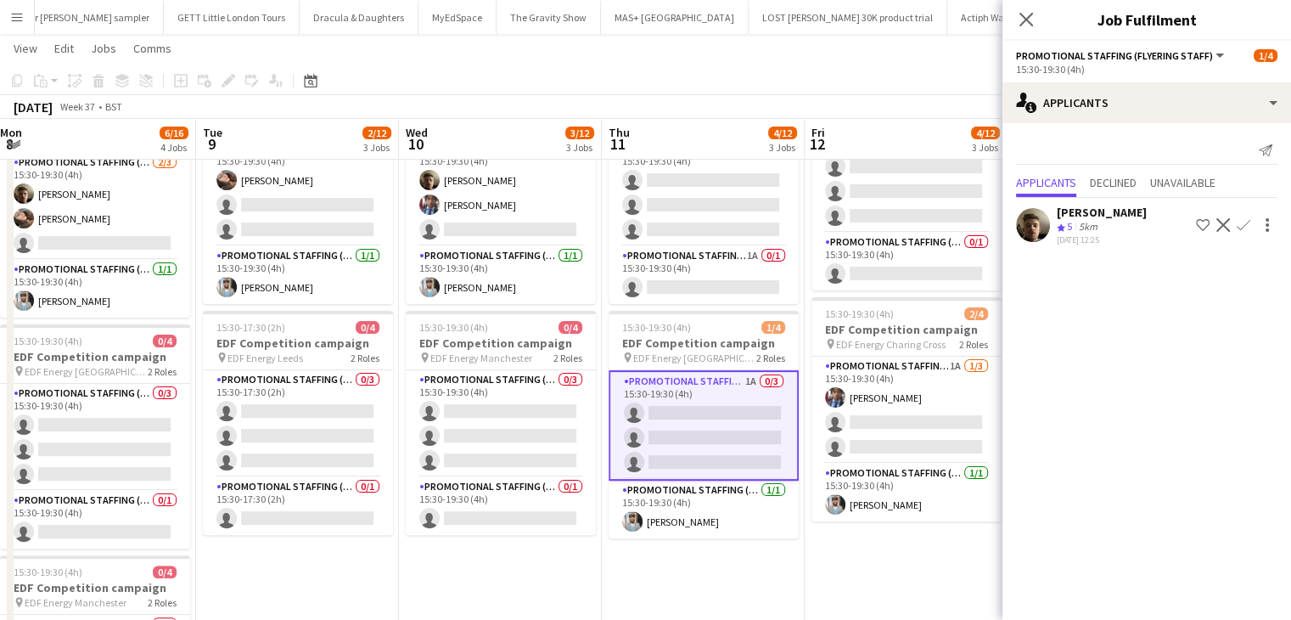
click at [1243, 221] on app-icon "Confirm" at bounding box center [1244, 225] width 14 height 14
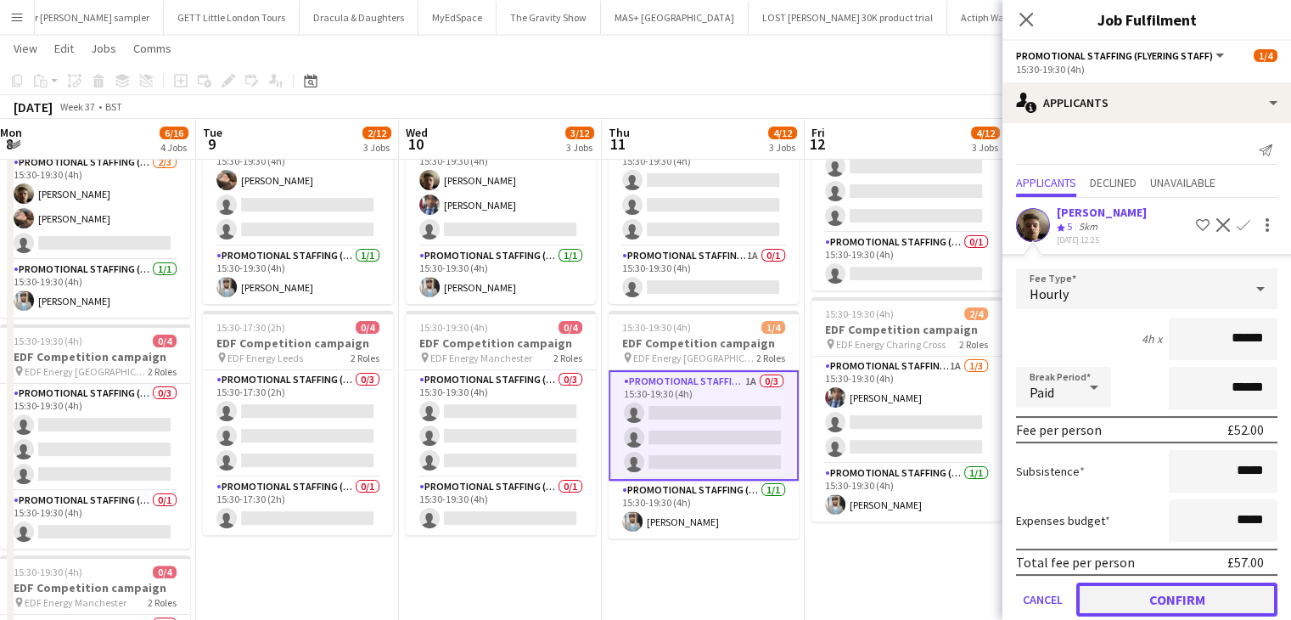
click at [1168, 602] on button "Confirm" at bounding box center [1176, 599] width 201 height 34
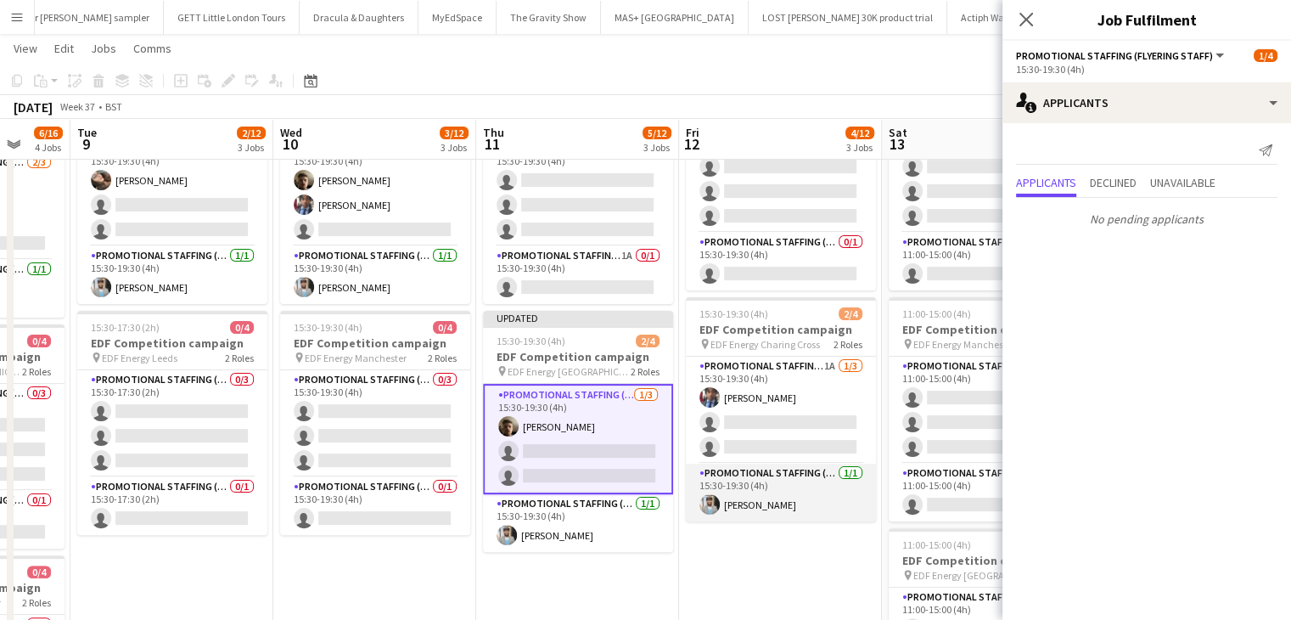
scroll to position [0, 548]
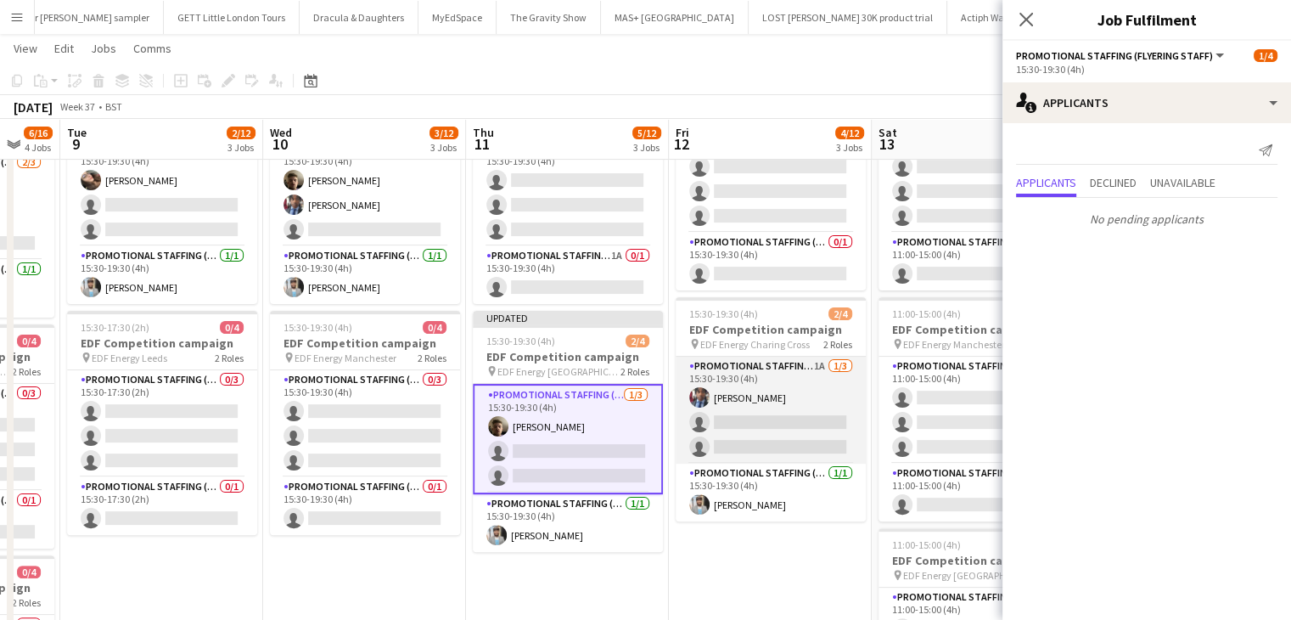
click at [800, 446] on app-card-role "Promotional Staffing (Flyering Staff) 1A 1/3 15:30-19:30 (4h) Seyi Ogunyemi sin…" at bounding box center [771, 410] width 190 height 107
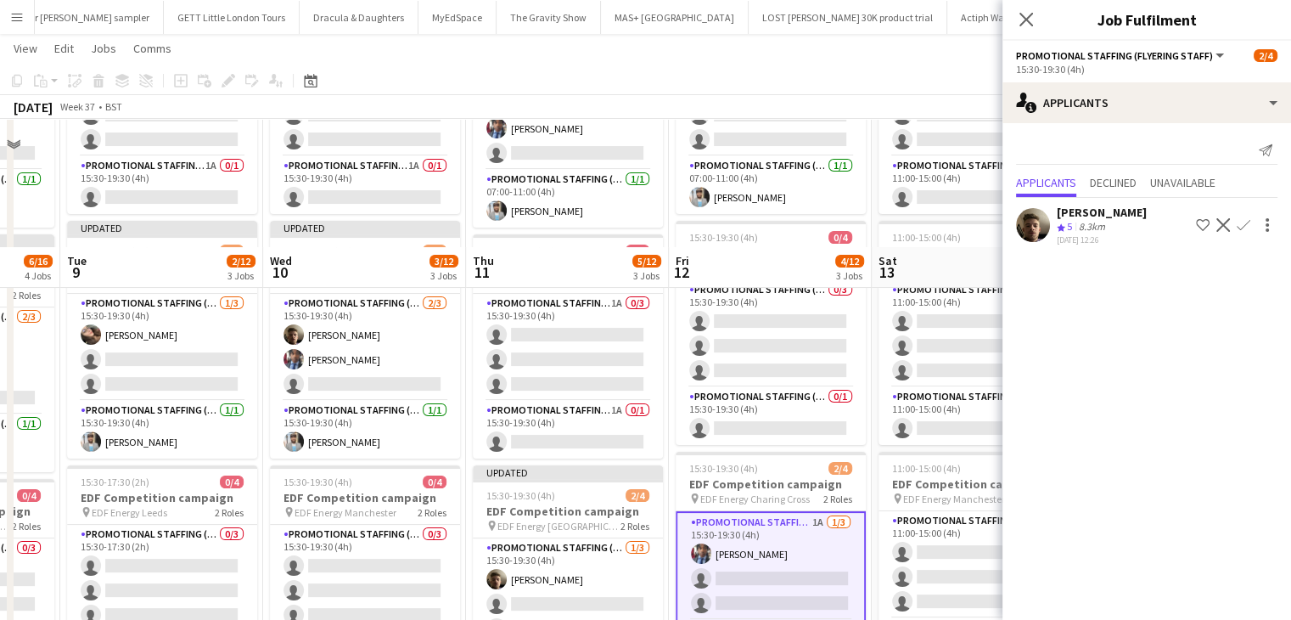
scroll to position [197, 0]
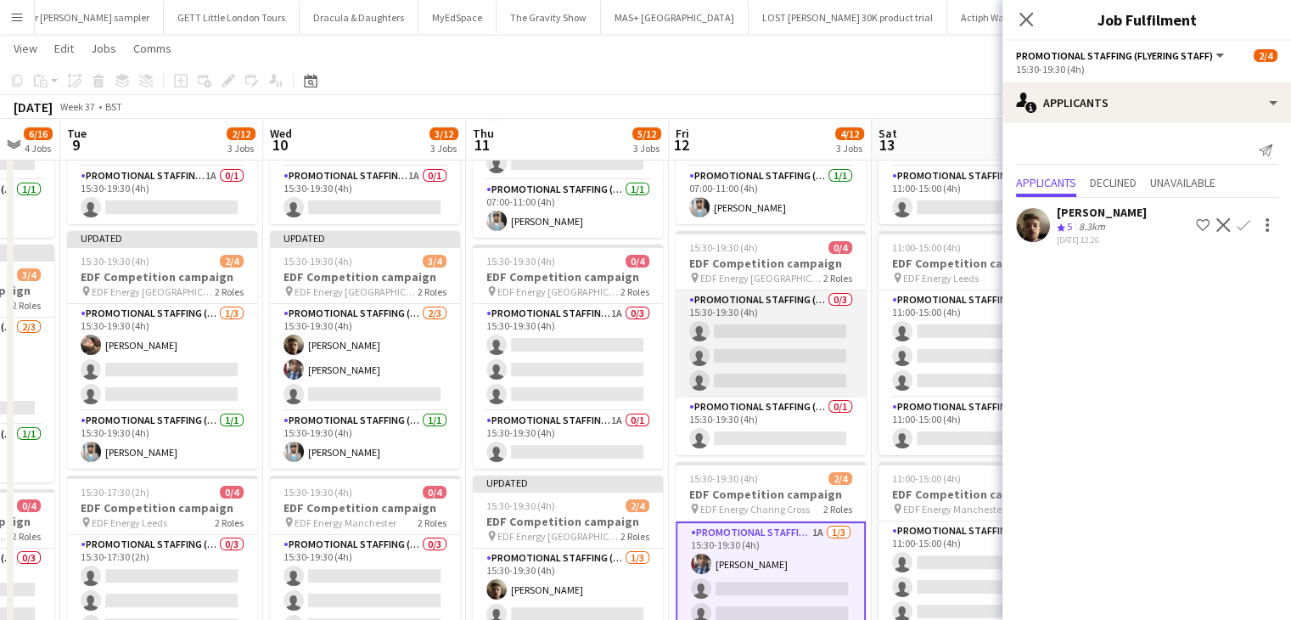
click at [779, 369] on app-card-role "Promotional Staffing (Flyering Staff) 0/3 15:30-19:30 (4h) single-neutral-actio…" at bounding box center [771, 343] width 190 height 107
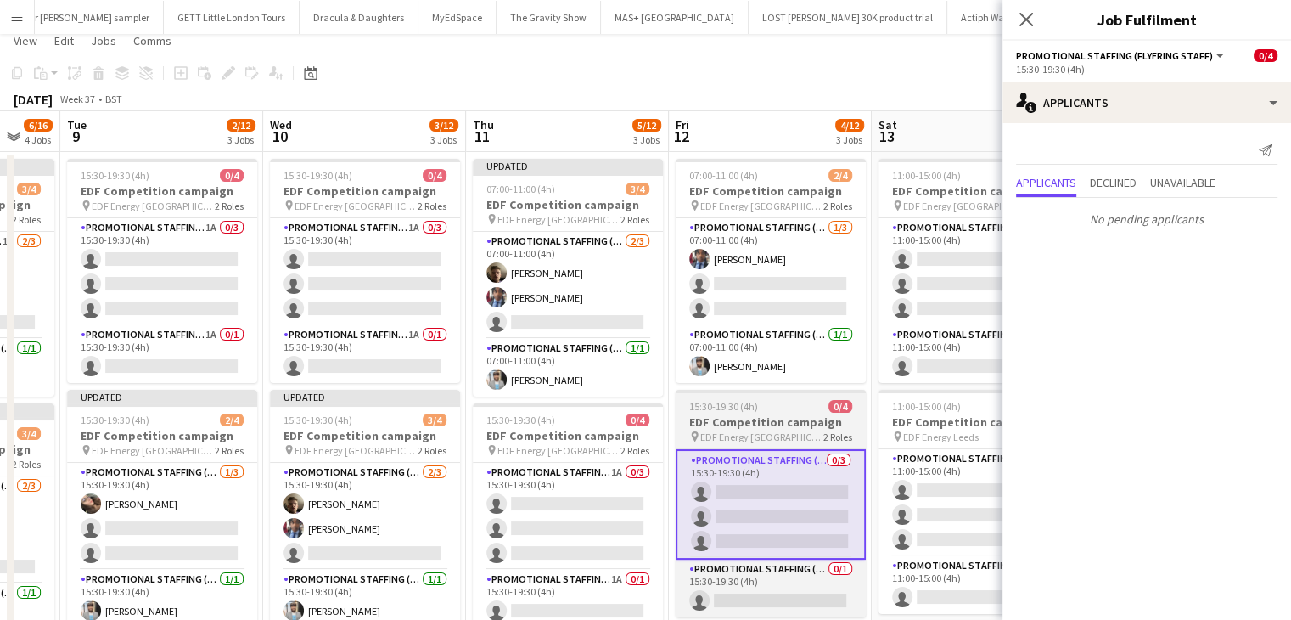
scroll to position [0, 0]
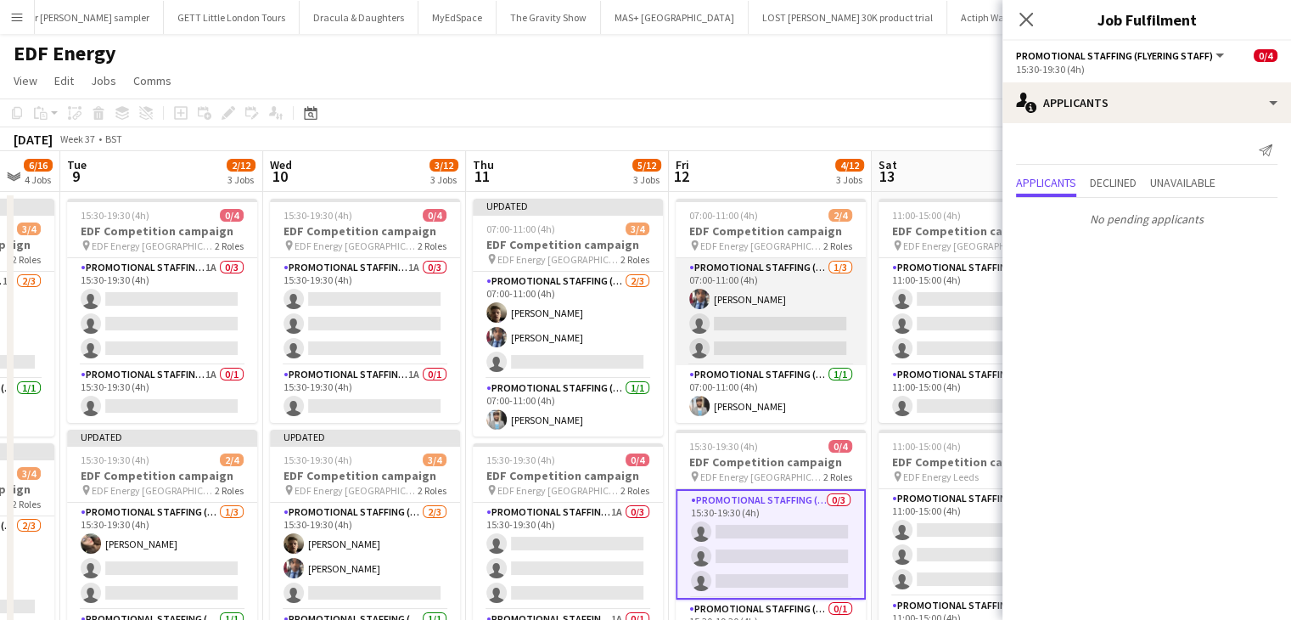
click at [780, 327] on app-card-role "Promotional Staffing (Flyering Staff) 1/3 07:00-11:00 (4h) Seyi Ogunyemi single…" at bounding box center [771, 311] width 190 height 107
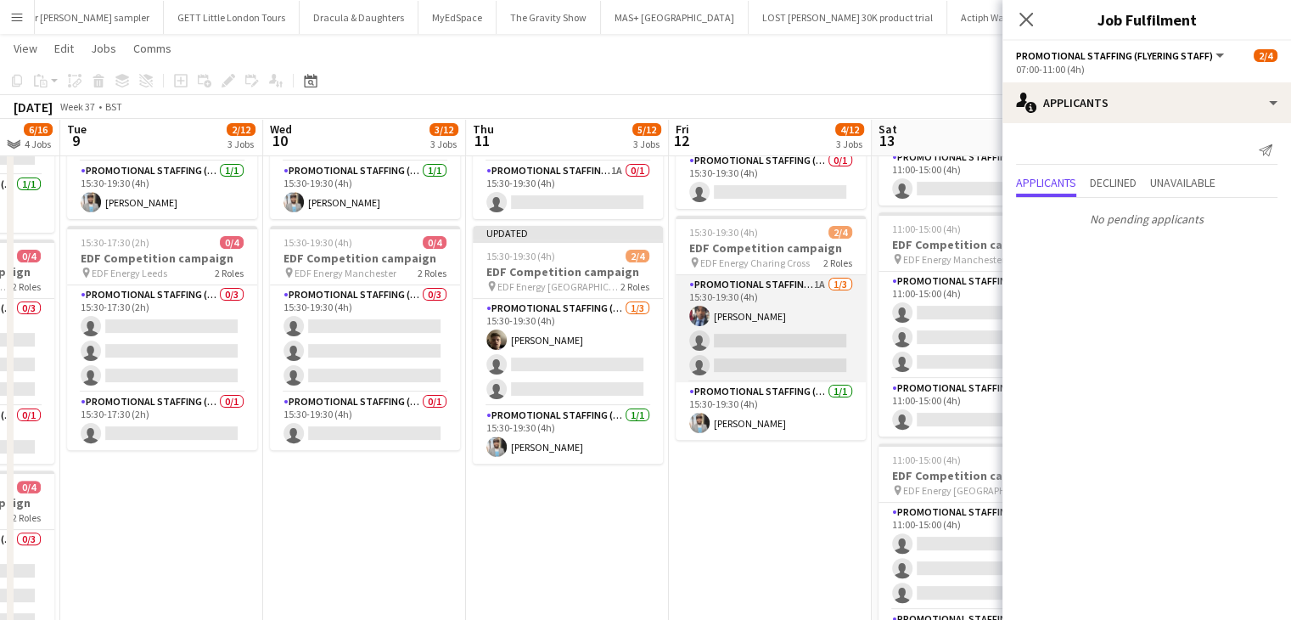
scroll to position [448, 0]
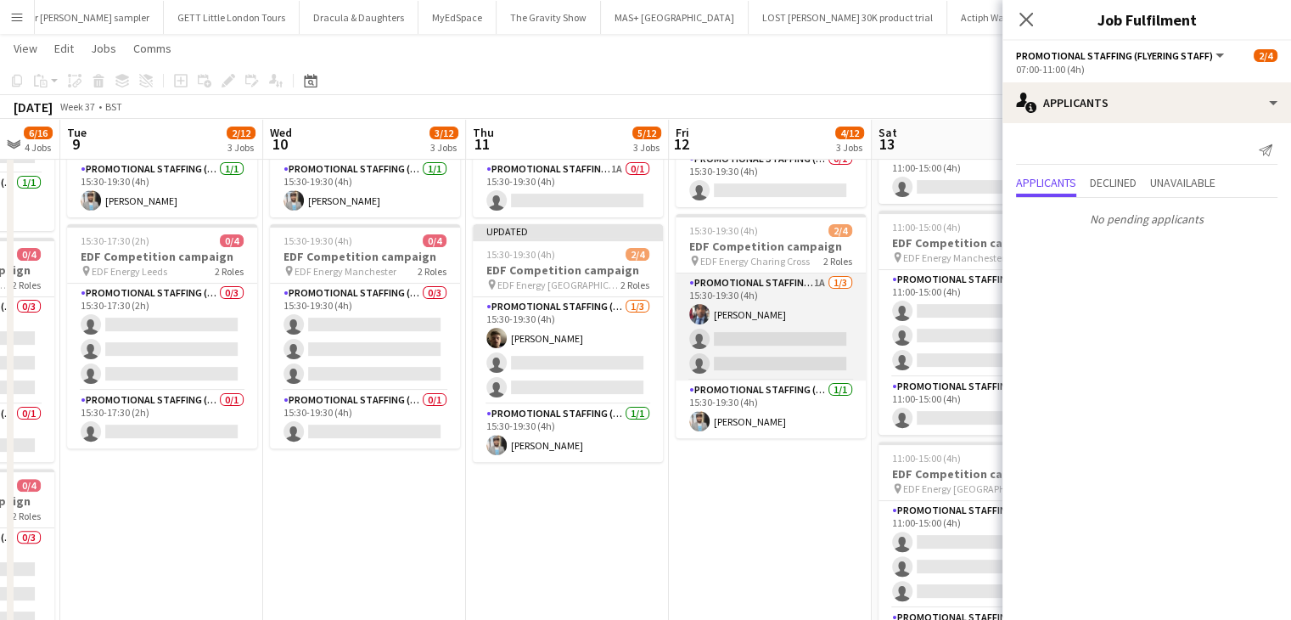
click at [795, 361] on app-card-role "Promotional Staffing (Flyering Staff) 1A 1/3 15:30-19:30 (4h) Seyi Ogunyemi sin…" at bounding box center [771, 326] width 190 height 107
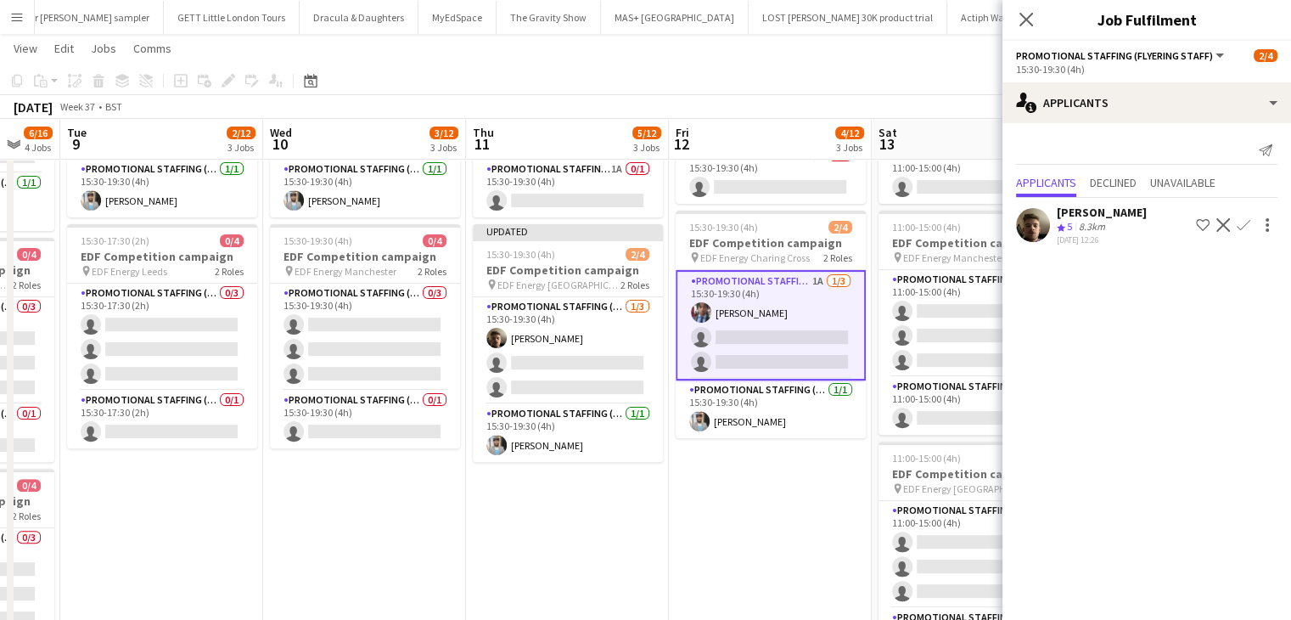
click at [1248, 218] on app-icon "Confirm" at bounding box center [1244, 225] width 14 height 14
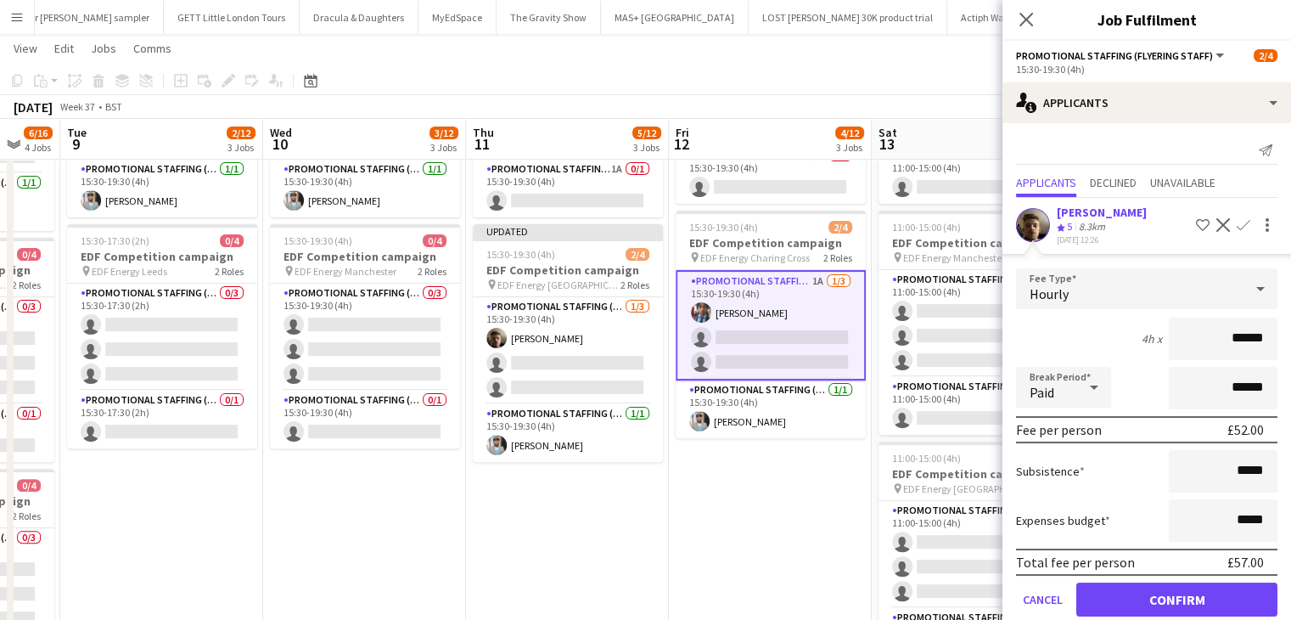
scroll to position [40, 0]
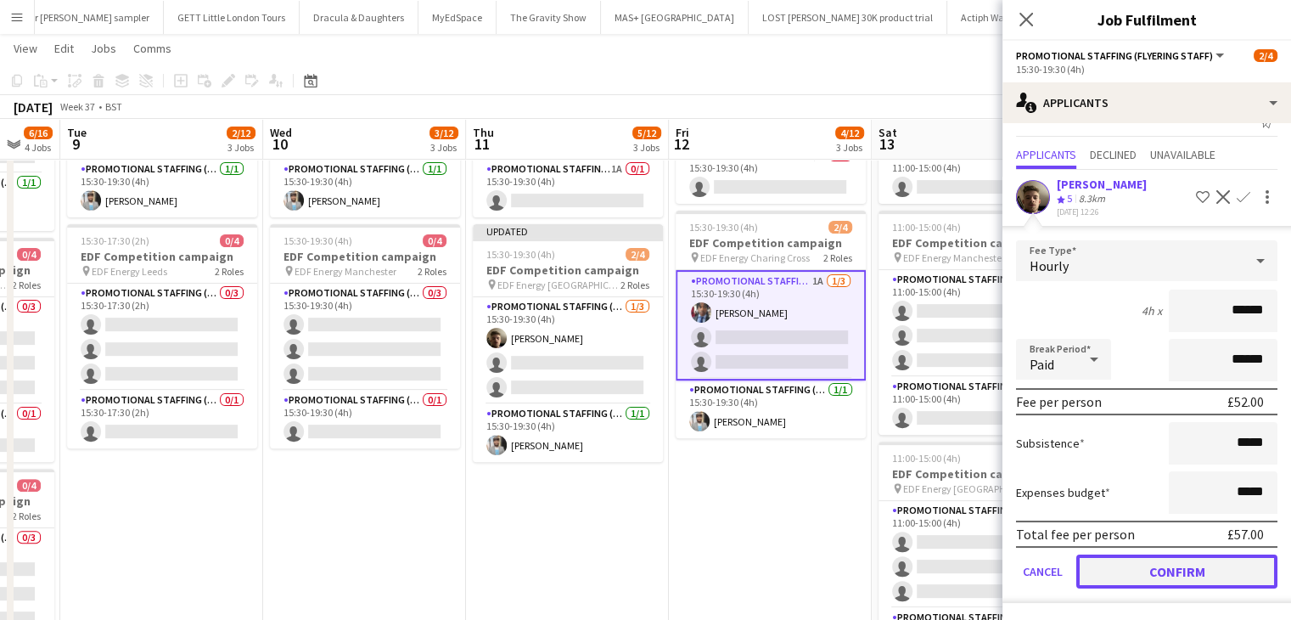
click at [1187, 565] on button "Confirm" at bounding box center [1176, 571] width 201 height 34
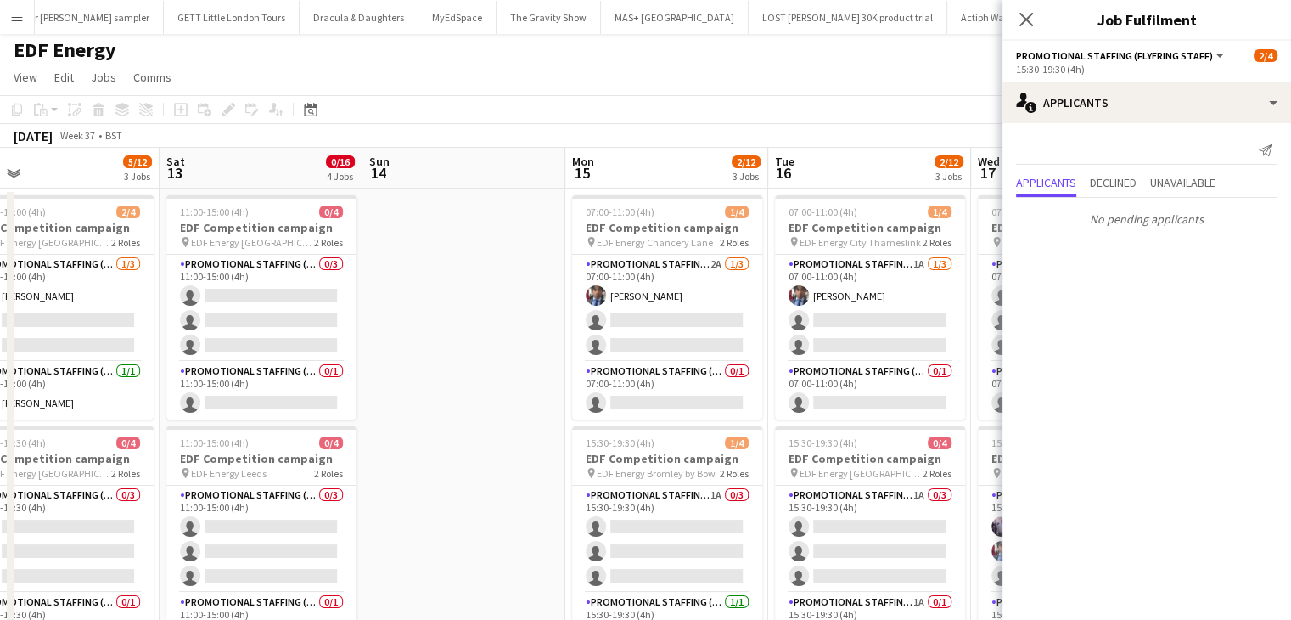
scroll to position [0, 653]
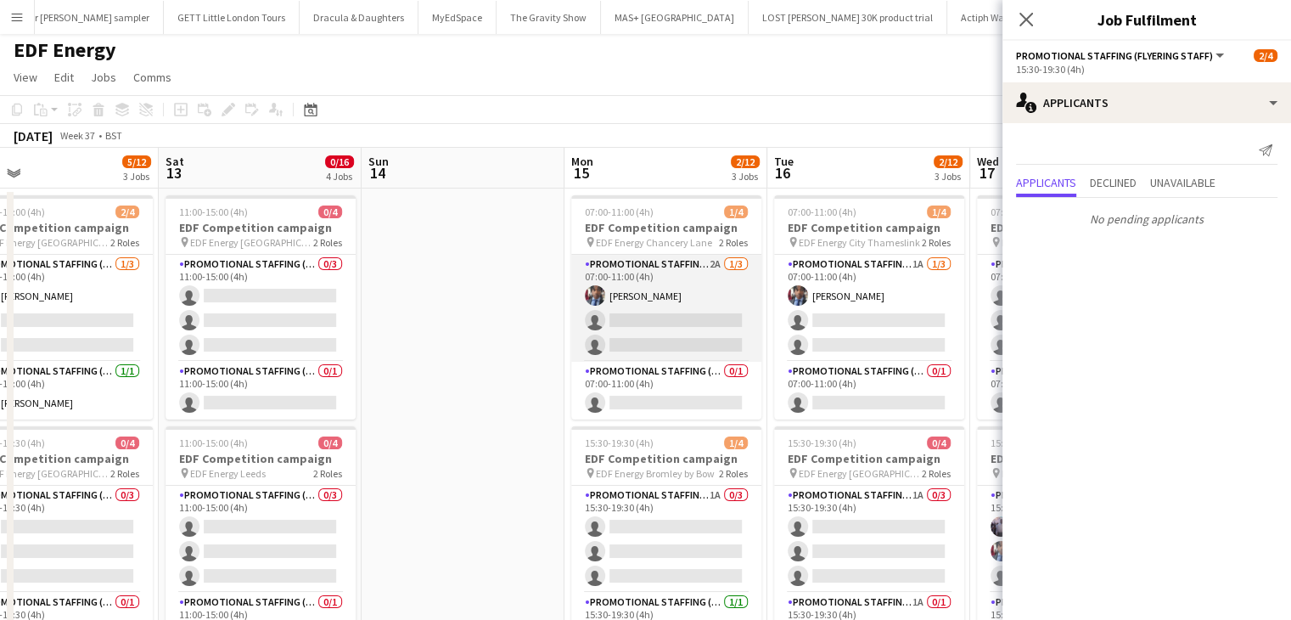
click at [682, 347] on app-card-role "Promotional Staffing (Flyering Staff) 2A 1/3 07:00-11:00 (4h) Seyi Ogunyemi sin…" at bounding box center [666, 308] width 190 height 107
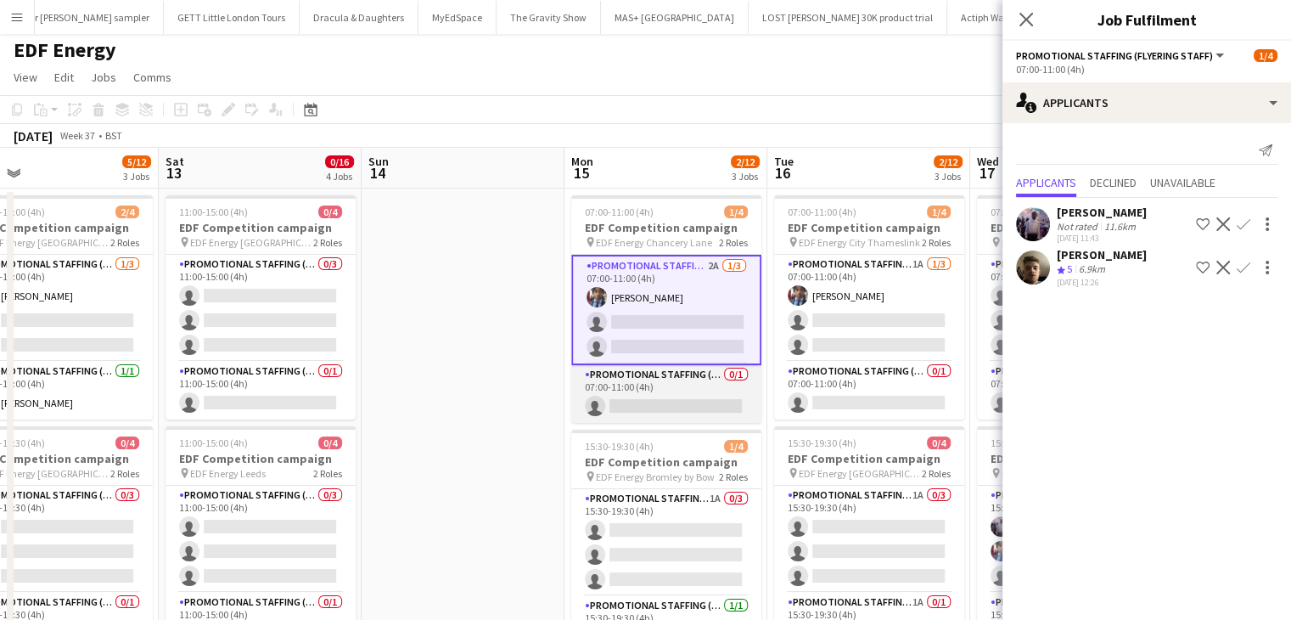
click at [679, 407] on app-card-role "Promotional Staffing (Team Leader) 0/1 07:00-11:00 (4h) single-neutral-actions" at bounding box center [666, 394] width 190 height 58
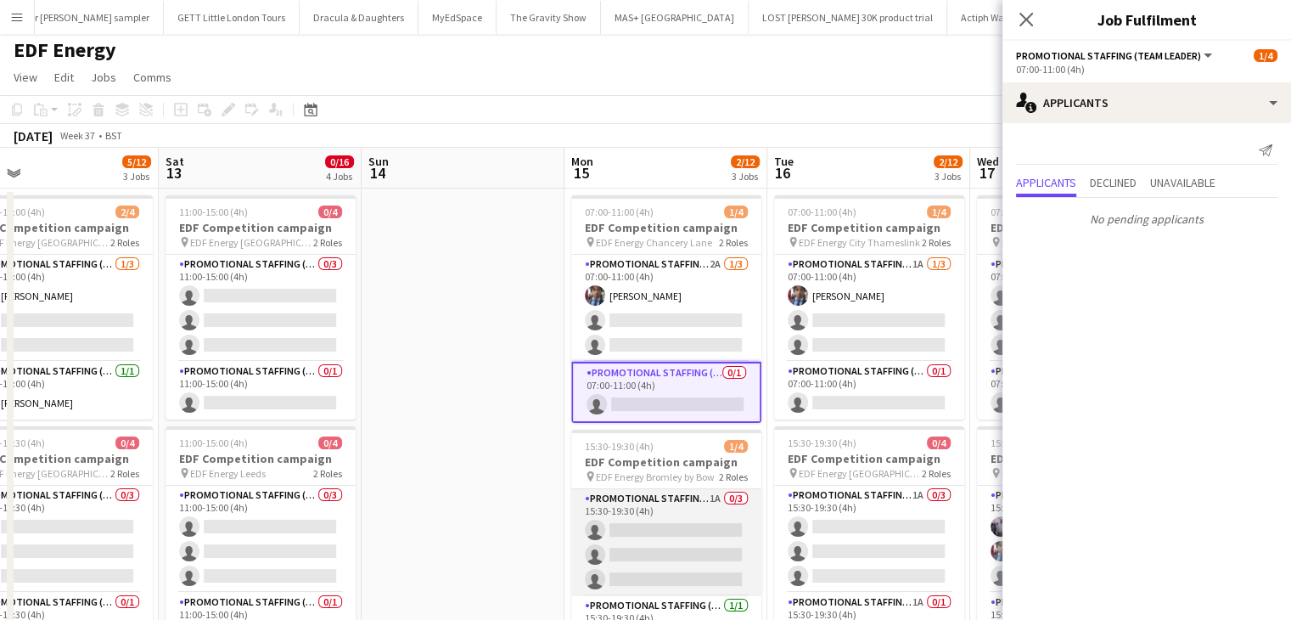
click at [671, 523] on app-card-role "Promotional Staffing (Flyering Staff) 1A 0/3 15:30-19:30 (4h) single-neutral-ac…" at bounding box center [666, 542] width 190 height 107
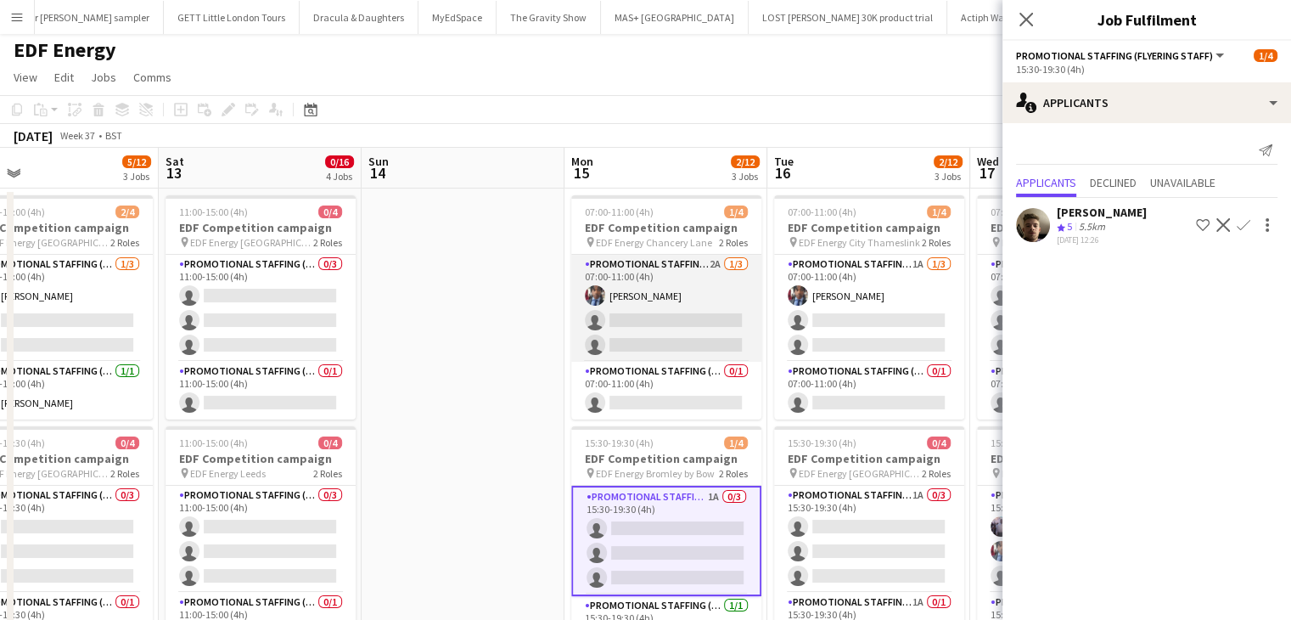
click at [682, 334] on app-card-role "Promotional Staffing (Flyering Staff) 2A 1/3 07:00-11:00 (4h) Seyi Ogunyemi sin…" at bounding box center [666, 308] width 190 height 107
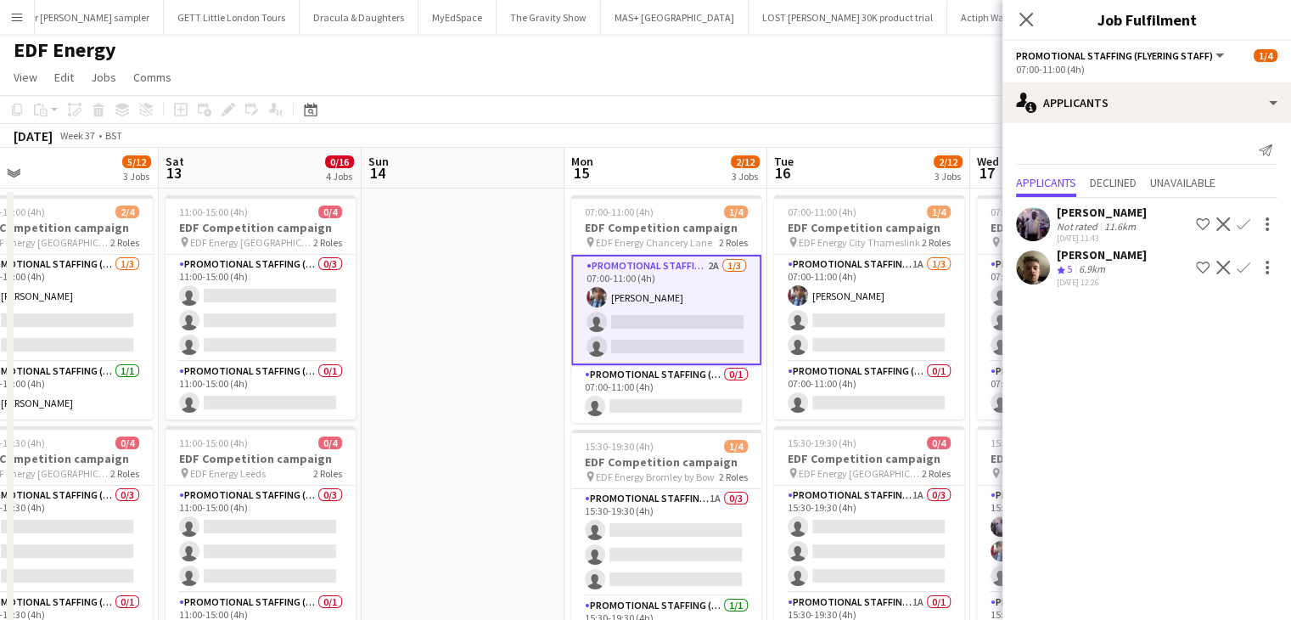
click at [1239, 217] on app-icon "Confirm" at bounding box center [1244, 224] width 14 height 14
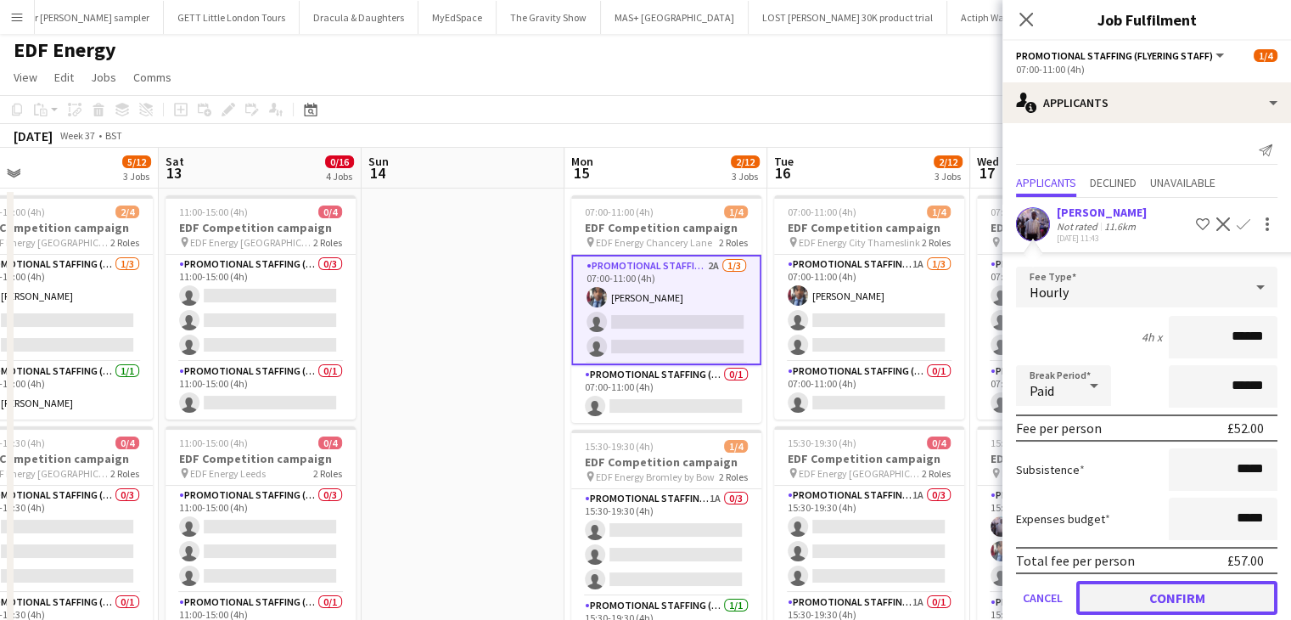
click at [1191, 587] on button "Confirm" at bounding box center [1176, 598] width 201 height 34
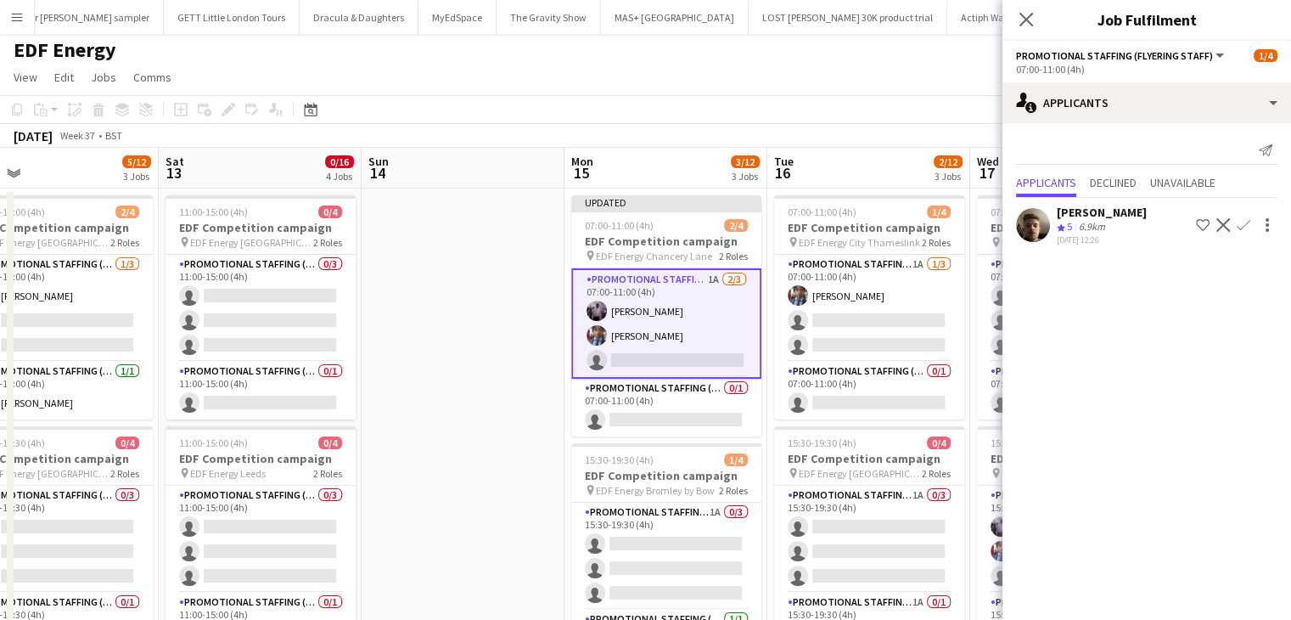
click at [1243, 211] on div "Alex Jackson-Kempster Crew rating 5 6.9km 18-08-2025 12:26 Shortlist crew Decli…" at bounding box center [1147, 225] width 289 height 41
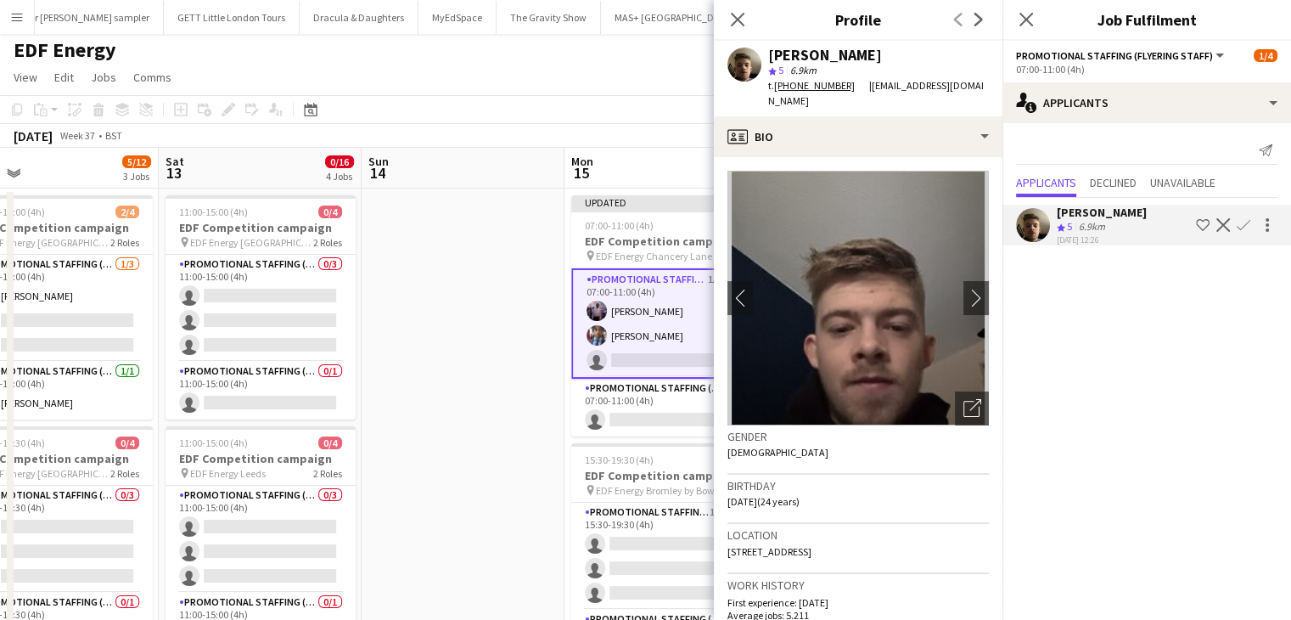
click at [1243, 225] on app-icon "Confirm" at bounding box center [1244, 225] width 14 height 14
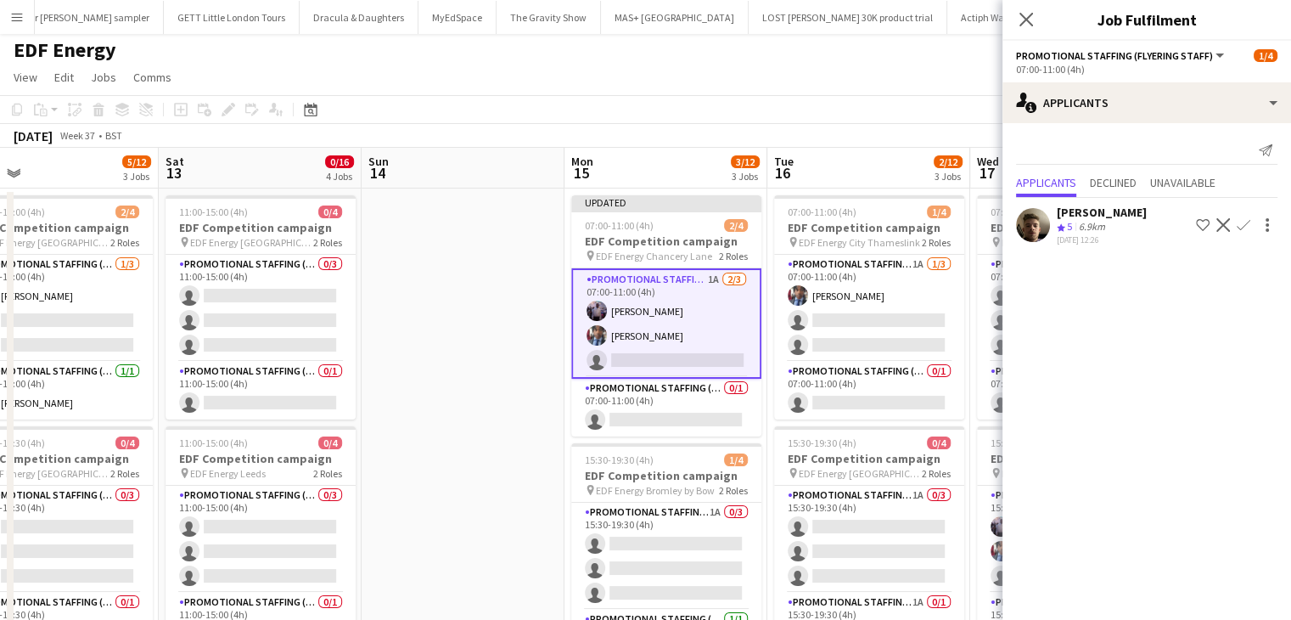
click at [1240, 225] on app-icon "Confirm" at bounding box center [1244, 225] width 14 height 14
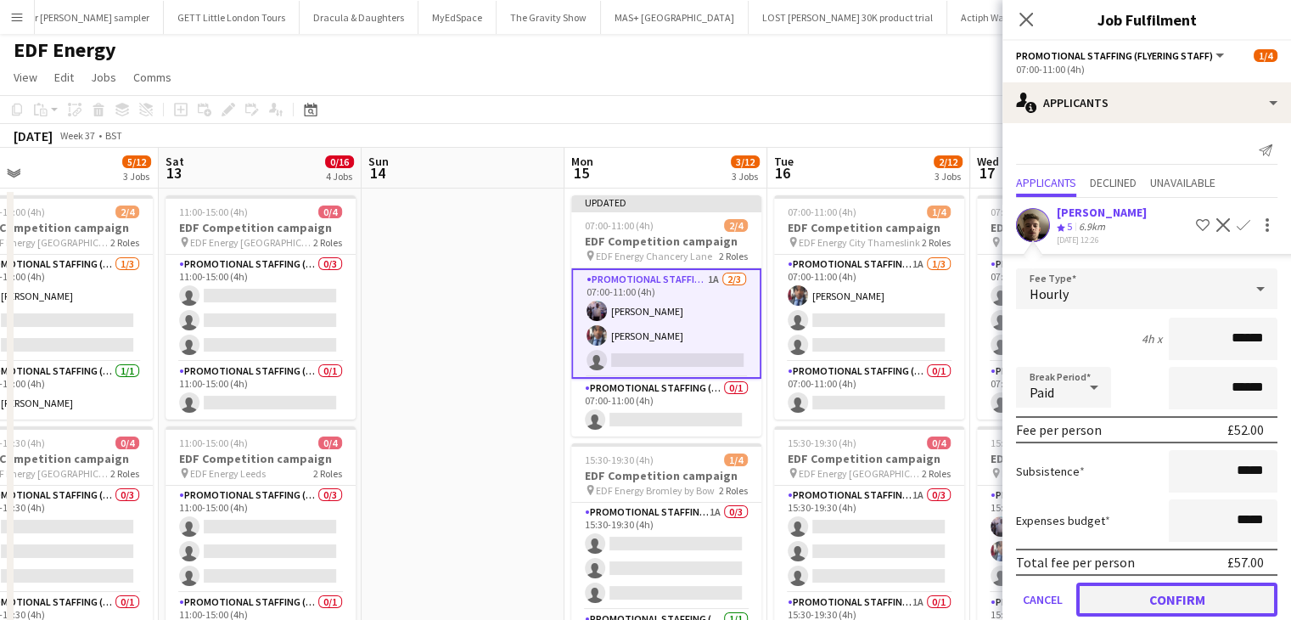
click at [1150, 604] on button "Confirm" at bounding box center [1176, 599] width 201 height 34
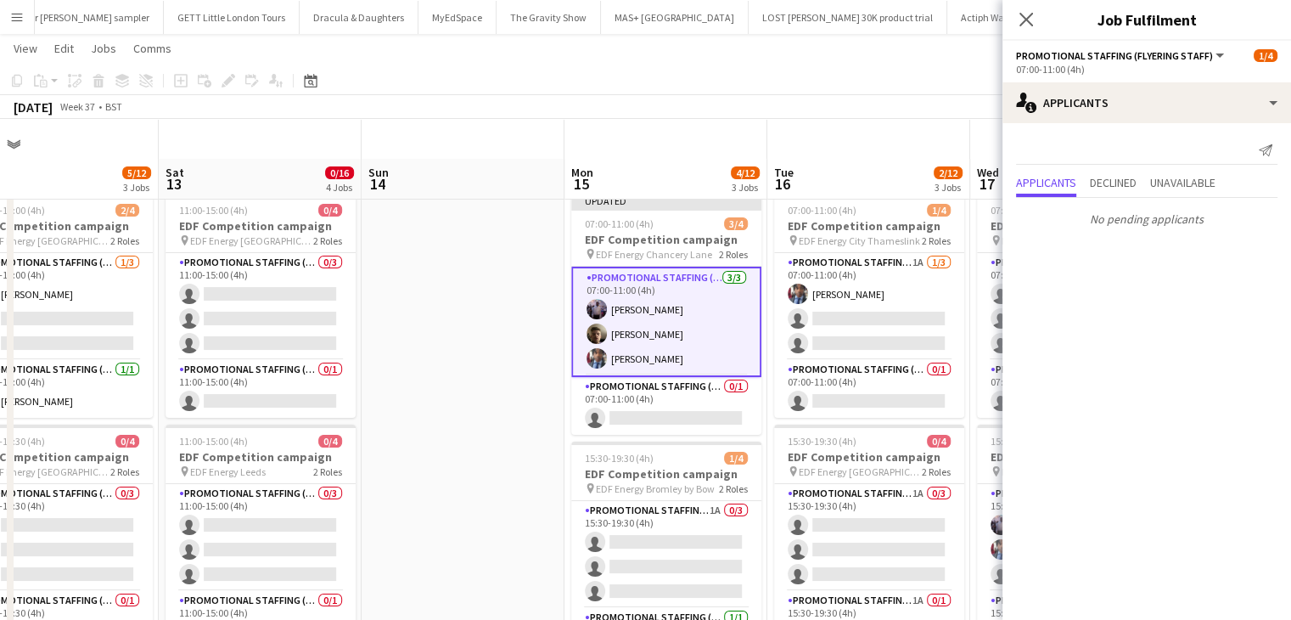
scroll to position [47, 0]
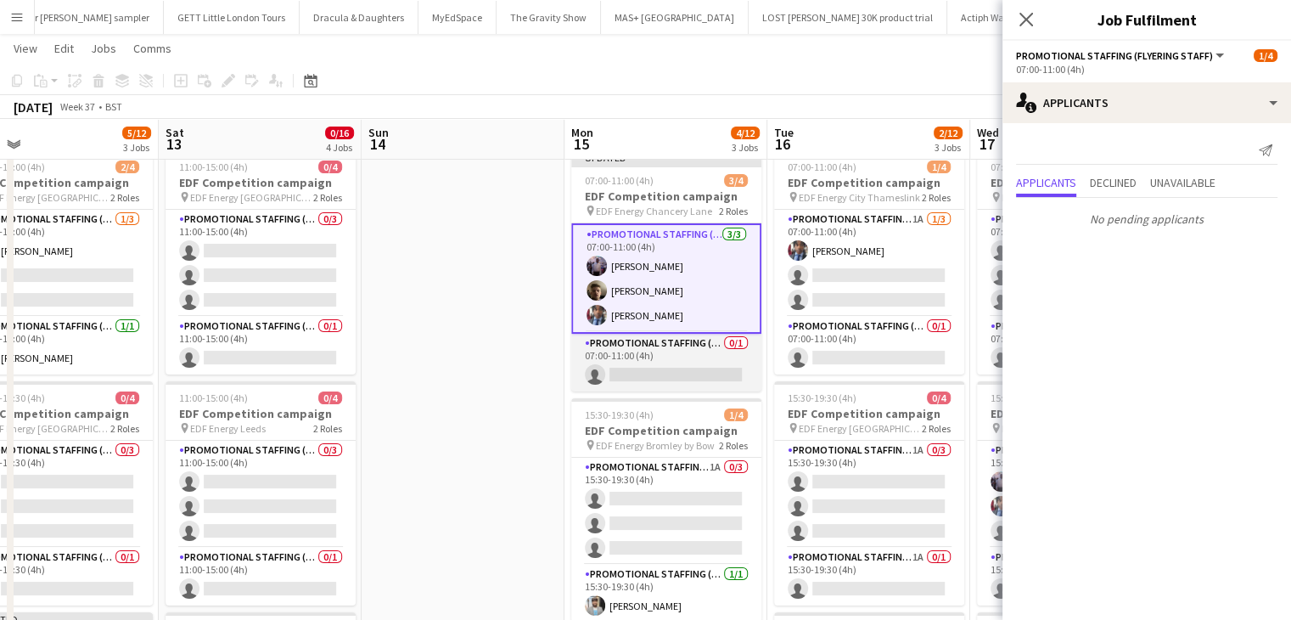
click at [660, 373] on app-card-role "Promotional Staffing (Team Leader) 0/1 07:00-11:00 (4h) single-neutral-actions" at bounding box center [666, 363] width 190 height 58
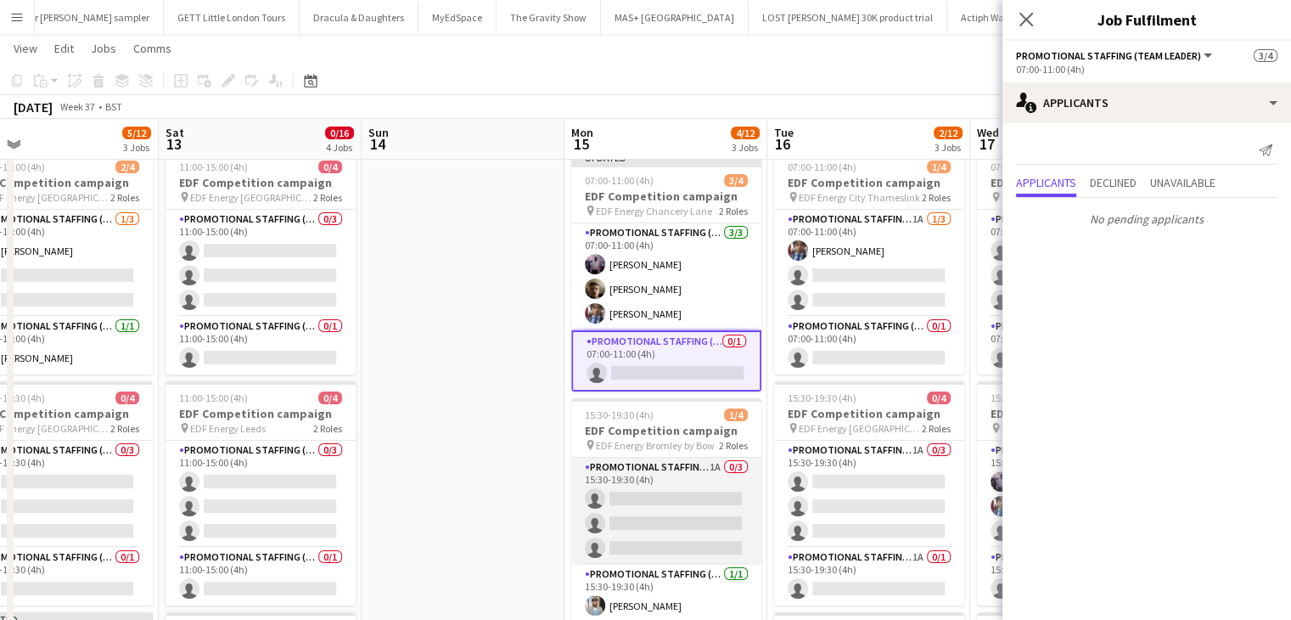
click at [701, 510] on app-card-role "Promotional Staffing (Flyering Staff) 1A 0/3 15:30-19:30 (4h) single-neutral-ac…" at bounding box center [666, 511] width 190 height 107
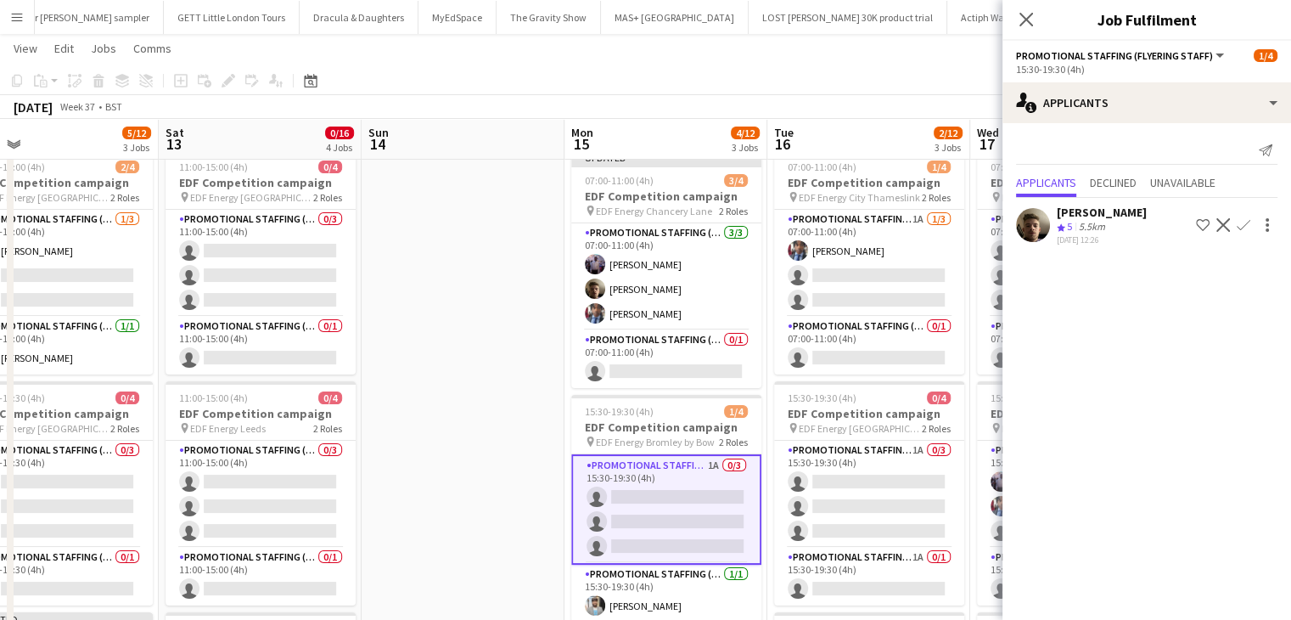
click at [1244, 221] on app-icon "Confirm" at bounding box center [1244, 225] width 14 height 14
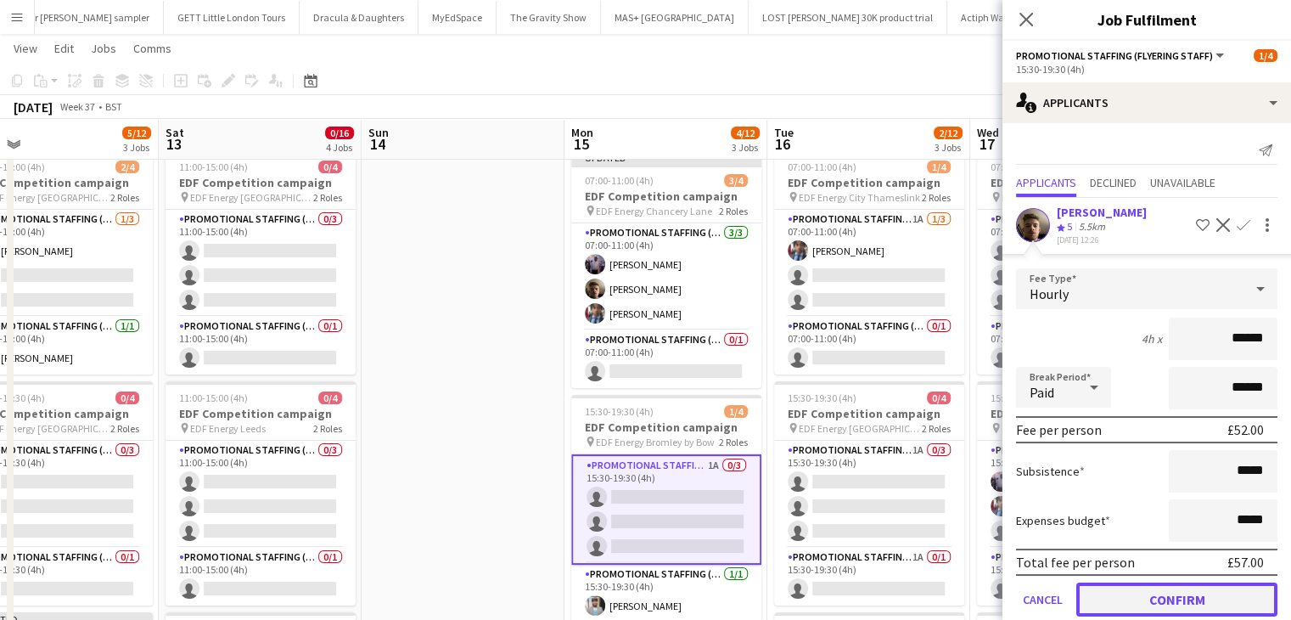
click at [1148, 602] on button "Confirm" at bounding box center [1176, 599] width 201 height 34
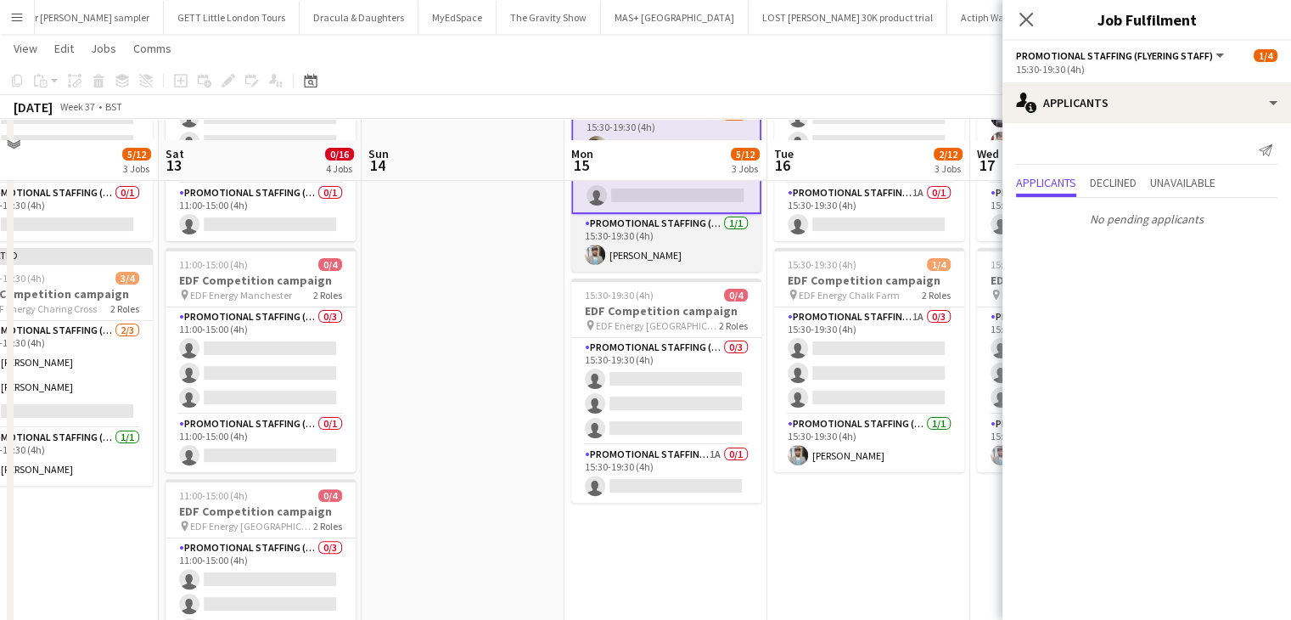
scroll to position [444, 0]
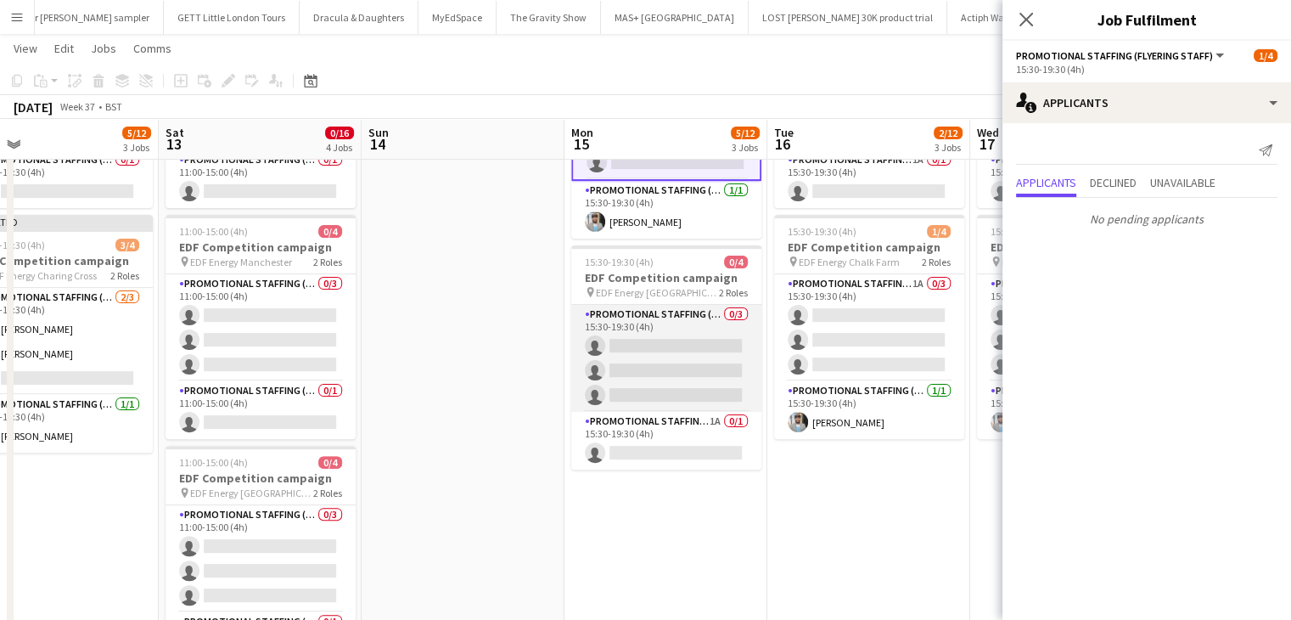
click at [694, 371] on app-card-role "Promotional Staffing (Flyering Staff) 0/3 15:30-19:30 (4h) single-neutral-actio…" at bounding box center [666, 358] width 190 height 107
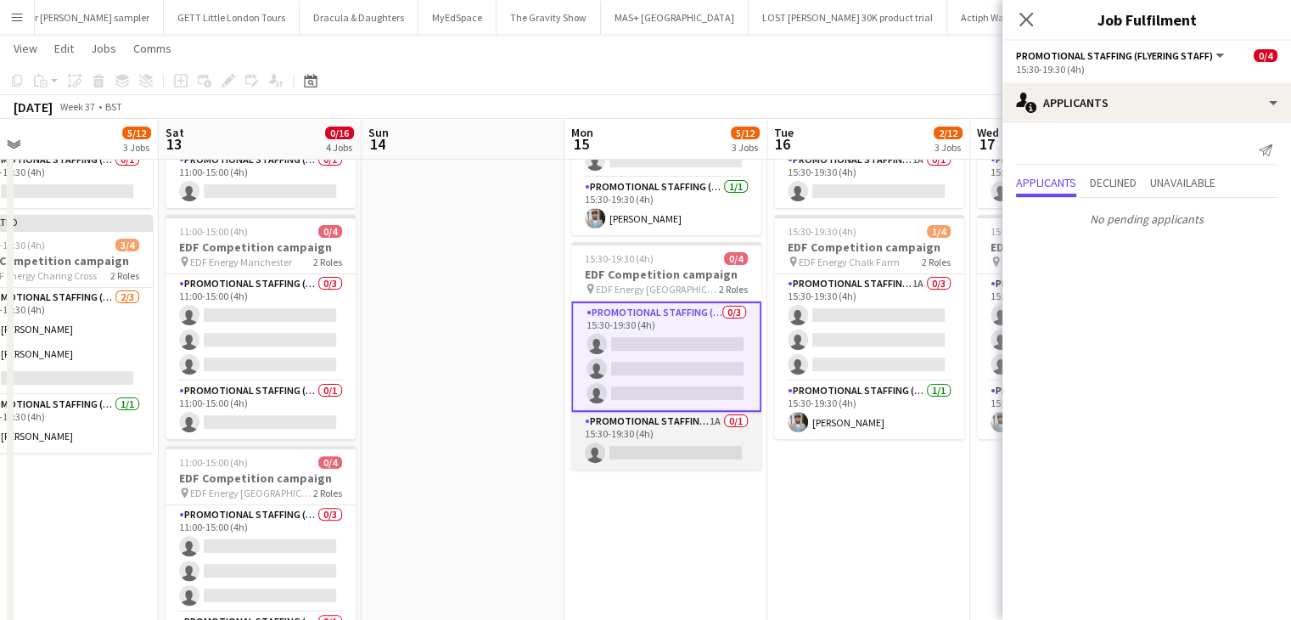
click at [696, 459] on app-card-role "Promotional Staffing (Team Leader) 1A 0/1 15:30-19:30 (4h) single-neutral-actio…" at bounding box center [666, 441] width 190 height 58
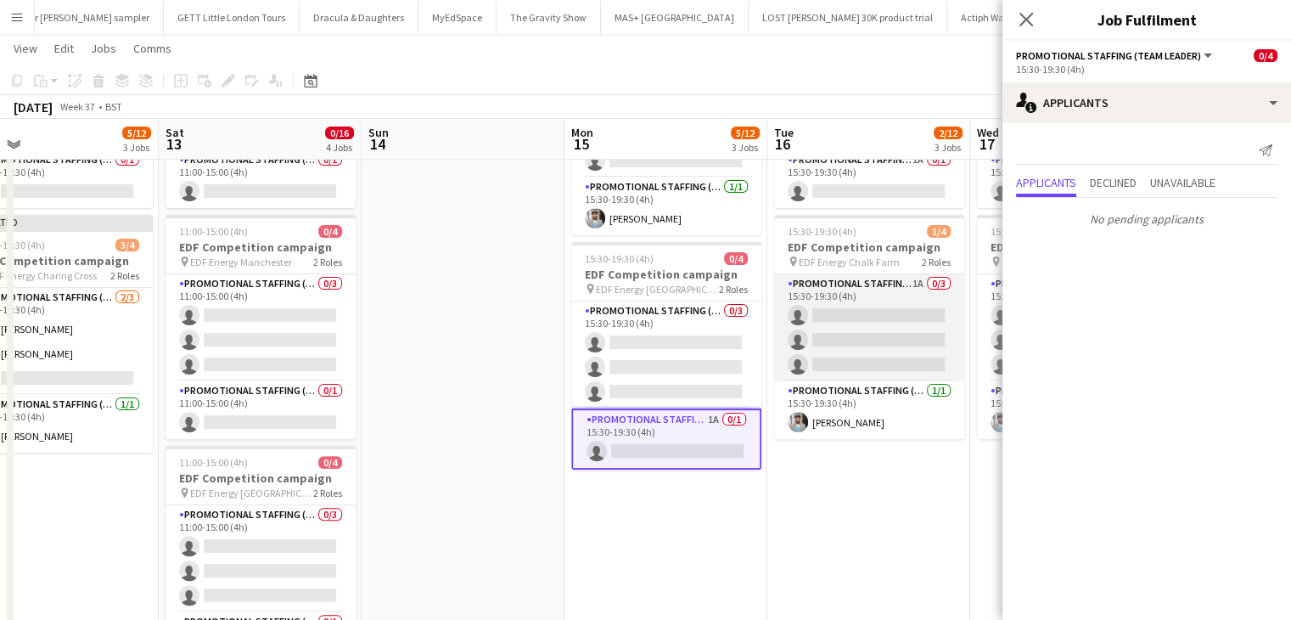
click at [856, 329] on app-card-role "Promotional Staffing (Flyering Staff) 1A 0/3 15:30-19:30 (4h) single-neutral-ac…" at bounding box center [869, 327] width 190 height 107
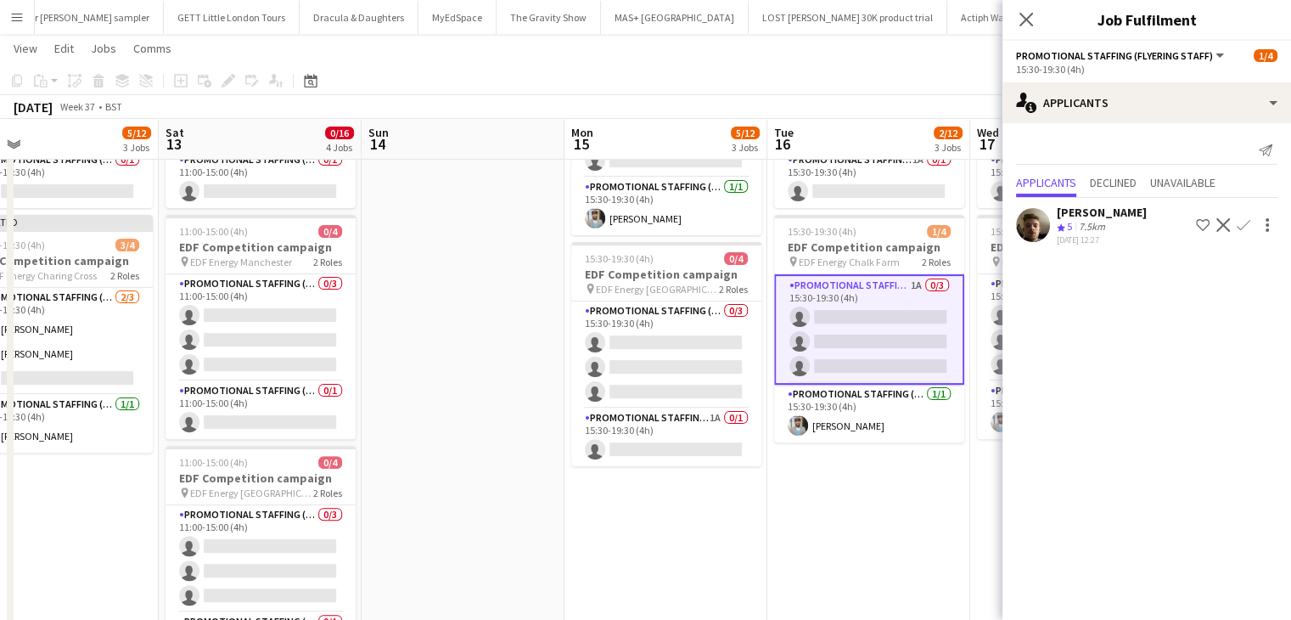
click at [1244, 218] on app-icon "Confirm" at bounding box center [1244, 225] width 14 height 14
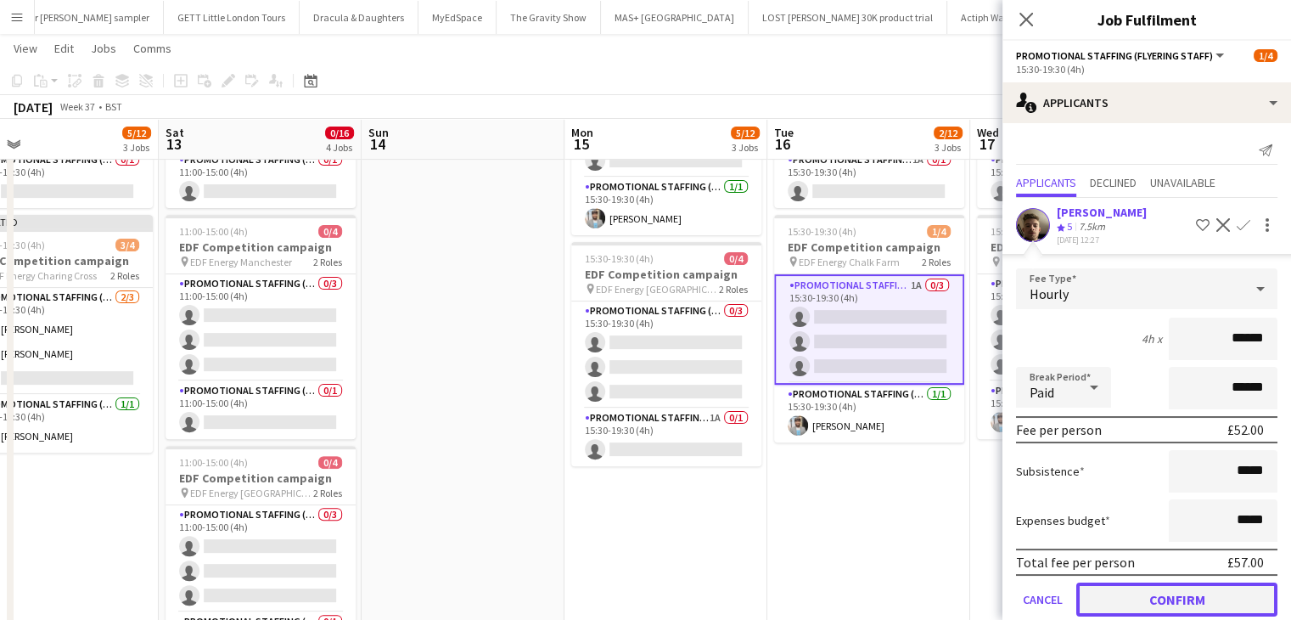
click at [1162, 603] on button "Confirm" at bounding box center [1176, 599] width 201 height 34
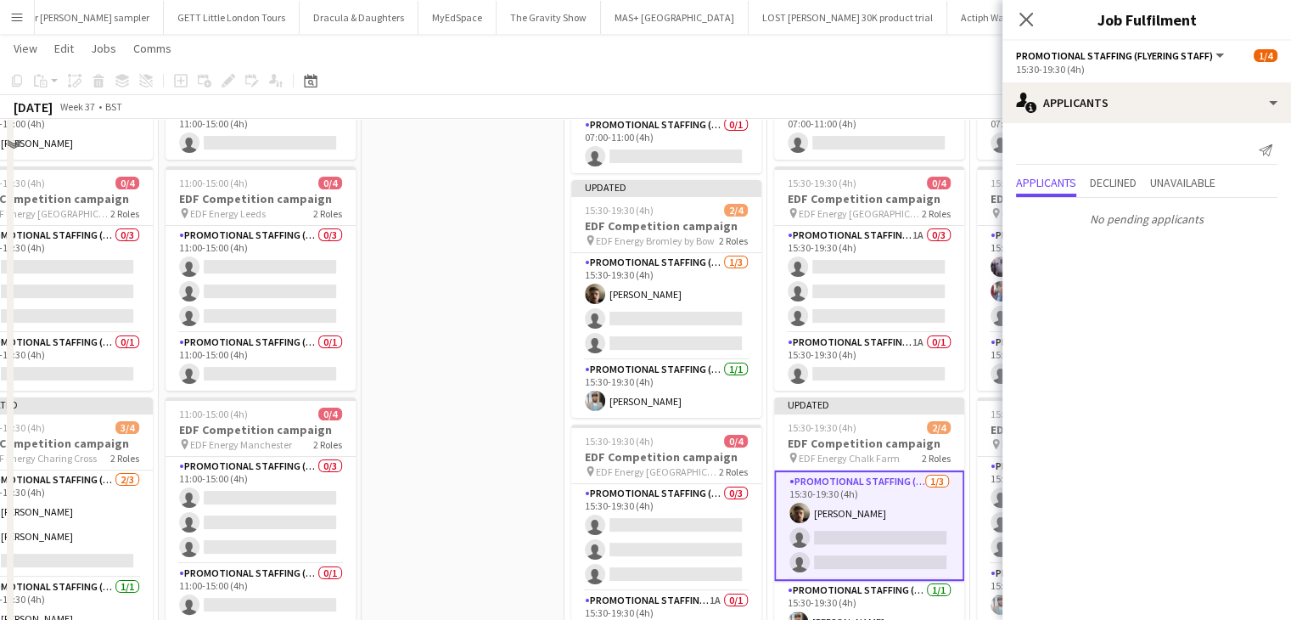
scroll to position [211, 0]
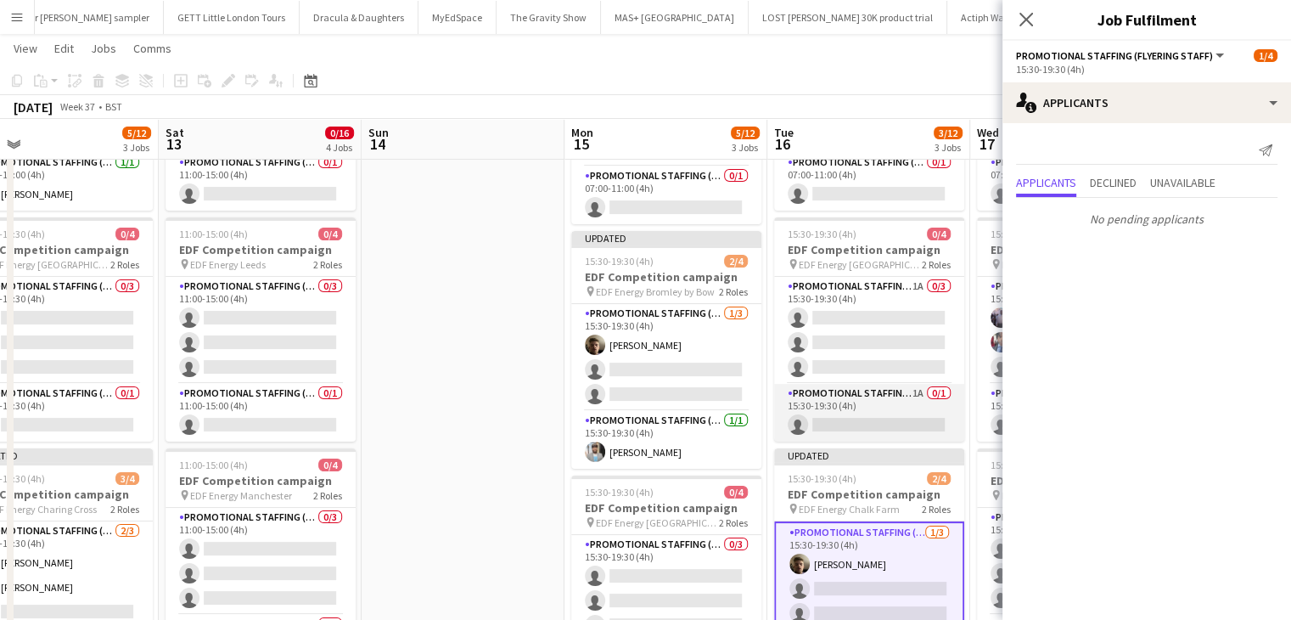
click at [883, 418] on app-card-role "Promotional Staffing (Team Leader) 1A 0/1 15:30-19:30 (4h) single-neutral-actio…" at bounding box center [869, 413] width 190 height 58
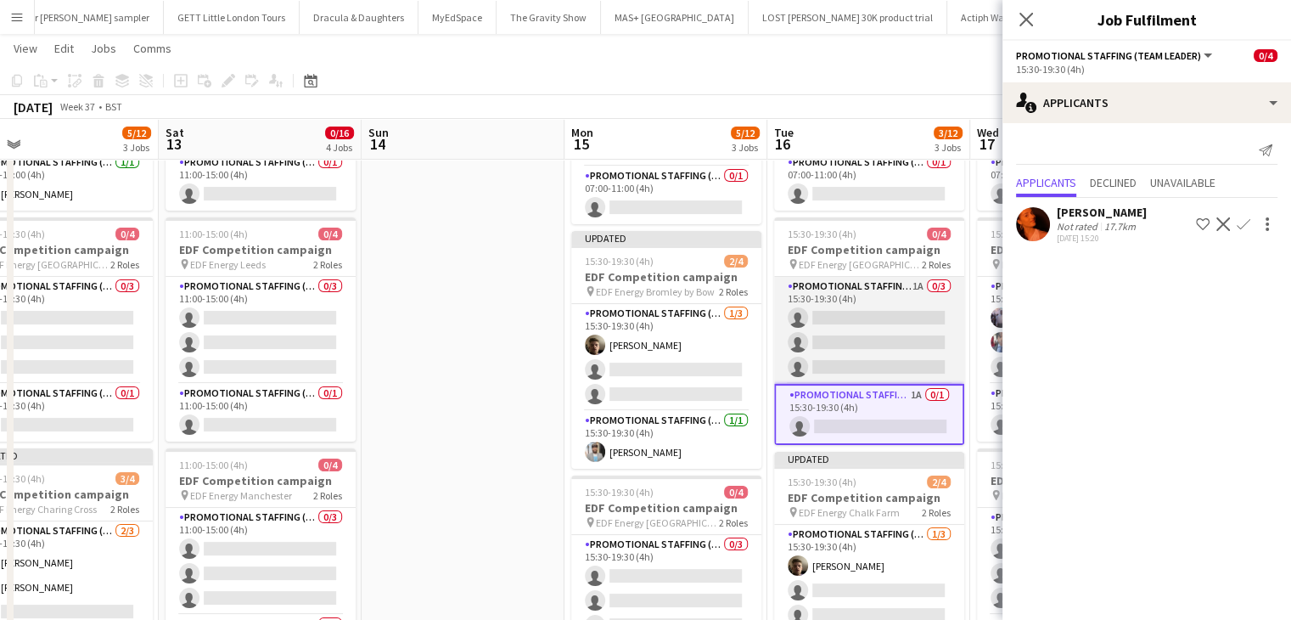
click at [877, 332] on app-card-role "Promotional Staffing (Flyering Staff) 1A 0/3 15:30-19:30 (4h) single-neutral-ac…" at bounding box center [869, 330] width 190 height 107
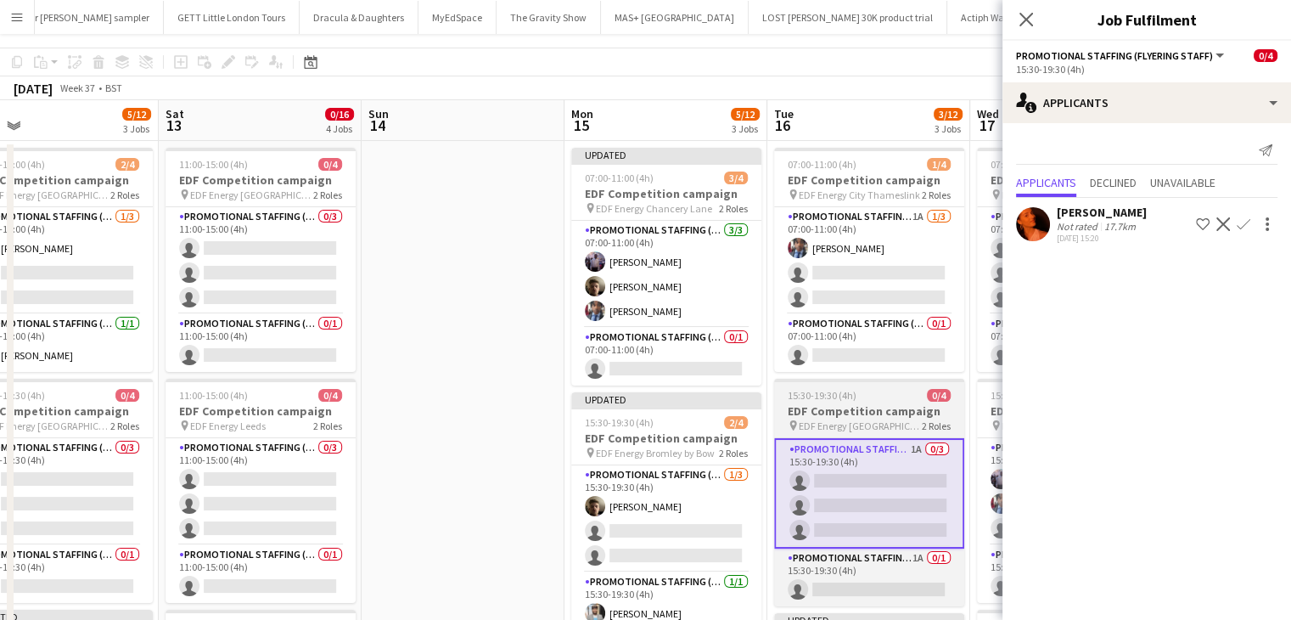
scroll to position [0, 0]
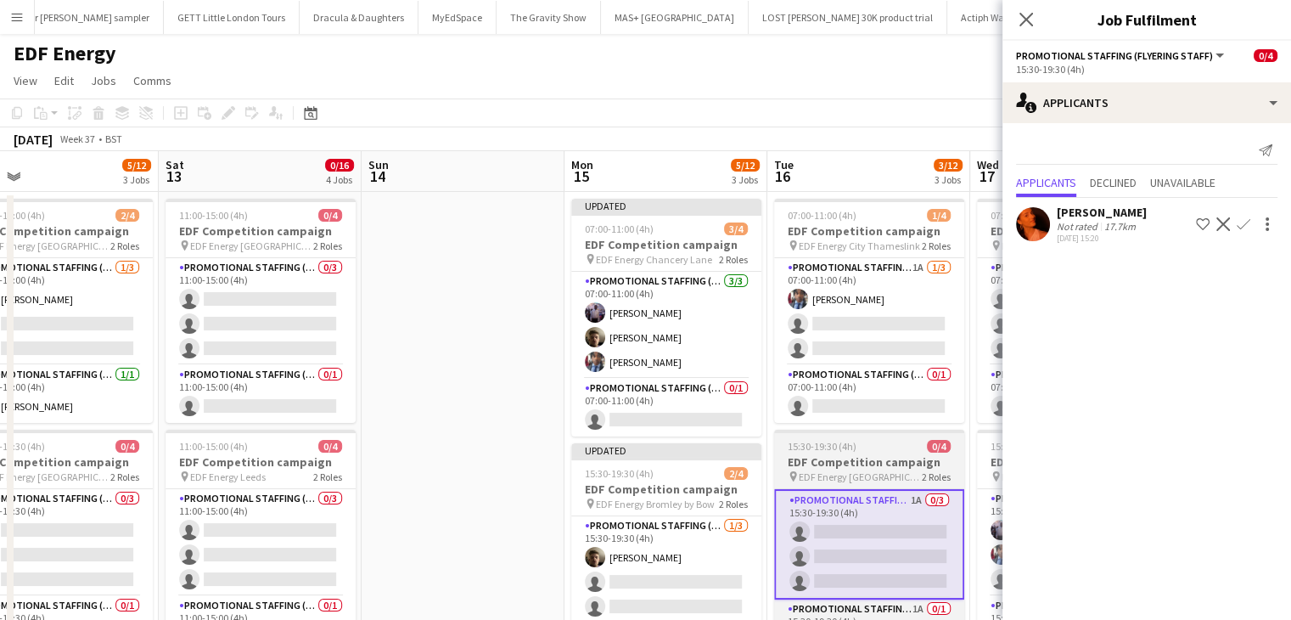
click at [877, 332] on app-card-role "Promotional Staffing (Flyering Staff) 1A 1/3 07:00-11:00 (4h) Seyi Ogunyemi sin…" at bounding box center [869, 311] width 190 height 107
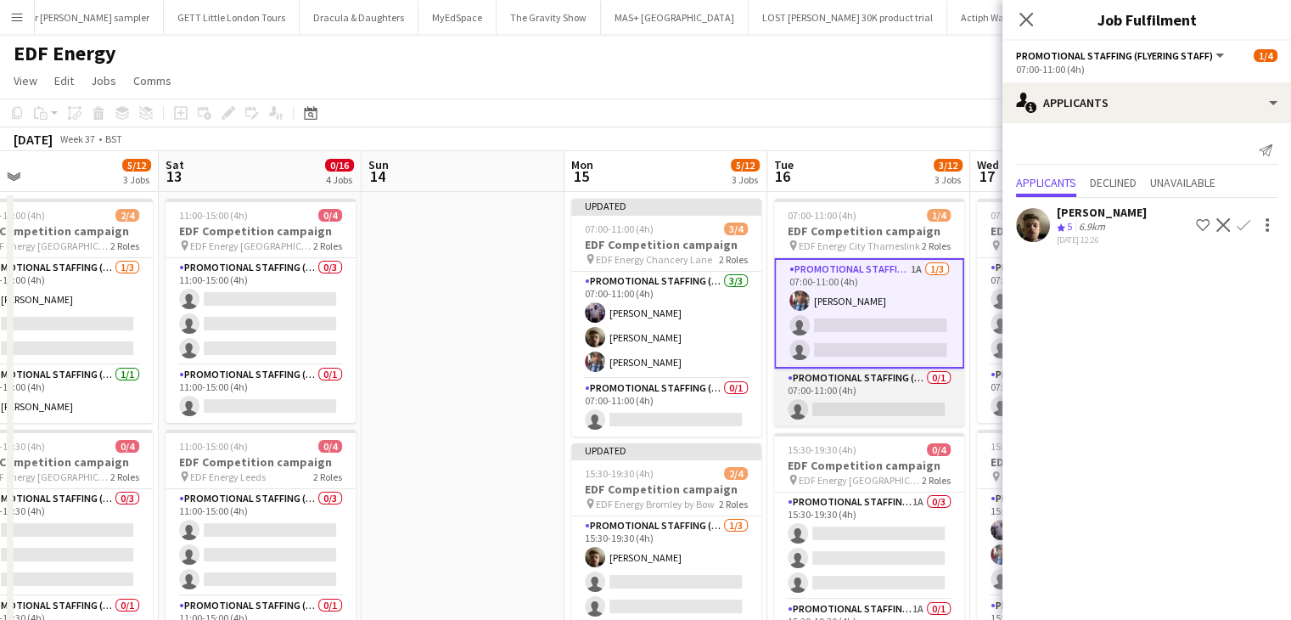
click at [875, 409] on app-card-role "Promotional Staffing (Team Leader) 0/1 07:00-11:00 (4h) single-neutral-actions" at bounding box center [869, 397] width 190 height 58
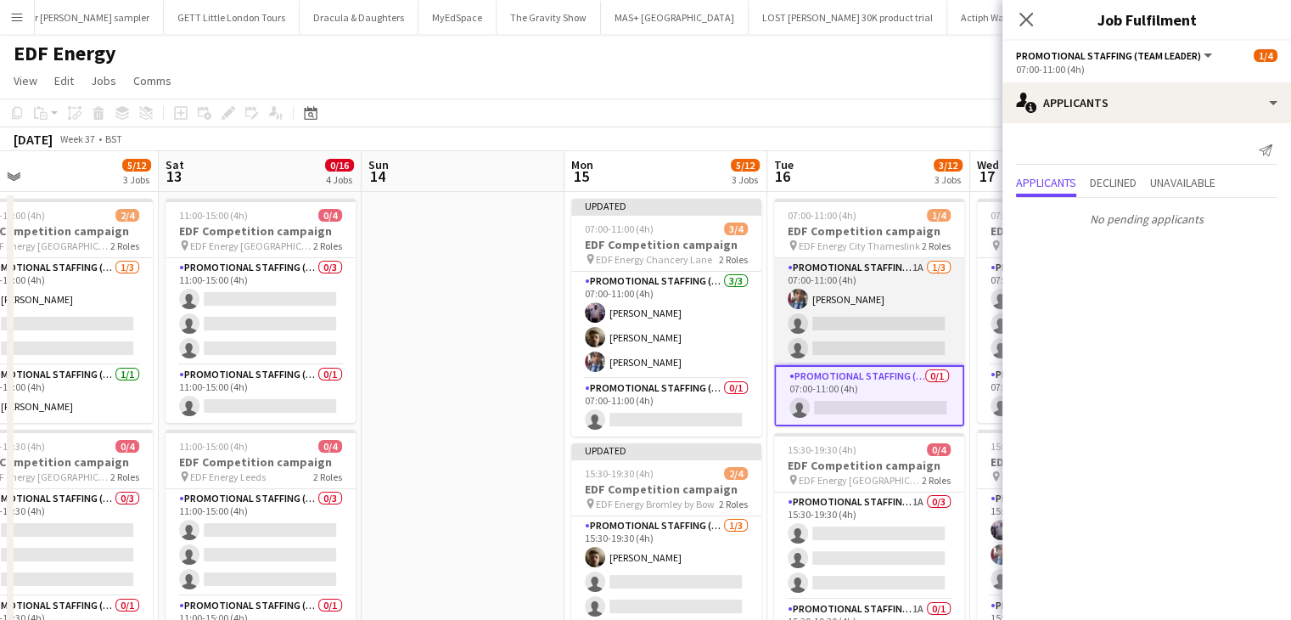
click at [859, 330] on app-card-role "Promotional Staffing (Flyering Staff) 1A 1/3 07:00-11:00 (4h) Seyi Ogunyemi sin…" at bounding box center [869, 311] width 190 height 107
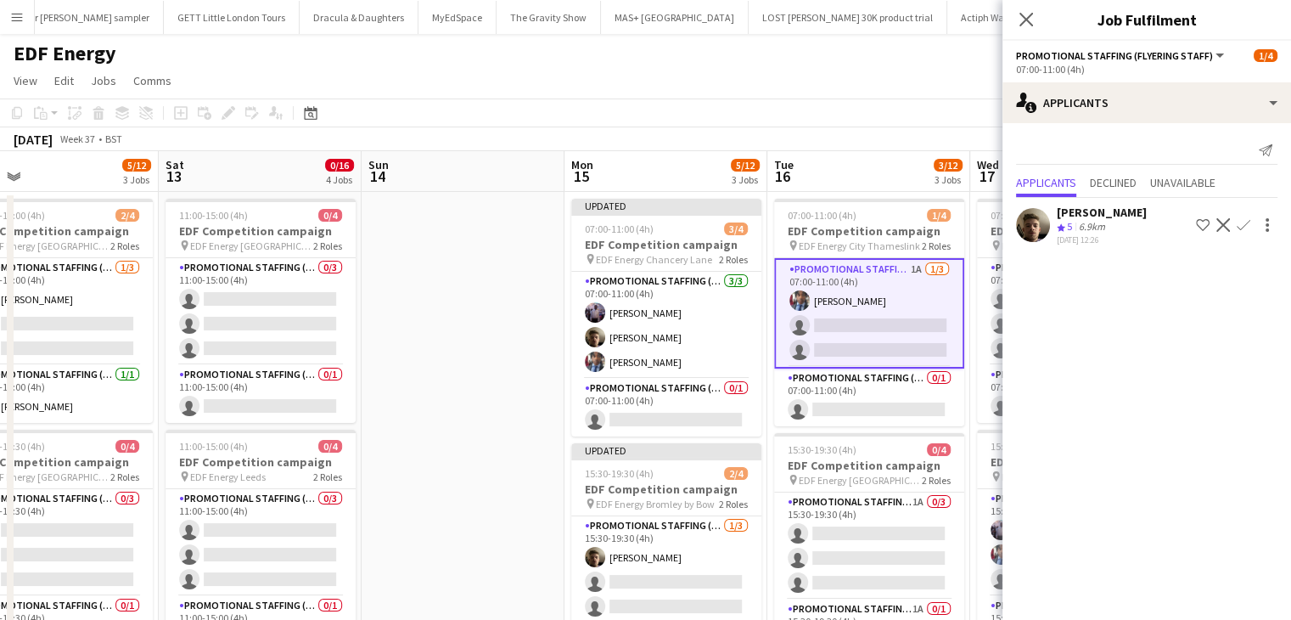
click at [1240, 222] on app-icon "Confirm" at bounding box center [1244, 225] width 14 height 14
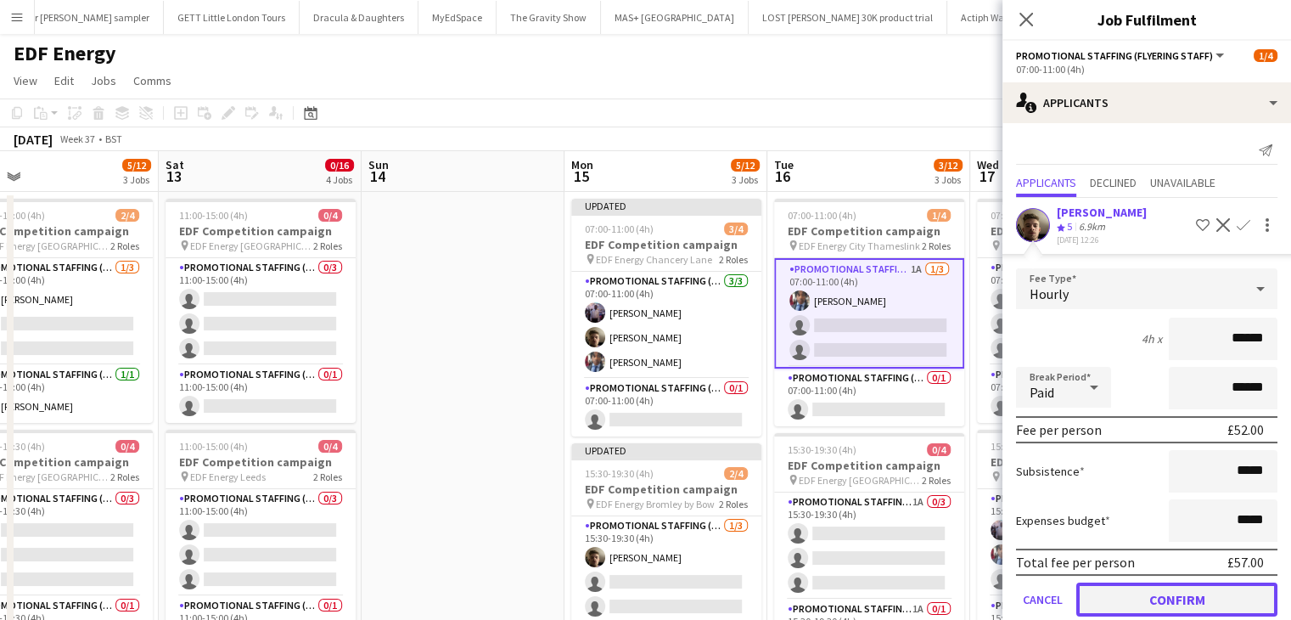
click at [1185, 599] on button "Confirm" at bounding box center [1176, 599] width 201 height 34
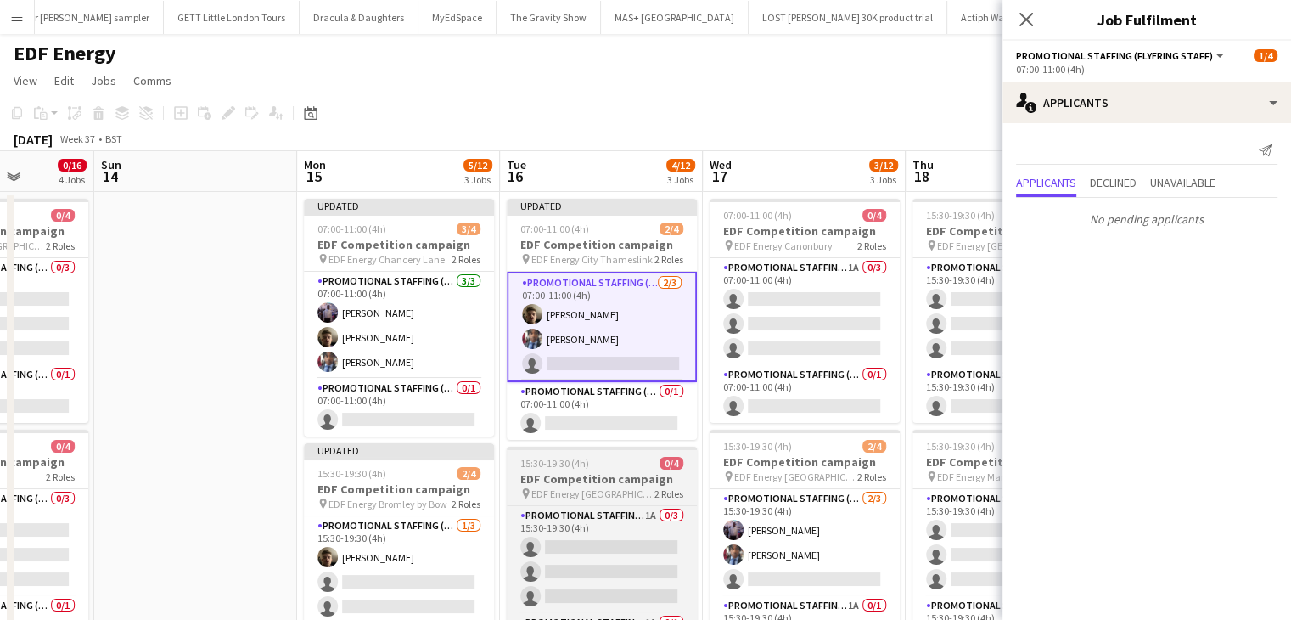
scroll to position [0, 718]
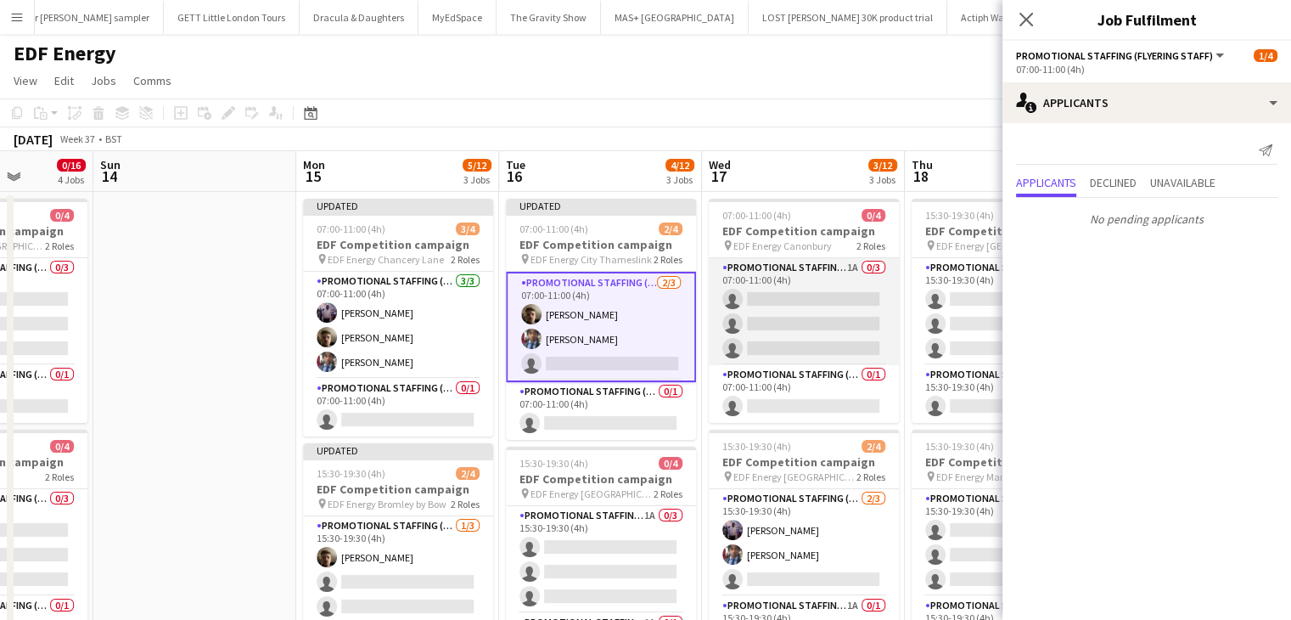
click at [842, 317] on app-card-role "Promotional Staffing (Flyering Staff) 1A 0/3 07:00-11:00 (4h) single-neutral-ac…" at bounding box center [804, 311] width 190 height 107
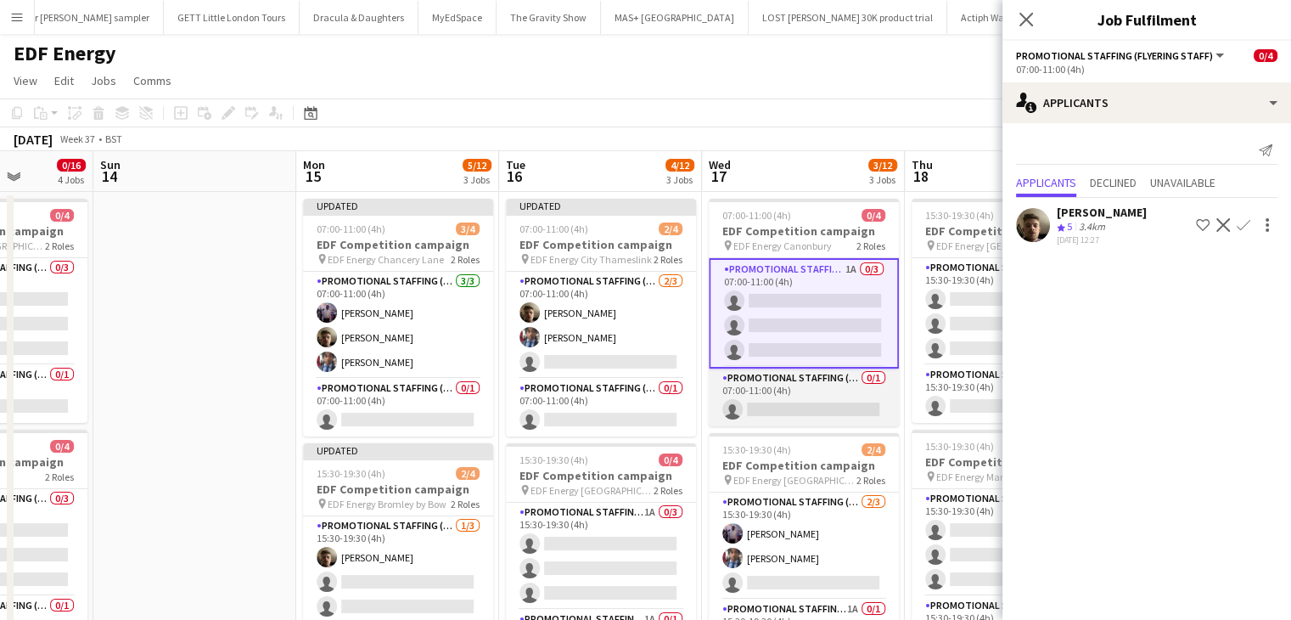
click at [845, 412] on app-card-role "Promotional Staffing (Team Leader) 0/1 07:00-11:00 (4h) single-neutral-actions" at bounding box center [804, 397] width 190 height 58
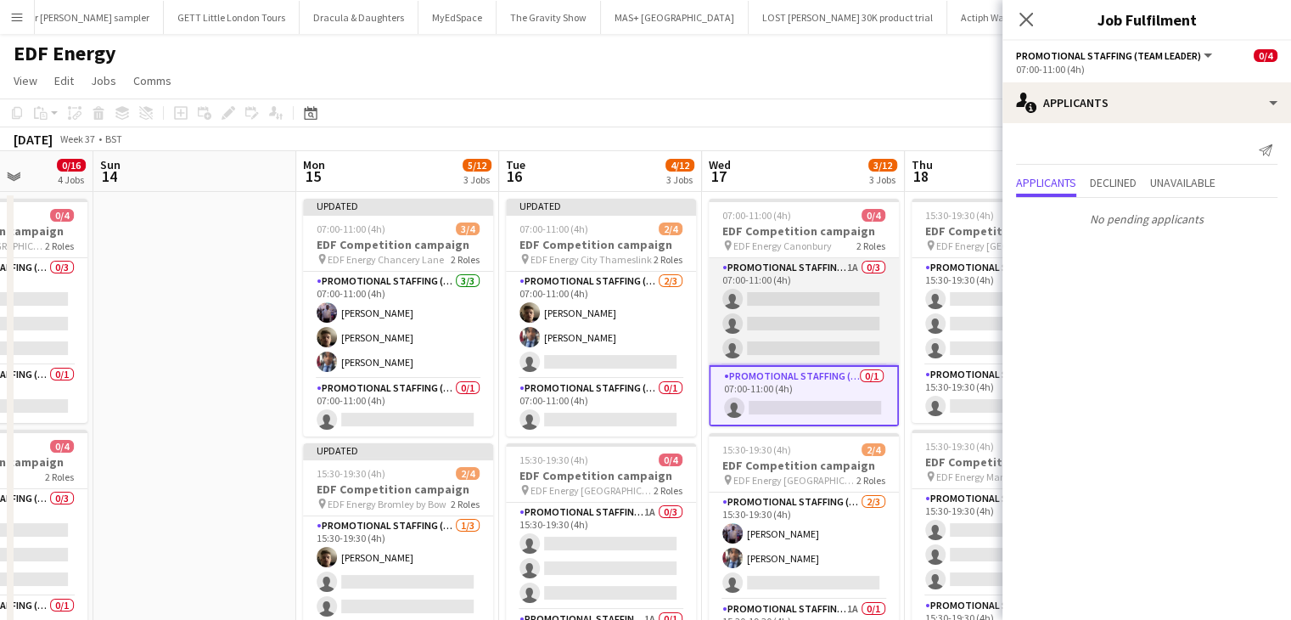
click at [810, 321] on app-card-role "Promotional Staffing (Flyering Staff) 1A 0/3 07:00-11:00 (4h) single-neutral-ac…" at bounding box center [804, 311] width 190 height 107
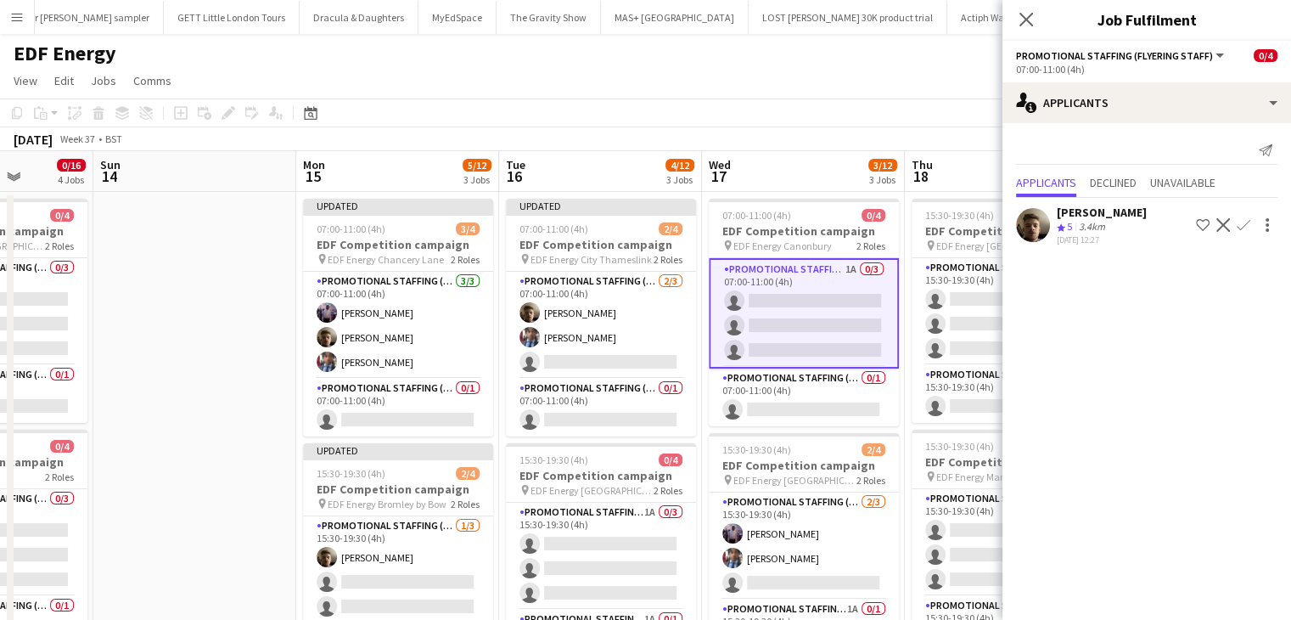
click at [1239, 223] on app-icon "Confirm" at bounding box center [1244, 225] width 14 height 14
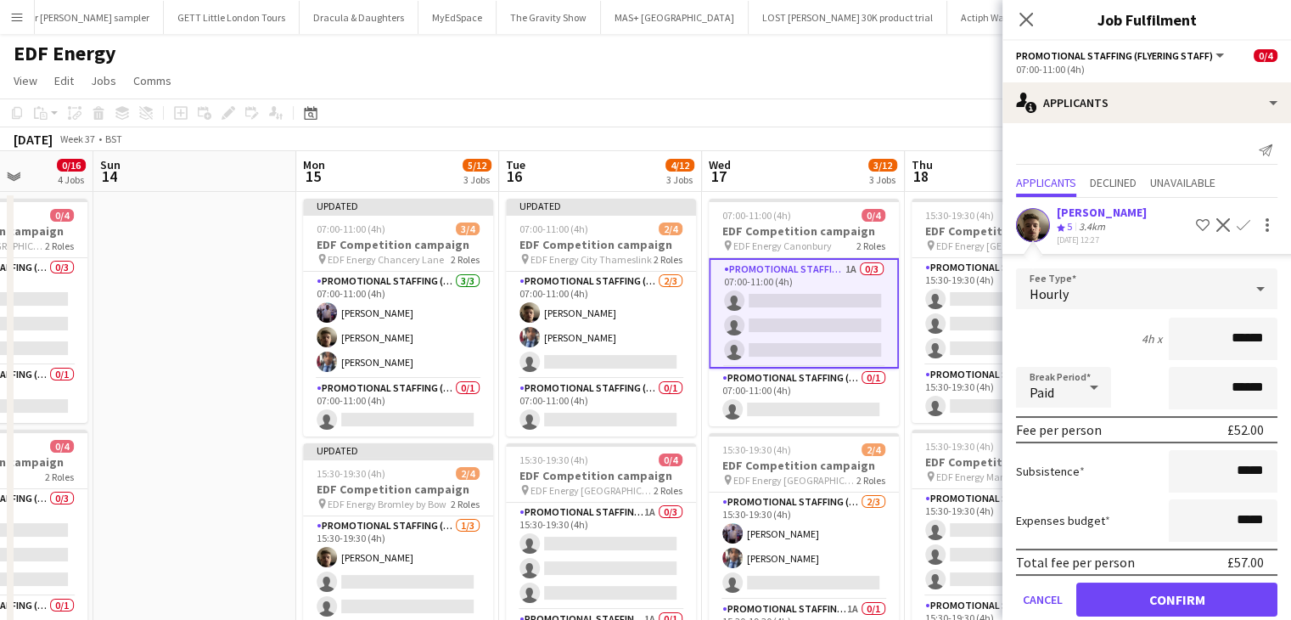
scroll to position [40, 0]
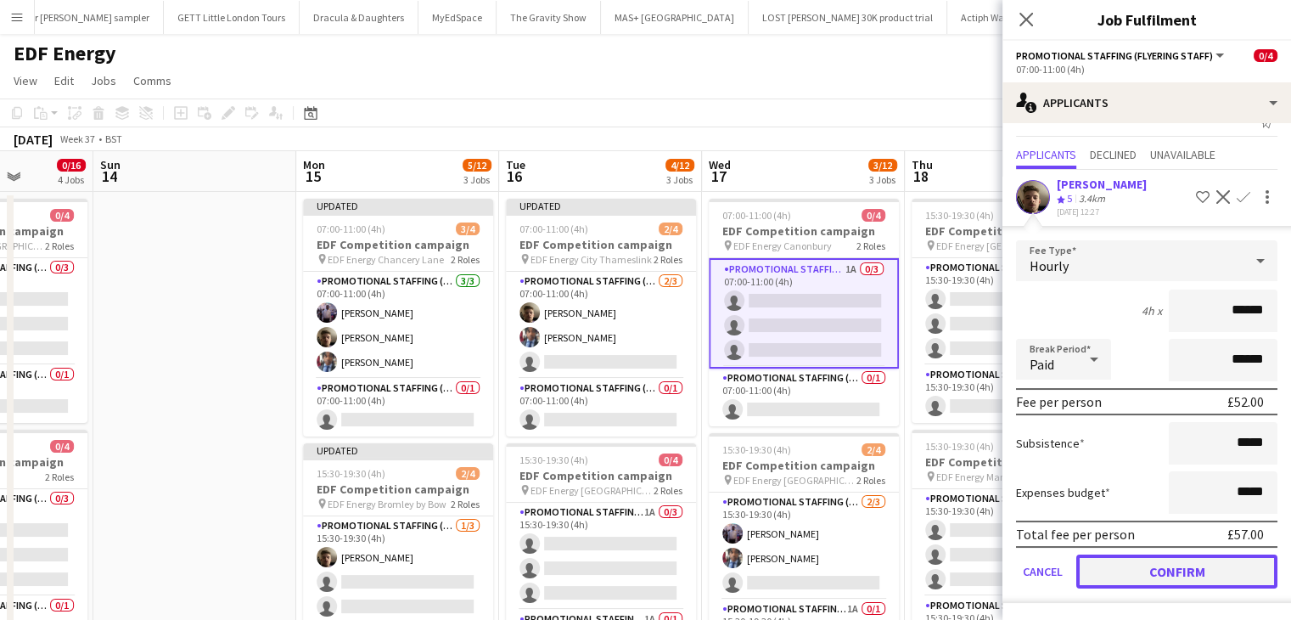
click at [1177, 574] on button "Confirm" at bounding box center [1176, 571] width 201 height 34
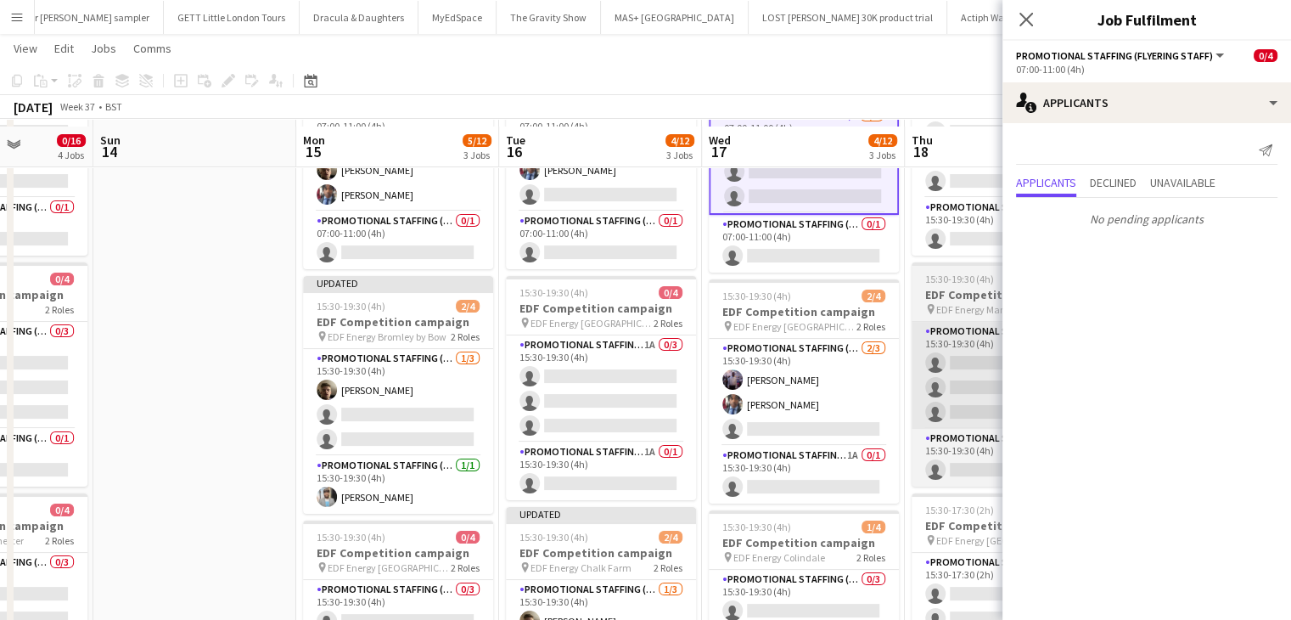
scroll to position [176, 0]
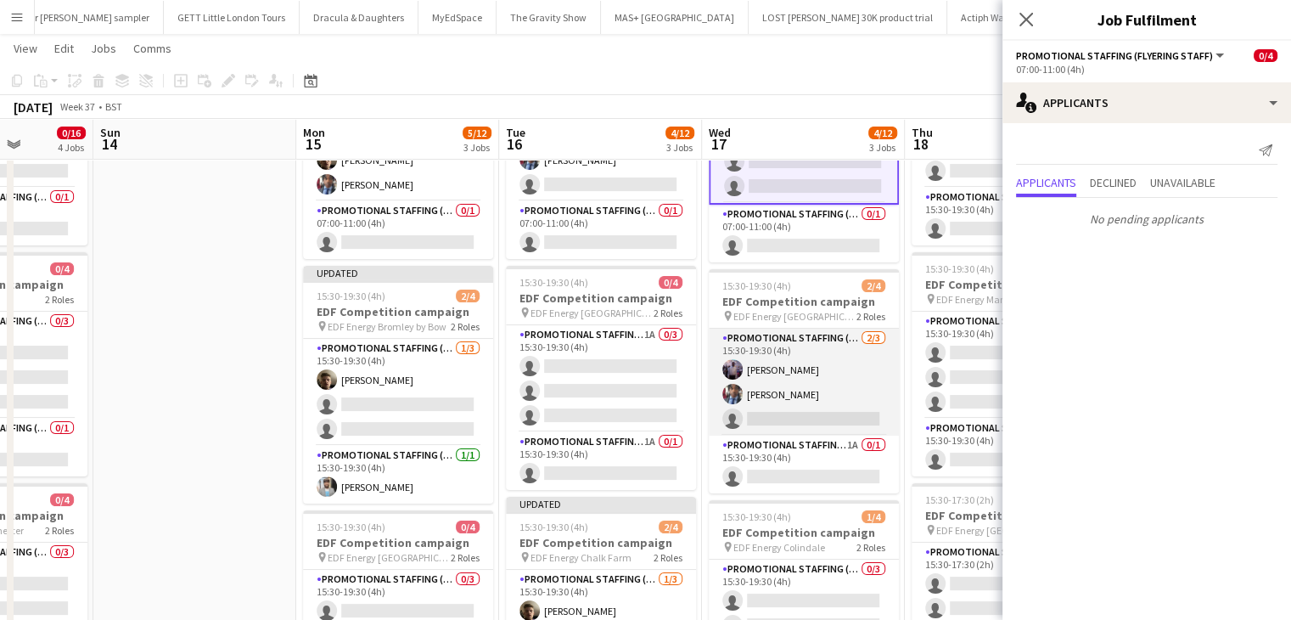
click at [844, 423] on app-card-role "Promotional Staffing (Flyering Staff) 2/3 15:30-19:30 (4h) osahon ogunyemi Seyi…" at bounding box center [804, 382] width 190 height 107
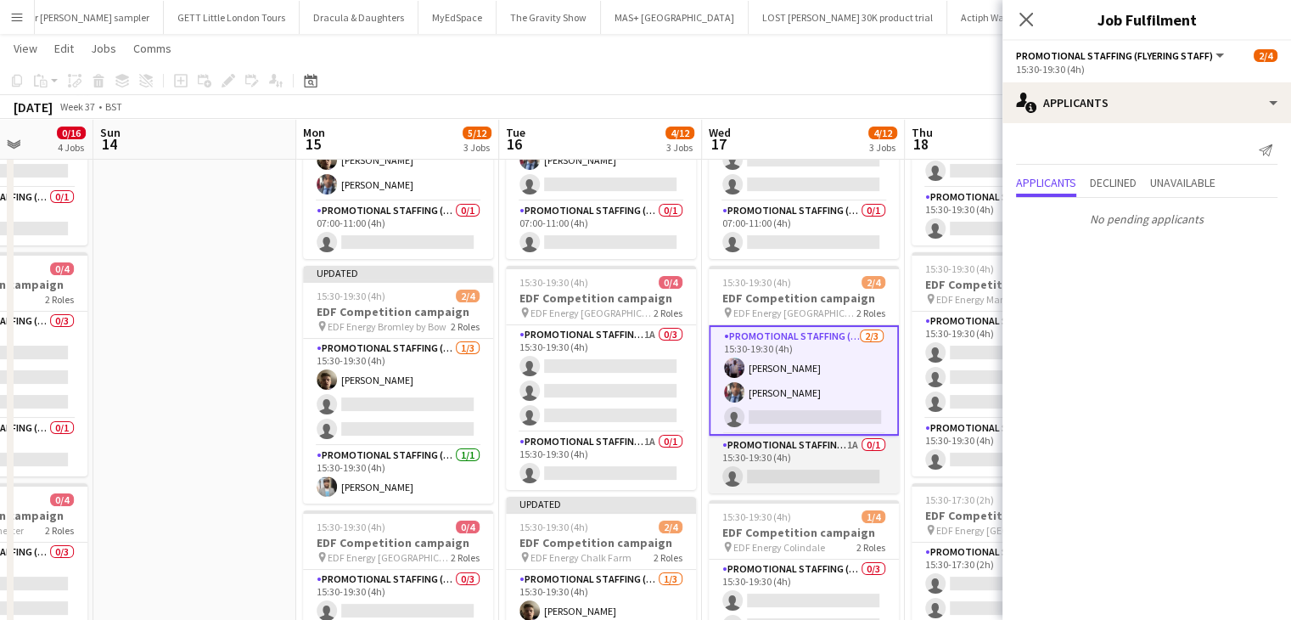
click at [812, 473] on app-card-role "Promotional Staffing (Team Leader) 1A 0/1 15:30-19:30 (4h) single-neutral-actio…" at bounding box center [804, 464] width 190 height 58
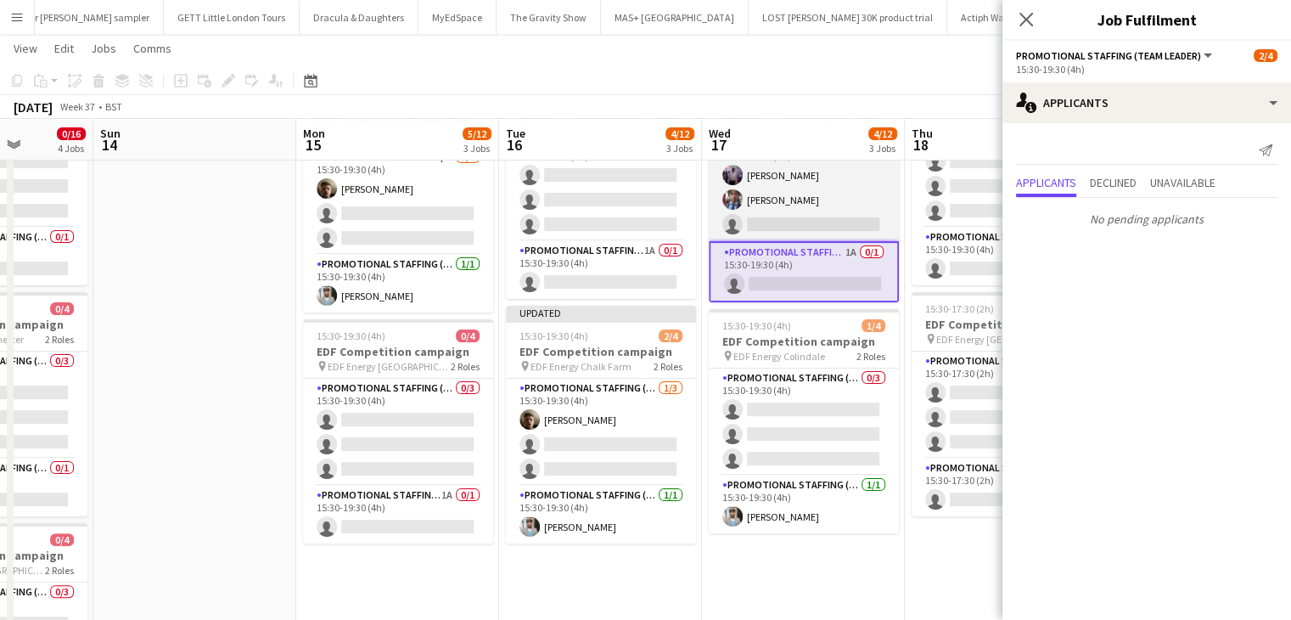
scroll to position [373, 0]
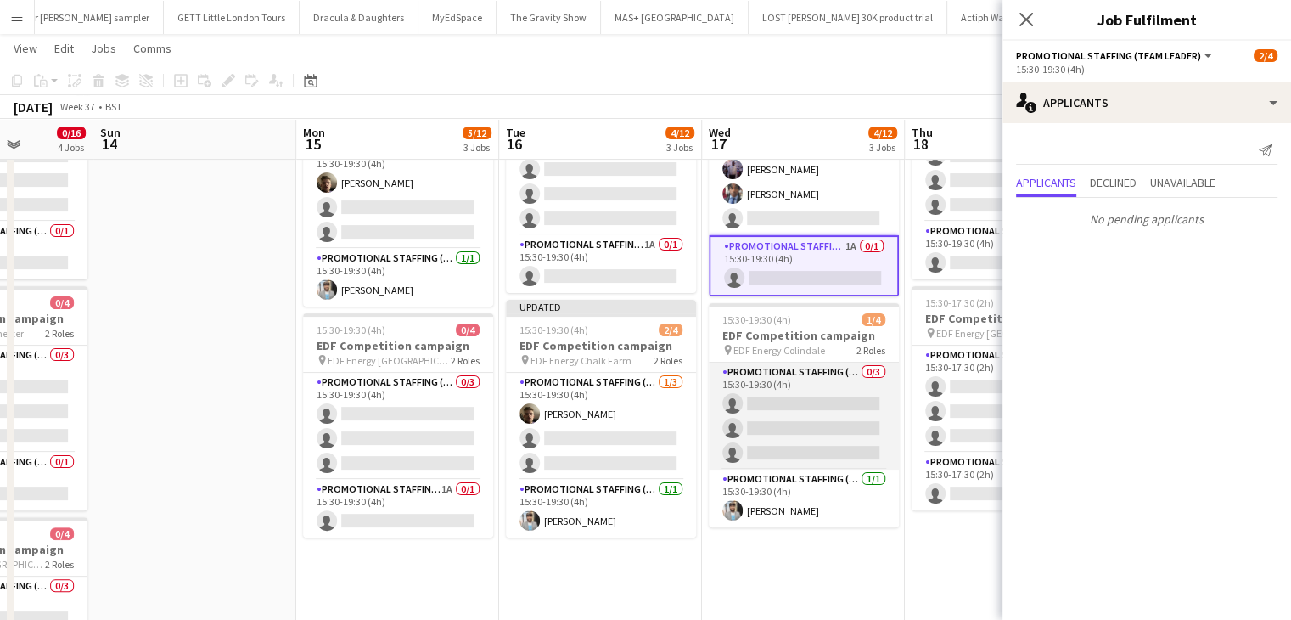
click at [802, 424] on app-card-role "Promotional Staffing (Flyering Staff) 0/3 15:30-19:30 (4h) single-neutral-actio…" at bounding box center [804, 415] width 190 height 107
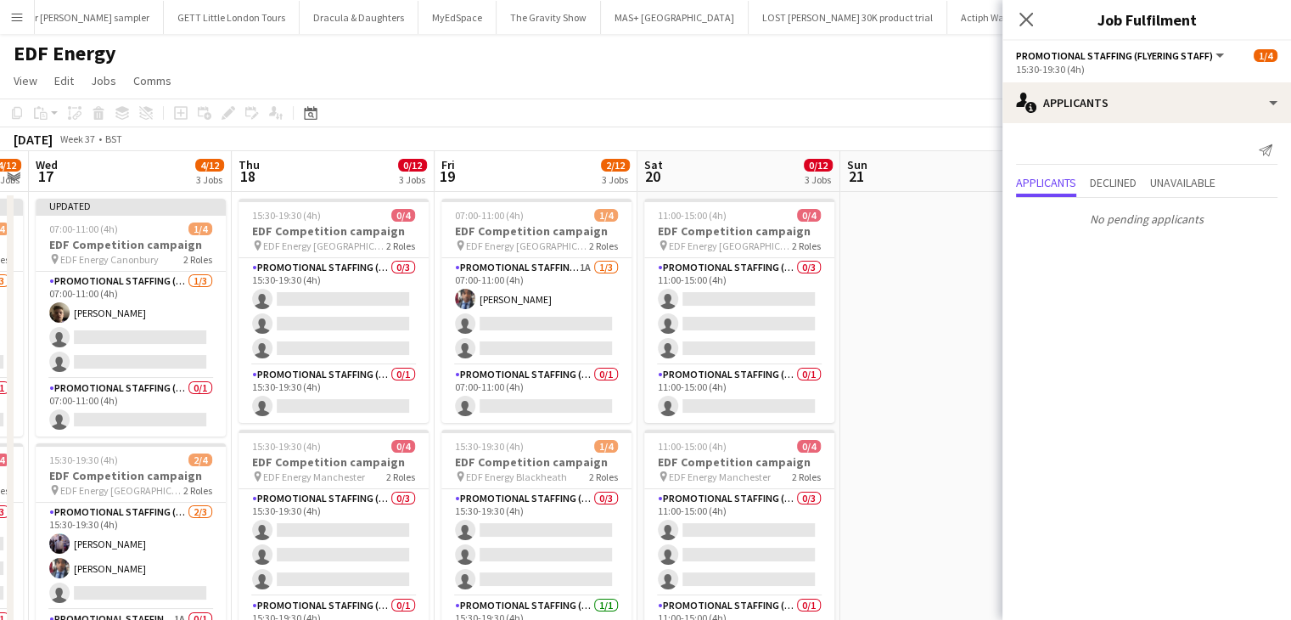
scroll to position [0, 593]
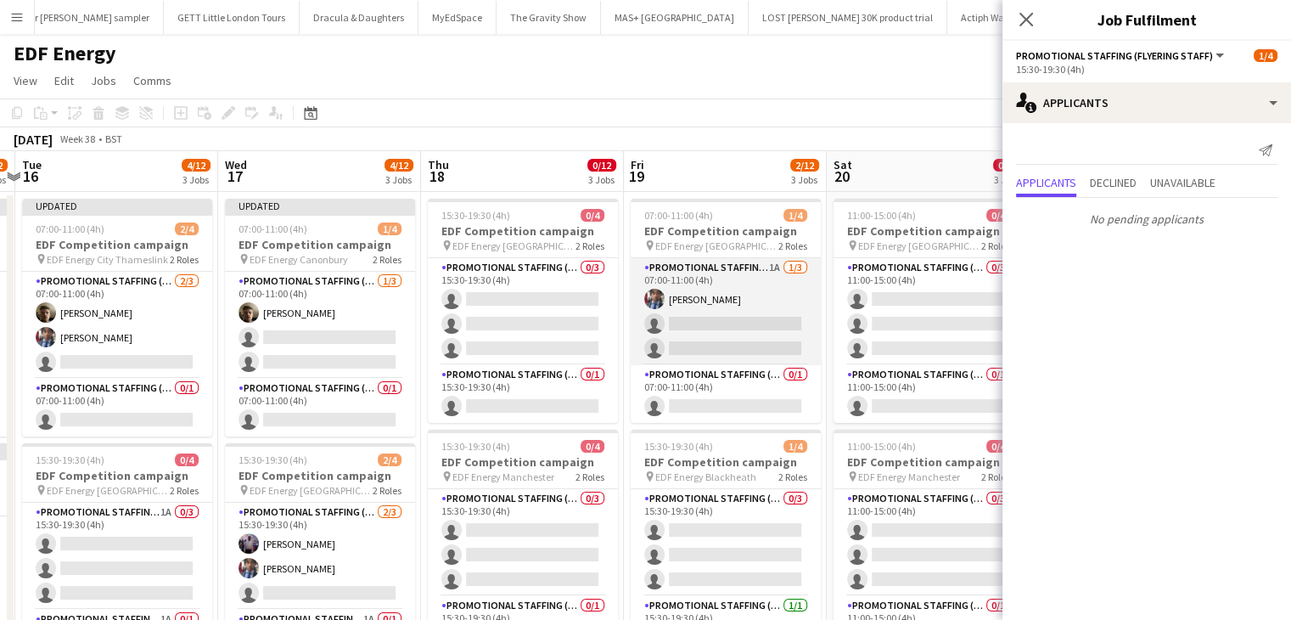
click at [760, 340] on app-card-role "Promotional Staffing (Flyering Staff) 1A 1/3 07:00-11:00 (4h) Seyi Ogunyemi sin…" at bounding box center [726, 311] width 190 height 107
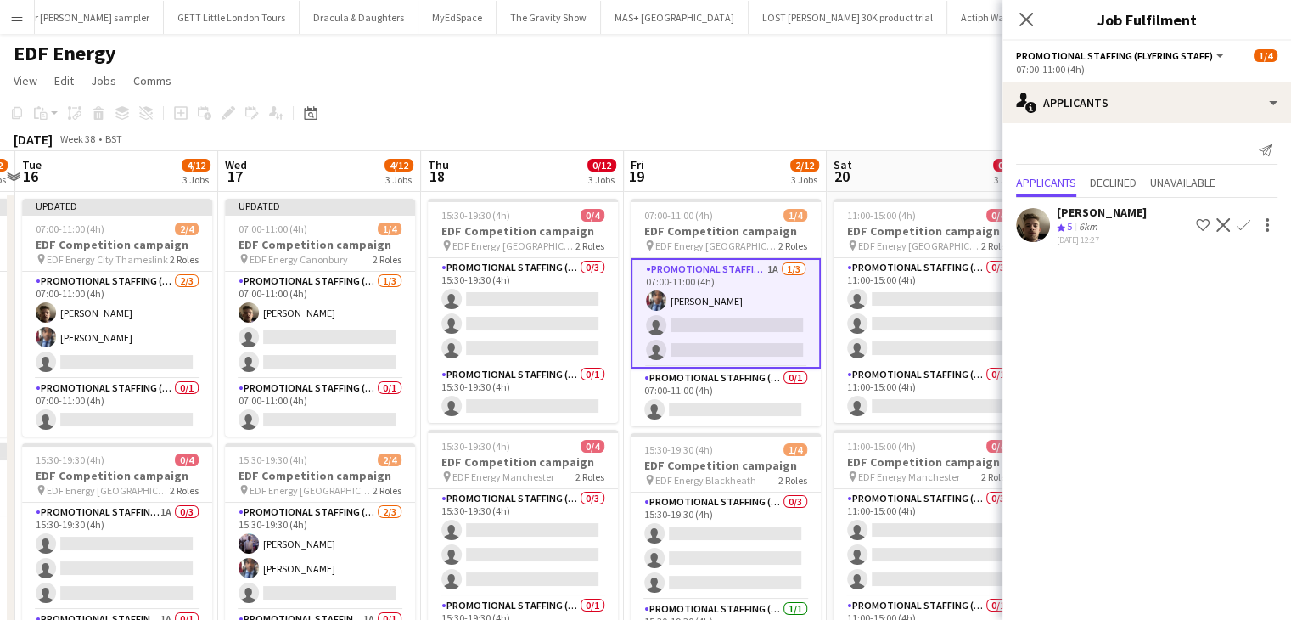
click at [1239, 222] on app-icon "Confirm" at bounding box center [1244, 225] width 14 height 14
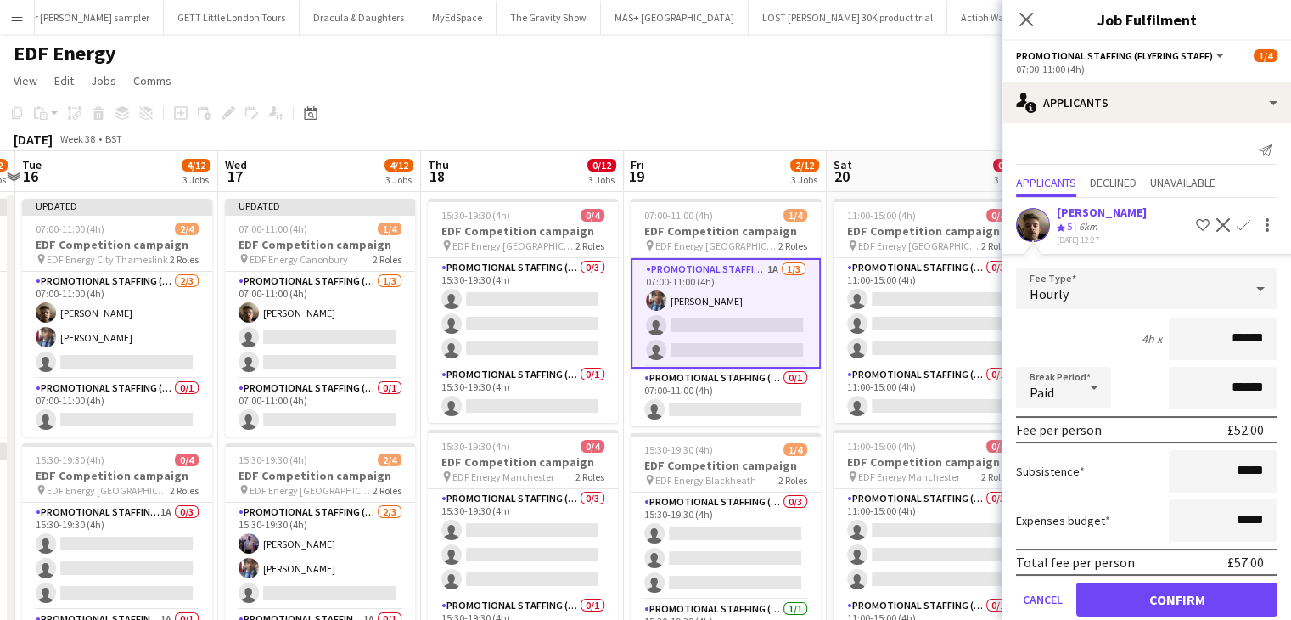
scroll to position [40, 0]
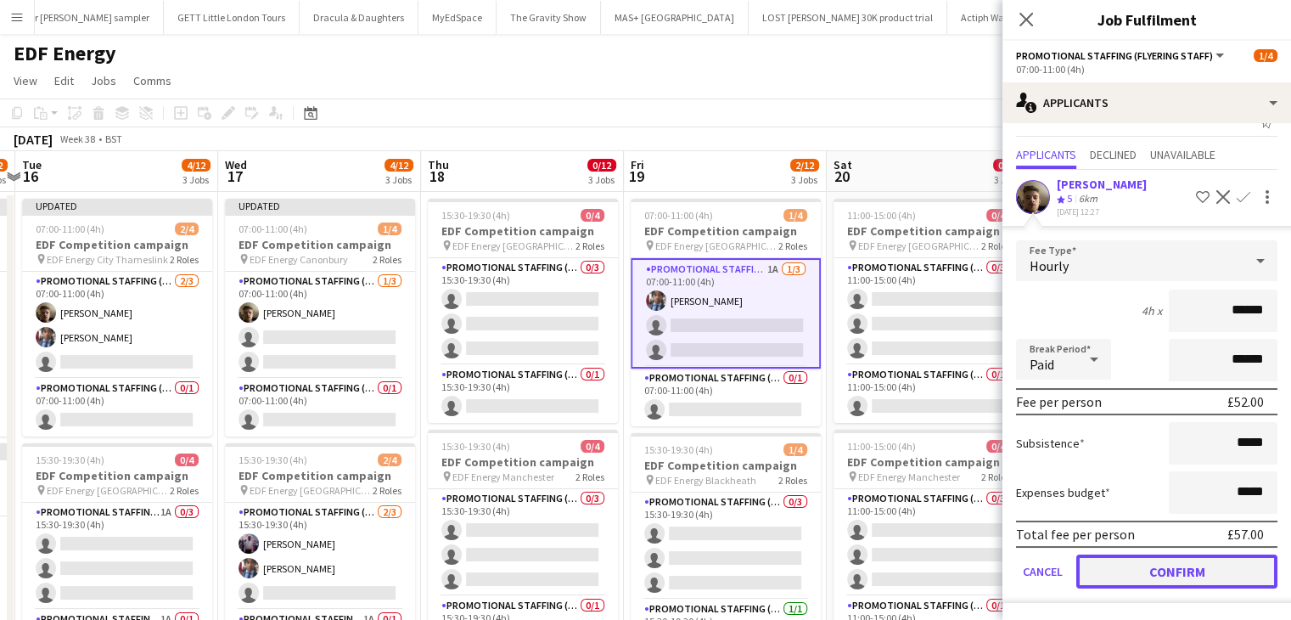
click at [1160, 565] on button "Confirm" at bounding box center [1176, 571] width 201 height 34
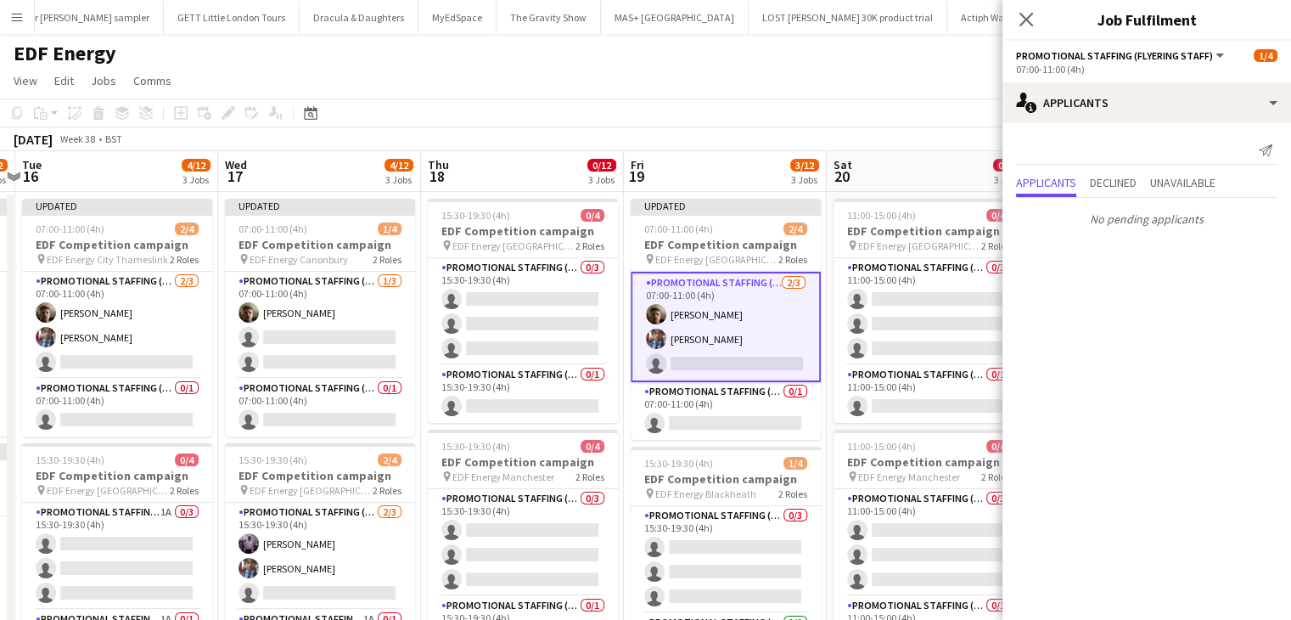
scroll to position [0, 0]
click at [750, 425] on app-card-role "Promotional Staffing (Team Leader) 0/1 07:00-11:00 (4h) single-neutral-actions" at bounding box center [726, 411] width 190 height 58
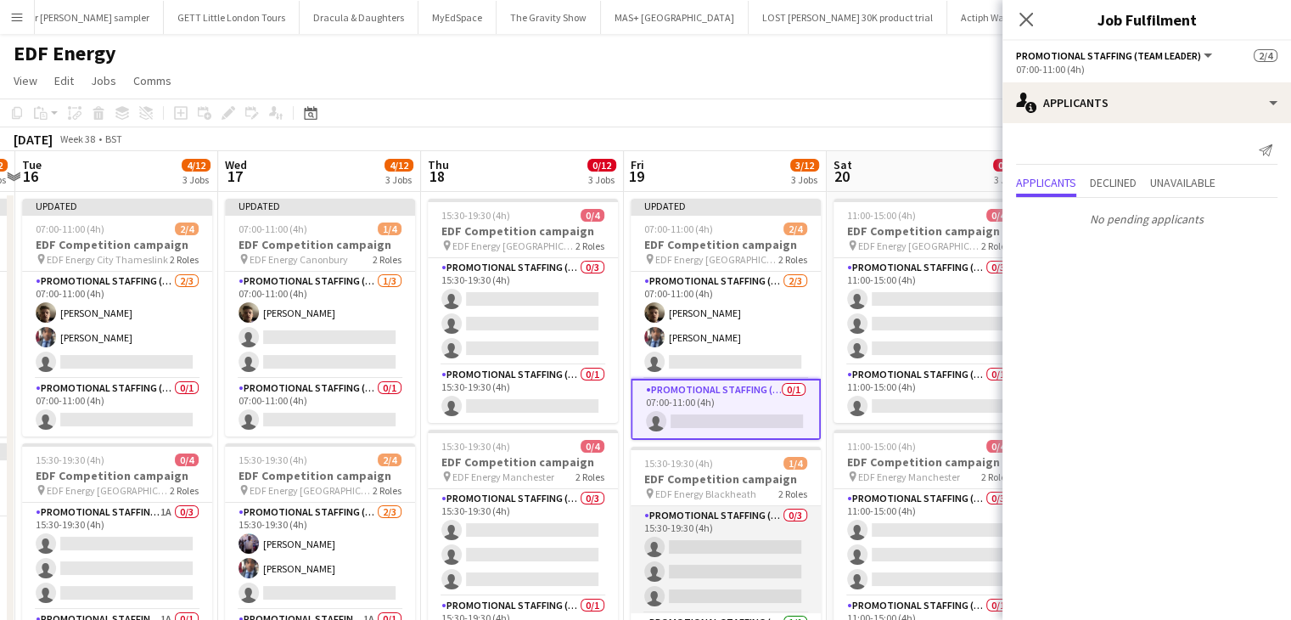
click at [755, 558] on app-card-role "Promotional Staffing (Flyering Staff) 0/3 15:30-19:30 (4h) single-neutral-actio…" at bounding box center [726, 559] width 190 height 107
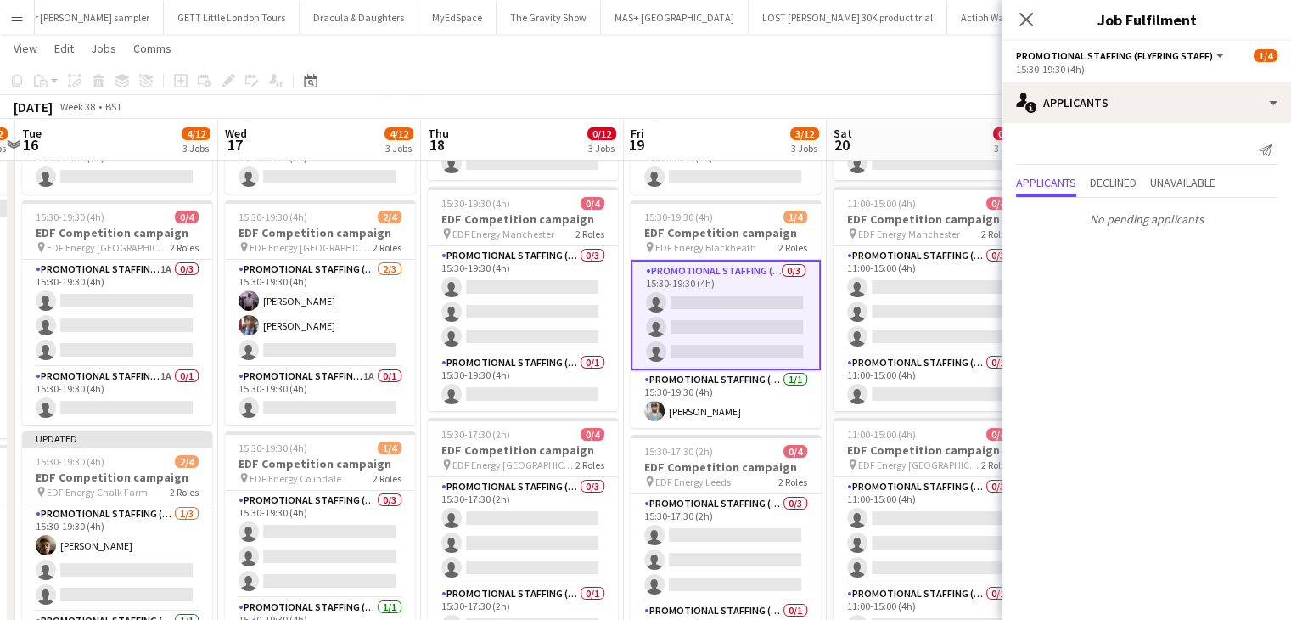
scroll to position [241, 0]
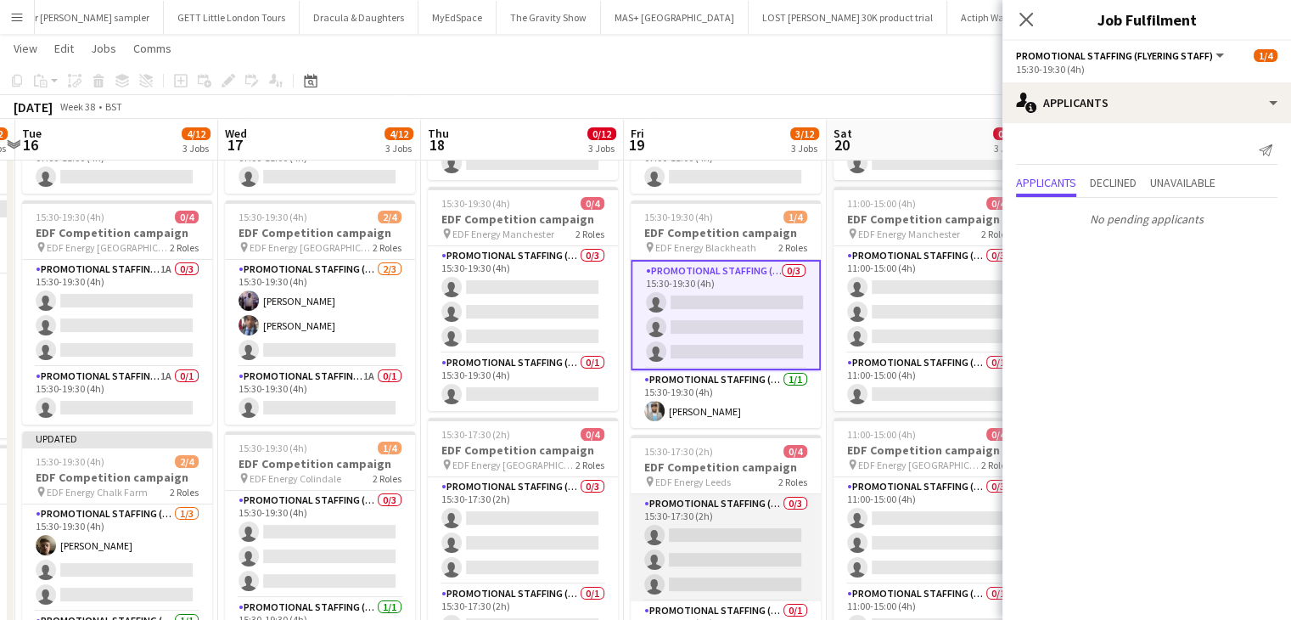
click at [730, 552] on app-card-role "Promotional Staffing (Flyering Staff) 0/3 15:30-17:30 (2h) single-neutral-actio…" at bounding box center [726, 547] width 190 height 107
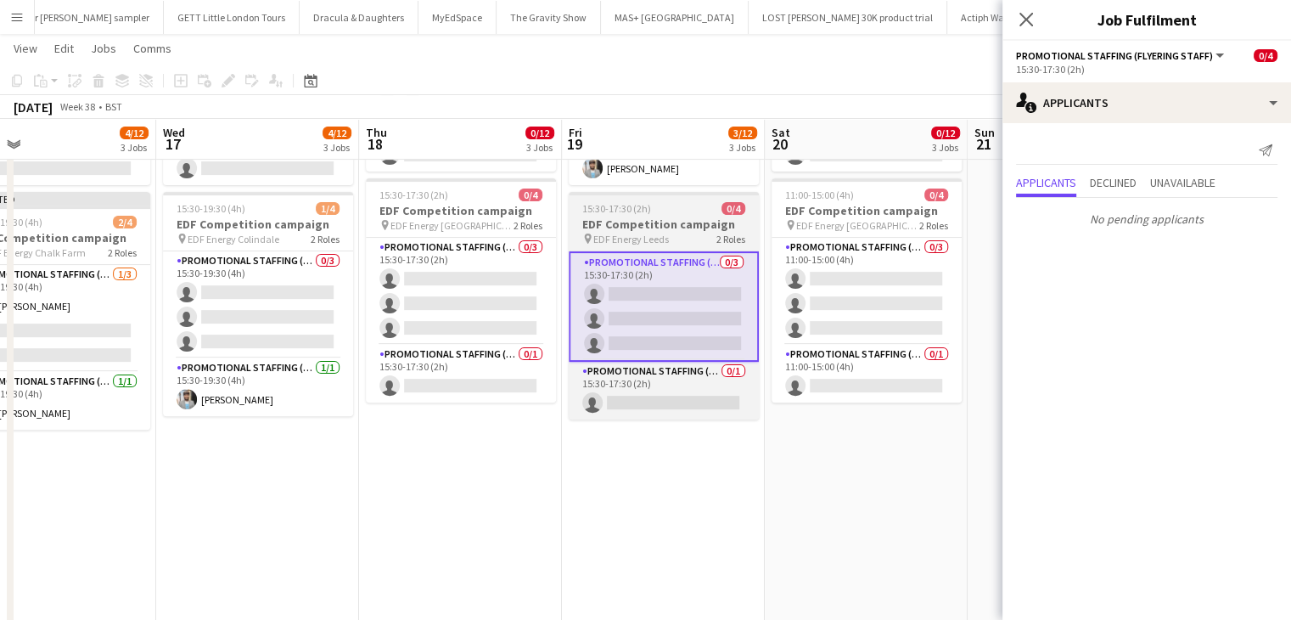
scroll to position [0, 660]
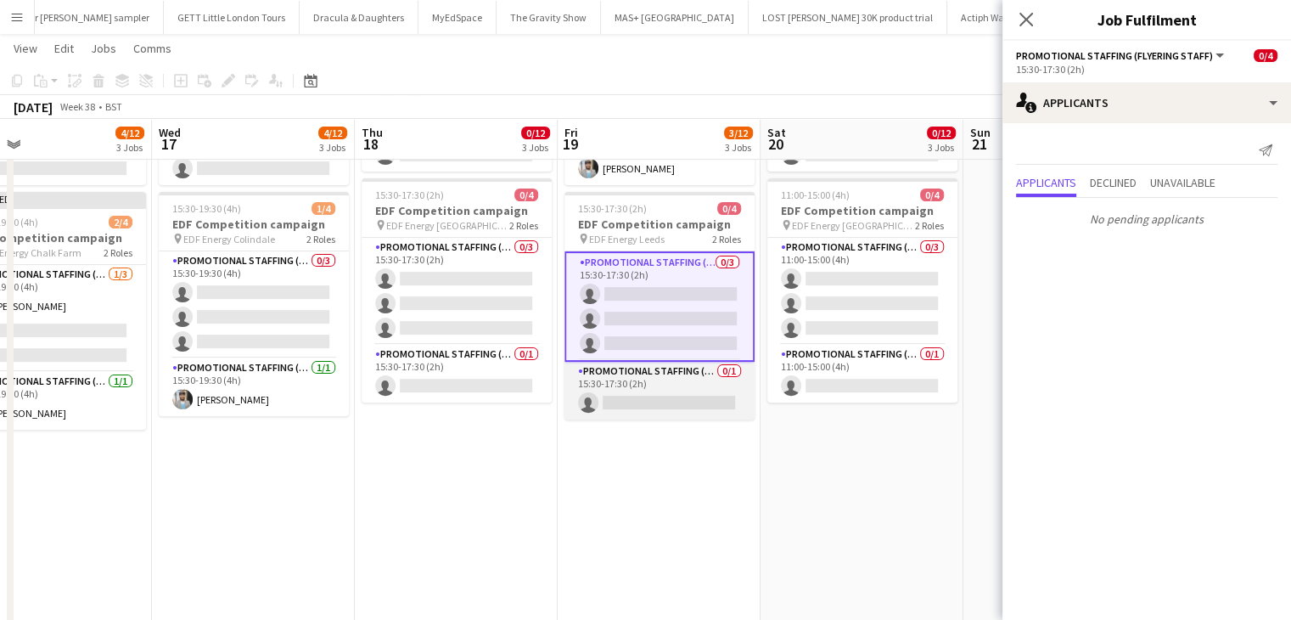
click at [671, 400] on app-card-role "Promotional Staffing (Team Leader) 0/1 15:30-17:30 (2h) single-neutral-actions" at bounding box center [660, 391] width 190 height 58
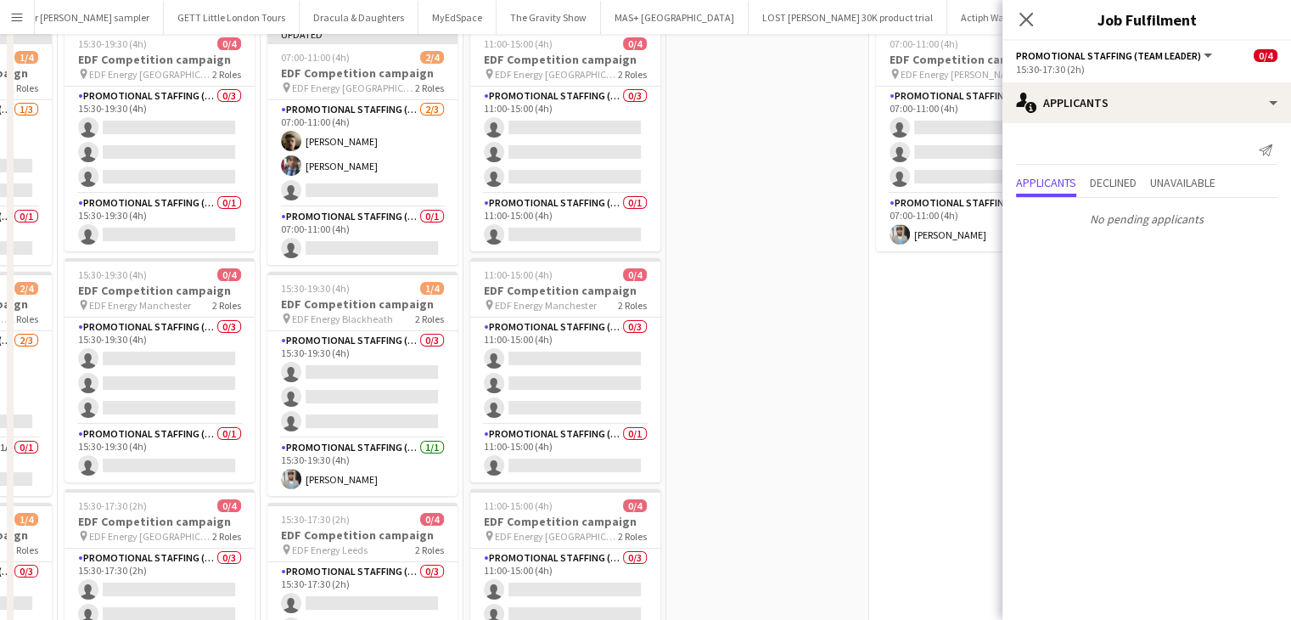
scroll to position [0, 0]
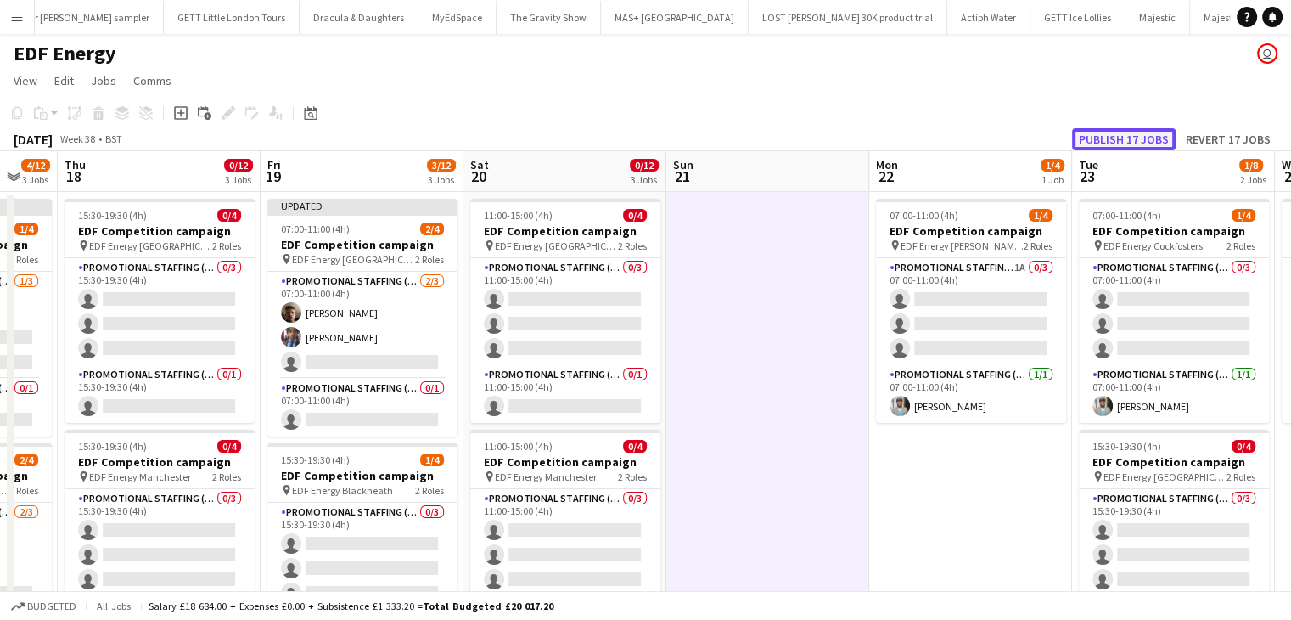
click at [1144, 138] on button "Publish 17 jobs" at bounding box center [1124, 139] width 104 height 22
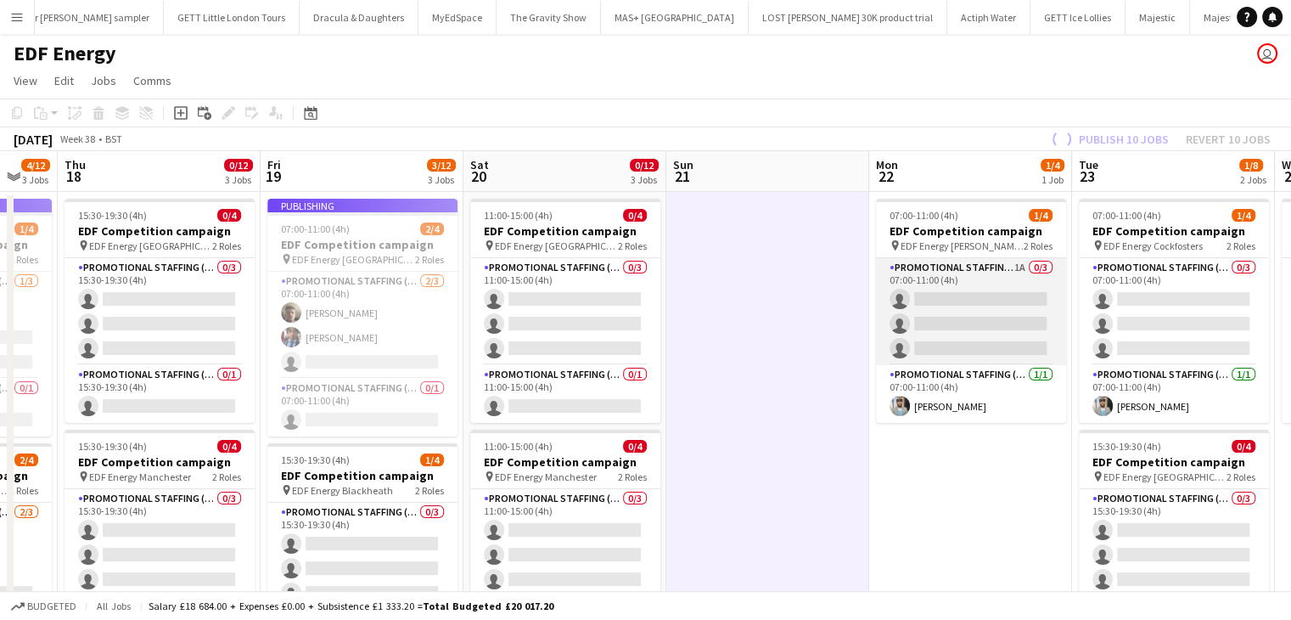
click at [969, 293] on app-card-role "Promotional Staffing (Flyering Staff) 1A 0/3 07:00-11:00 (4h) single-neutral-ac…" at bounding box center [971, 311] width 190 height 107
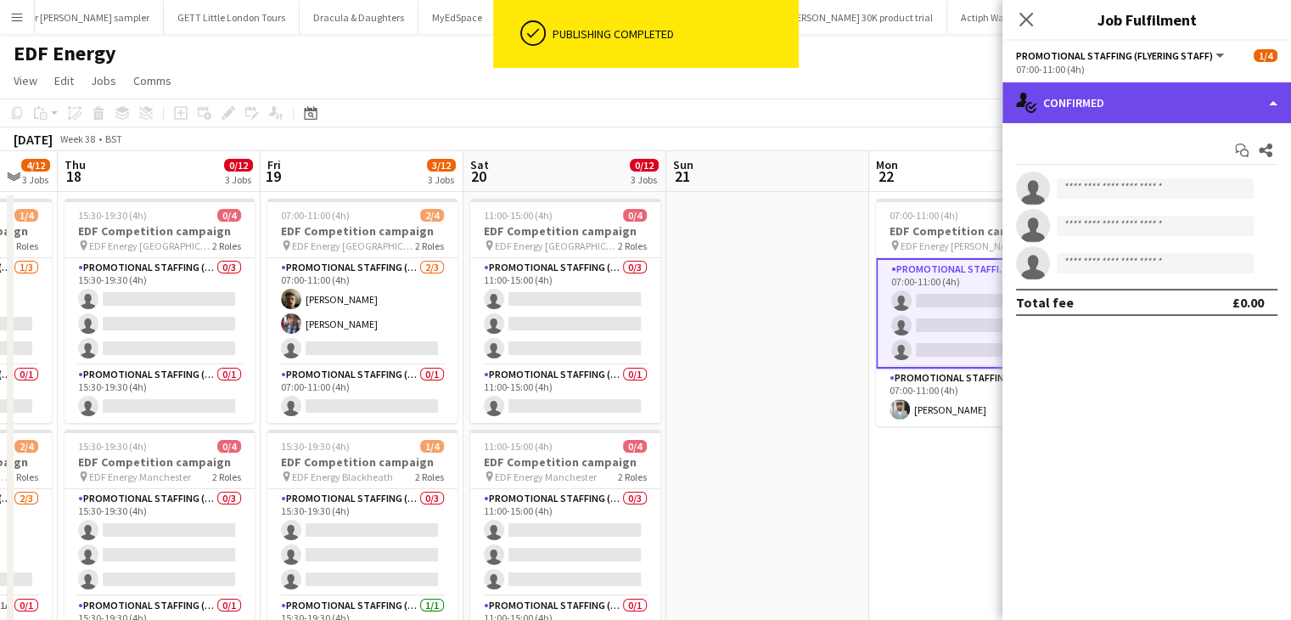
click at [1093, 96] on div "single-neutral-actions-check-2 Confirmed" at bounding box center [1147, 102] width 289 height 41
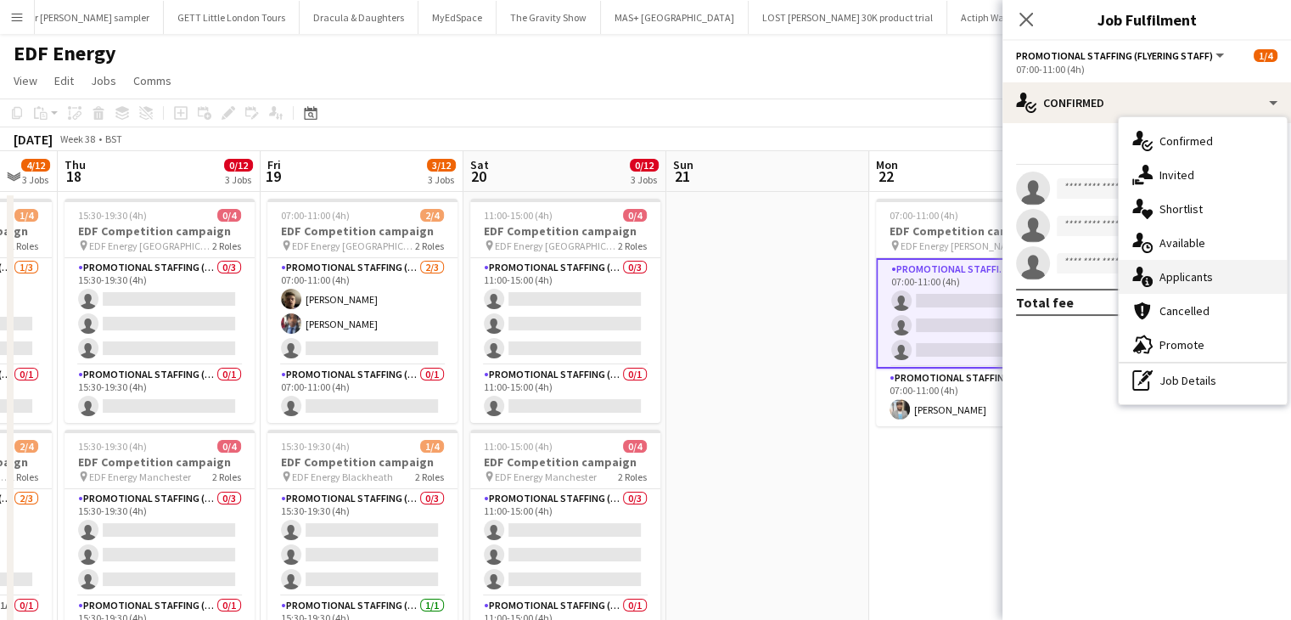
click at [1174, 273] on div "single-neutral-actions-information Applicants" at bounding box center [1203, 277] width 168 height 34
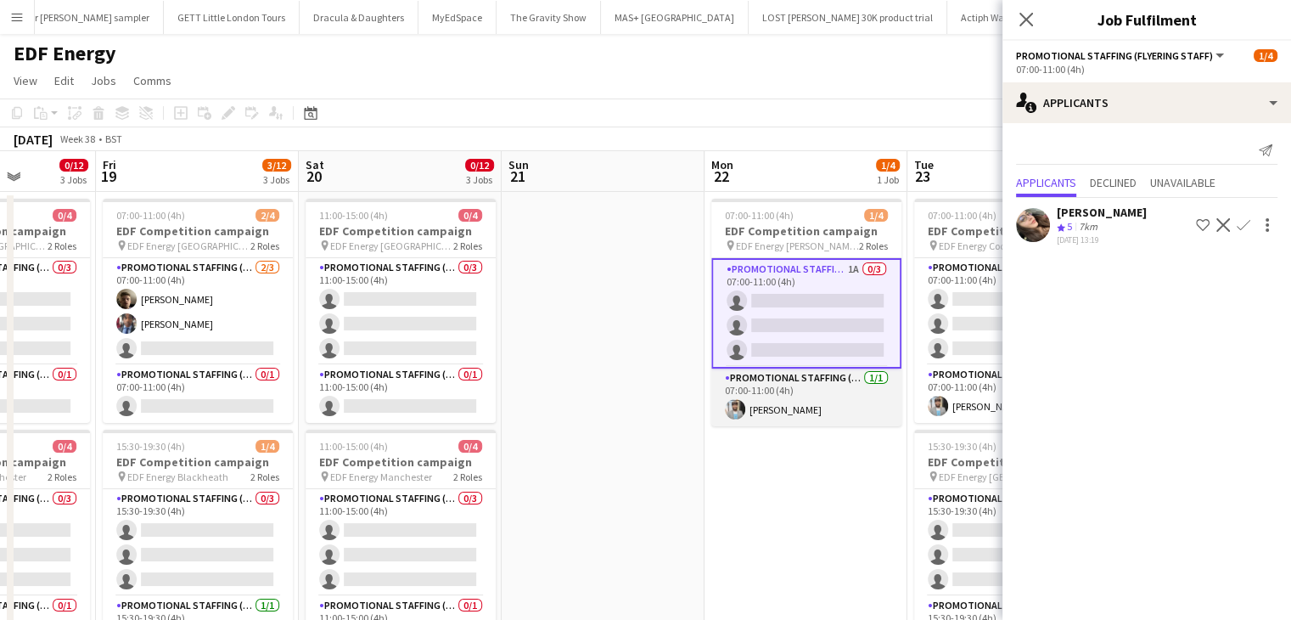
scroll to position [0, 721]
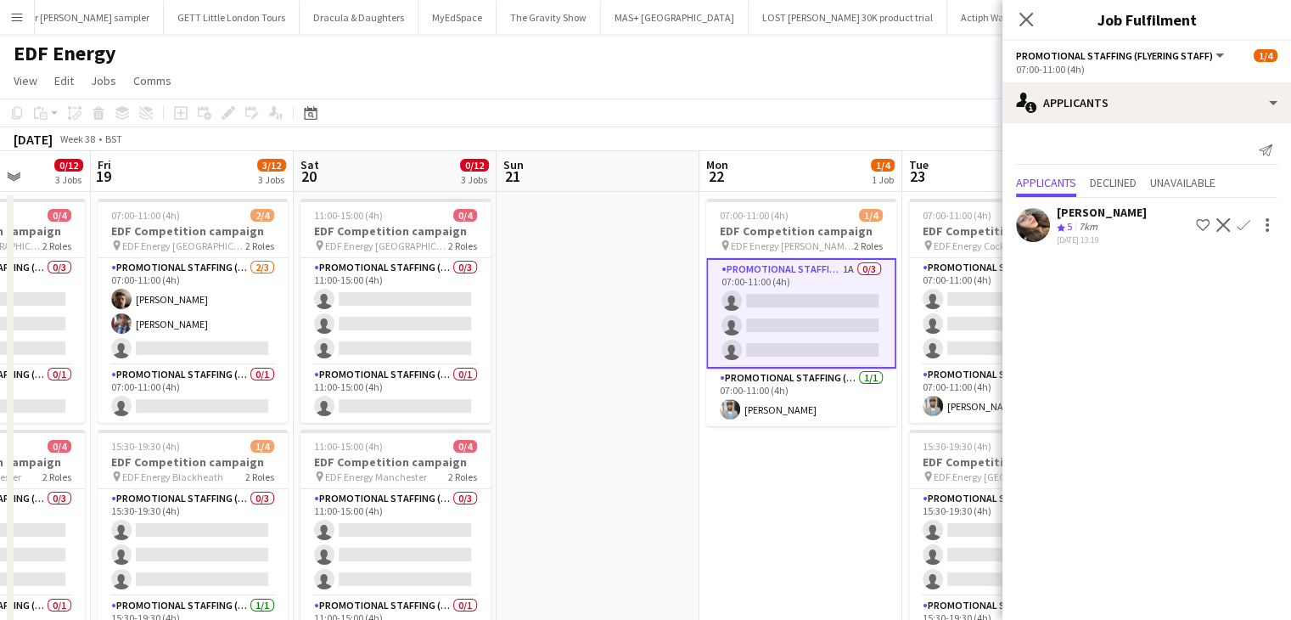
click at [1244, 220] on app-icon "Confirm" at bounding box center [1244, 225] width 14 height 14
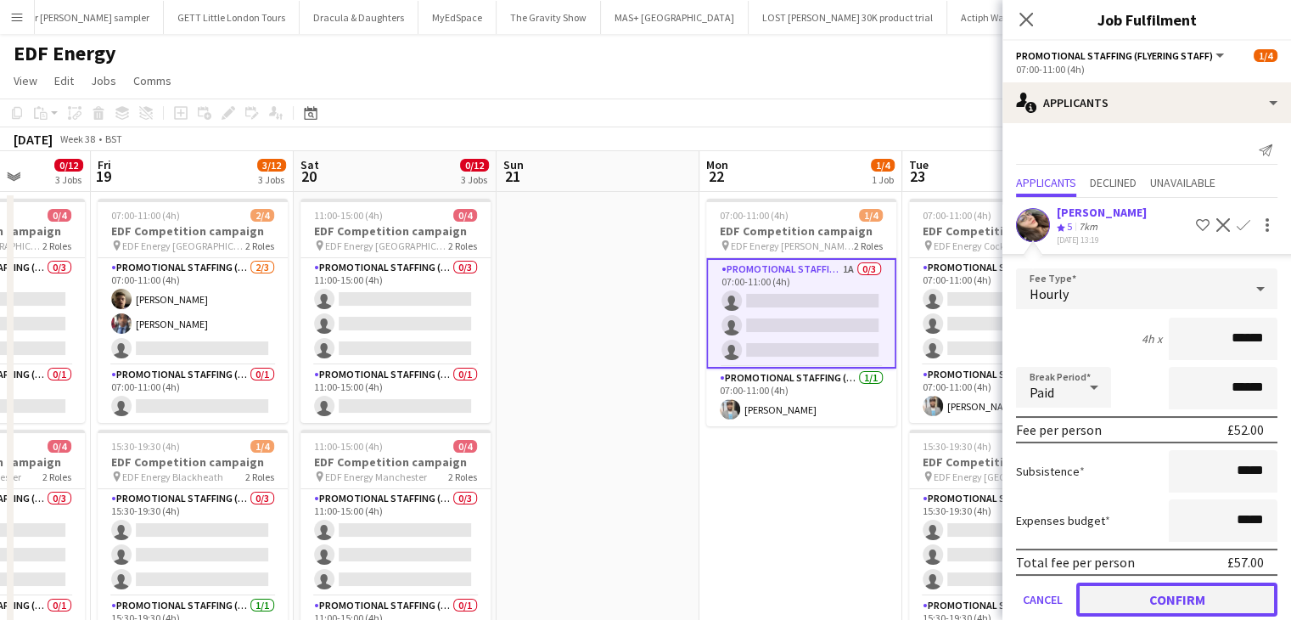
click at [1165, 586] on button "Confirm" at bounding box center [1176, 599] width 201 height 34
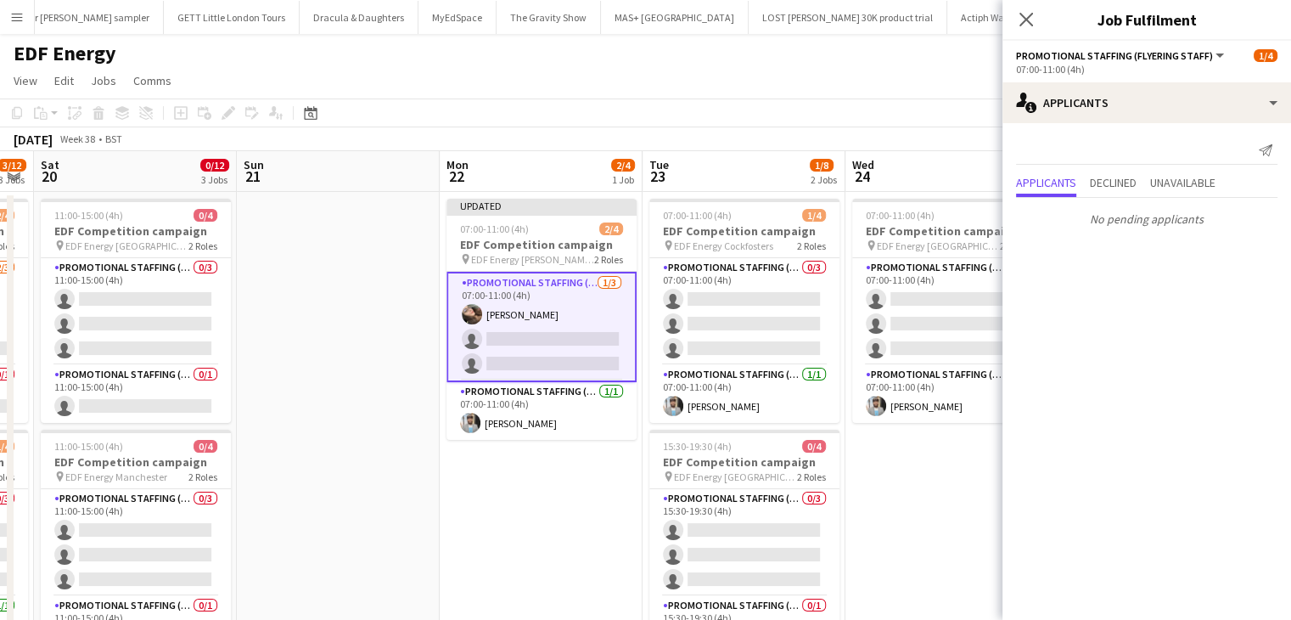
scroll to position [0, 581]
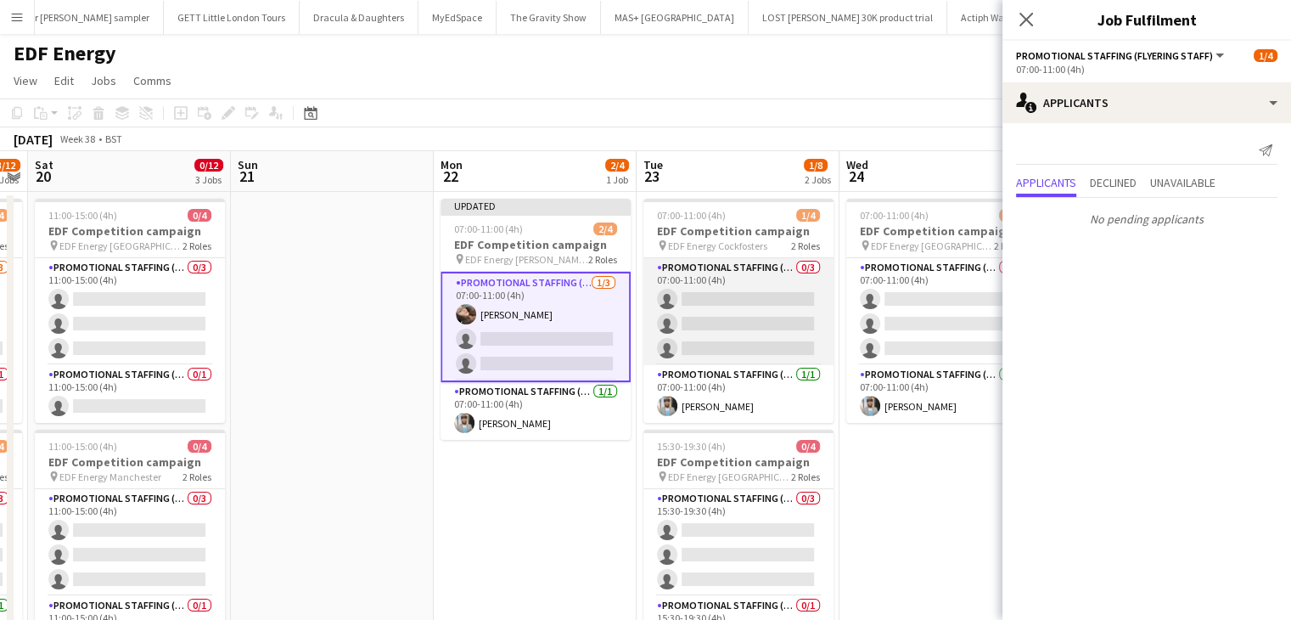
click at [781, 333] on app-card-role "Promotional Staffing (Flyering Staff) 0/3 07:00-11:00 (4h) single-neutral-actio…" at bounding box center [738, 311] width 190 height 107
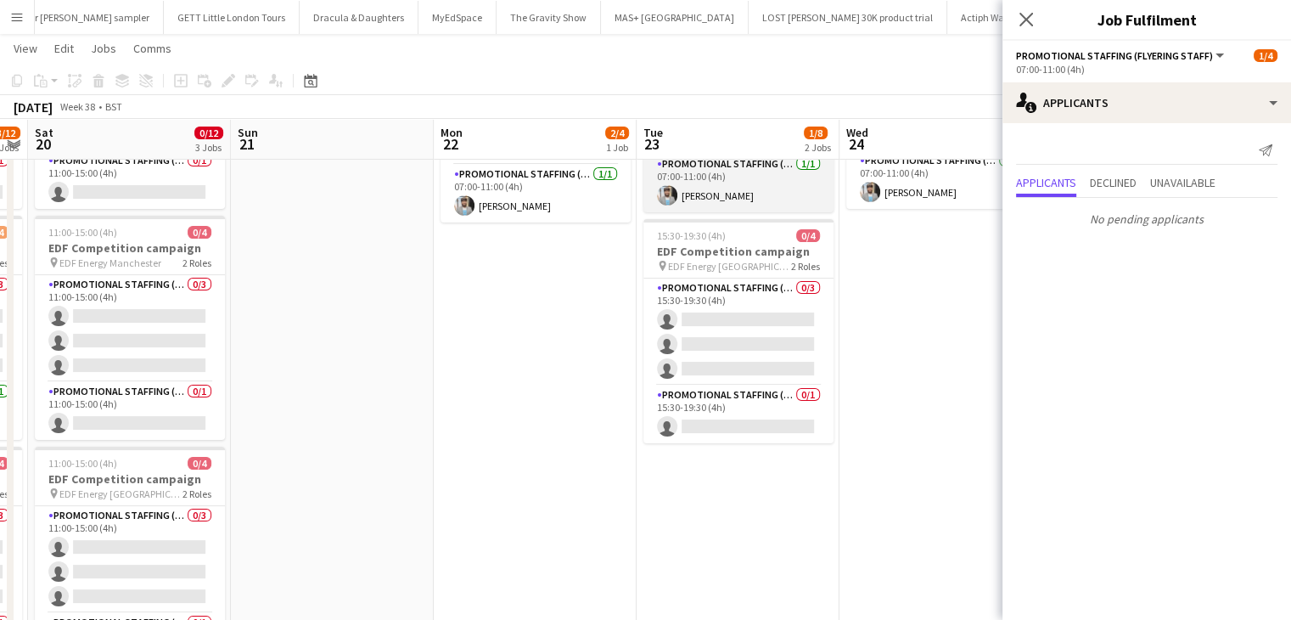
scroll to position [214, 0]
click at [781, 333] on app-card-role "Promotional Staffing (Flyering Staff) 0/3 15:30-19:30 (4h) single-neutral-actio…" at bounding box center [738, 330] width 190 height 107
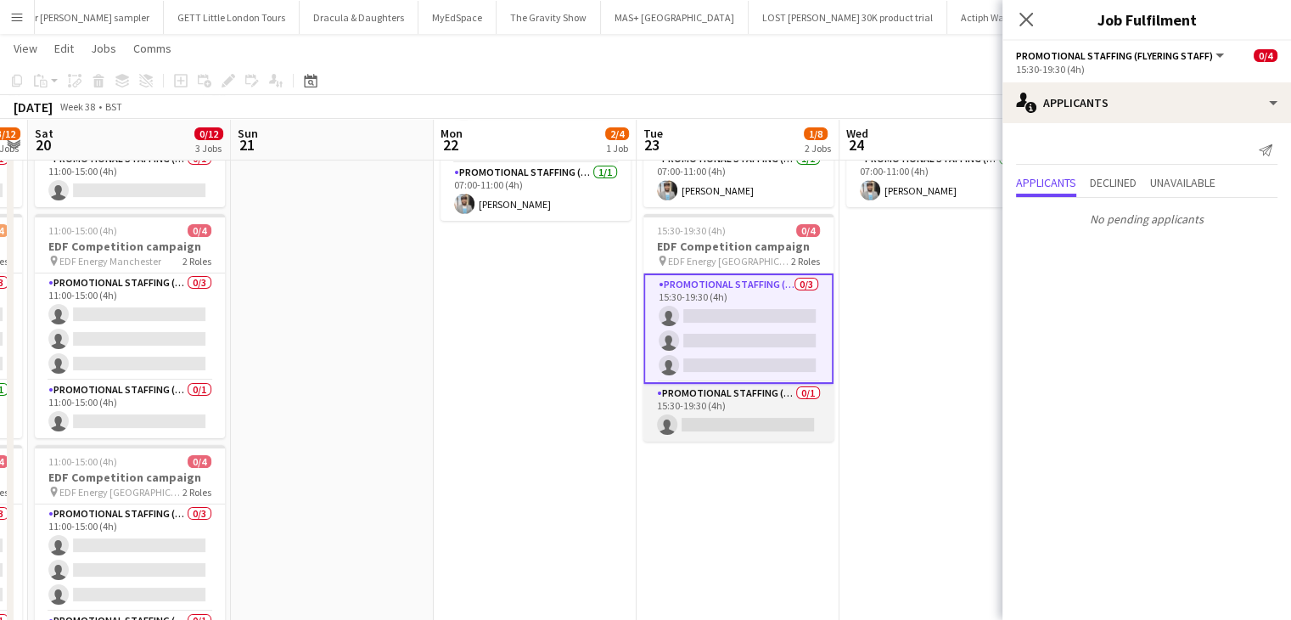
click at [767, 413] on app-card-role "Promotional Staffing (Team Leader) 0/1 15:30-19:30 (4h) single-neutral-actions" at bounding box center [738, 413] width 190 height 58
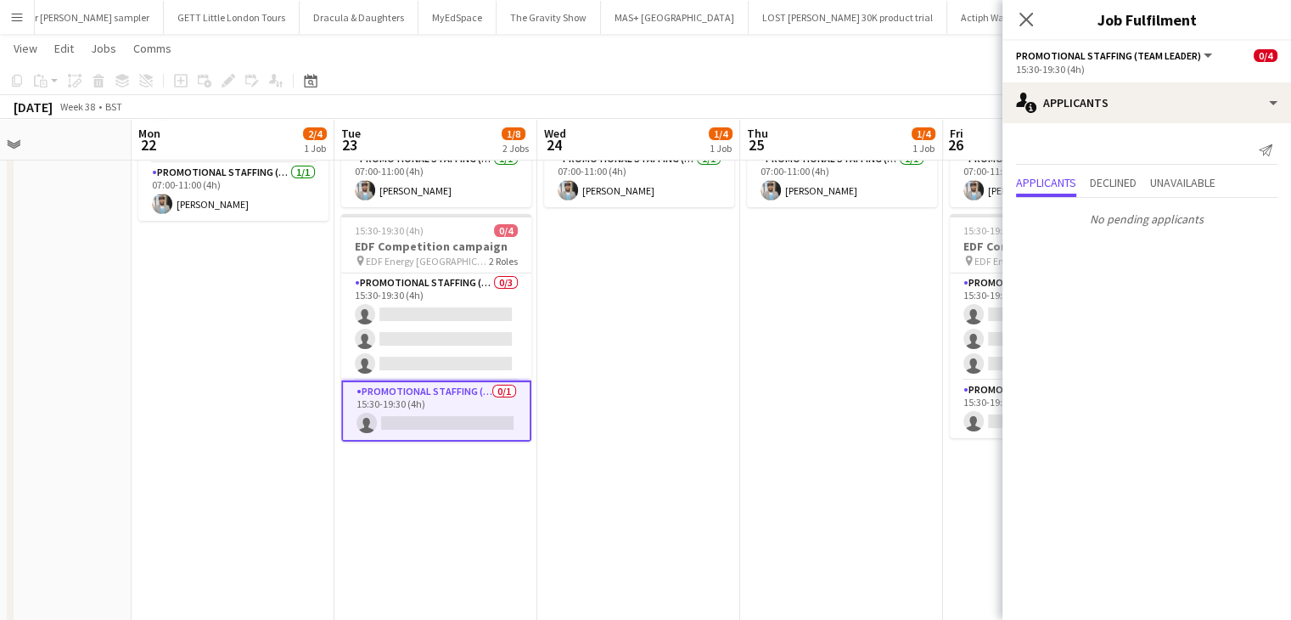
scroll to position [0, 0]
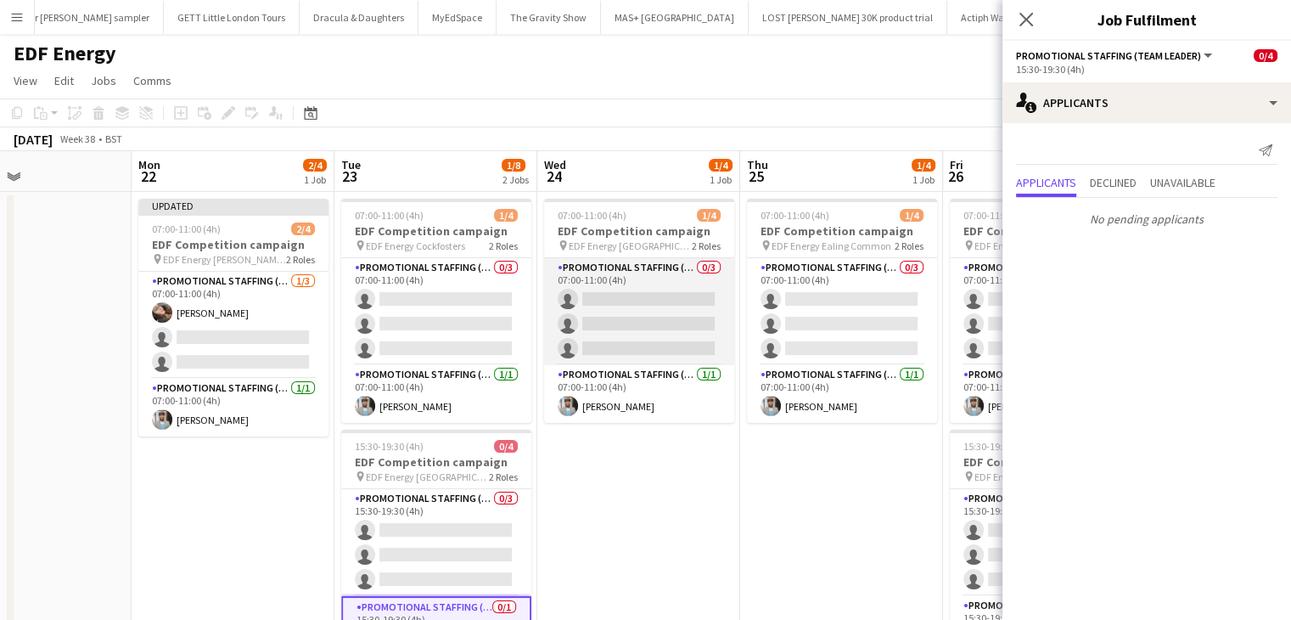
click at [662, 323] on app-card-role "Promotional Staffing (Flyering Staff) 0/3 07:00-11:00 (4h) single-neutral-actio…" at bounding box center [639, 311] width 190 height 107
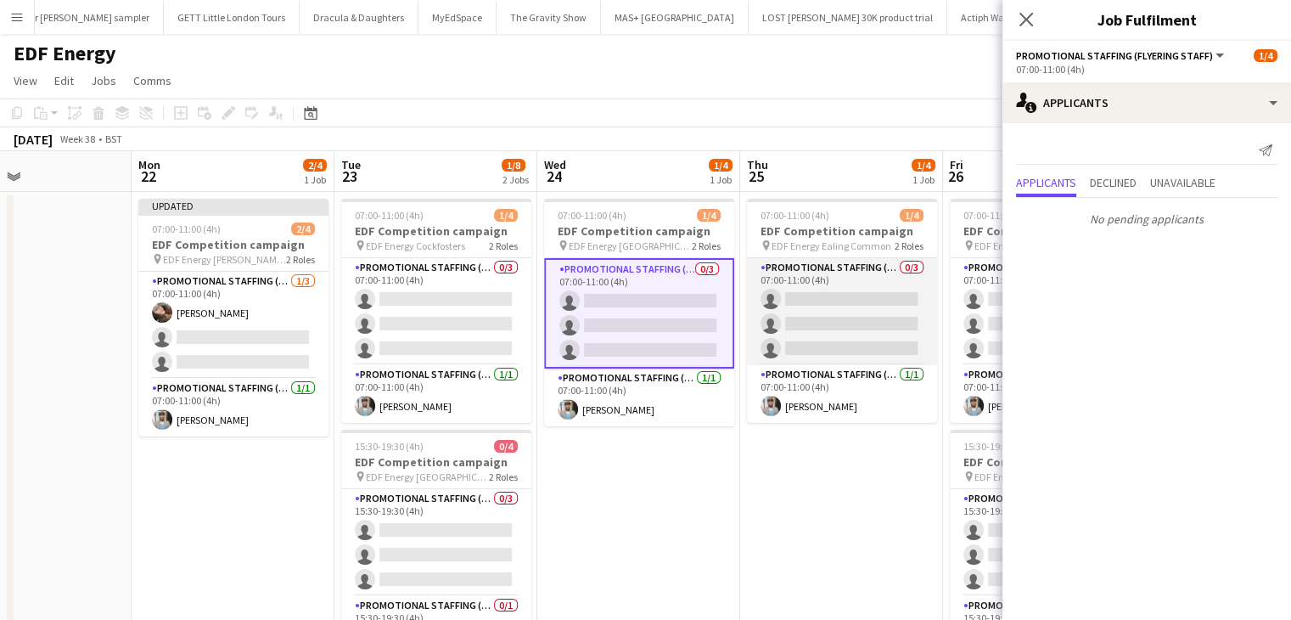
click at [856, 299] on app-card-role "Promotional Staffing (Flyering Staff) 0/3 07:00-11:00 (4h) single-neutral-actio…" at bounding box center [842, 311] width 190 height 107
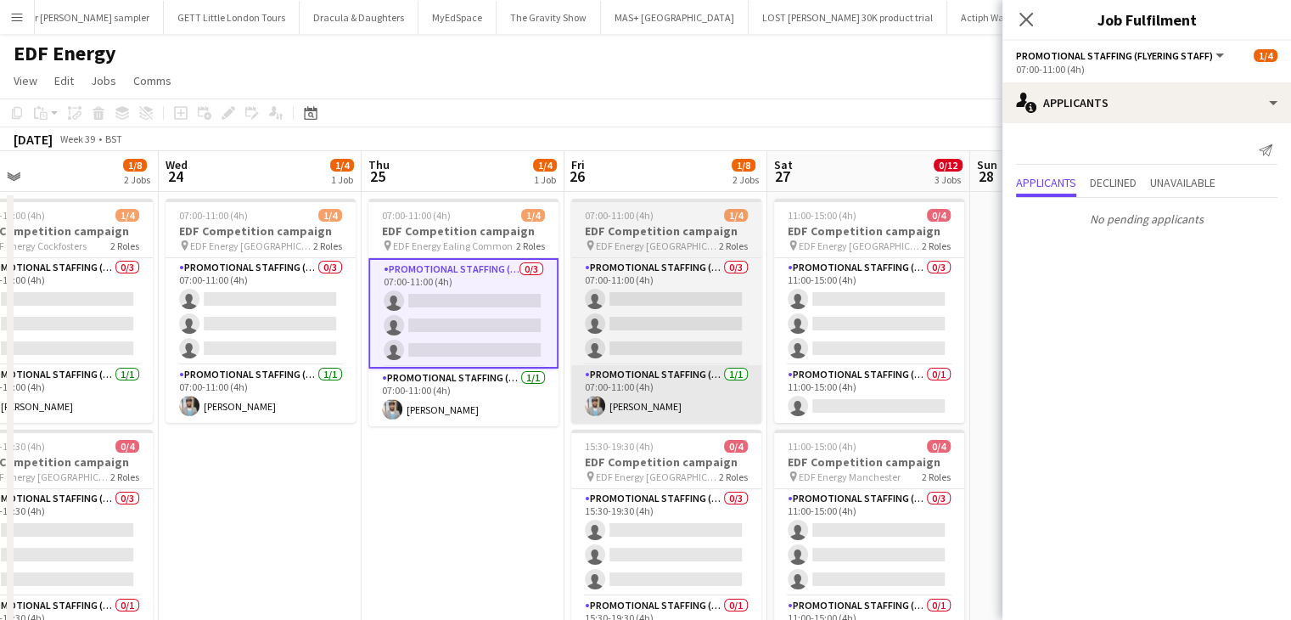
scroll to position [0, 655]
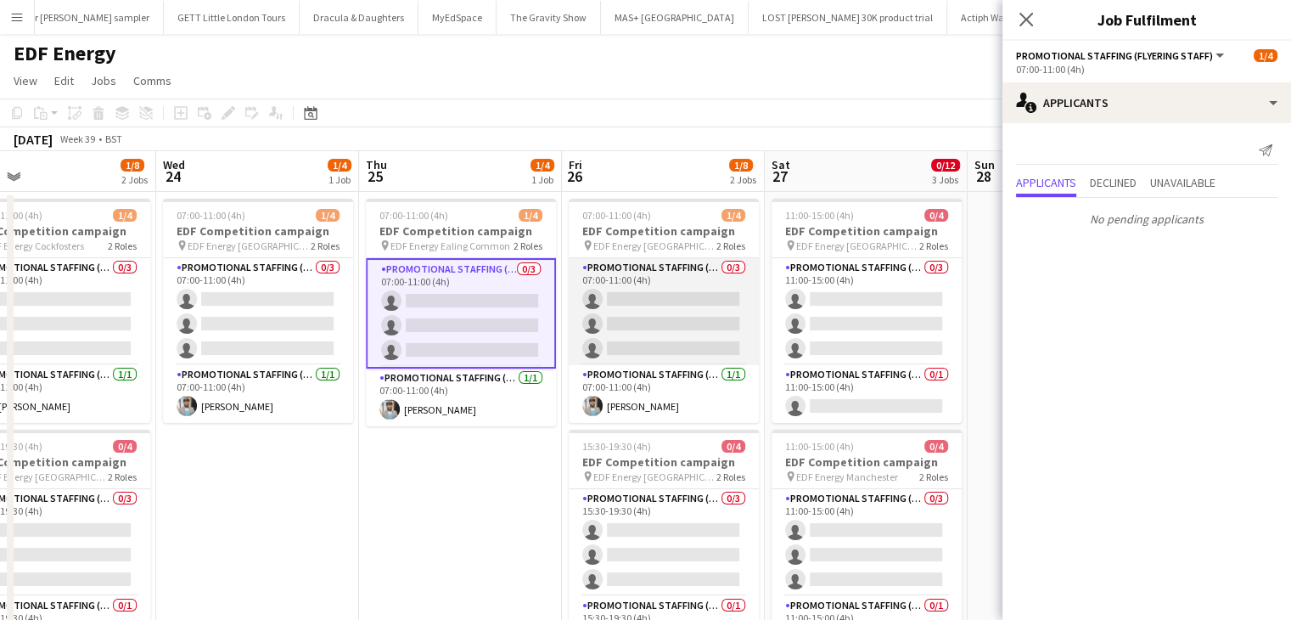
click at [722, 340] on app-card-role "Promotional Staffing (Flyering Staff) 0/3 07:00-11:00 (4h) single-neutral-actio…" at bounding box center [664, 311] width 190 height 107
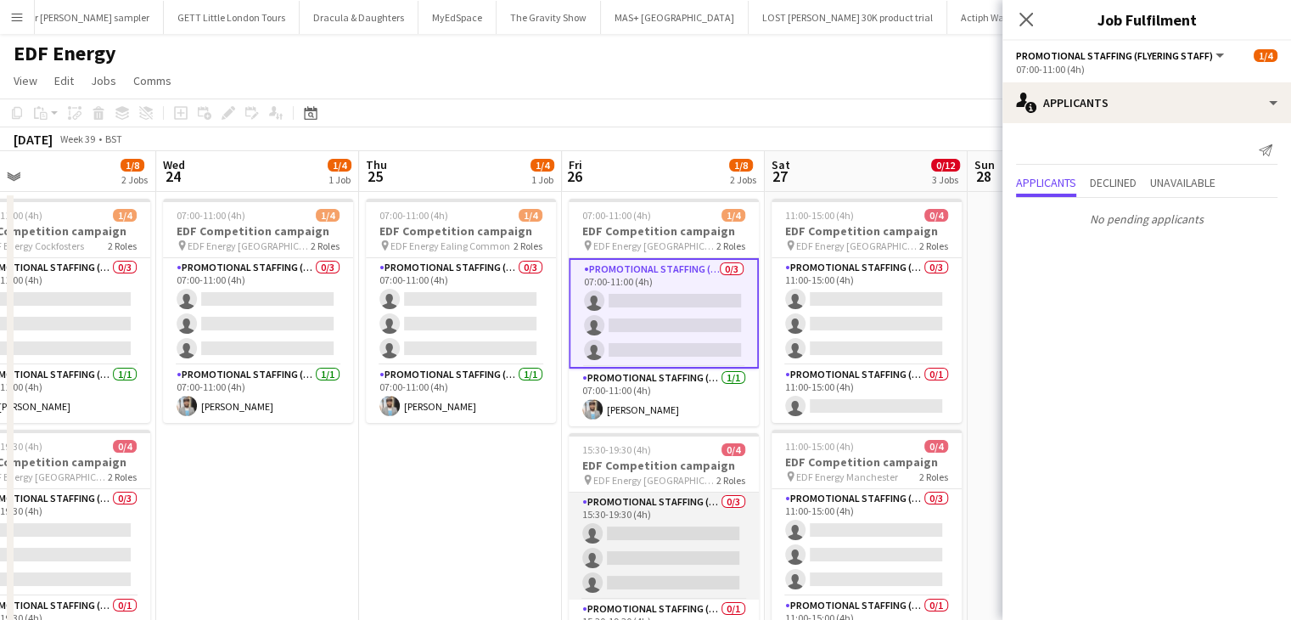
click at [697, 522] on app-card-role "Promotional Staffing (Flyering Staff) 0/3 15:30-19:30 (4h) single-neutral-actio…" at bounding box center [664, 545] width 190 height 107
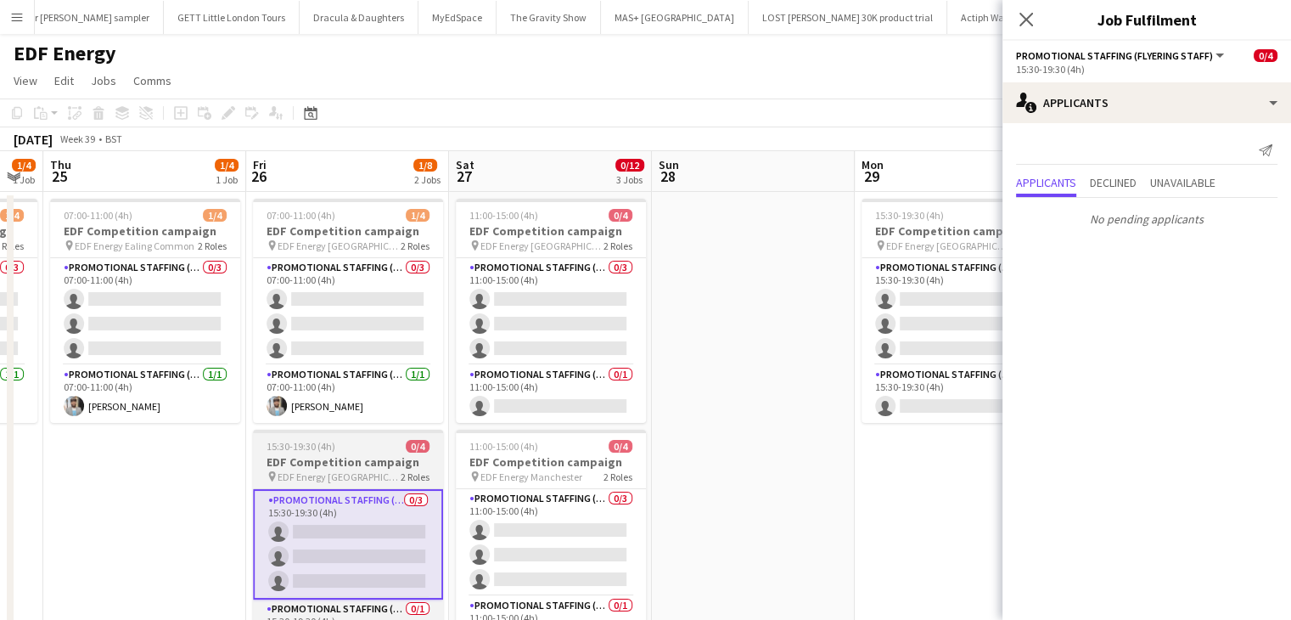
scroll to position [0, 598]
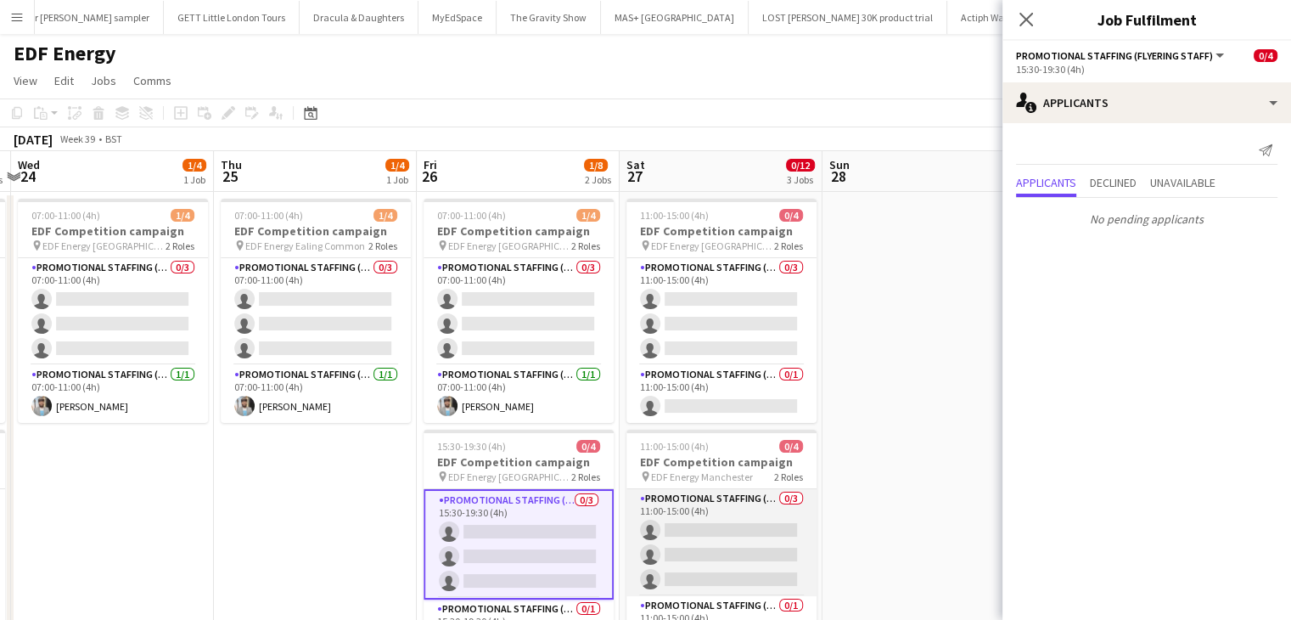
click at [708, 541] on app-card-role "Promotional Staffing (Flyering Staff) 0/3 11:00-15:00 (4h) single-neutral-actio…" at bounding box center [721, 542] width 190 height 107
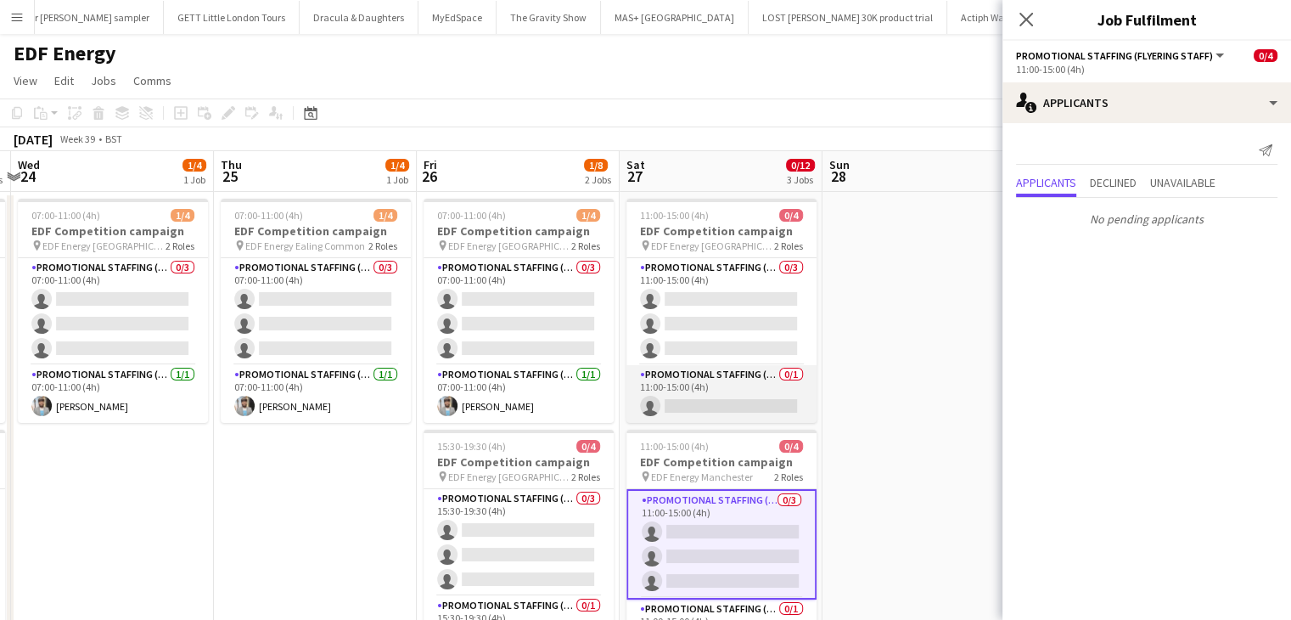
click at [730, 402] on app-card-role "Promotional Staffing (Team Leader) 0/1 11:00-15:00 (4h) single-neutral-actions" at bounding box center [721, 394] width 190 height 58
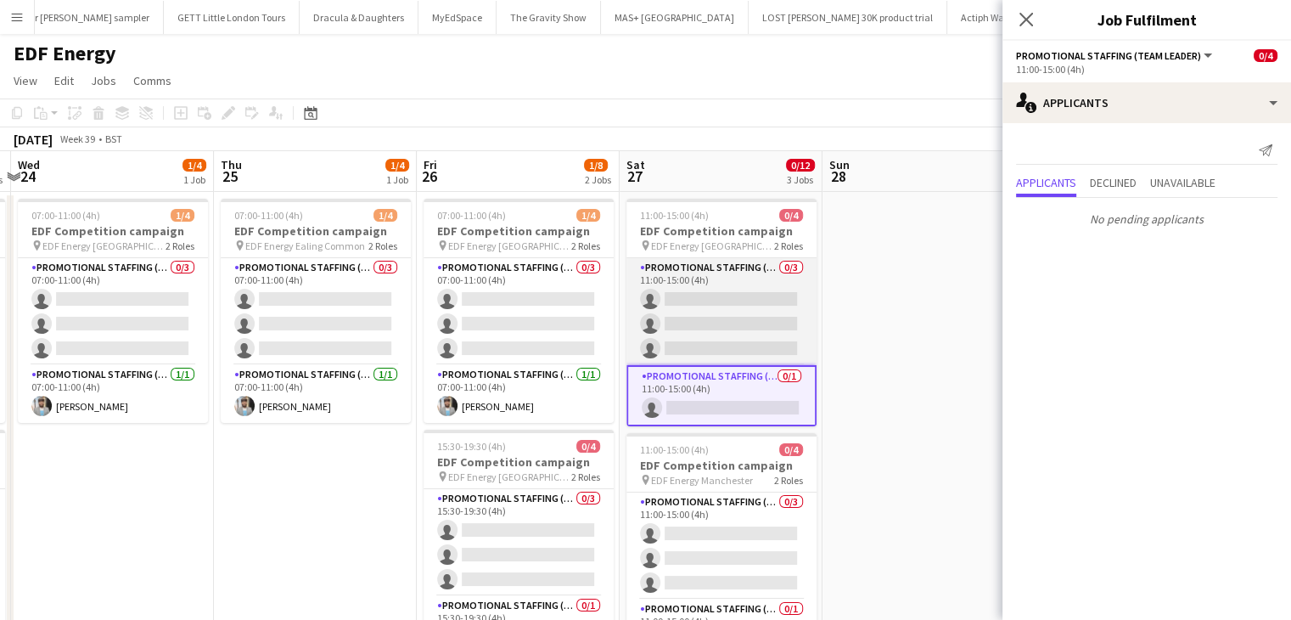
click at [730, 303] on app-card-role "Promotional Staffing (Flyering Staff) 0/3 11:00-15:00 (4h) single-neutral-actio…" at bounding box center [721, 311] width 190 height 107
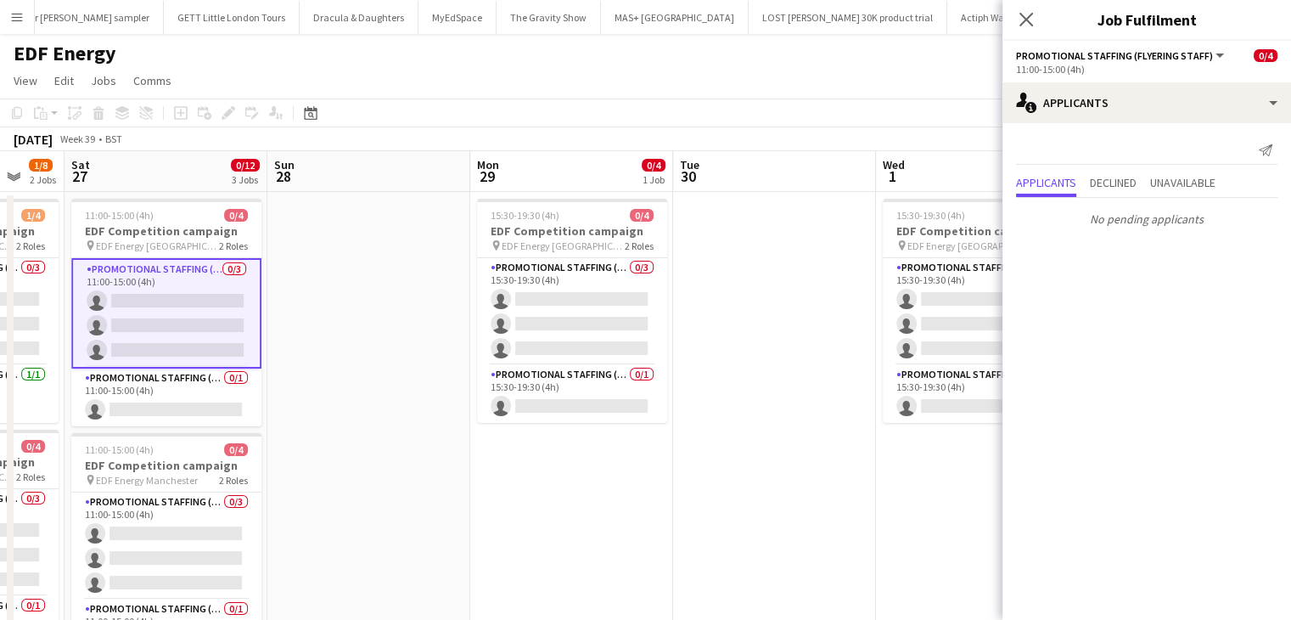
scroll to position [0, 757]
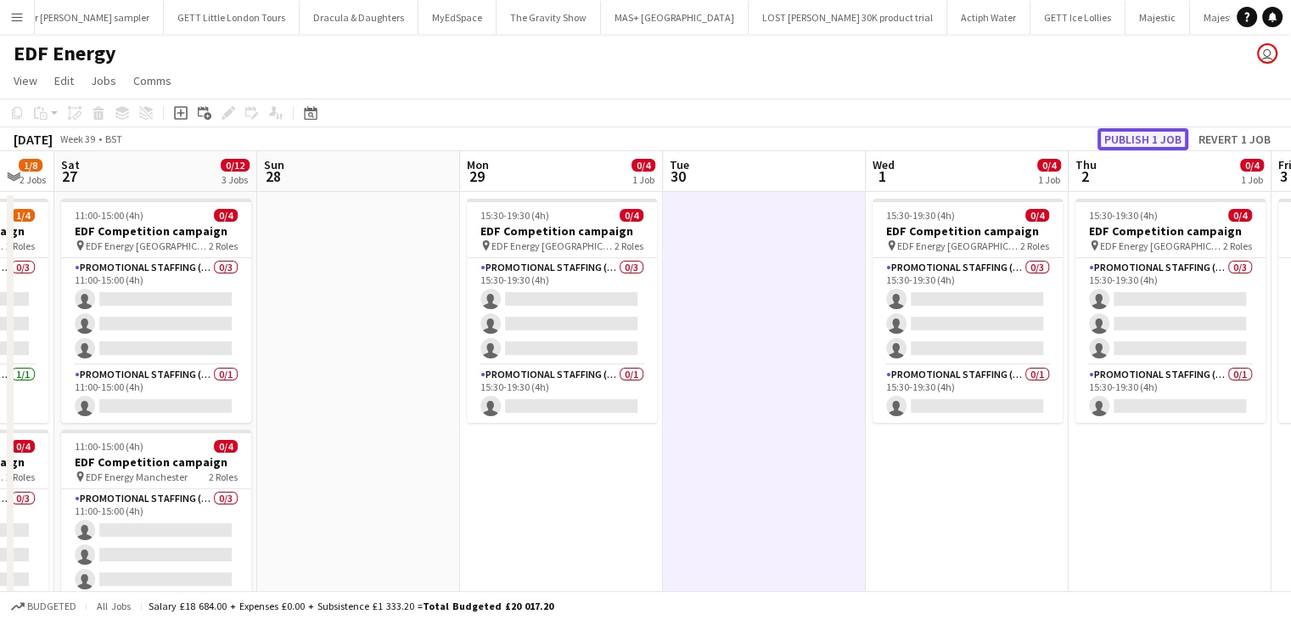
click at [1142, 137] on button "Publish 1 job" at bounding box center [1143, 139] width 91 height 22
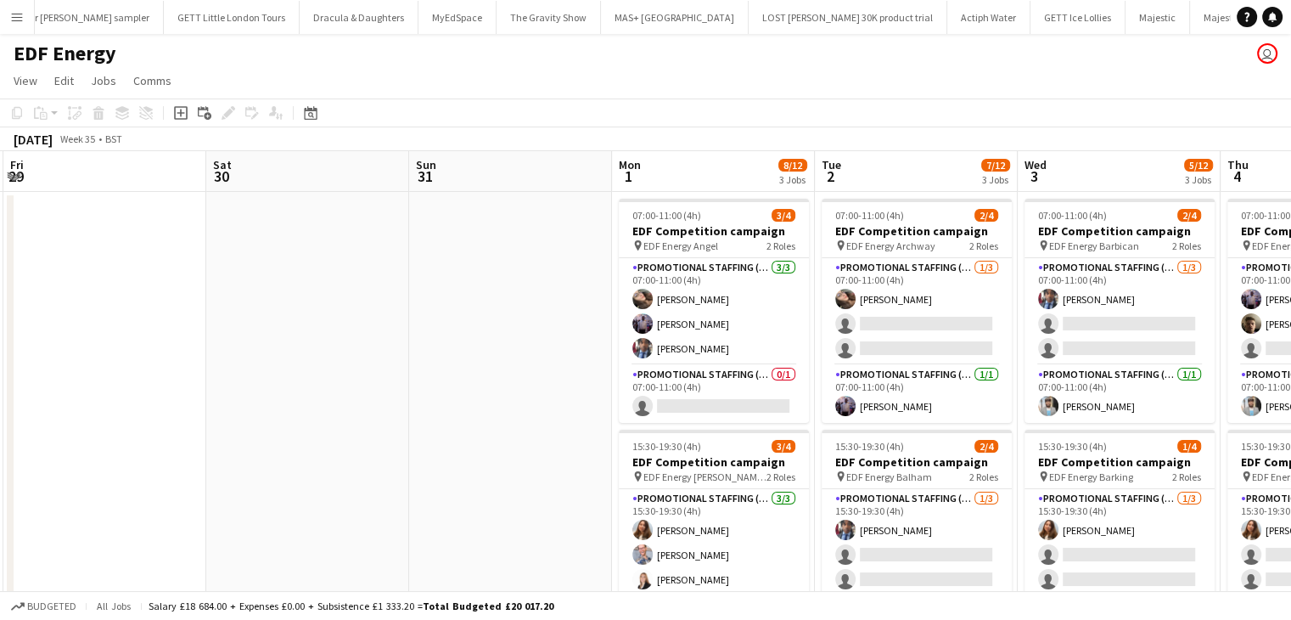
scroll to position [0, 402]
click at [960, 402] on app-card-role "Promotional Staffing (Team Leader) 1/1 07:00-11:00 (4h) osahon ogunyemi" at bounding box center [918, 394] width 190 height 58
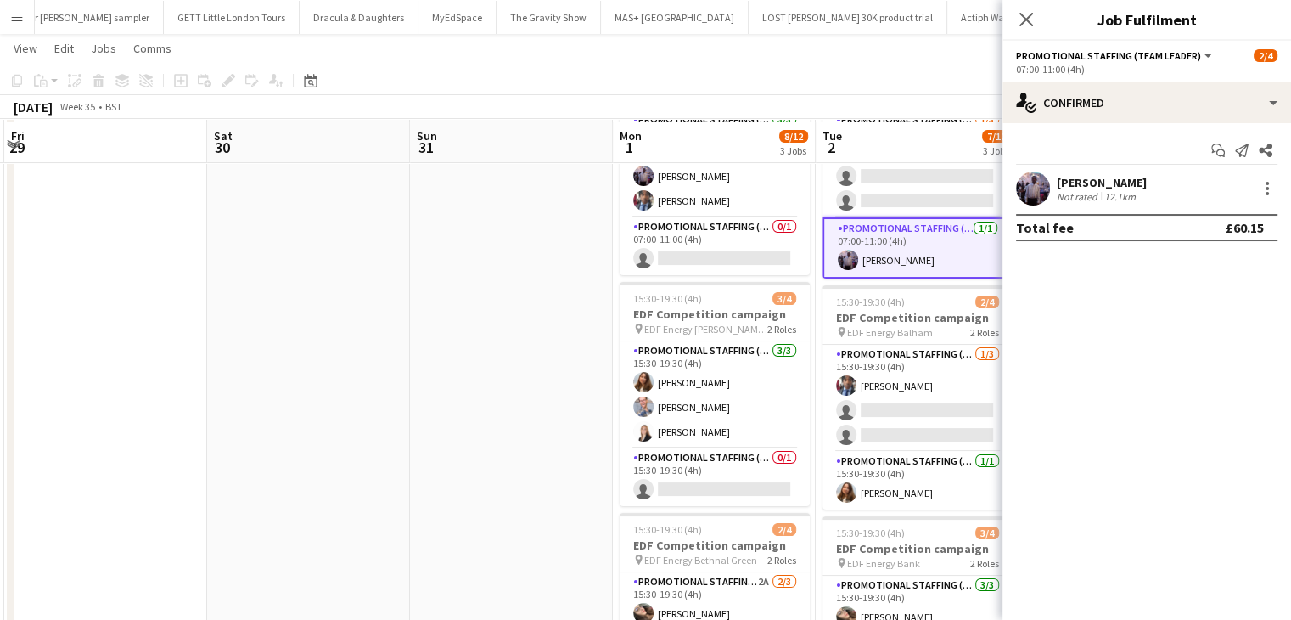
scroll to position [149, 0]
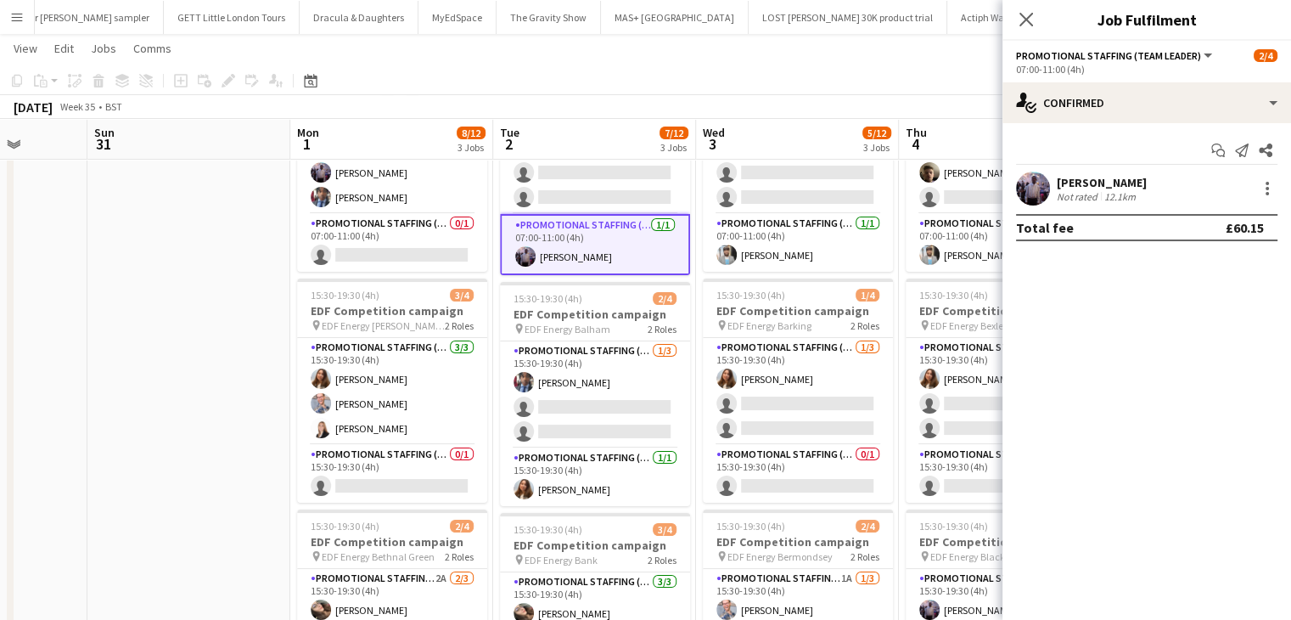
drag, startPoint x: 665, startPoint y: 426, endPoint x: 617, endPoint y: 426, distance: 47.5
click at [617, 426] on app-calendar-viewport "Wed 27 Thu 28 Fri 29 Sat 30 Sun 31 Mon 1 8/12 3 Jobs Tue 2 7/12 3 Jobs Wed 3 5/…" at bounding box center [645, 491] width 1291 height 1148
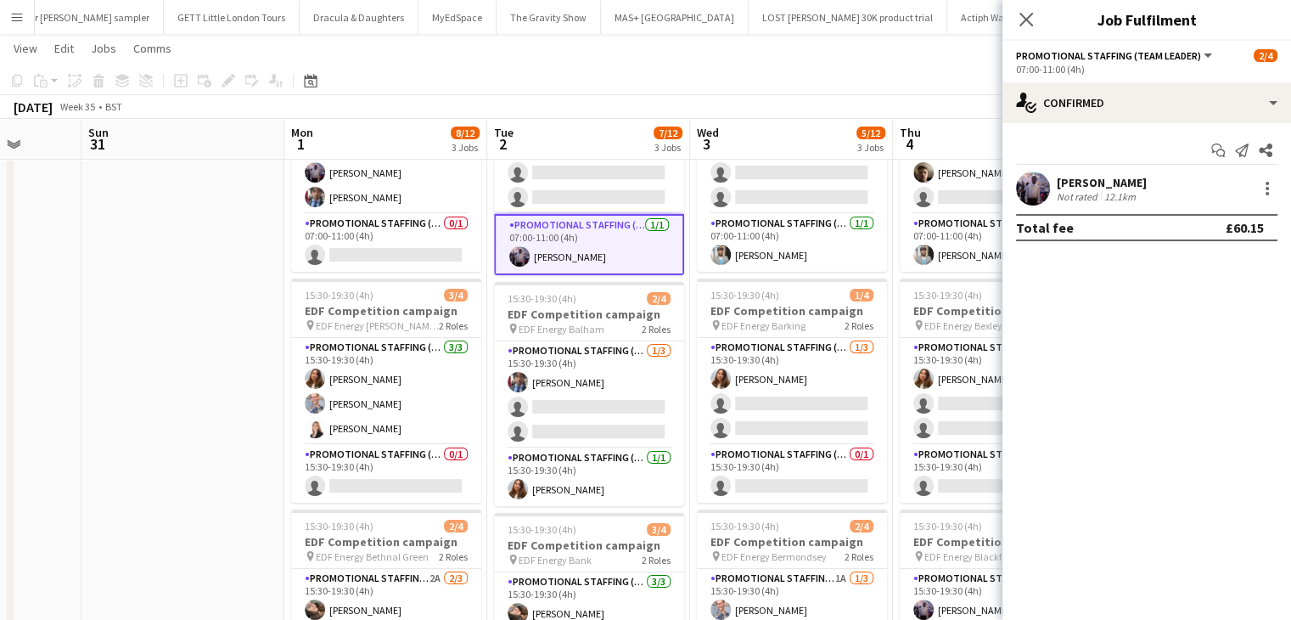
click at [617, 426] on app-card-role "Promotional Staffing (Flyering Staff) 1/3 15:30-19:30 (4h) Seyi Ogunyemi single…" at bounding box center [589, 394] width 190 height 107
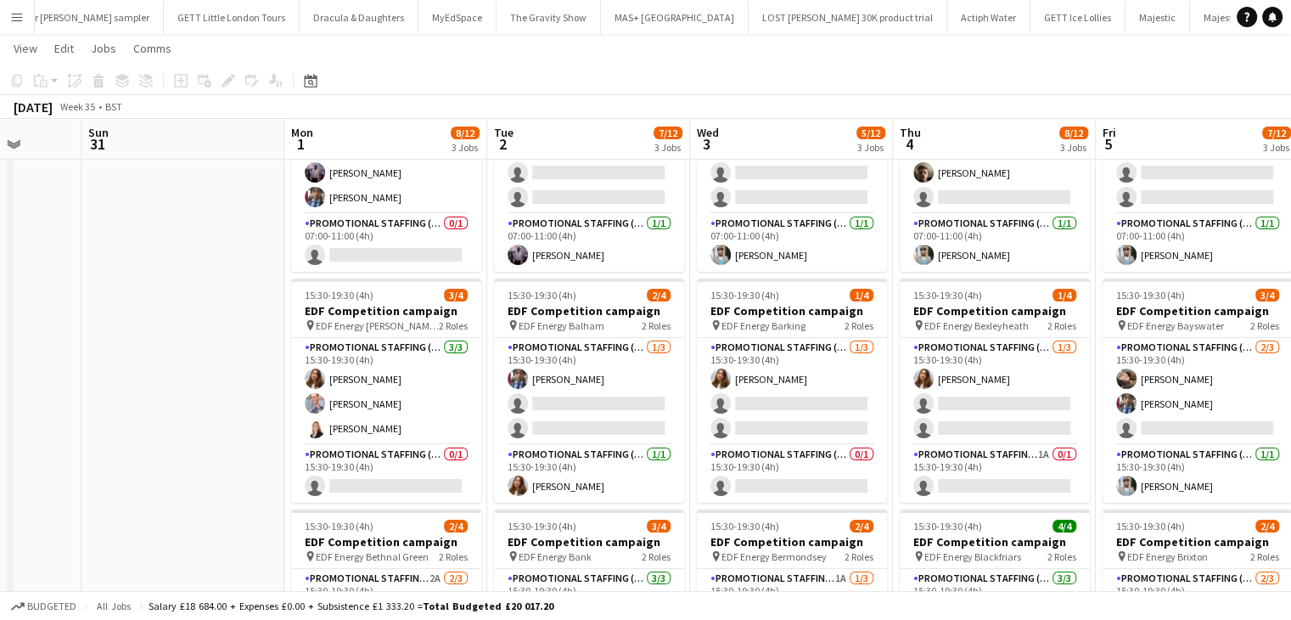
scroll to position [0, 733]
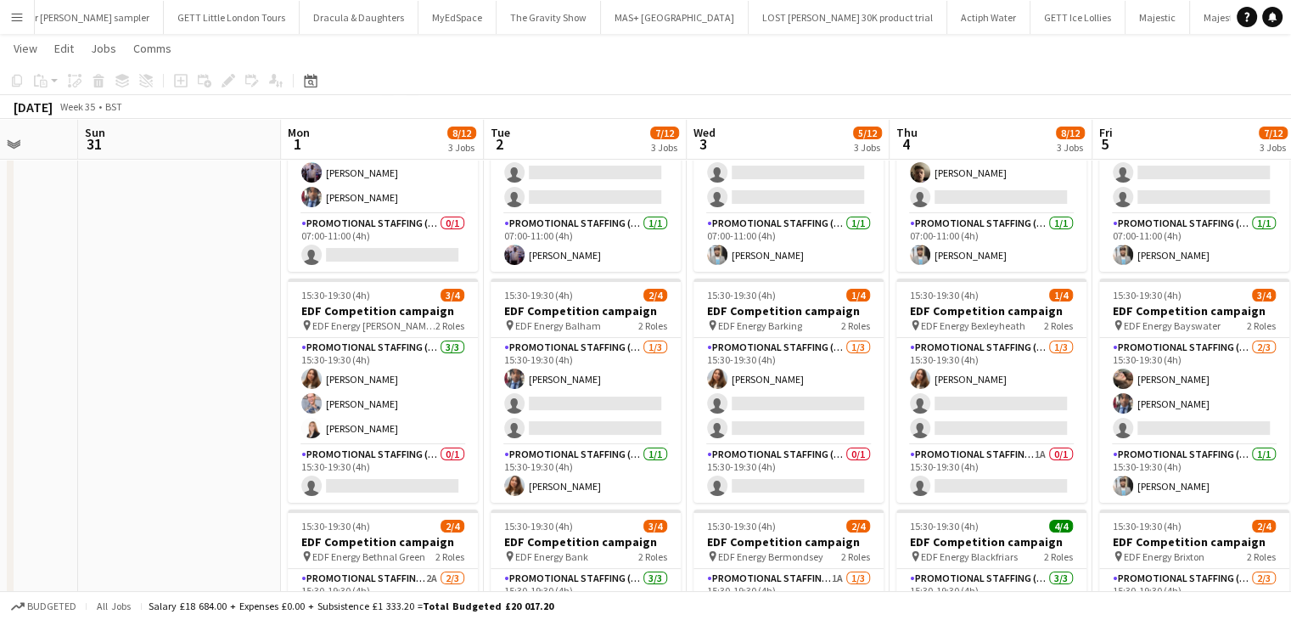
drag, startPoint x: 617, startPoint y: 426, endPoint x: 658, endPoint y: 659, distance: 236.1
click at [658, 619] on html "Menu Boards Boards Boards All jobs Status Workforce Workforce My Workforce Recr…" at bounding box center [645, 472] width 1291 height 1243
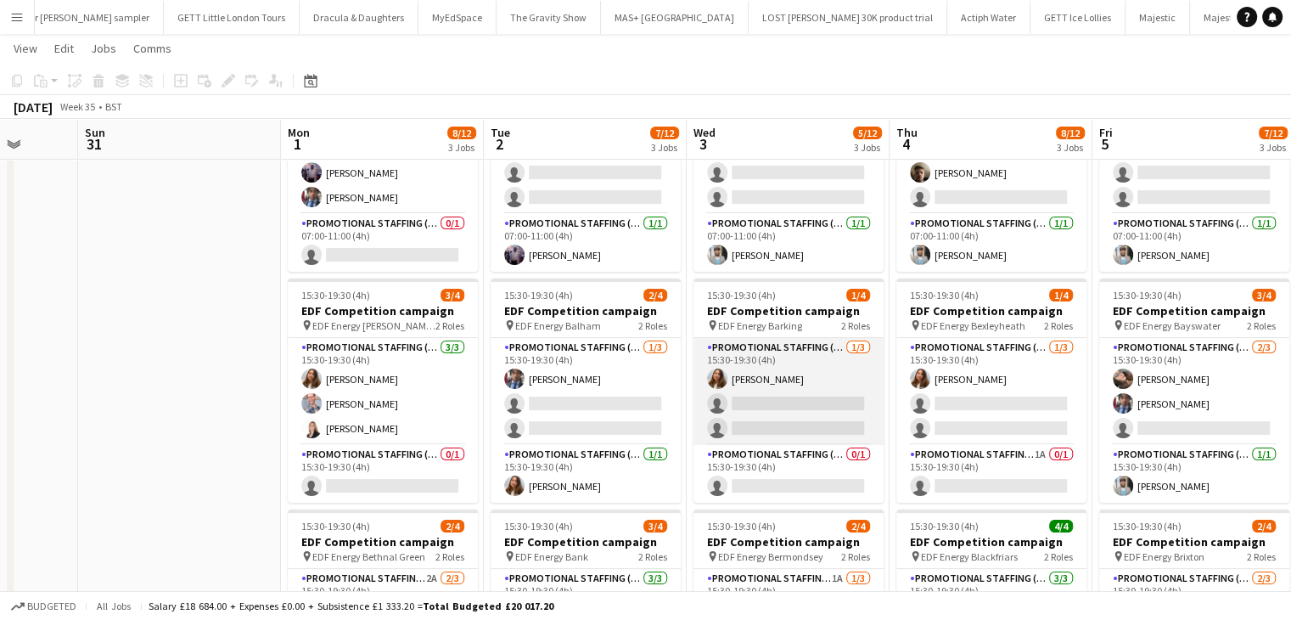
click at [868, 412] on app-card-role "Promotional Staffing (Flyering Staff) 1/3 15:30-19:30 (4h) Tetiana Gerus single…" at bounding box center [789, 391] width 190 height 107
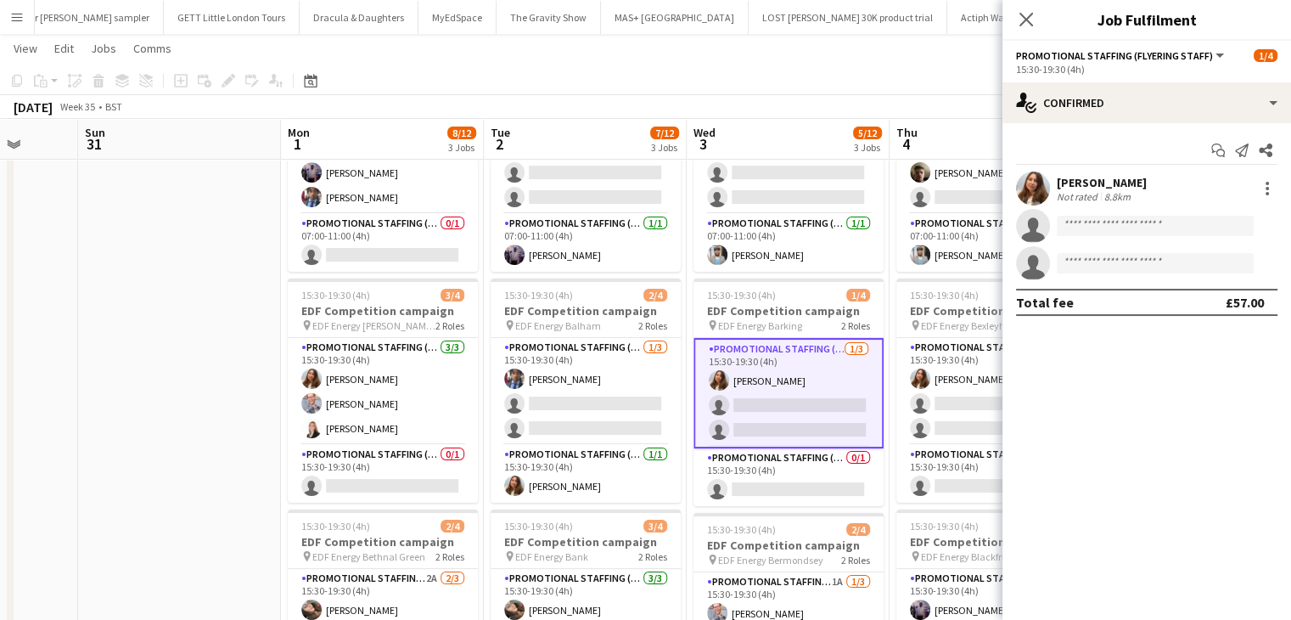
scroll to position [0, 775]
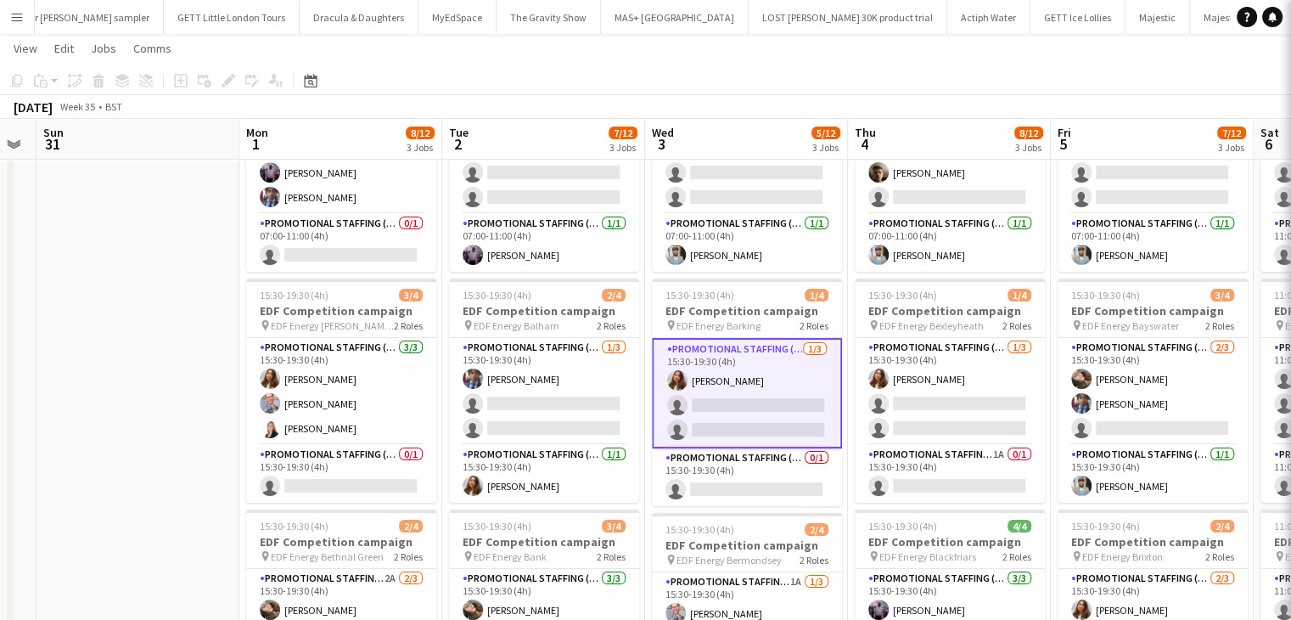
drag, startPoint x: 868, startPoint y: 412, endPoint x: 887, endPoint y: 659, distance: 247.8
click at [887, 619] on html "Menu Boards Boards Boards All jobs Status Workforce Workforce My Workforce Recr…" at bounding box center [645, 472] width 1291 height 1243
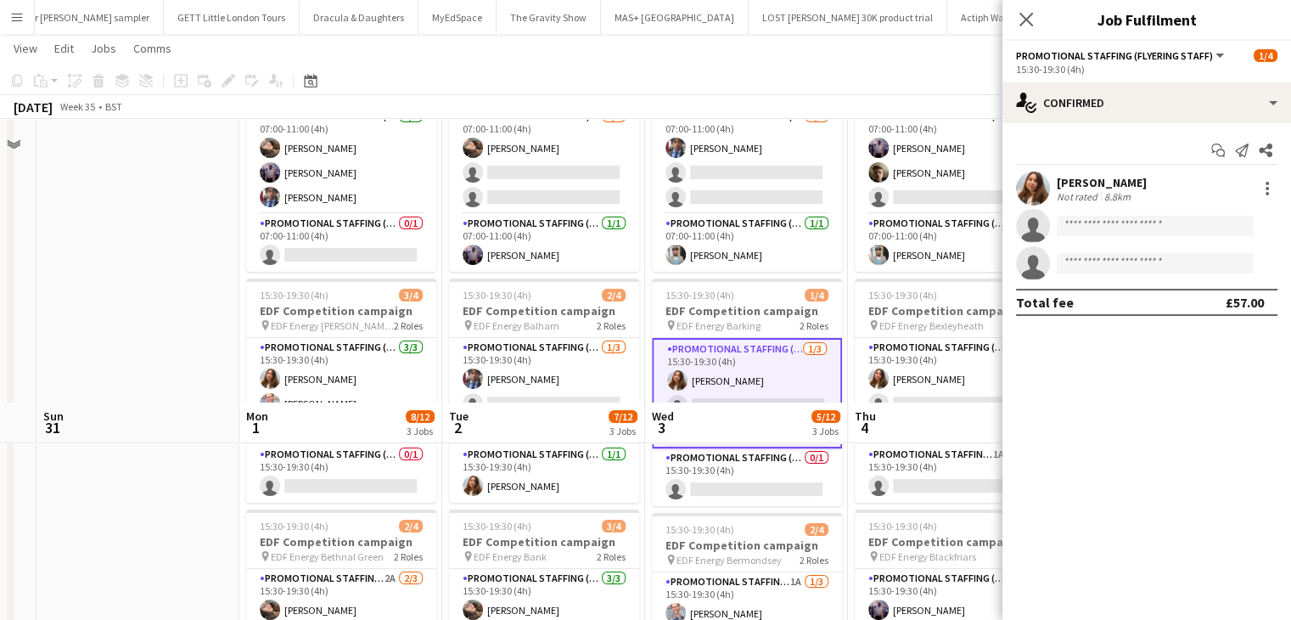
scroll to position [623, 0]
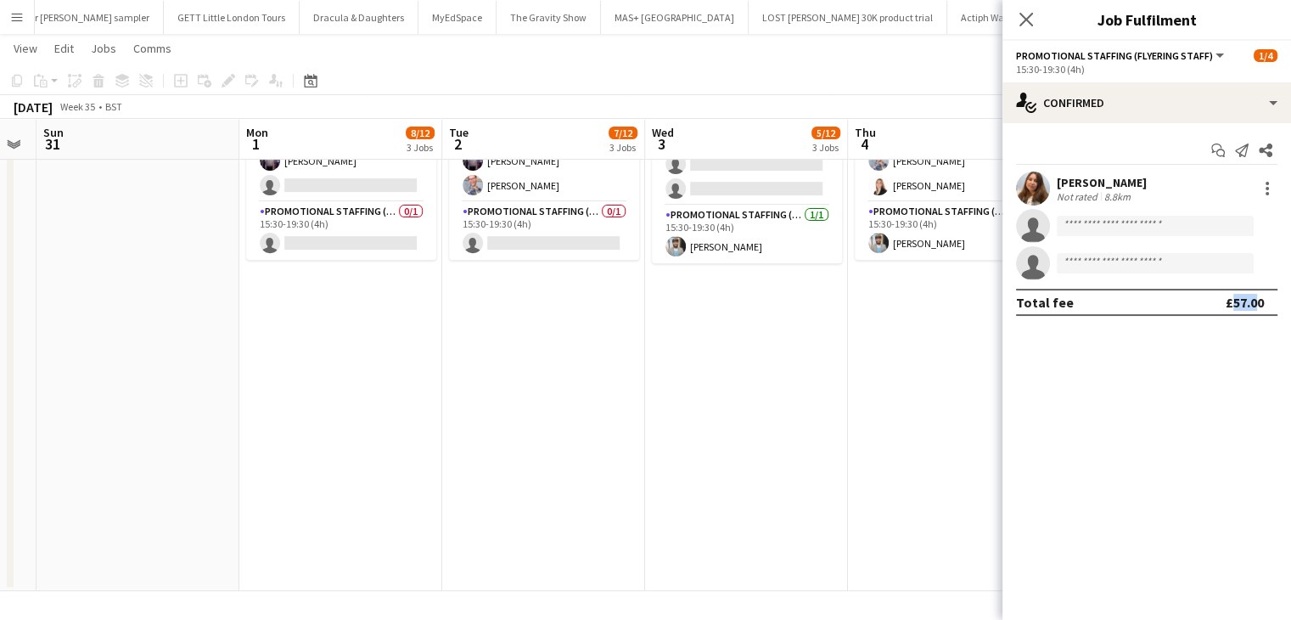
drag, startPoint x: 1251, startPoint y: 493, endPoint x: 1147, endPoint y: 600, distance: 149.5
click at [1147, 600] on mat-expansion-panel "check Confirmed Start chat Send notification Share Tetiana Gerus Not rated 8.8k…" at bounding box center [1147, 371] width 289 height 497
click at [1142, 595] on mat-expansion-panel "check Confirmed Start chat Send notification Share Tetiana Gerus Not rated 8.8k…" at bounding box center [1147, 371] width 289 height 497
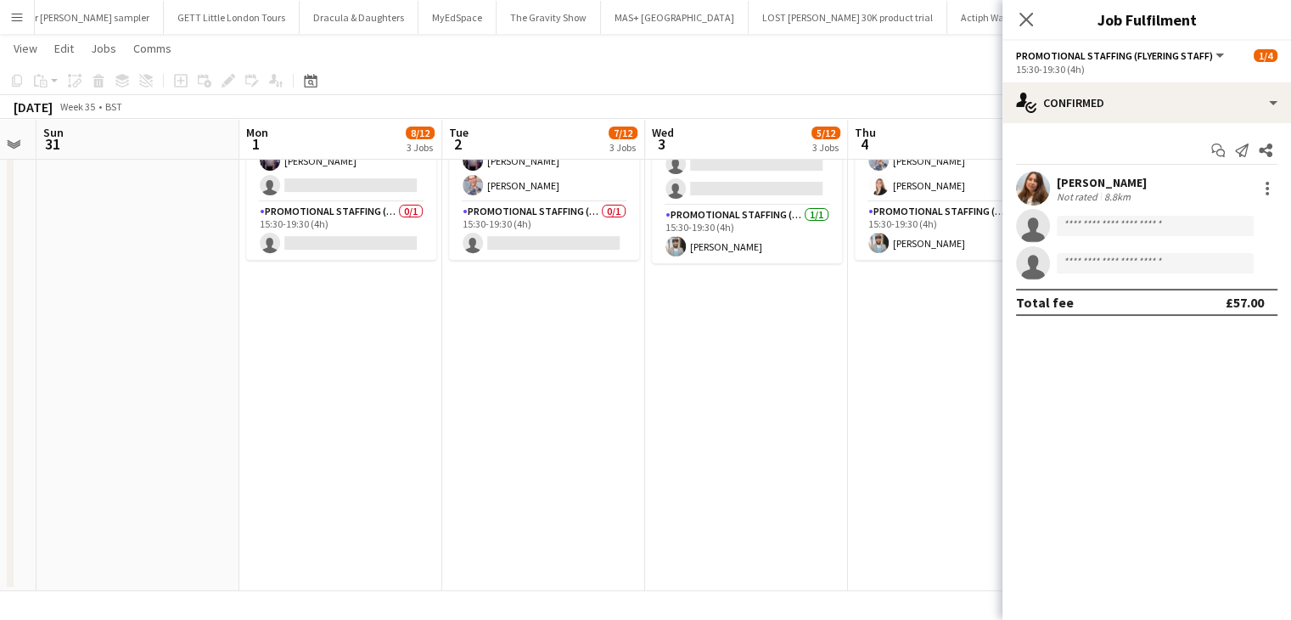
click at [1014, 546] on mat-expansion-panel "check Confirmed Start chat Send notification Share Tetiana Gerus Not rated 8.8k…" at bounding box center [1147, 371] width 289 height 497
click at [941, 438] on app-date-cell "07:00-11:00 (4h) 3/4 EDF Competition campaign pin EDF Energy Borough 2 Roles Pr…" at bounding box center [949, 79] width 203 height 1024
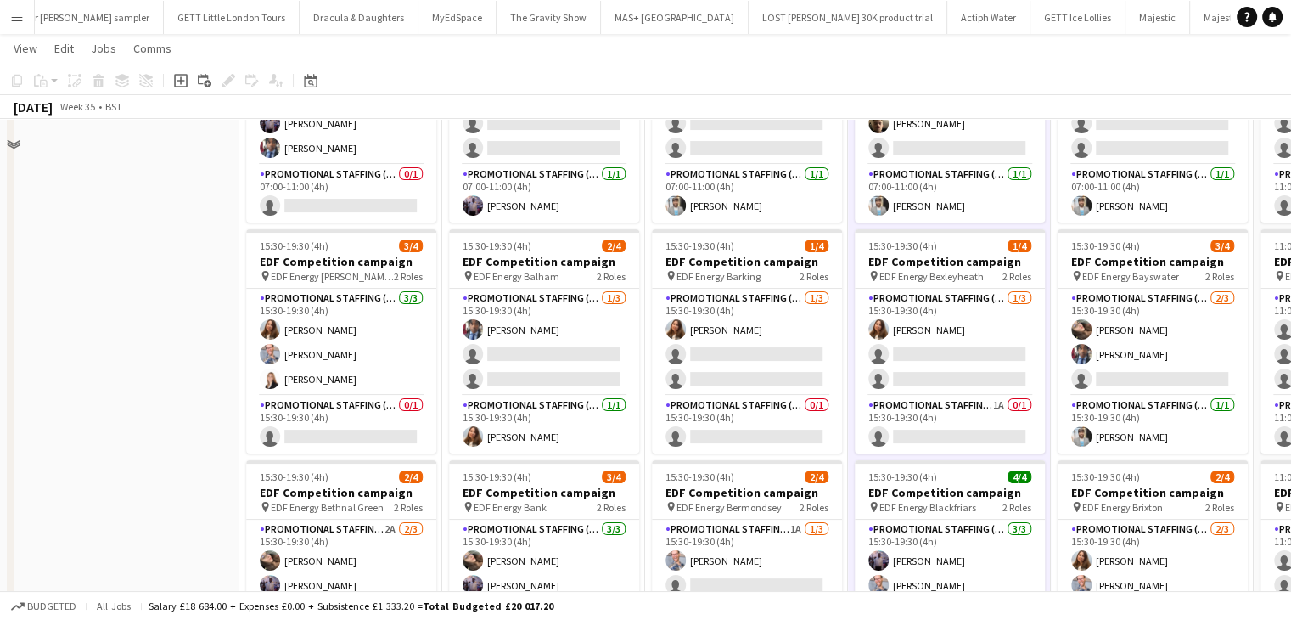
scroll to position [0, 0]
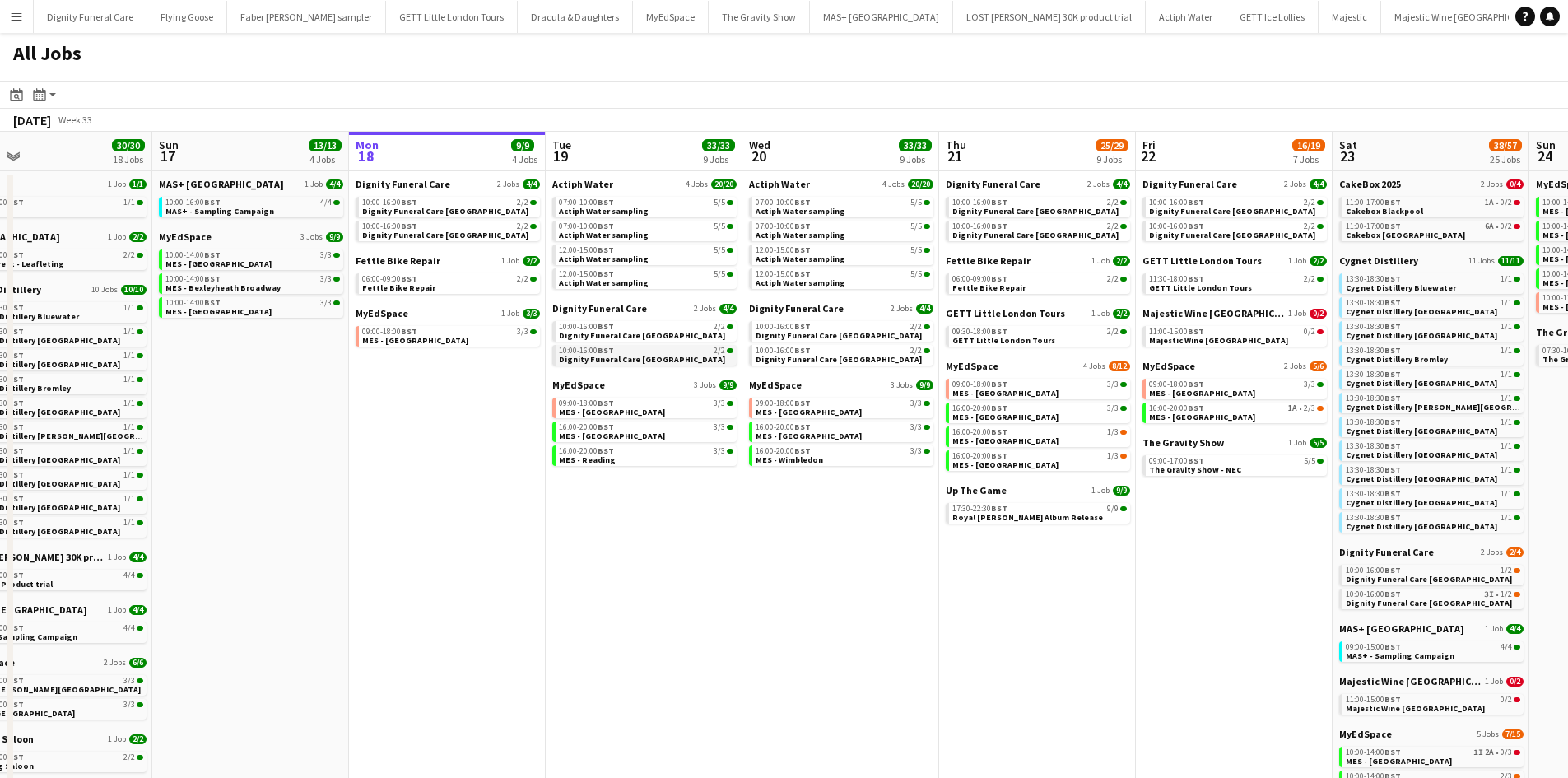
scroll to position [0, 438]
